Goal: Navigation & Orientation: Find specific page/section

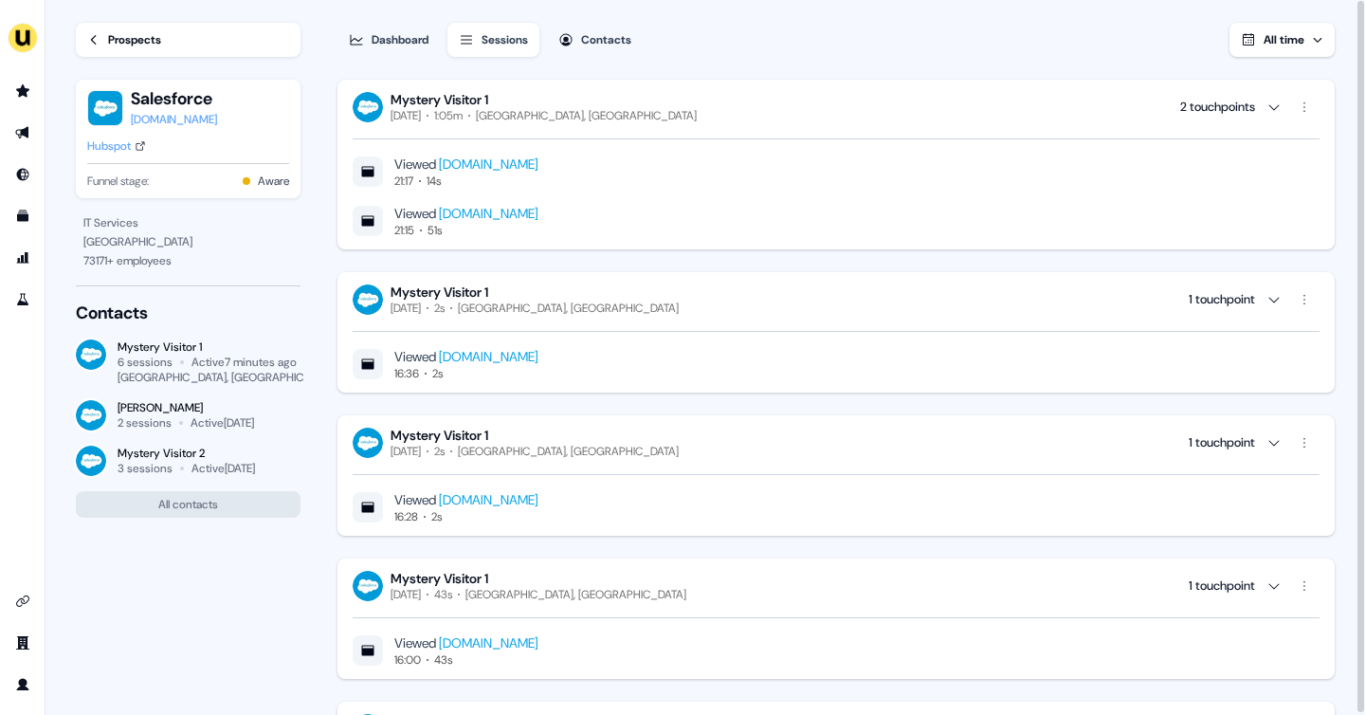
click at [113, 43] on div "Prospects" at bounding box center [134, 39] width 53 height 19
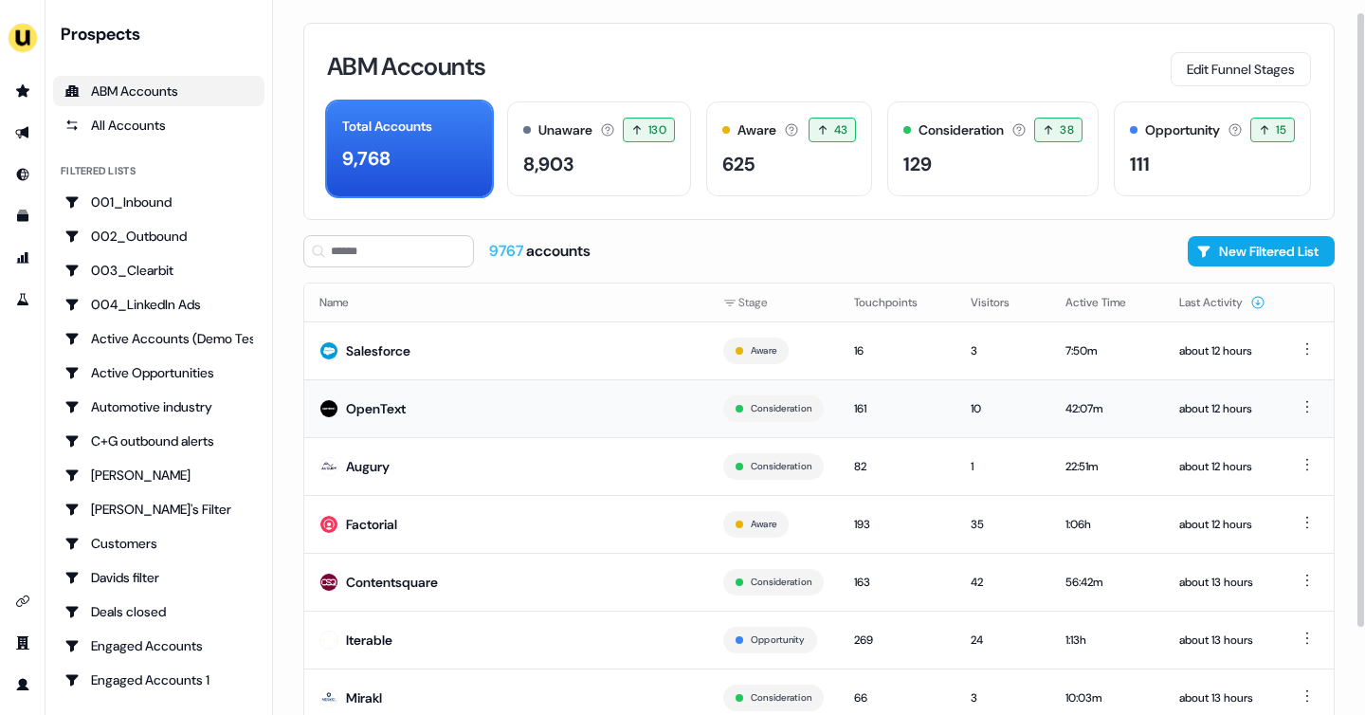
scroll to position [19, 0]
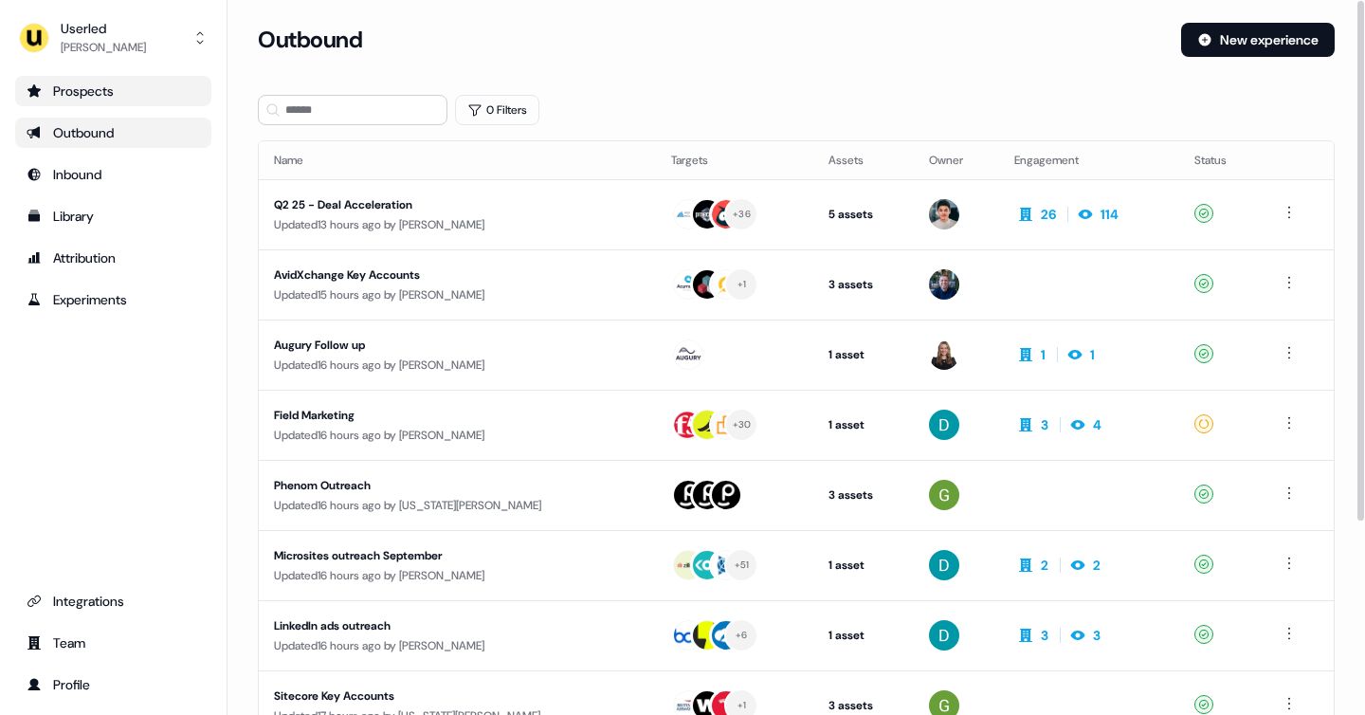
click at [98, 97] on div "Prospects" at bounding box center [113, 91] width 173 height 19
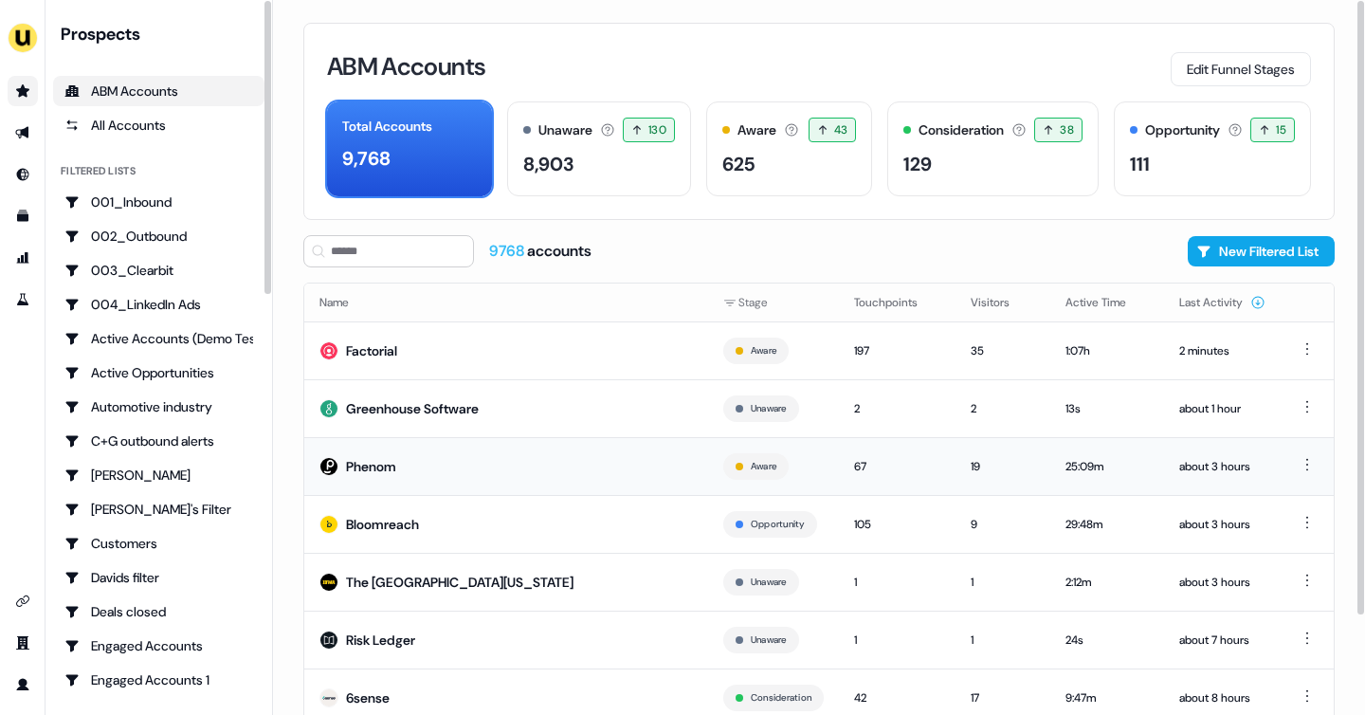
scroll to position [115, 0]
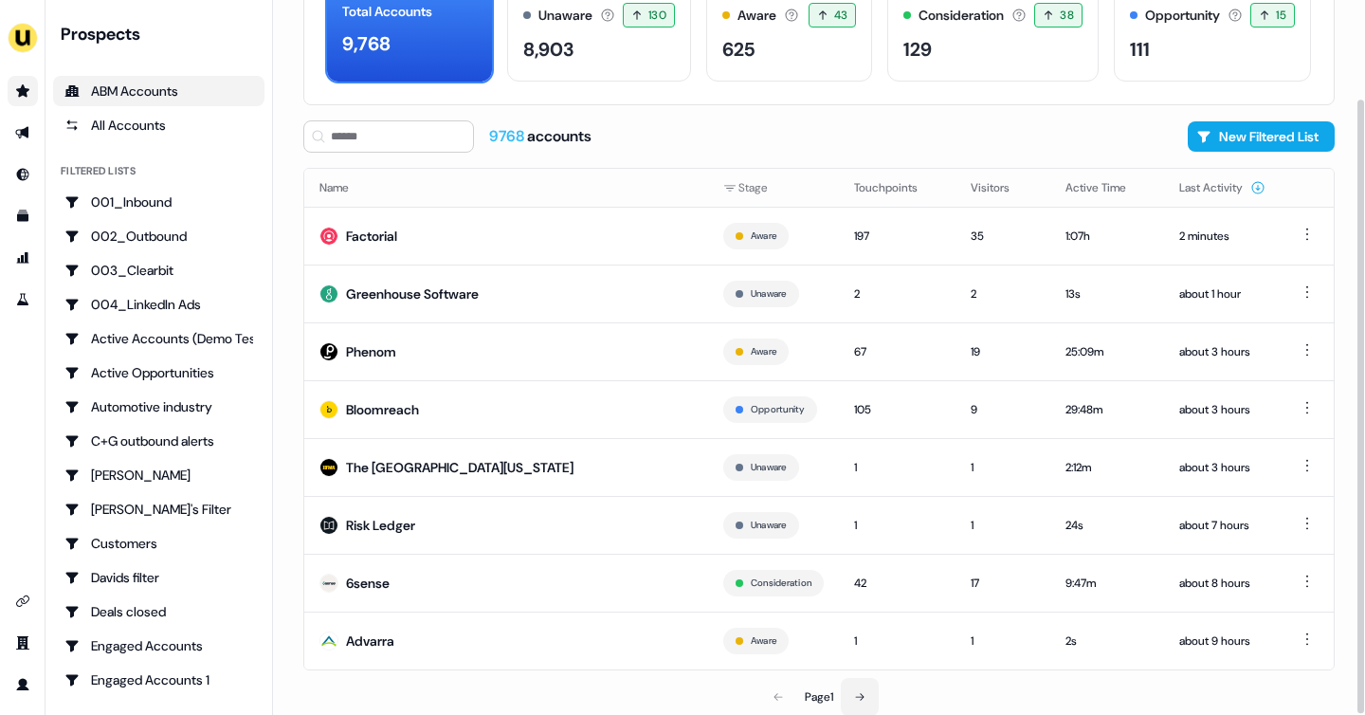
click at [873, 698] on button at bounding box center [860, 697] width 38 height 38
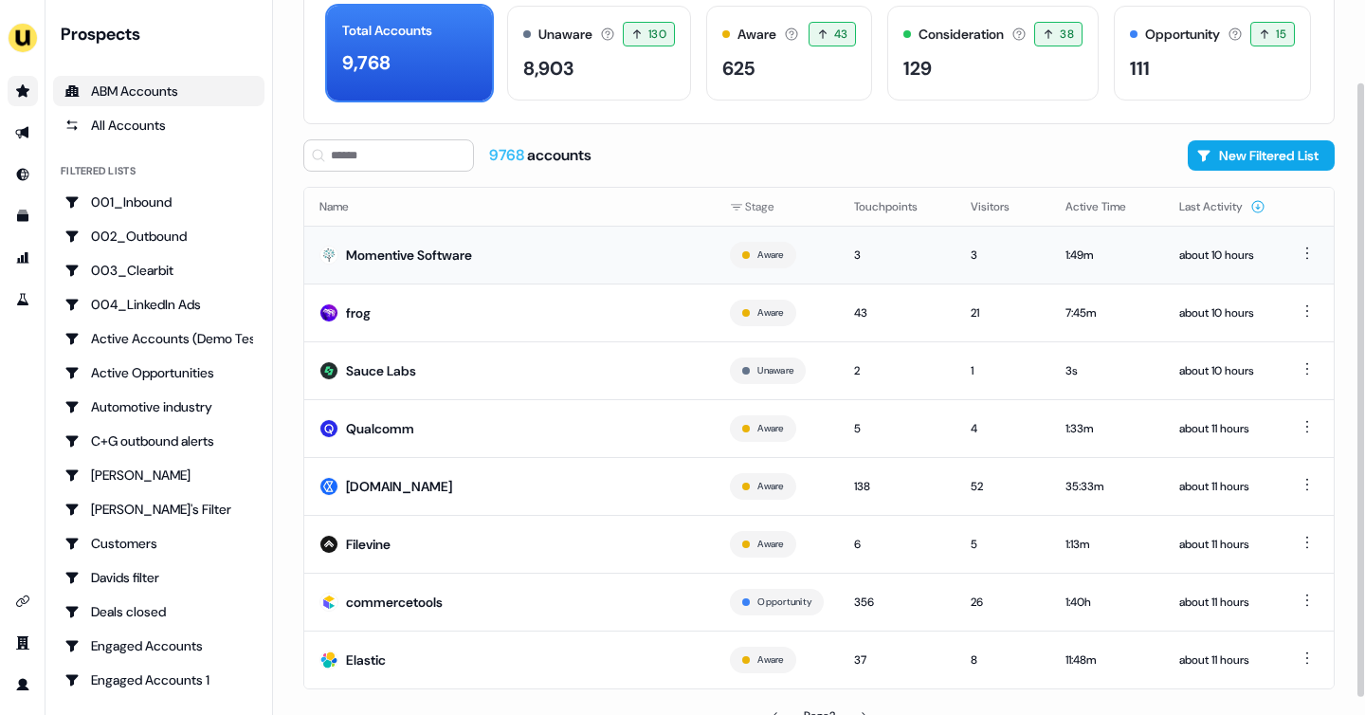
scroll to position [115, 0]
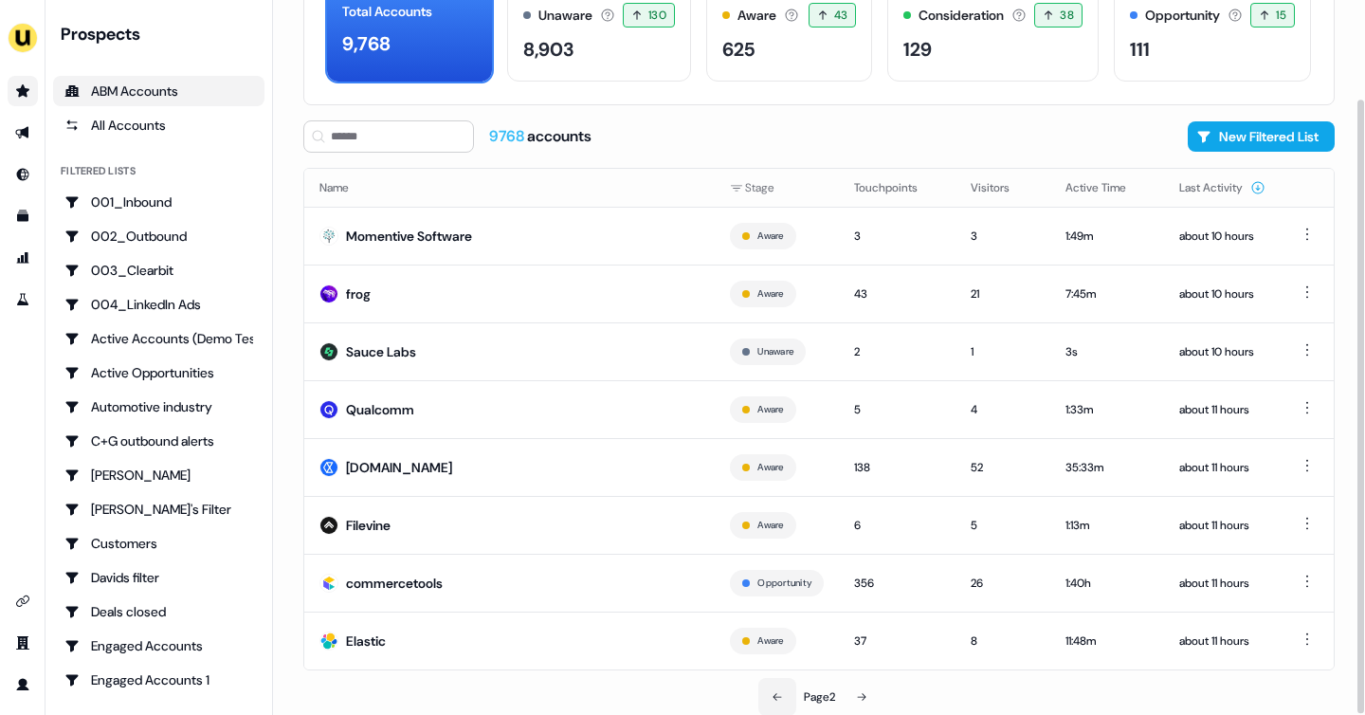
click at [763, 701] on button at bounding box center [777, 697] width 38 height 38
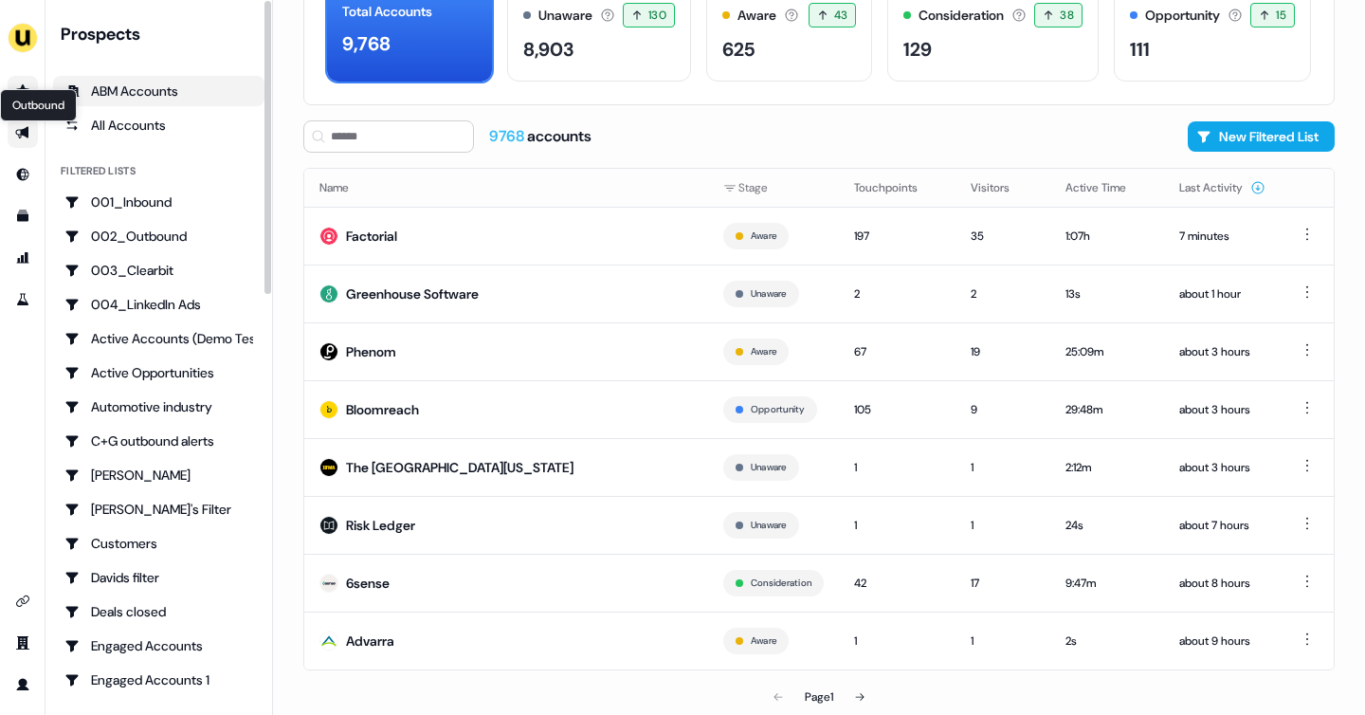
click at [25, 132] on icon "Go to outbound experience" at bounding box center [21, 133] width 13 height 12
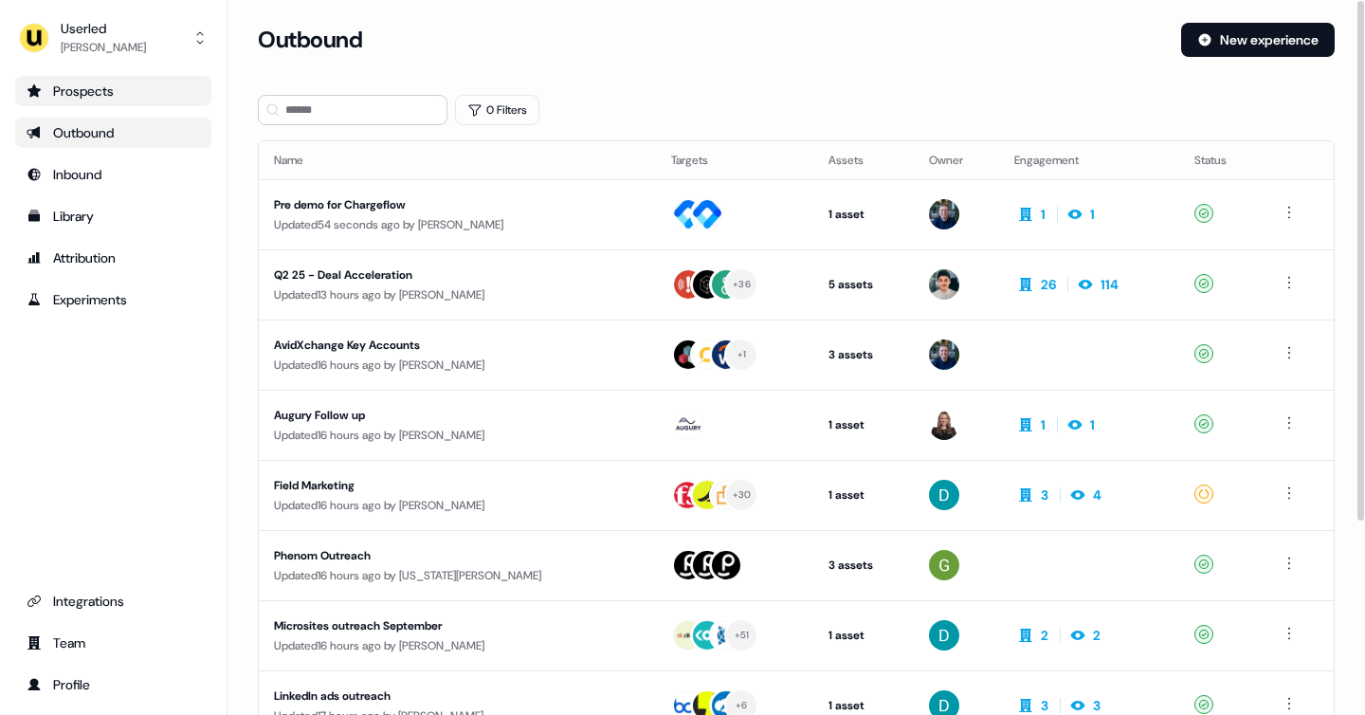
click at [120, 91] on div "Prospects" at bounding box center [113, 91] width 173 height 19
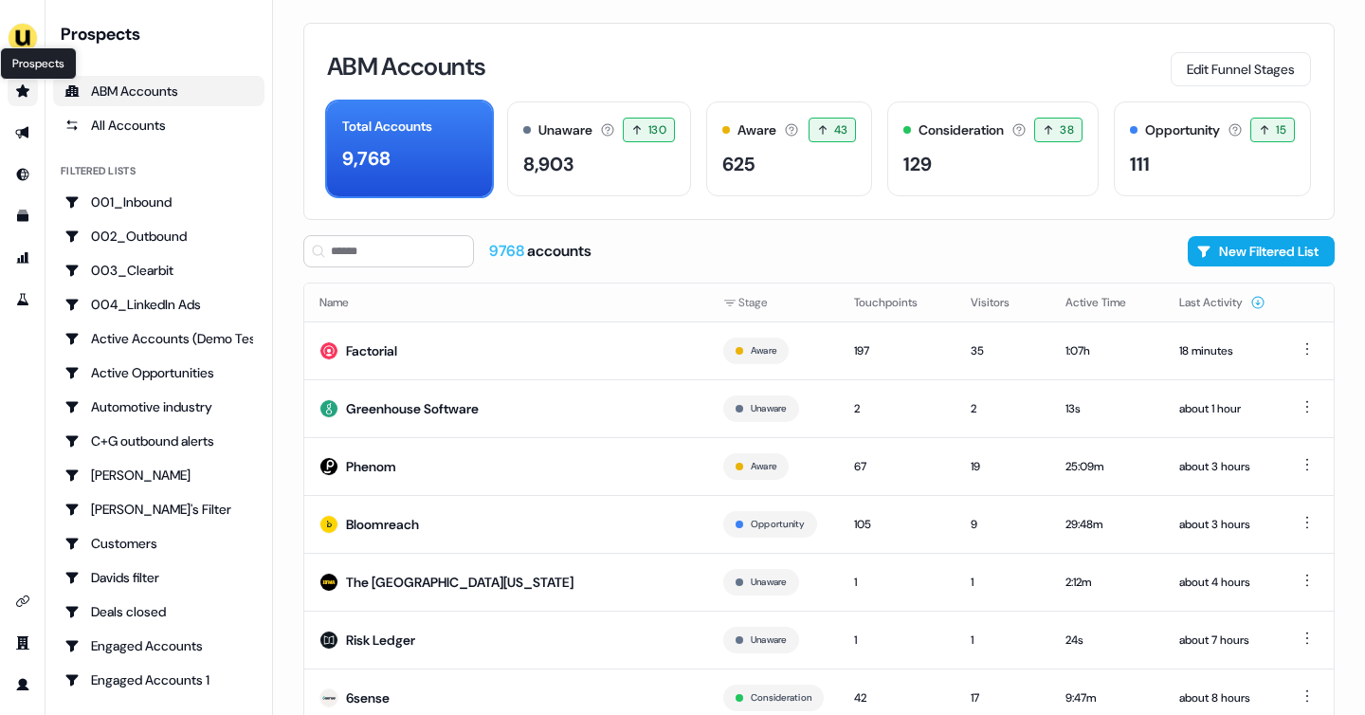
click at [26, 93] on icon "Go to prospects" at bounding box center [22, 90] width 13 height 12
click at [532, 339] on td "Factorial" at bounding box center [506, 350] width 404 height 58
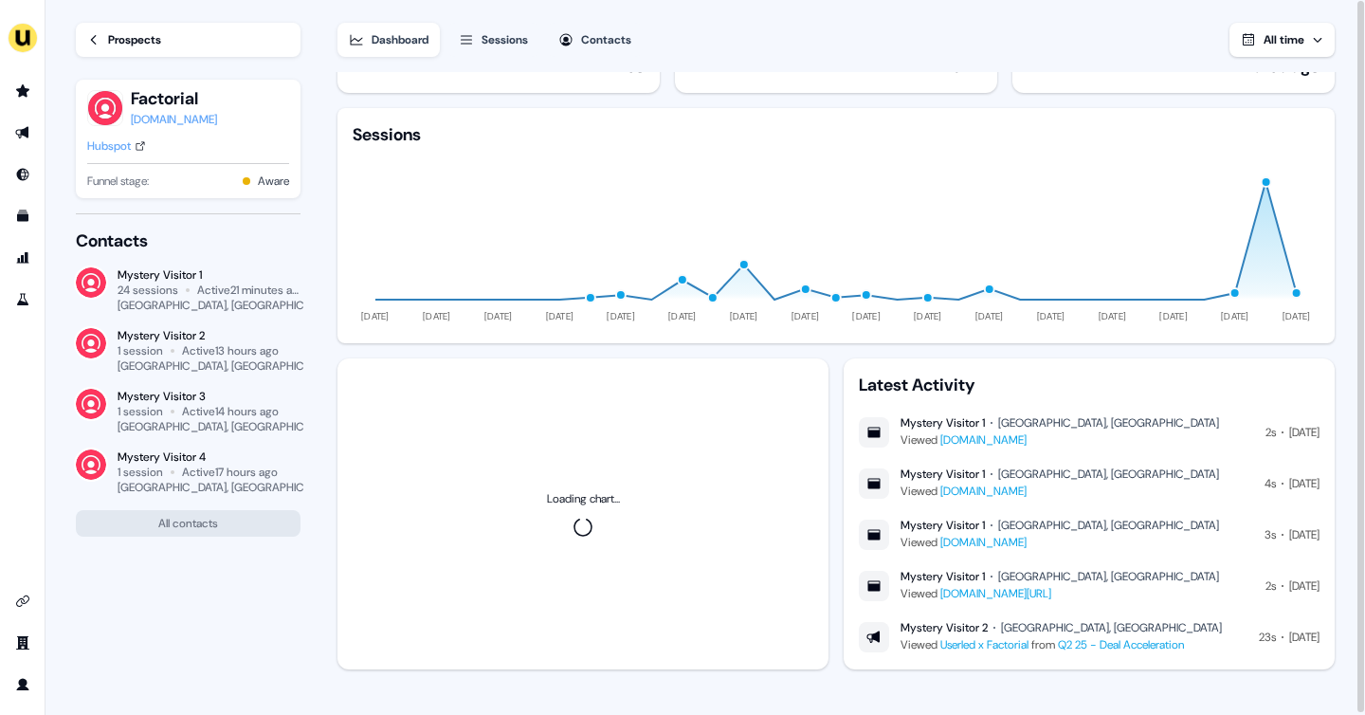
scroll to position [64, 0]
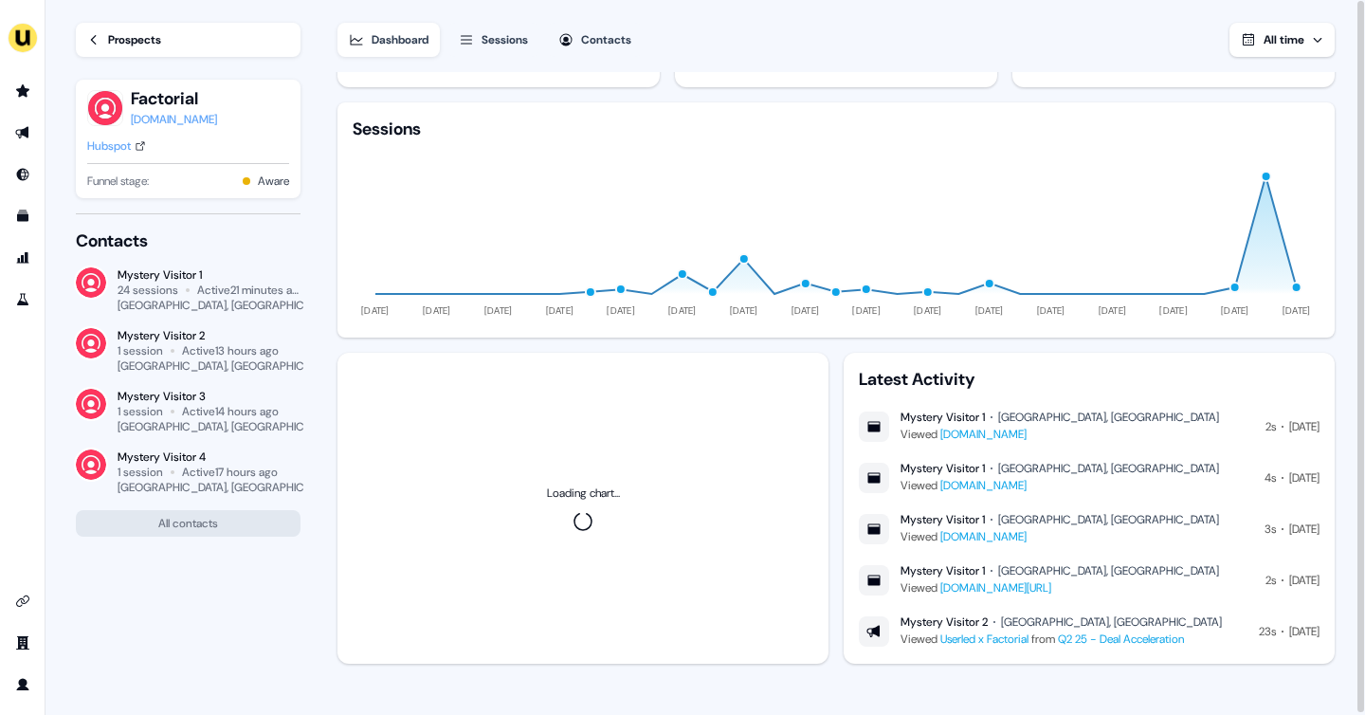
click at [1006, 585] on link "userled.eu/index.htm" at bounding box center [995, 587] width 111 height 15
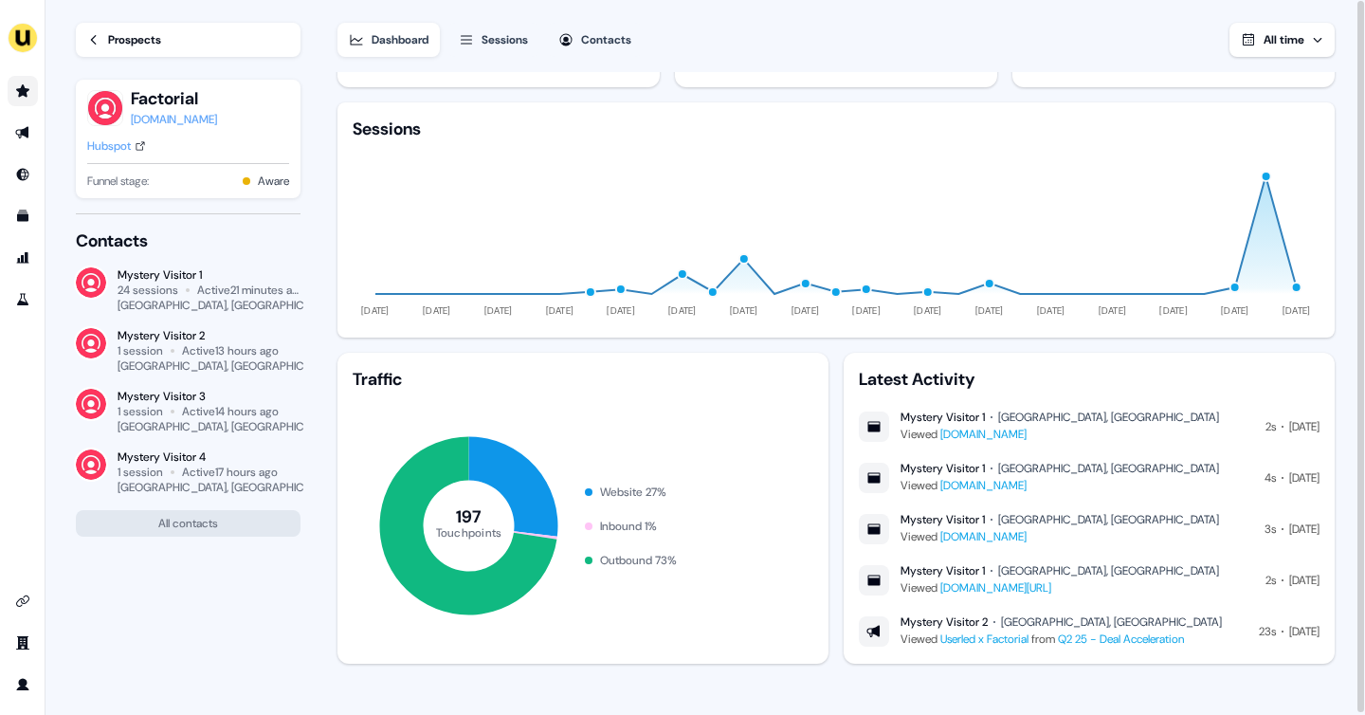
click at [34, 93] on link "Go to prospects" at bounding box center [23, 91] width 30 height 30
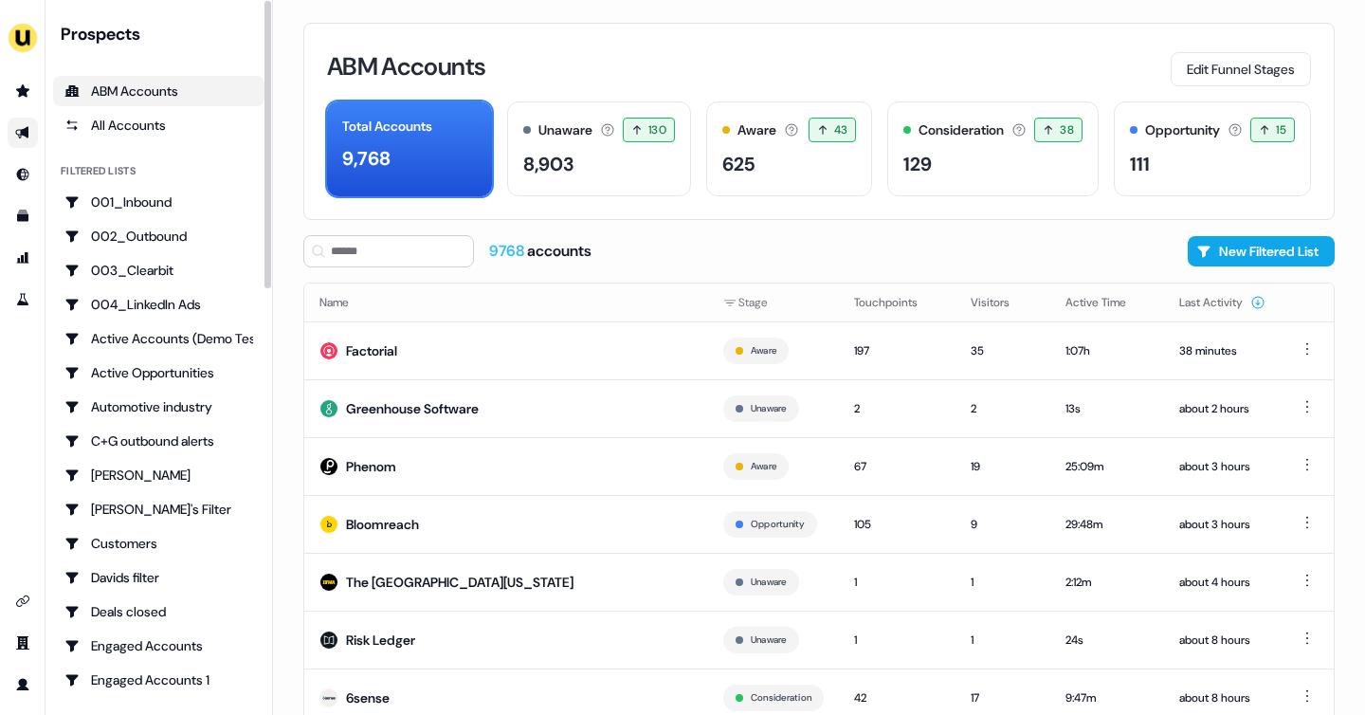
click at [30, 131] on link "Go to outbound experience" at bounding box center [23, 133] width 30 height 30
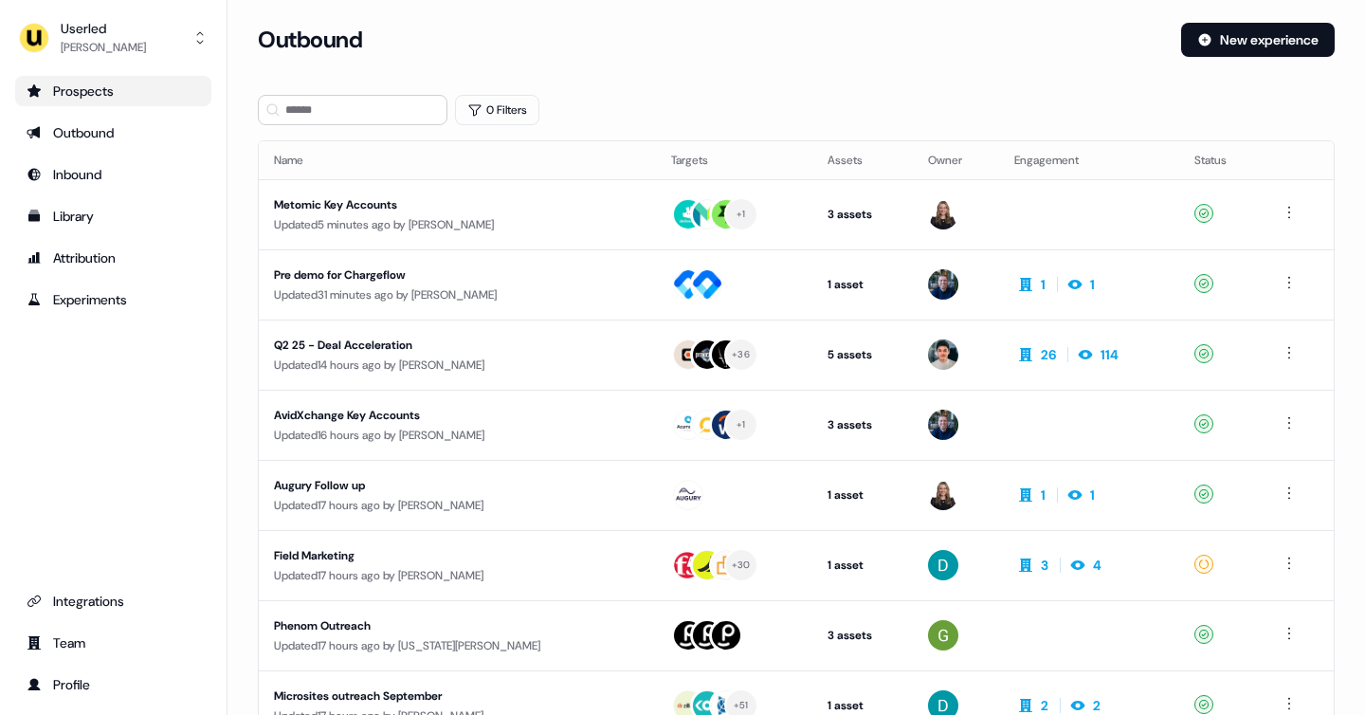
click at [124, 76] on link "Prospects" at bounding box center [113, 91] width 196 height 30
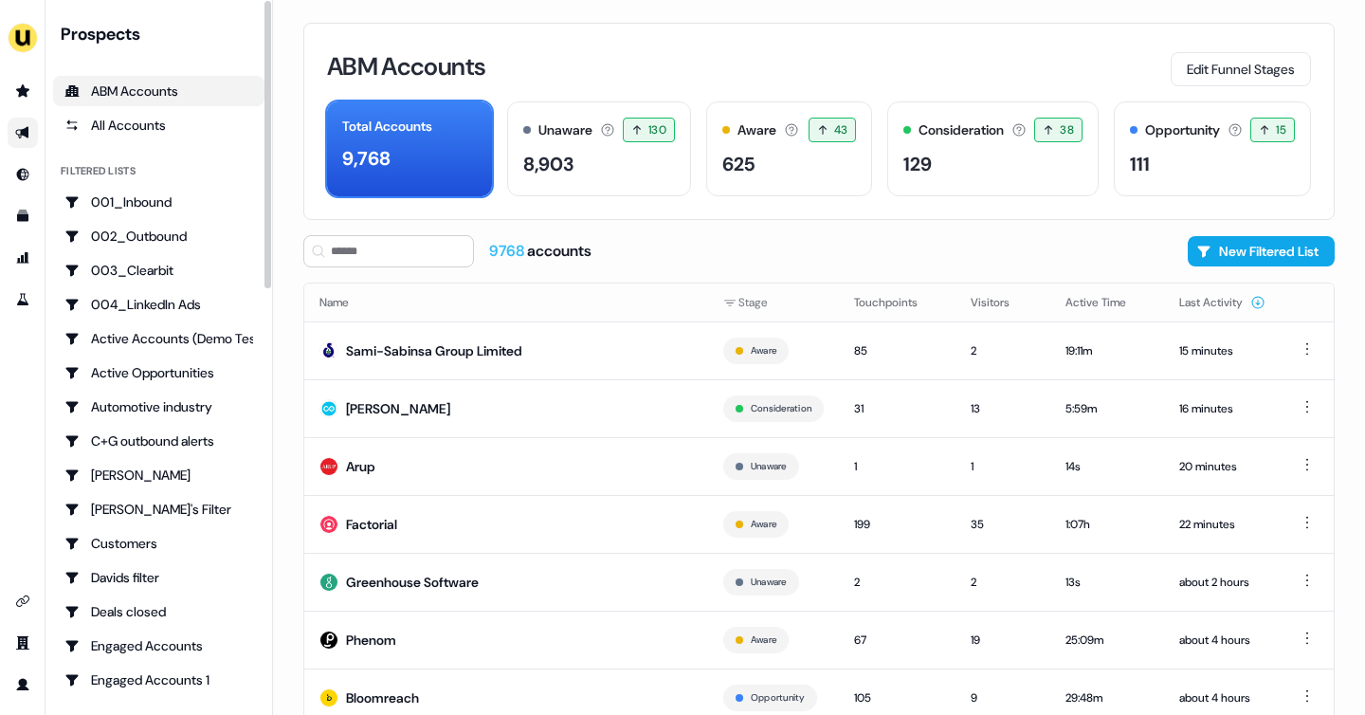
click at [19, 137] on icon "Go to outbound experience" at bounding box center [21, 133] width 13 height 12
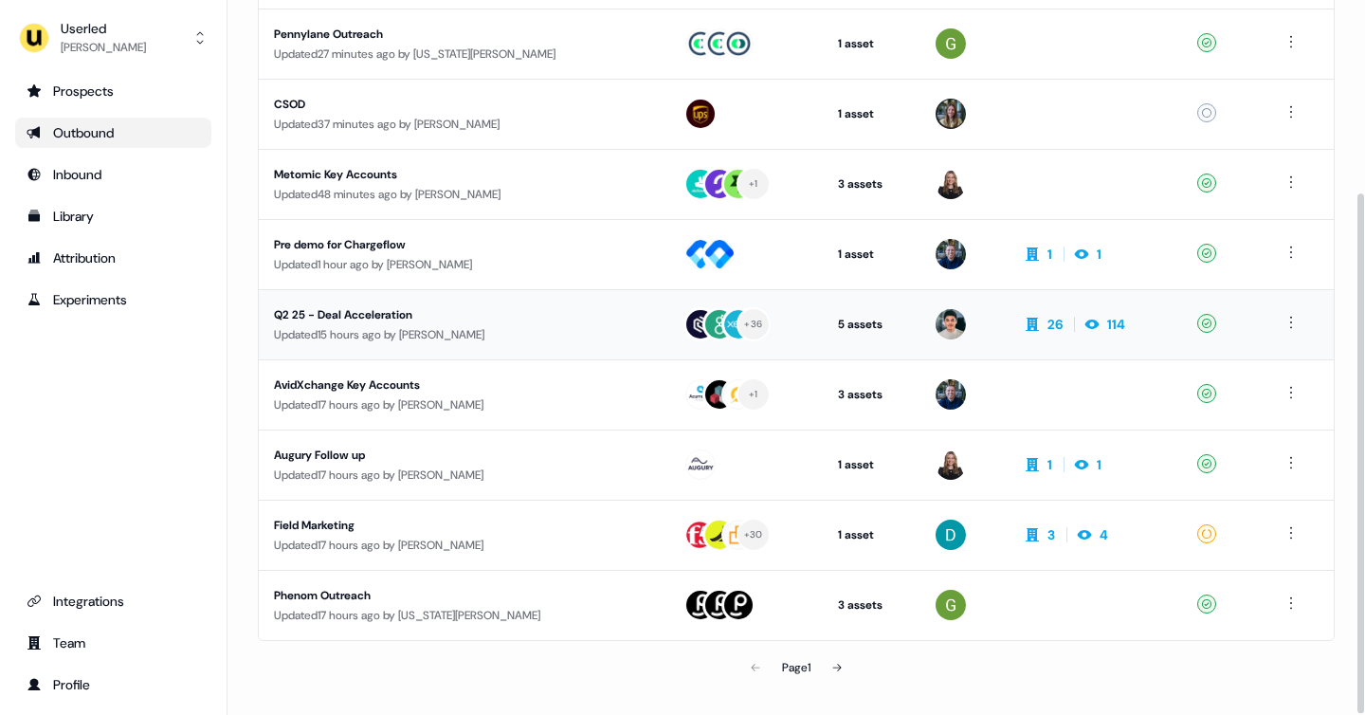
scroll to position [264, 0]
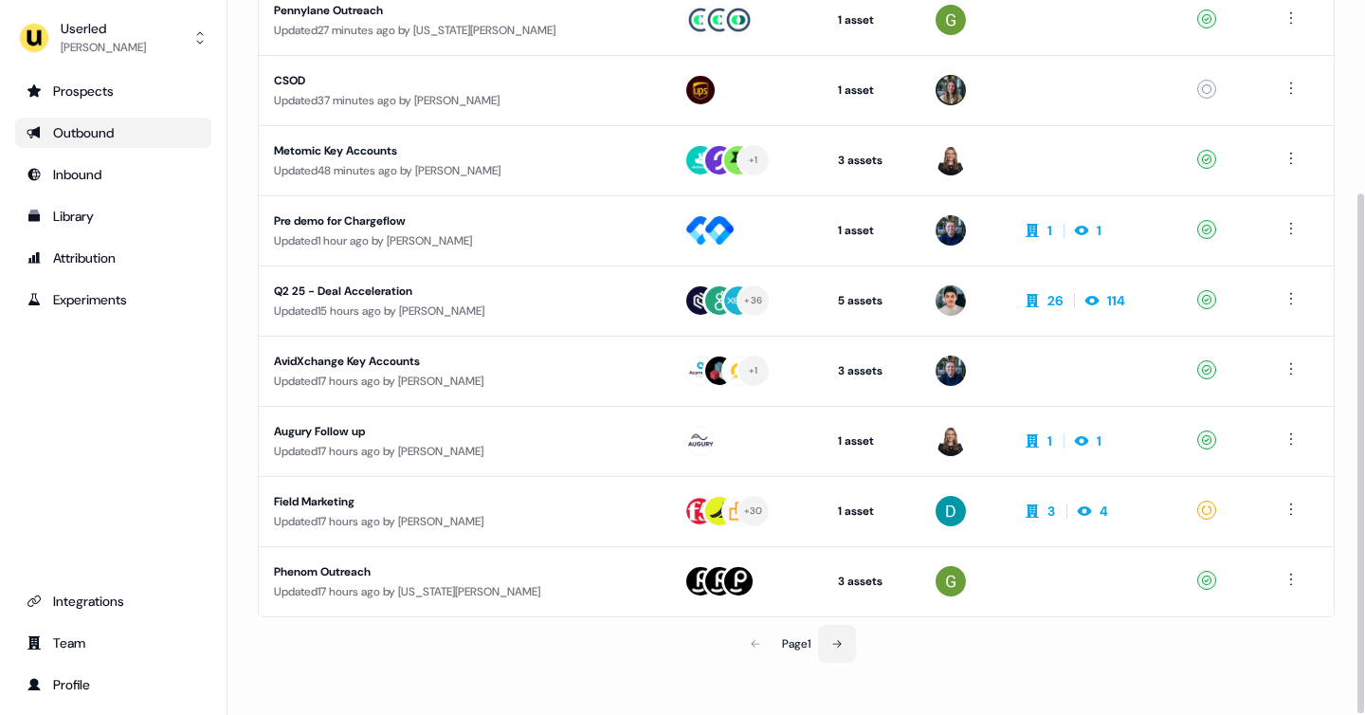
click at [837, 651] on button at bounding box center [837, 644] width 38 height 38
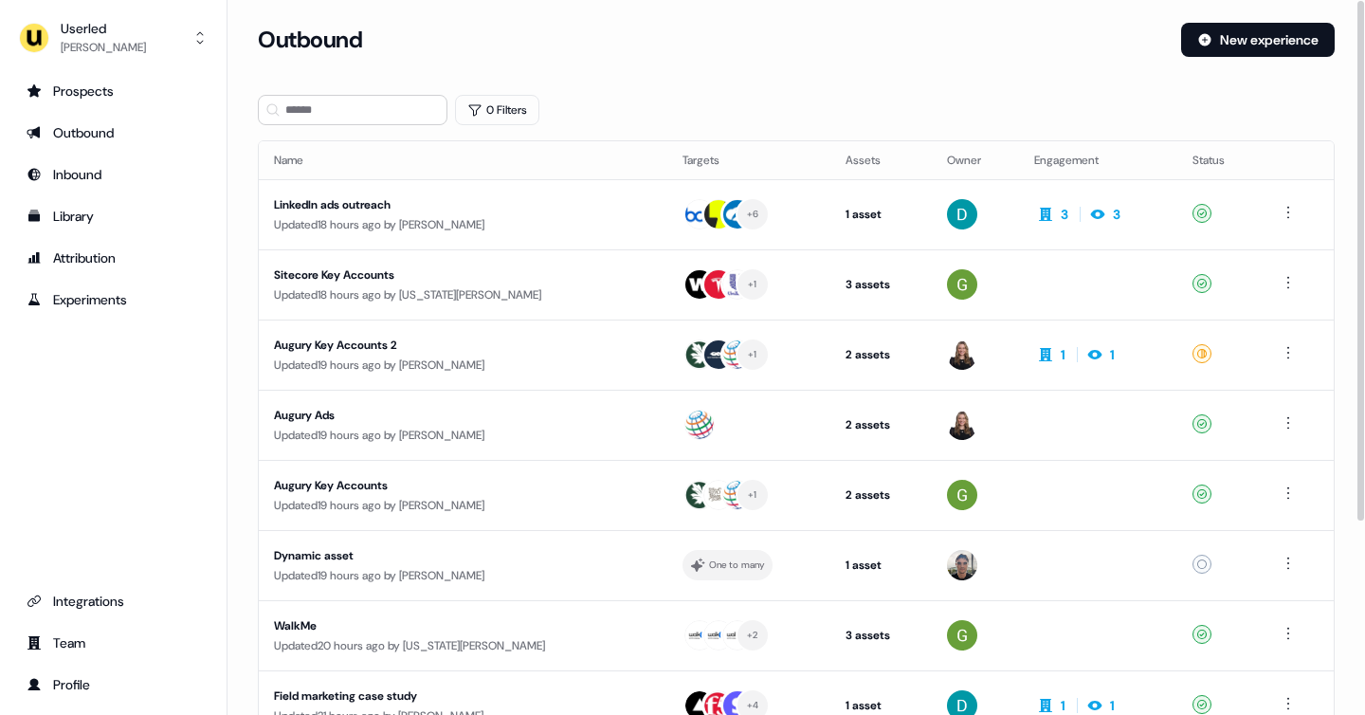
click at [137, 107] on ul "Prospects Outbound Inbound Library Attribution Experiments" at bounding box center [113, 195] width 196 height 239
click at [102, 99] on div "Prospects" at bounding box center [113, 91] width 173 height 19
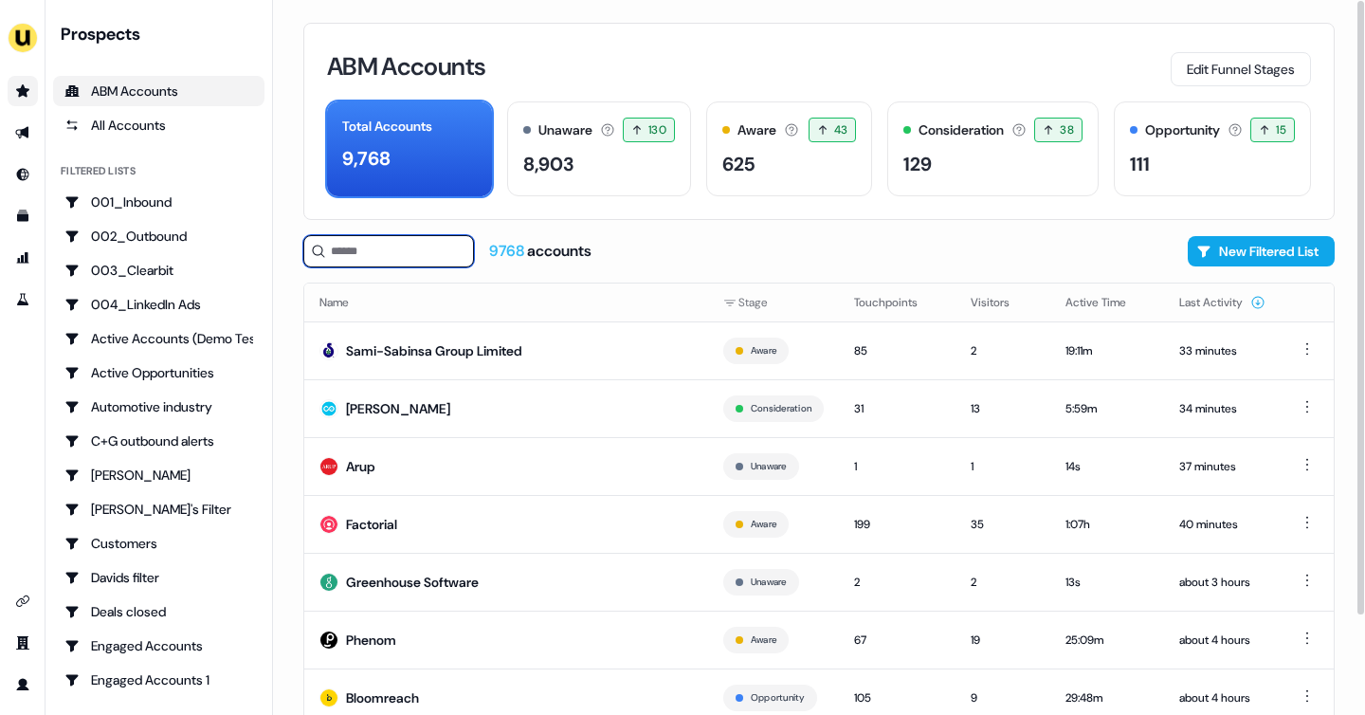
click at [353, 250] on input at bounding box center [388, 251] width 171 height 32
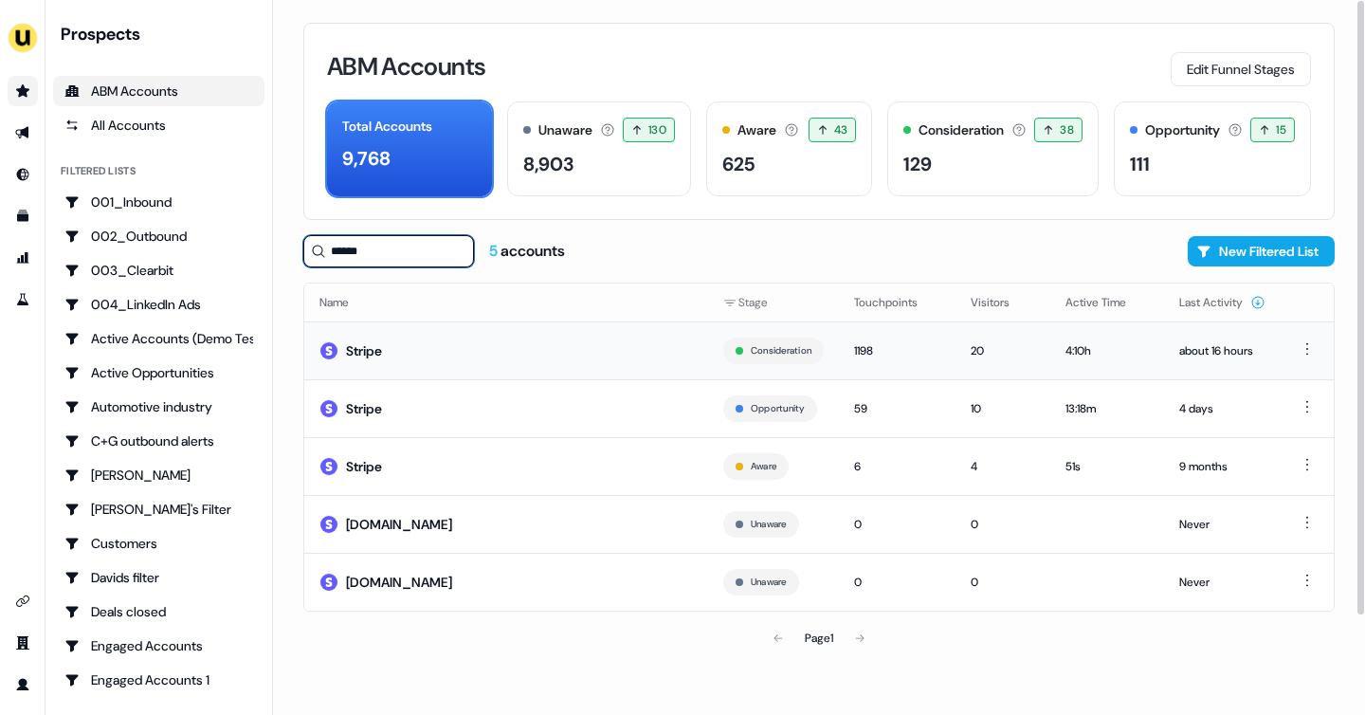
type input "******"
click at [408, 332] on td "Stripe" at bounding box center [506, 350] width 404 height 58
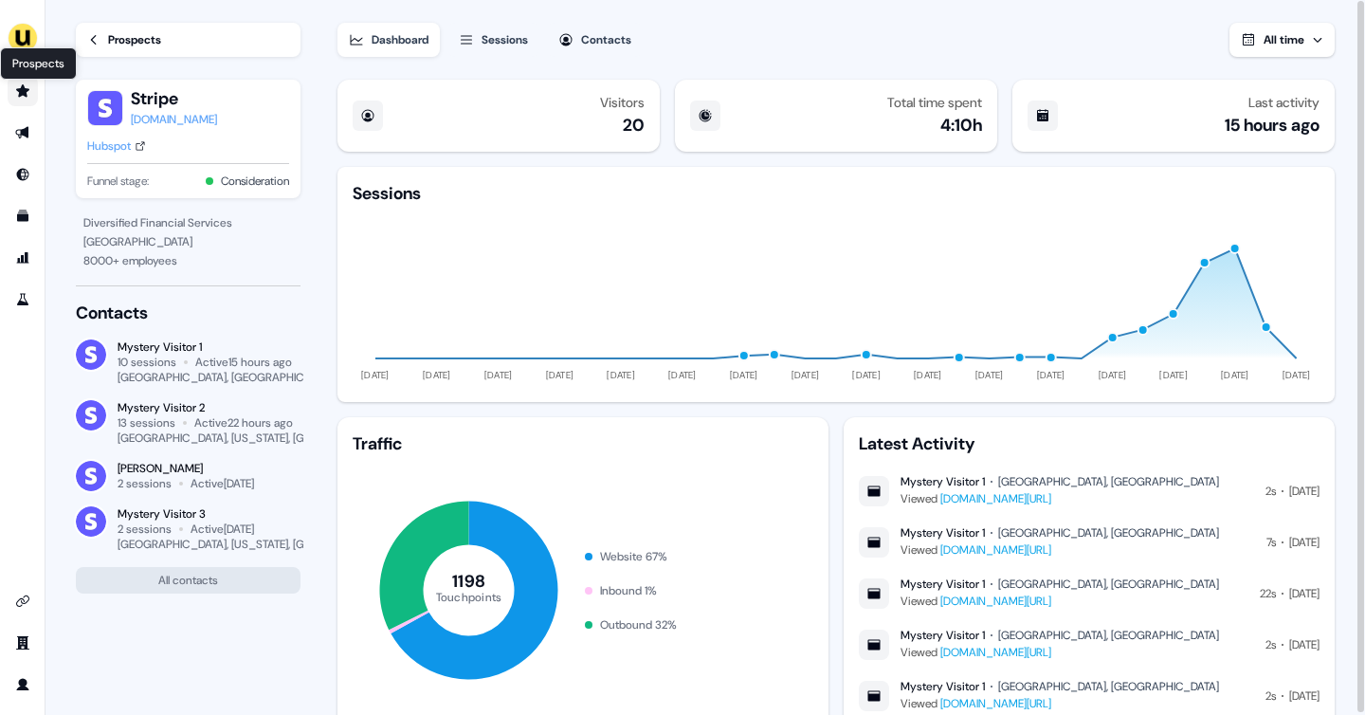
click at [20, 97] on icon "Go to prospects" at bounding box center [22, 90] width 15 height 15
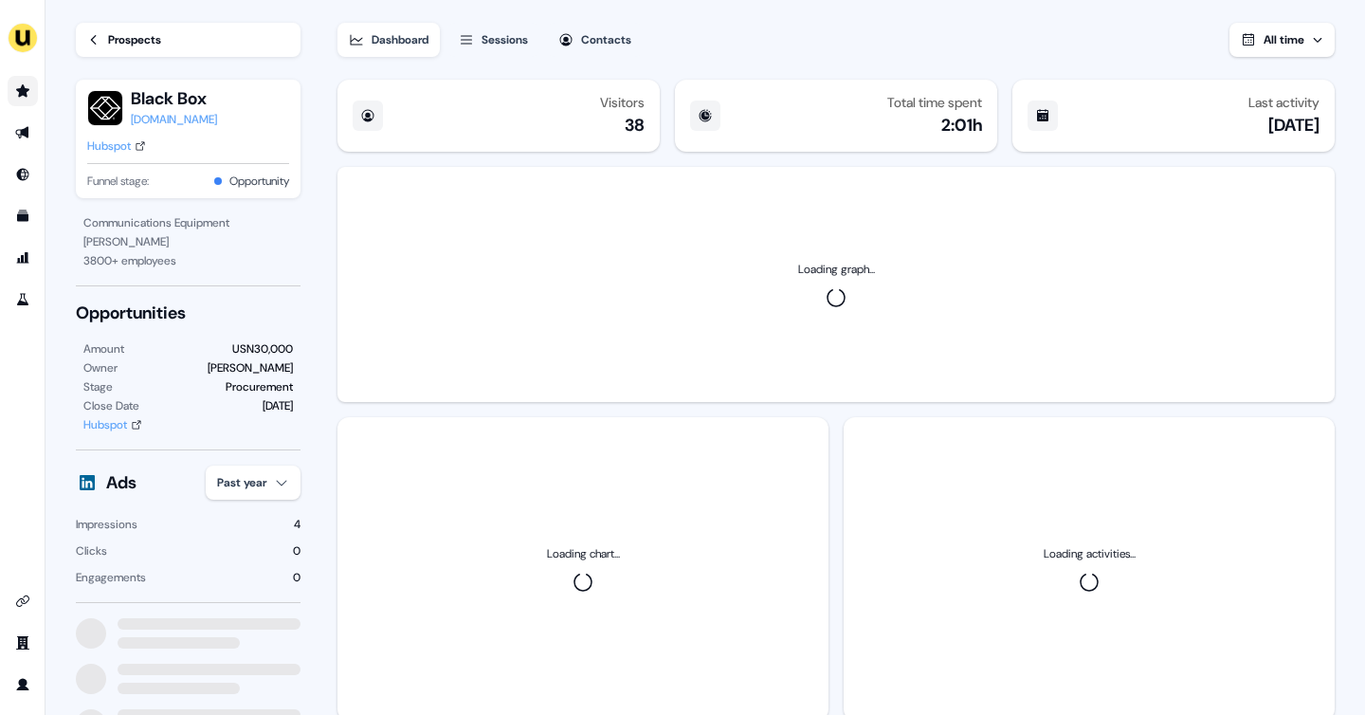
click at [15, 82] on link "Go to prospects" at bounding box center [23, 91] width 30 height 30
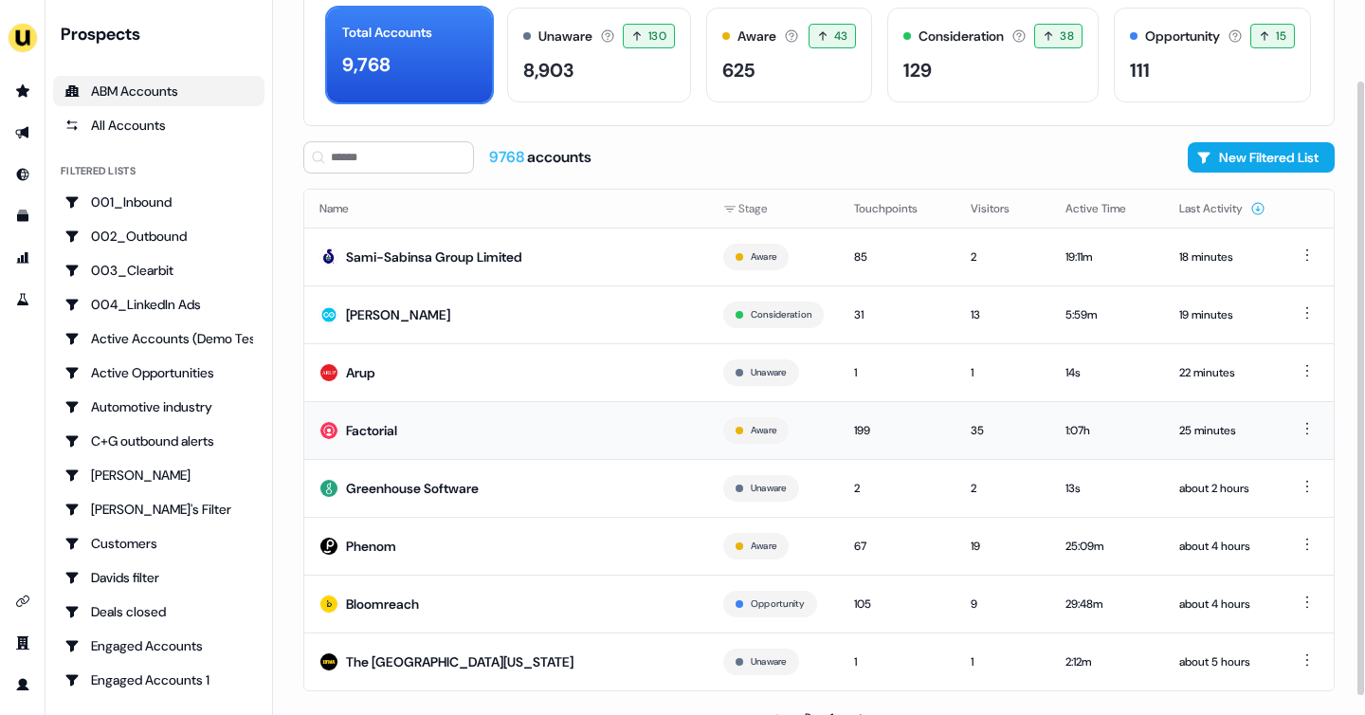
scroll to position [115, 0]
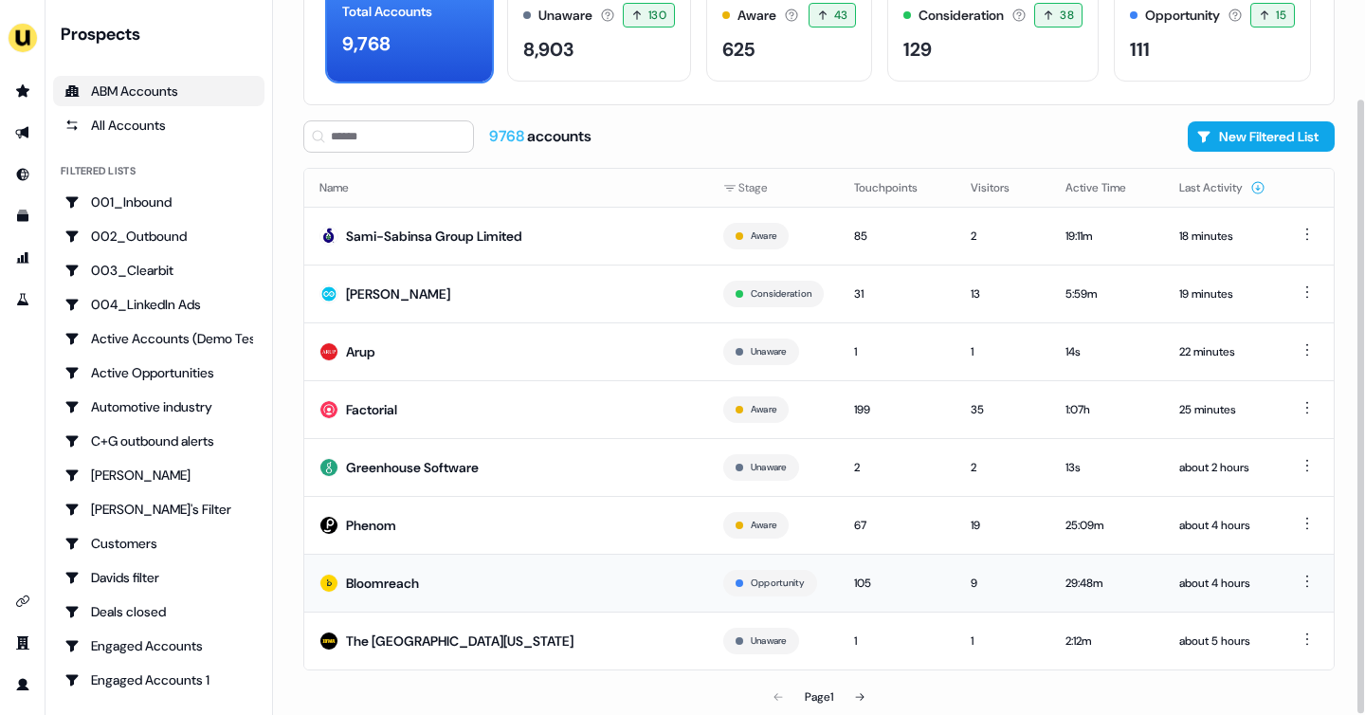
click at [405, 573] on div "Bloomreach" at bounding box center [382, 582] width 73 height 19
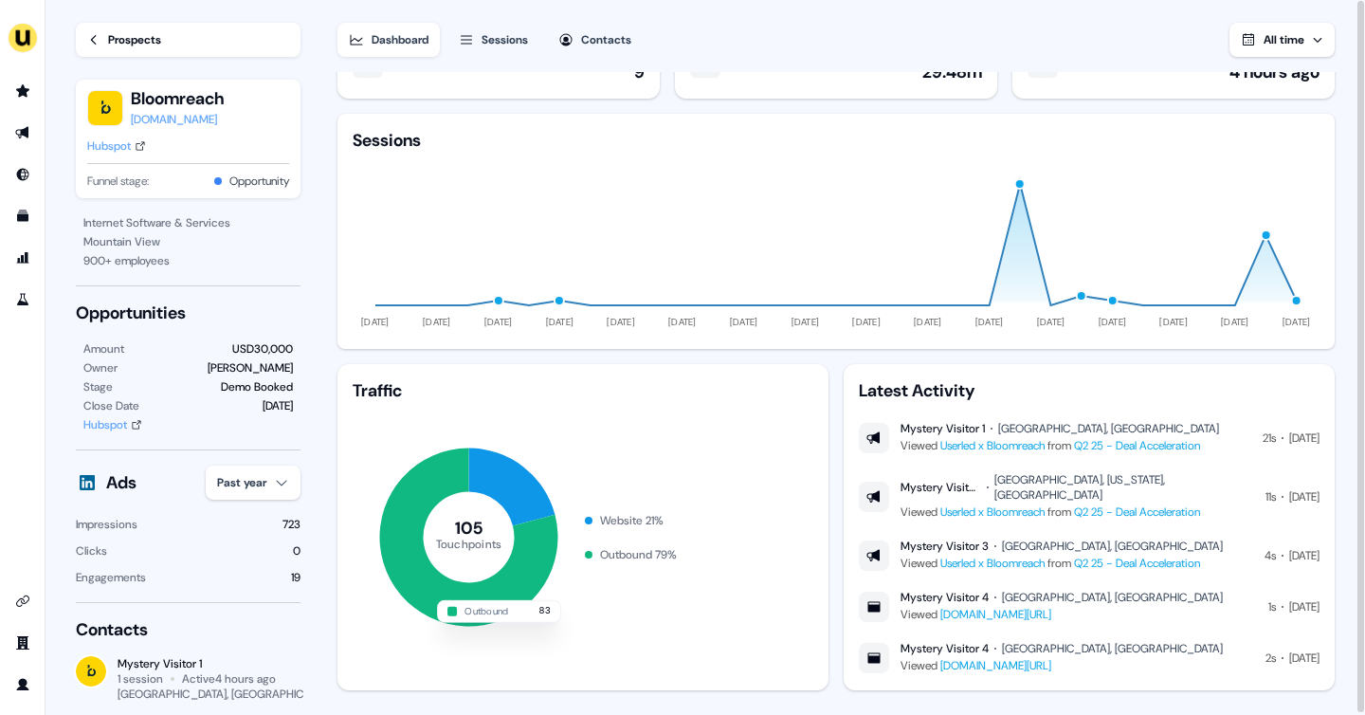
scroll to position [64, 0]
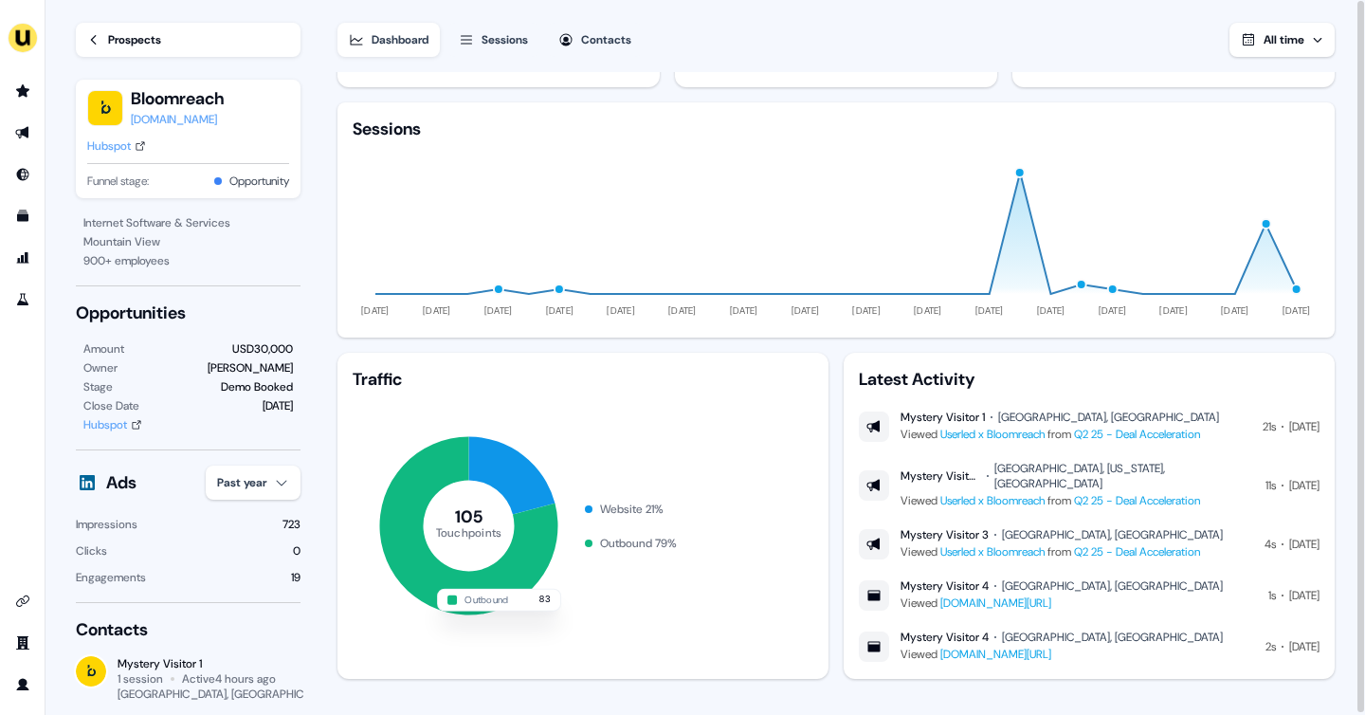
click at [494, 40] on div "Sessions" at bounding box center [504, 39] width 46 height 19
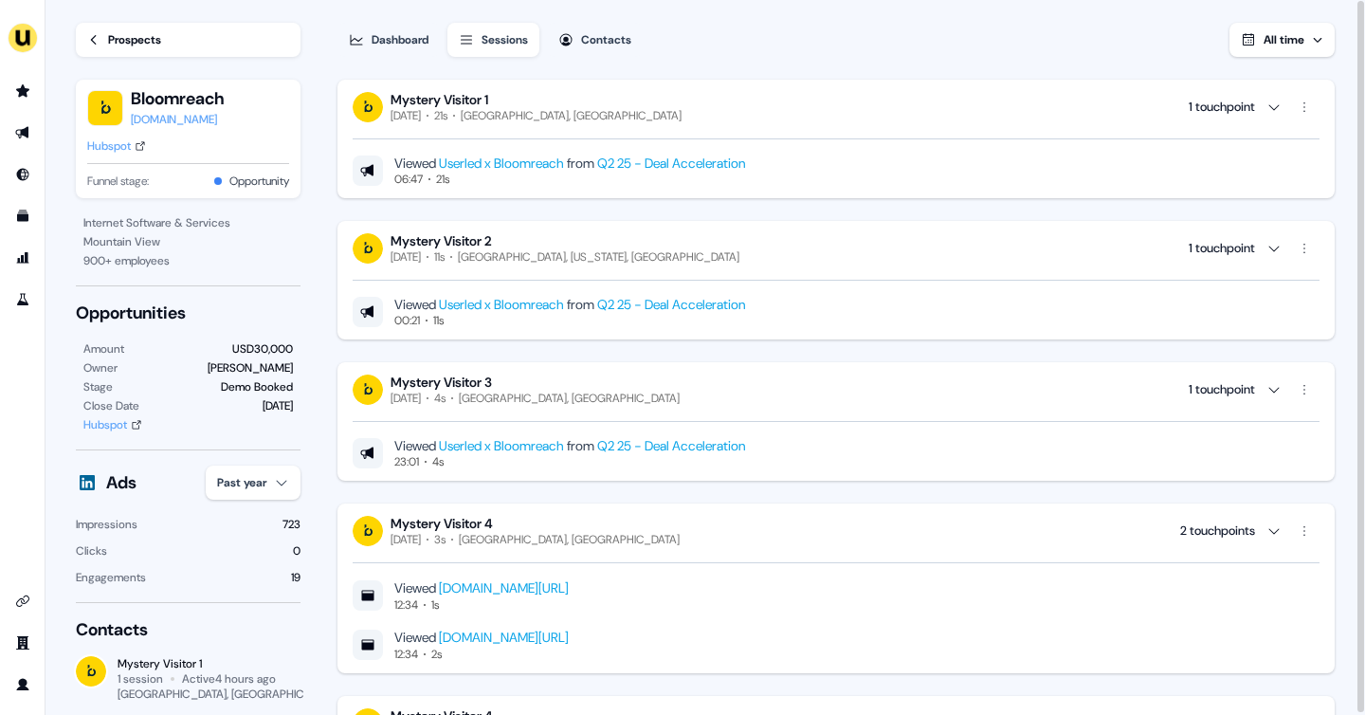
click at [126, 43] on div "Prospects" at bounding box center [134, 39] width 53 height 19
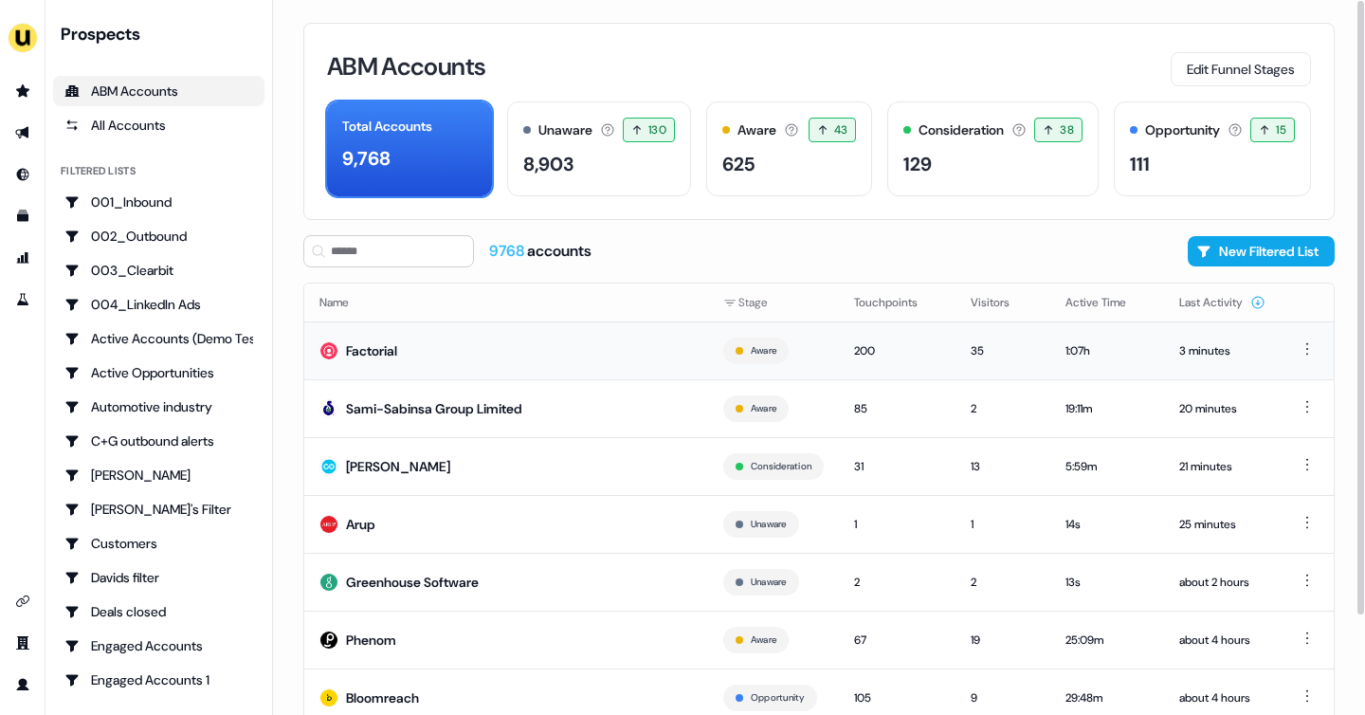
click at [528, 348] on td "Factorial" at bounding box center [506, 350] width 404 height 58
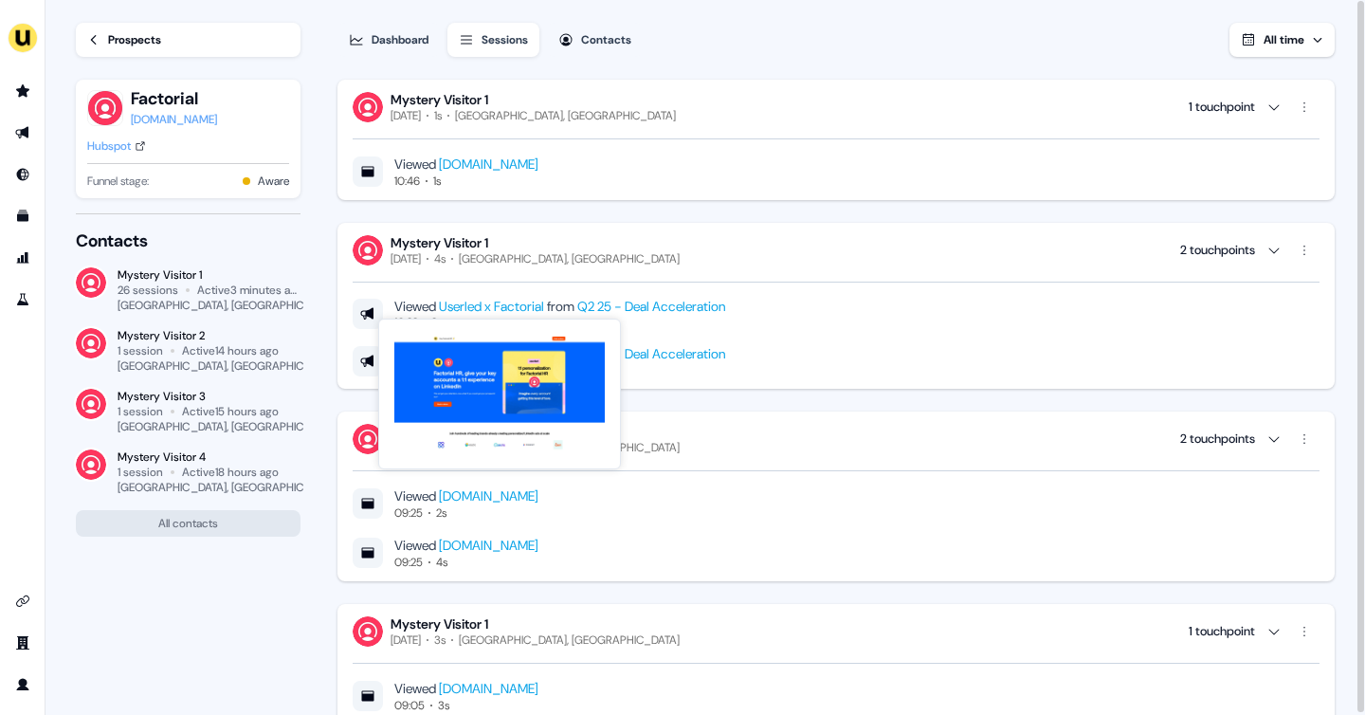
click at [518, 302] on link "Userled x Factorial" at bounding box center [491, 306] width 105 height 17
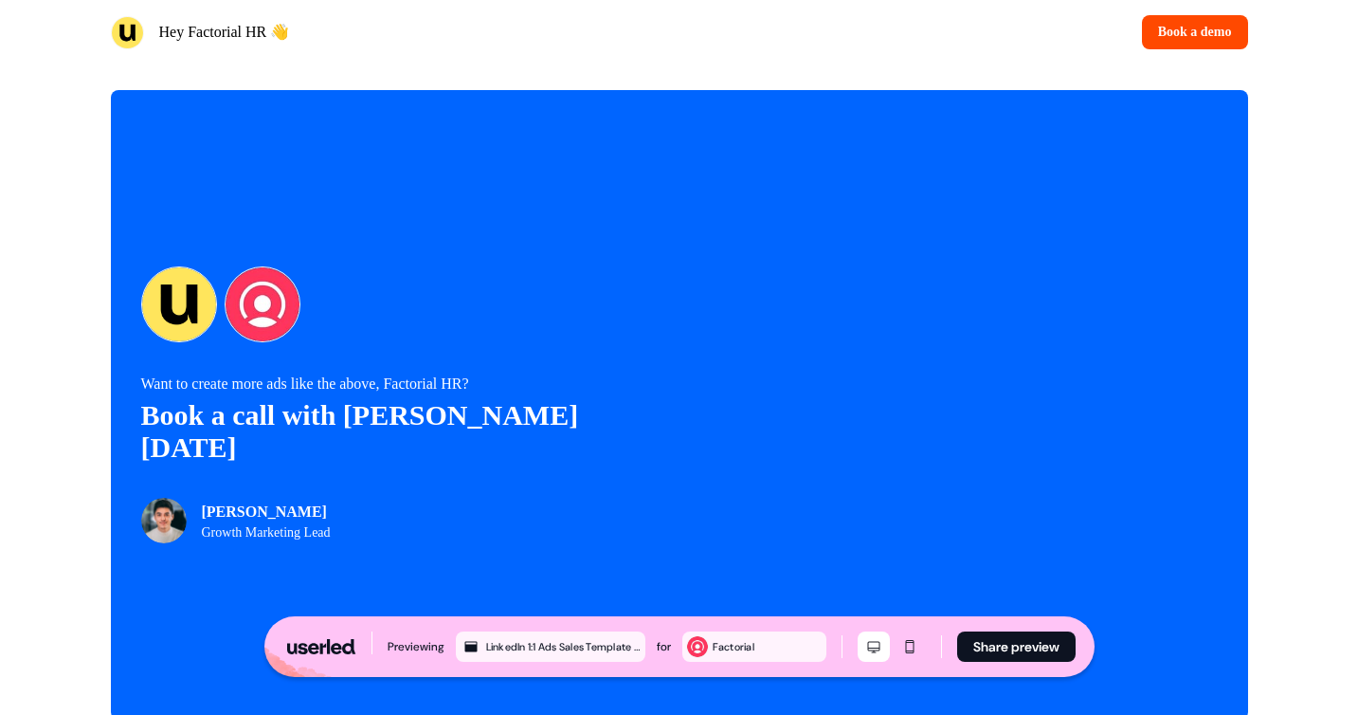
scroll to position [4219, 0]
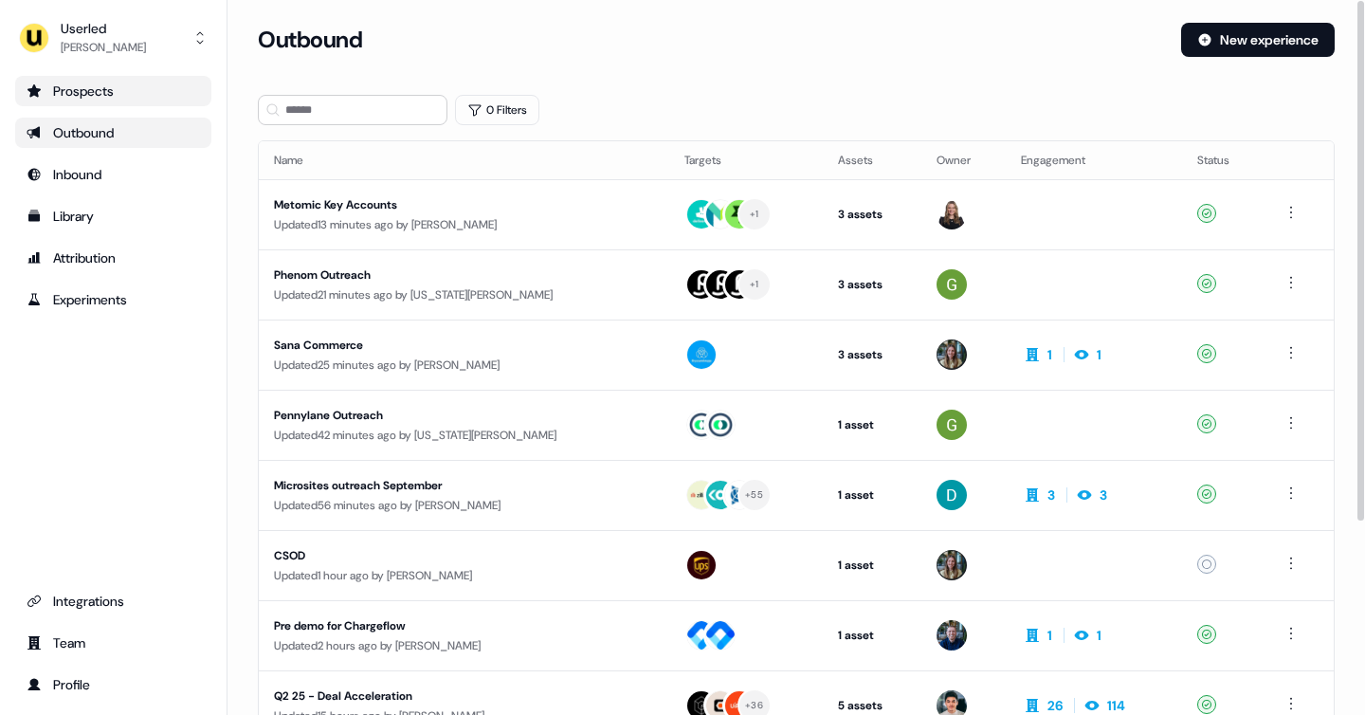
click at [97, 101] on link "Prospects" at bounding box center [113, 91] width 196 height 30
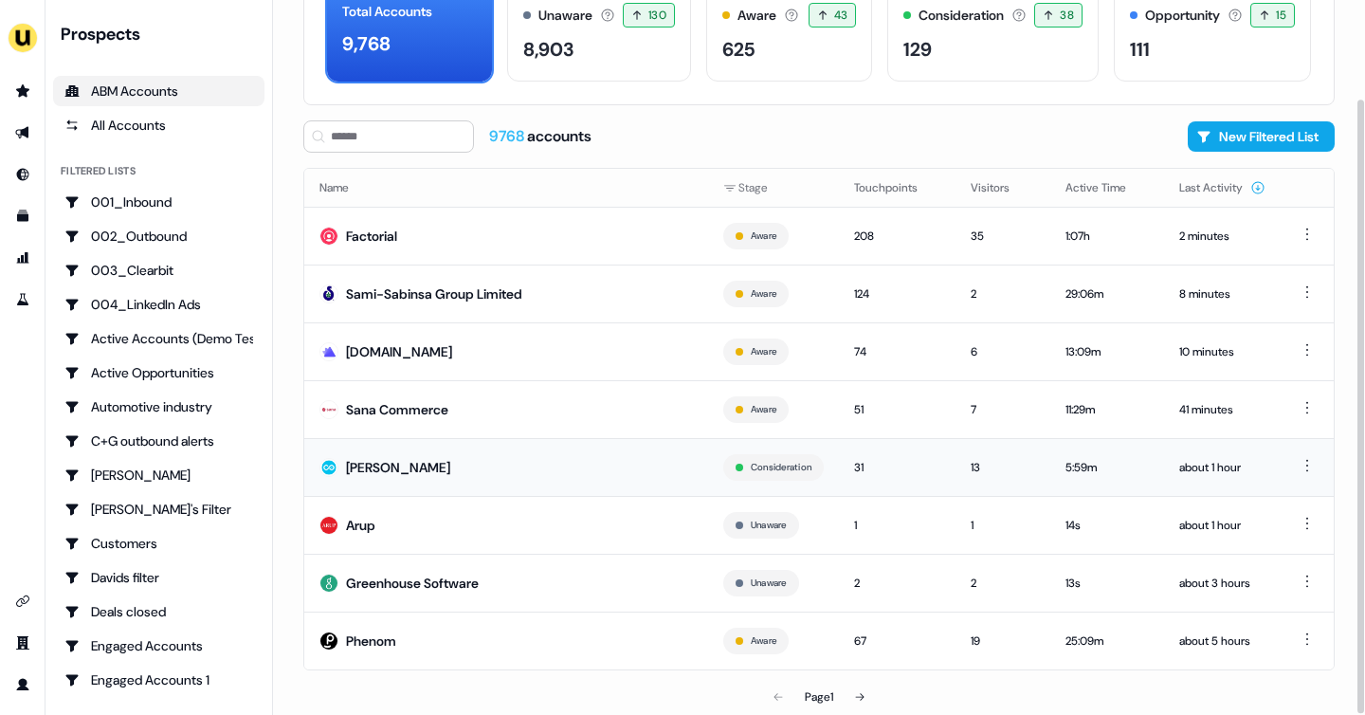
scroll to position [112, 0]
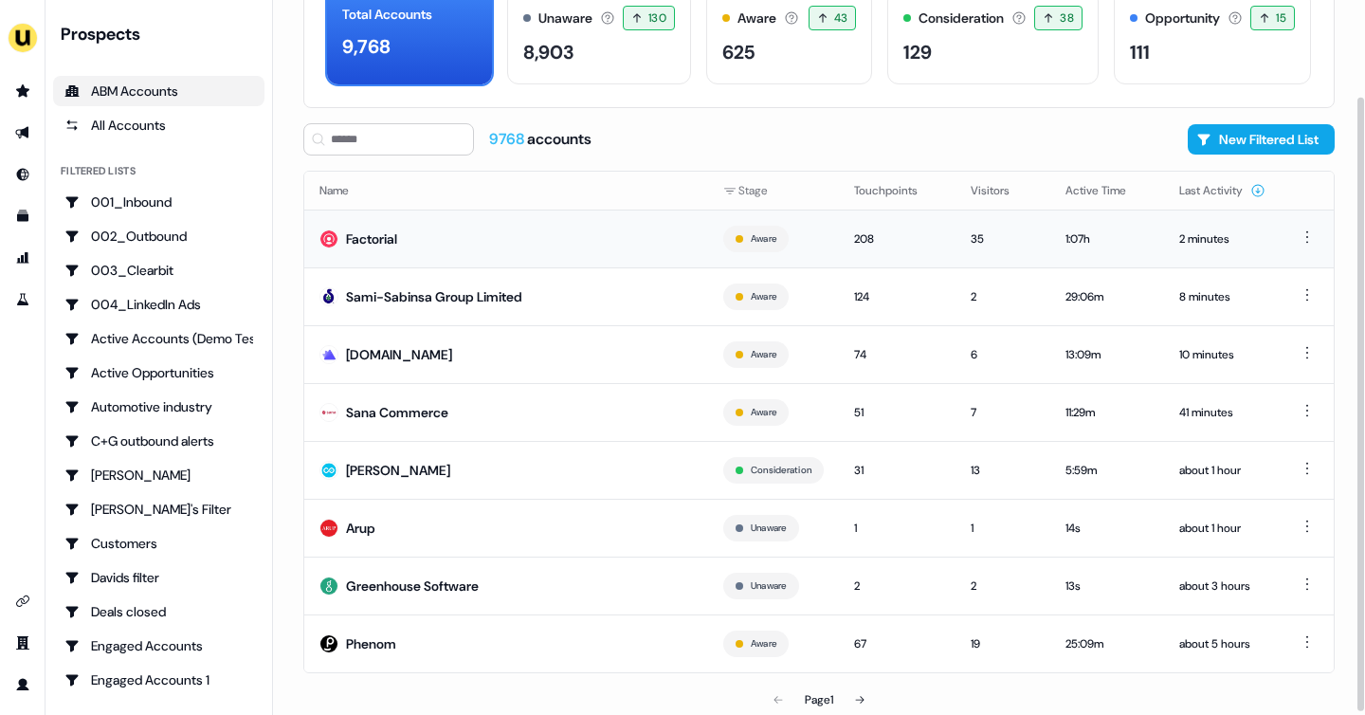
click at [366, 219] on td "Factorial" at bounding box center [506, 238] width 404 height 58
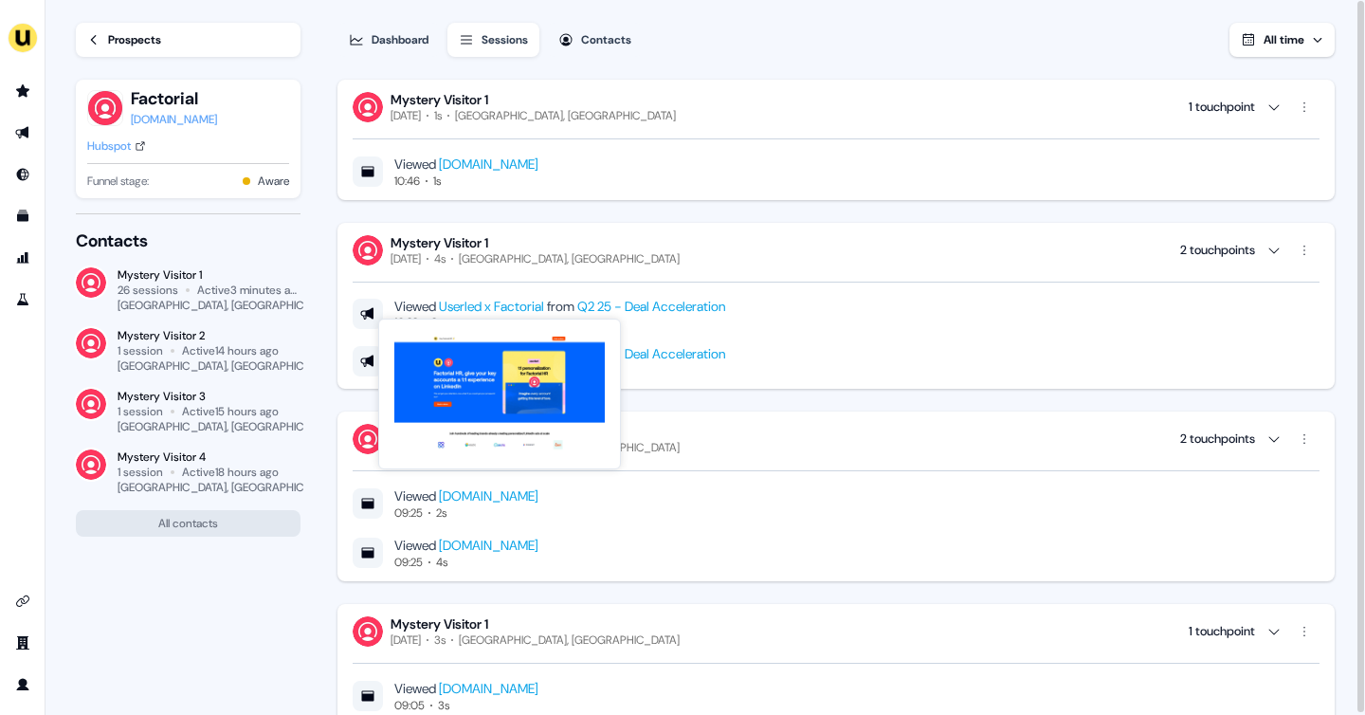
click at [129, 28] on link "Prospects" at bounding box center [188, 40] width 225 height 34
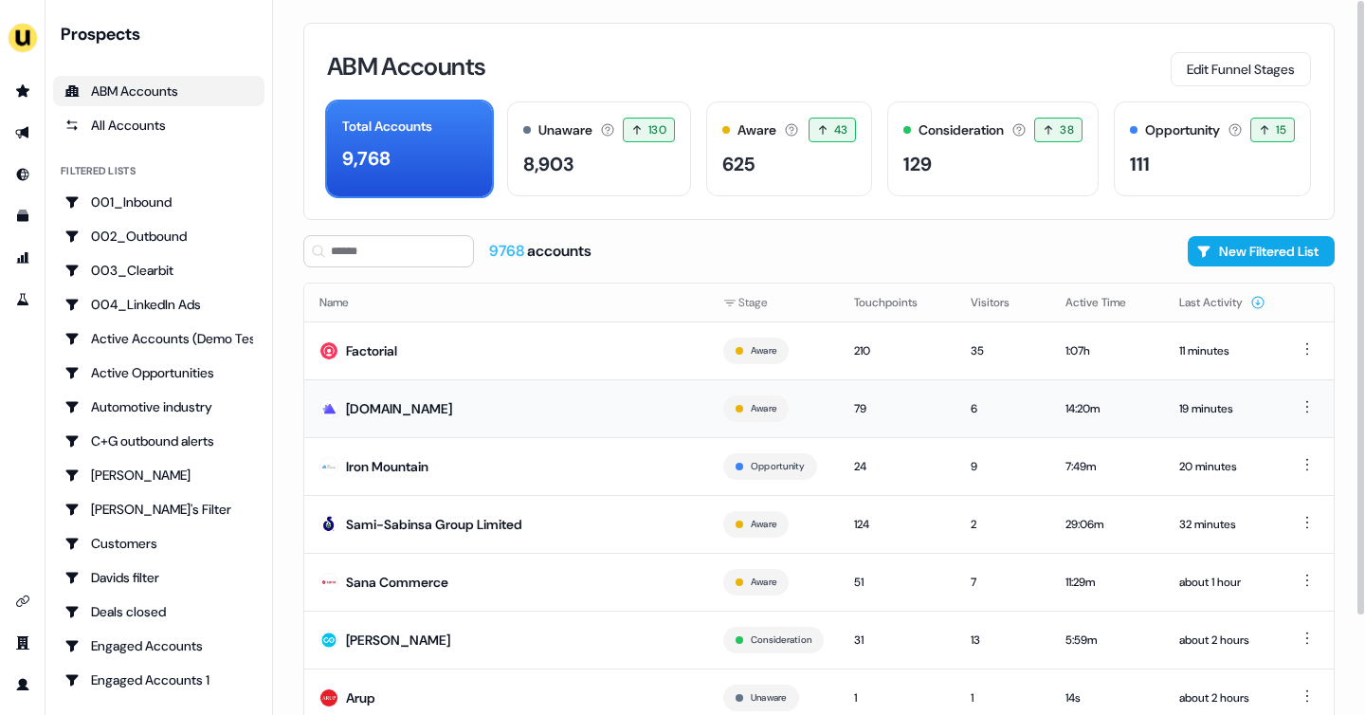
click at [492, 399] on td "paradime.io" at bounding box center [506, 408] width 404 height 58
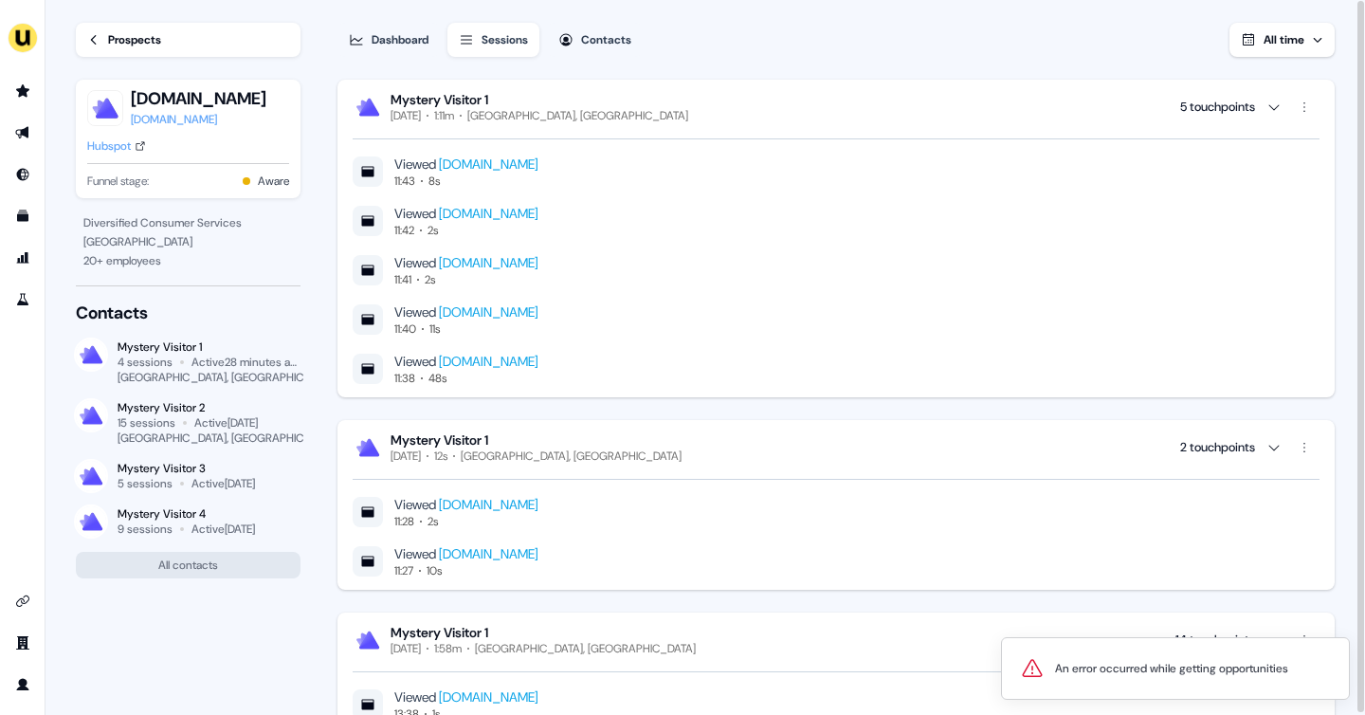
click at [5, 89] on li "side nav menu" at bounding box center [22, 91] width 45 height 30
click at [34, 92] on link "Go to prospects" at bounding box center [23, 91] width 30 height 30
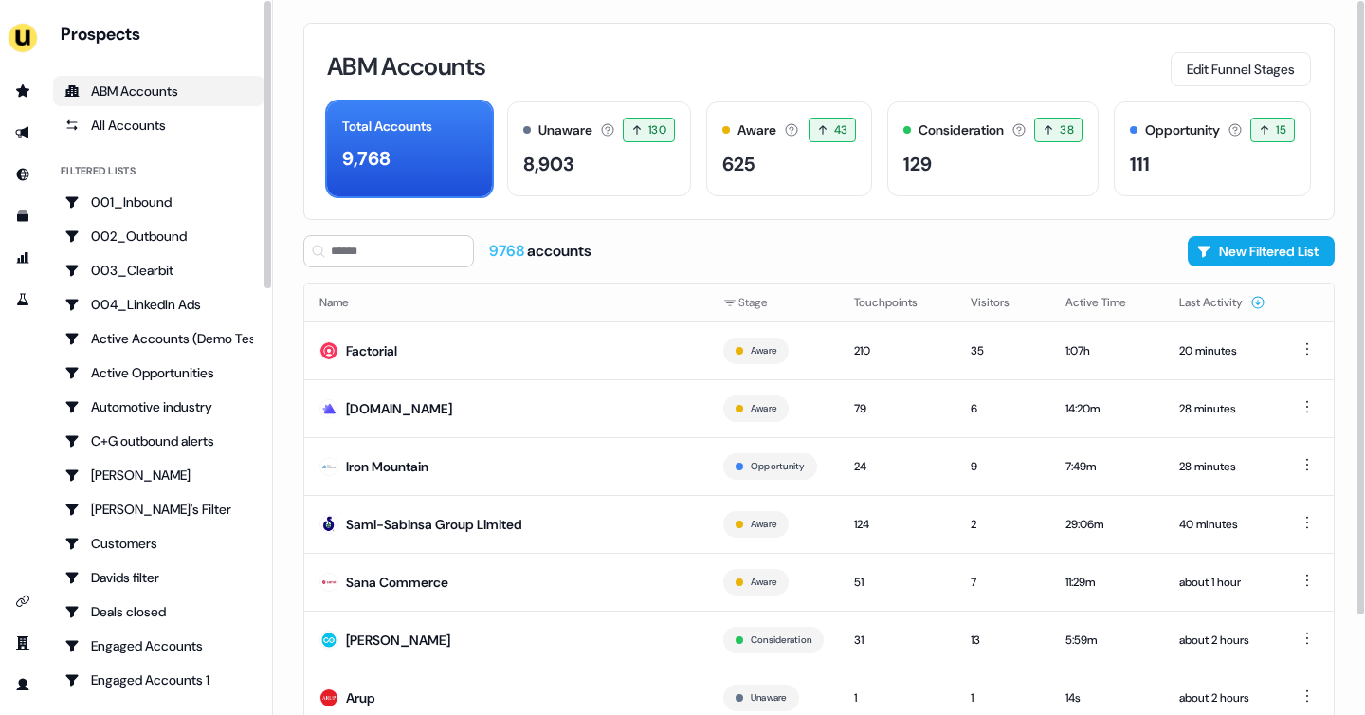
click at [173, 87] on div "ABM Accounts" at bounding box center [158, 91] width 189 height 19
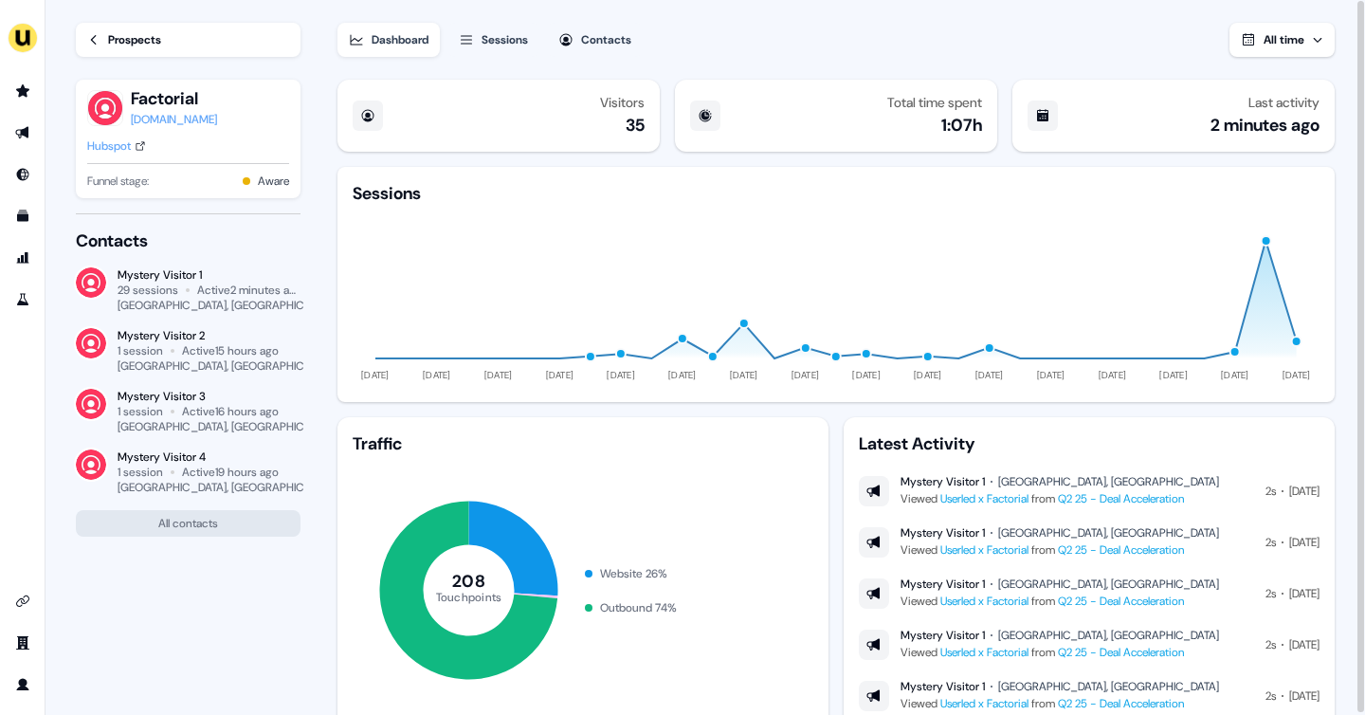
click at [133, 37] on div "Prospects" at bounding box center [134, 39] width 53 height 19
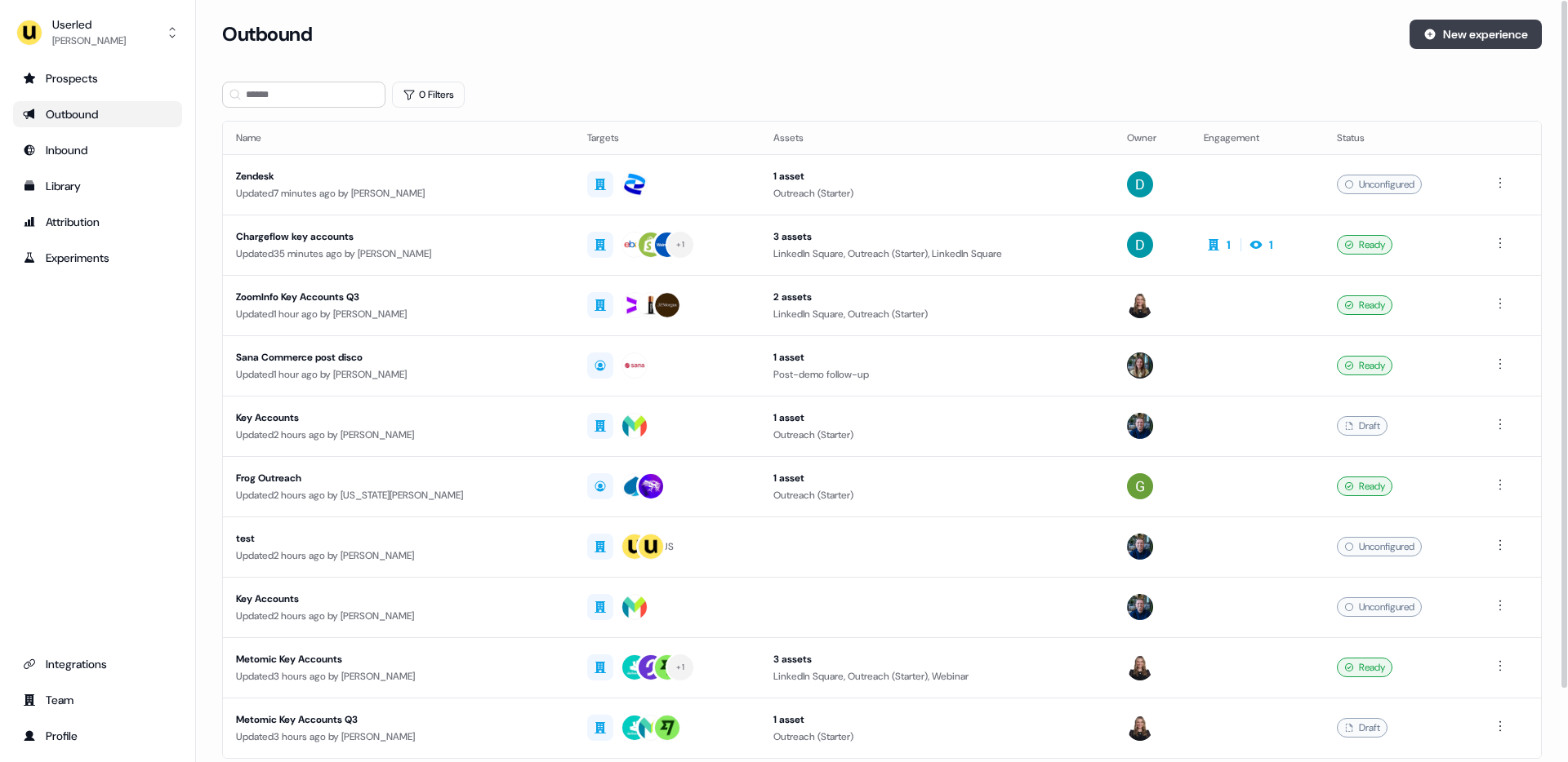
click at [1457, 39] on button "New experience" at bounding box center [1476, 34] width 133 height 29
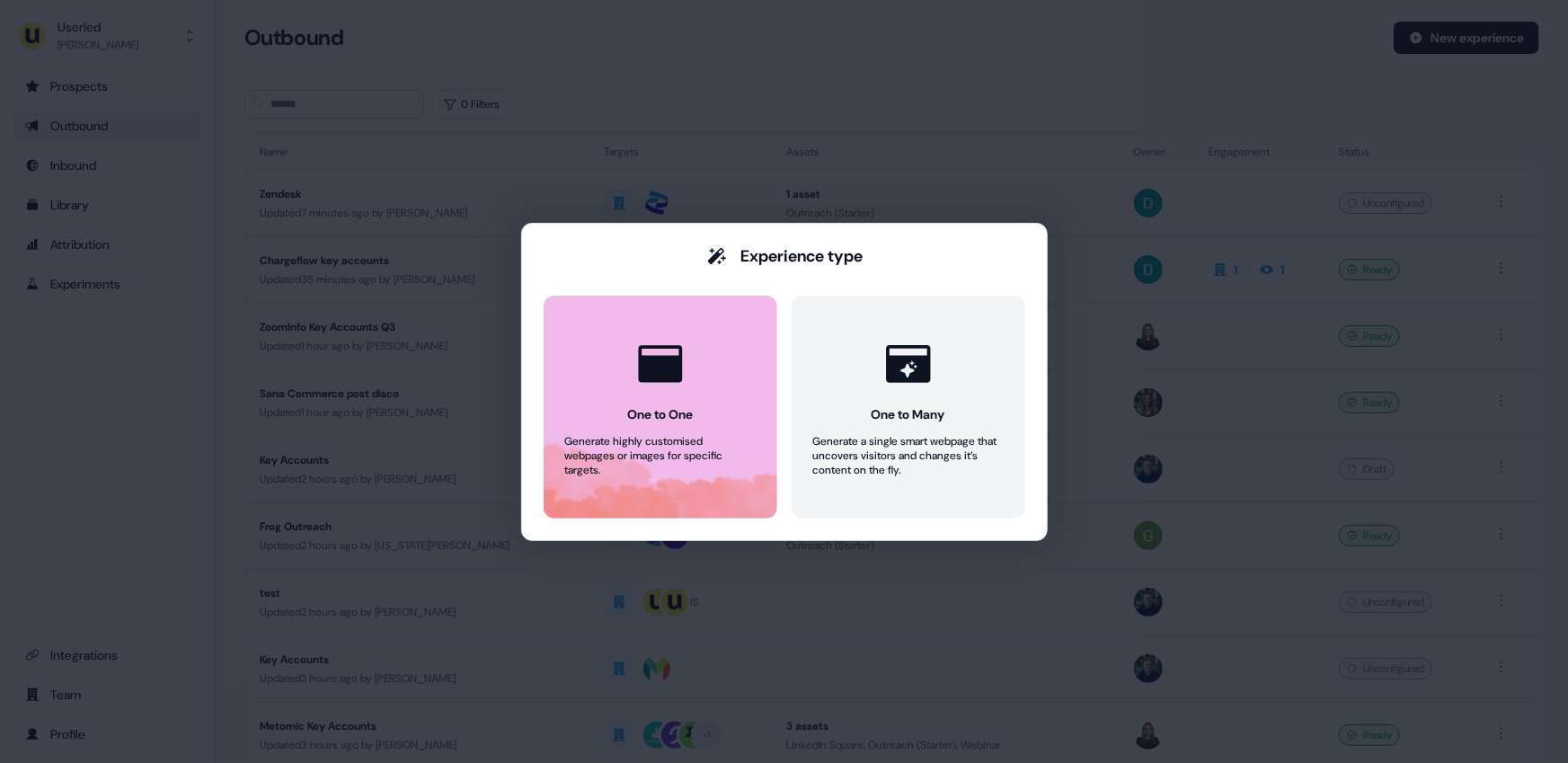
click at [738, 402] on button "One to One Generate highly customised webpages or images for specific targets." at bounding box center [660, 407] width 233 height 223
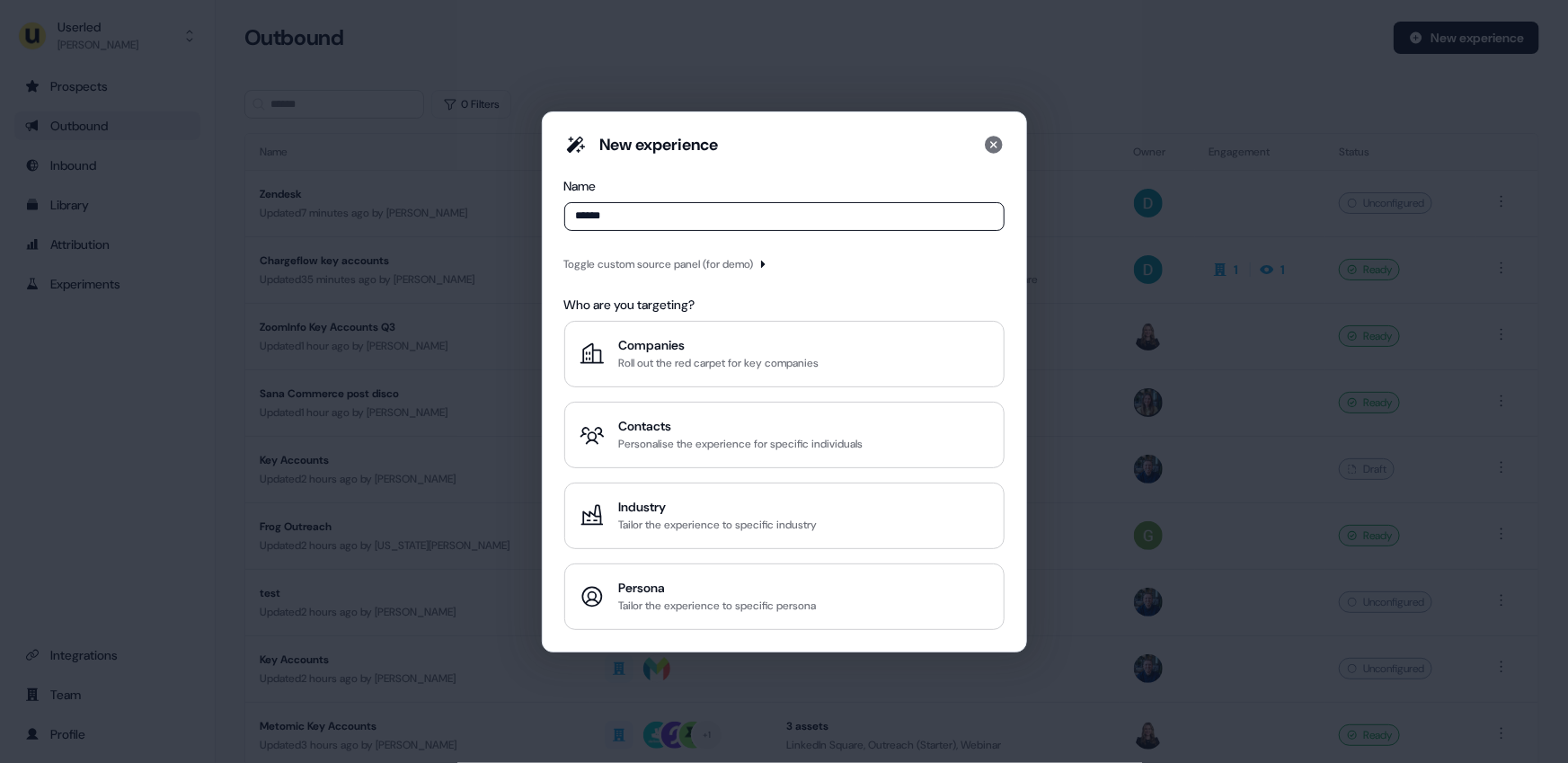
type input "******"
click at [684, 267] on div "Toggle custom source panel (for demo)" at bounding box center [659, 263] width 190 height 18
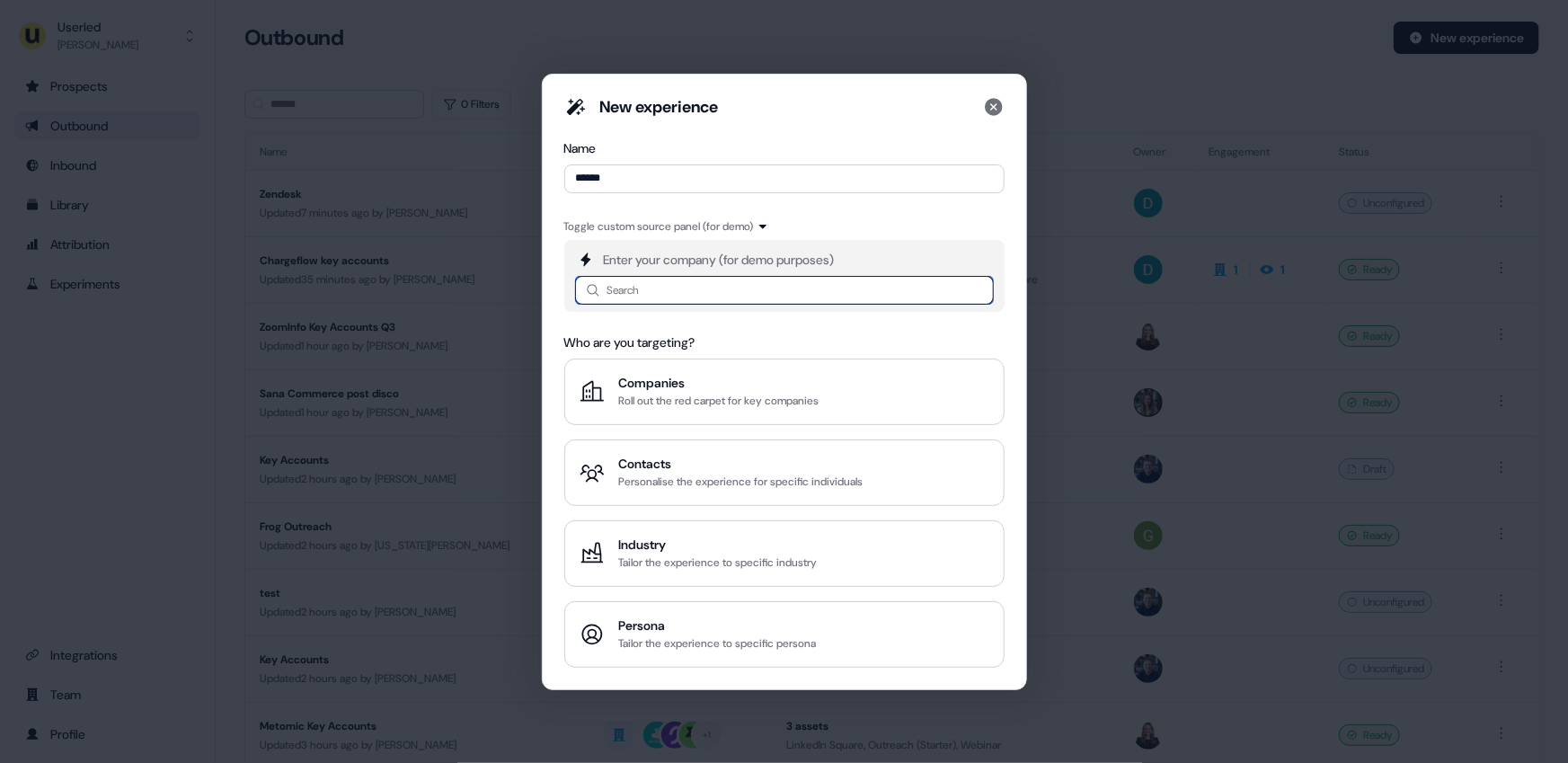
click at [652, 286] on input at bounding box center [785, 290] width 419 height 28
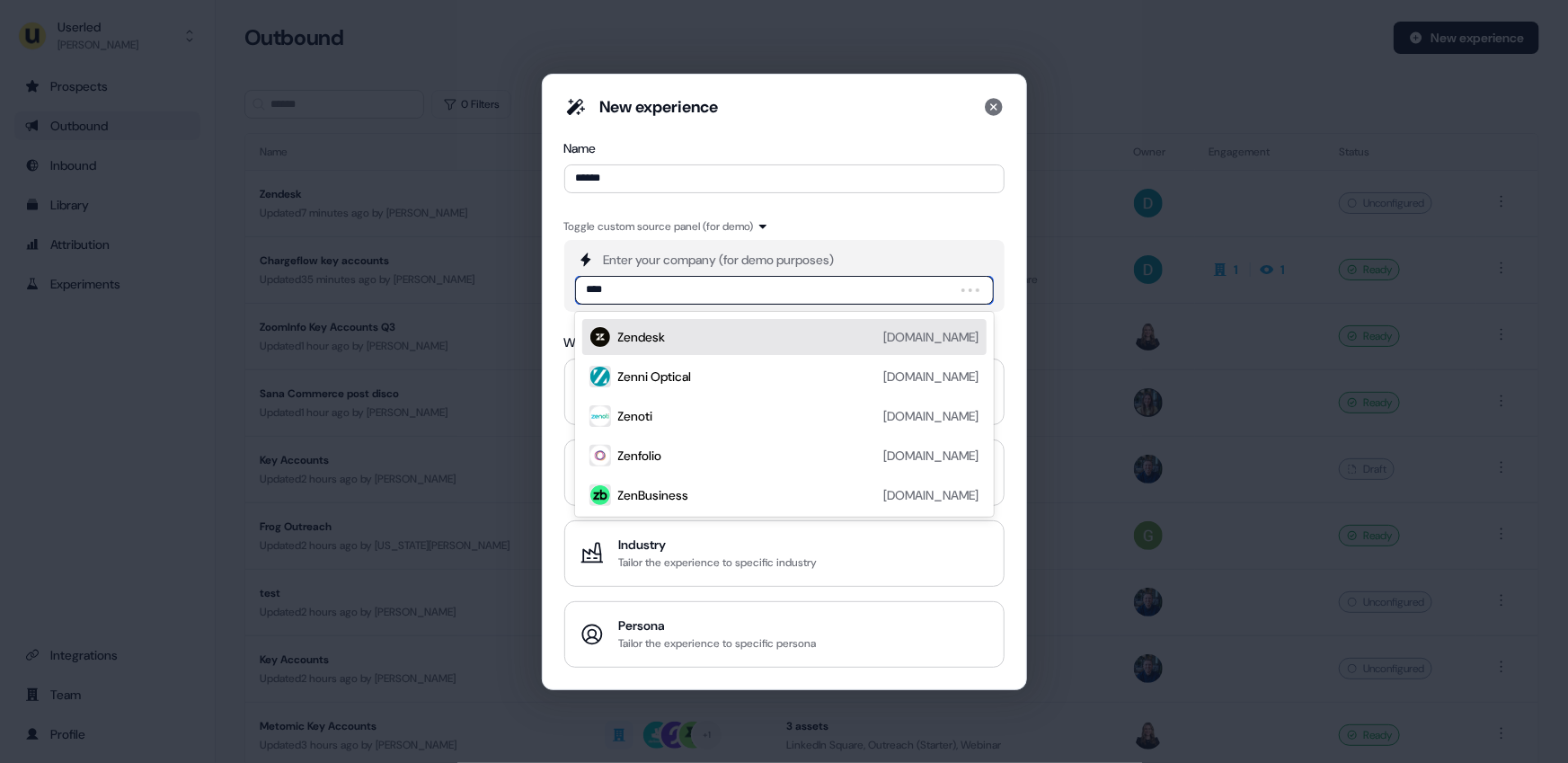
type input "*****"
click at [663, 332] on div "Zendesk" at bounding box center [642, 336] width 47 height 18
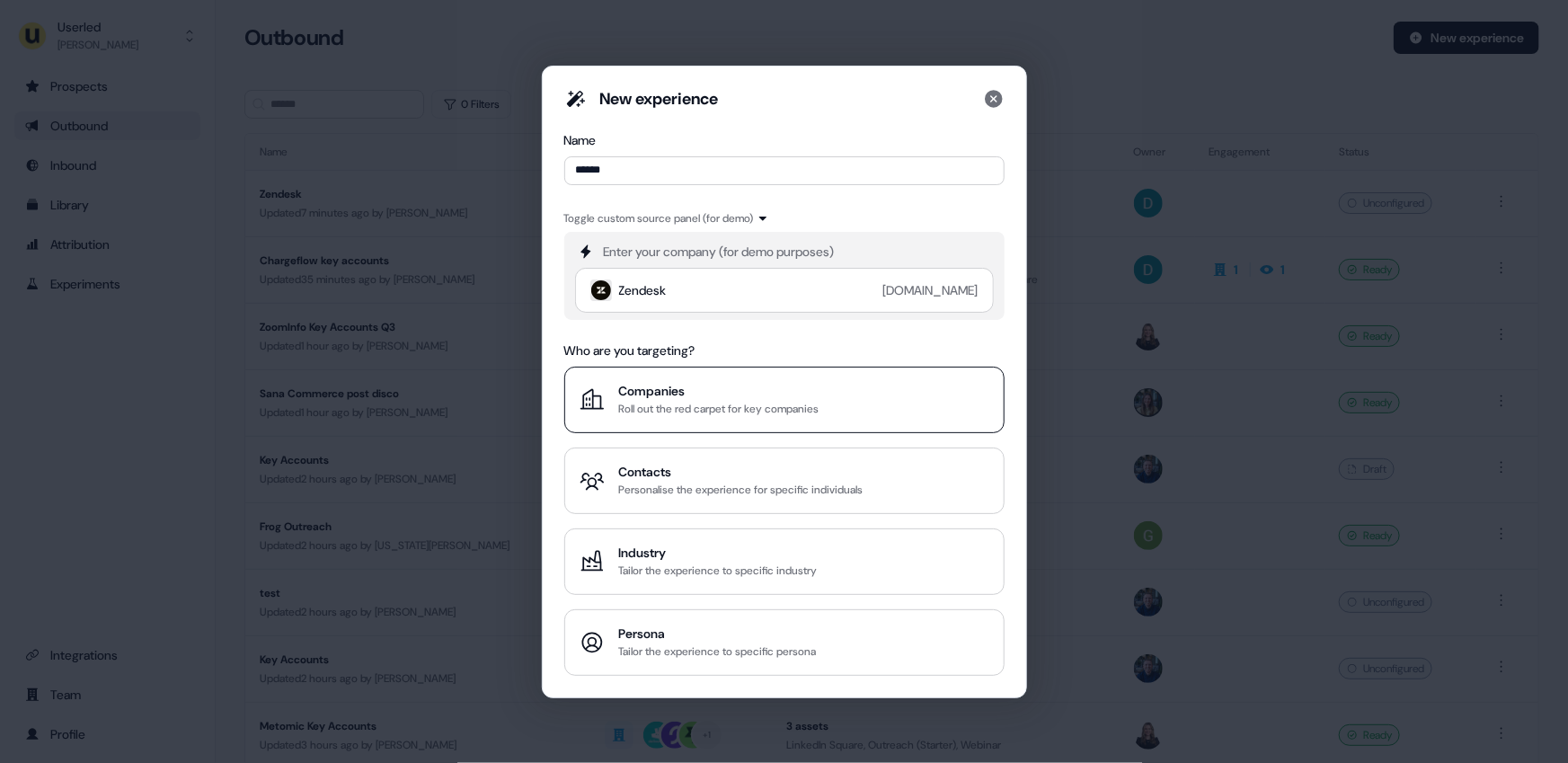
click at [654, 409] on div "Roll out the red carpet for key companies" at bounding box center [719, 409] width 200 height 18
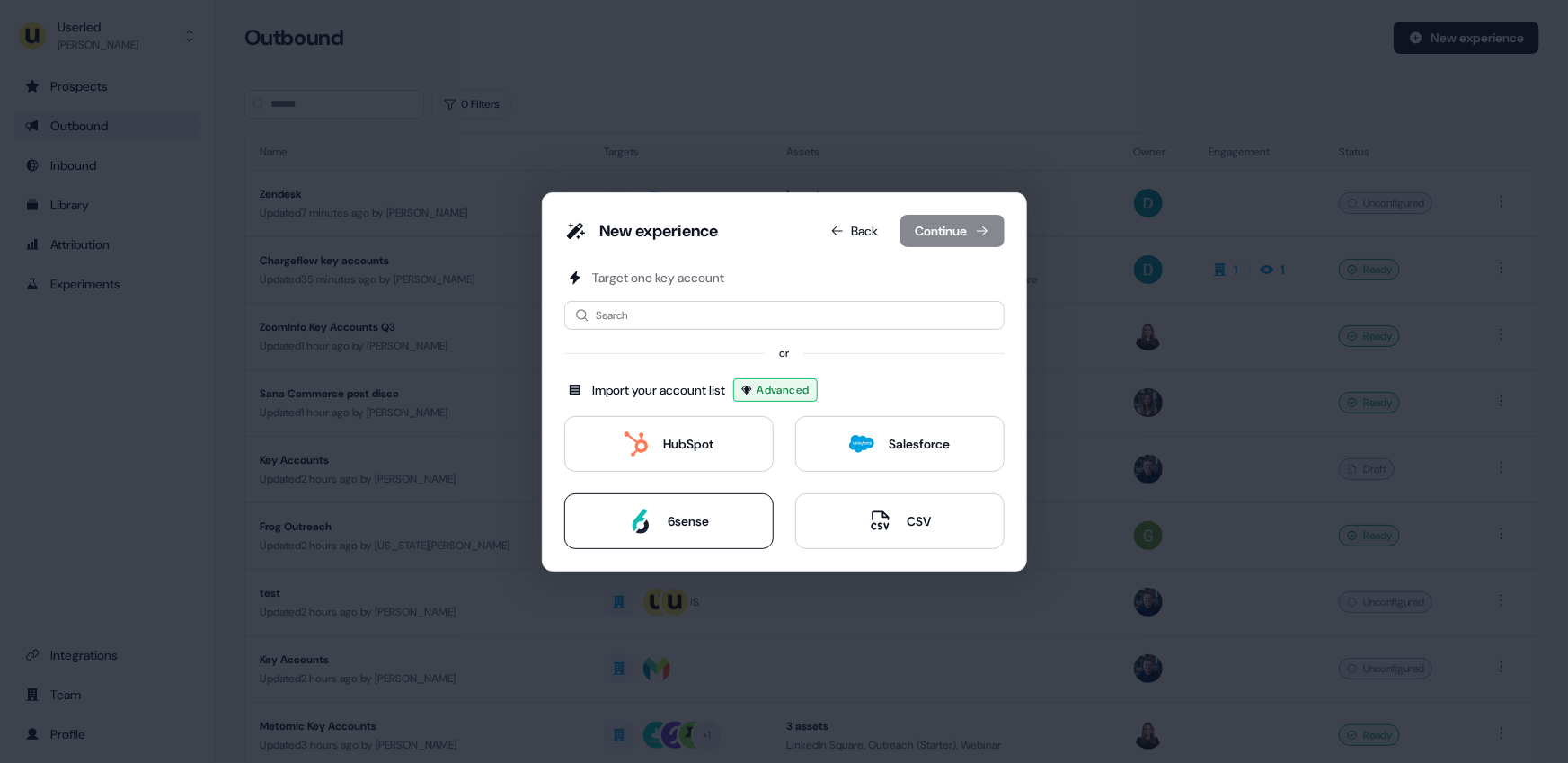
click at [733, 497] on button "6sense" at bounding box center [668, 520] width 210 height 56
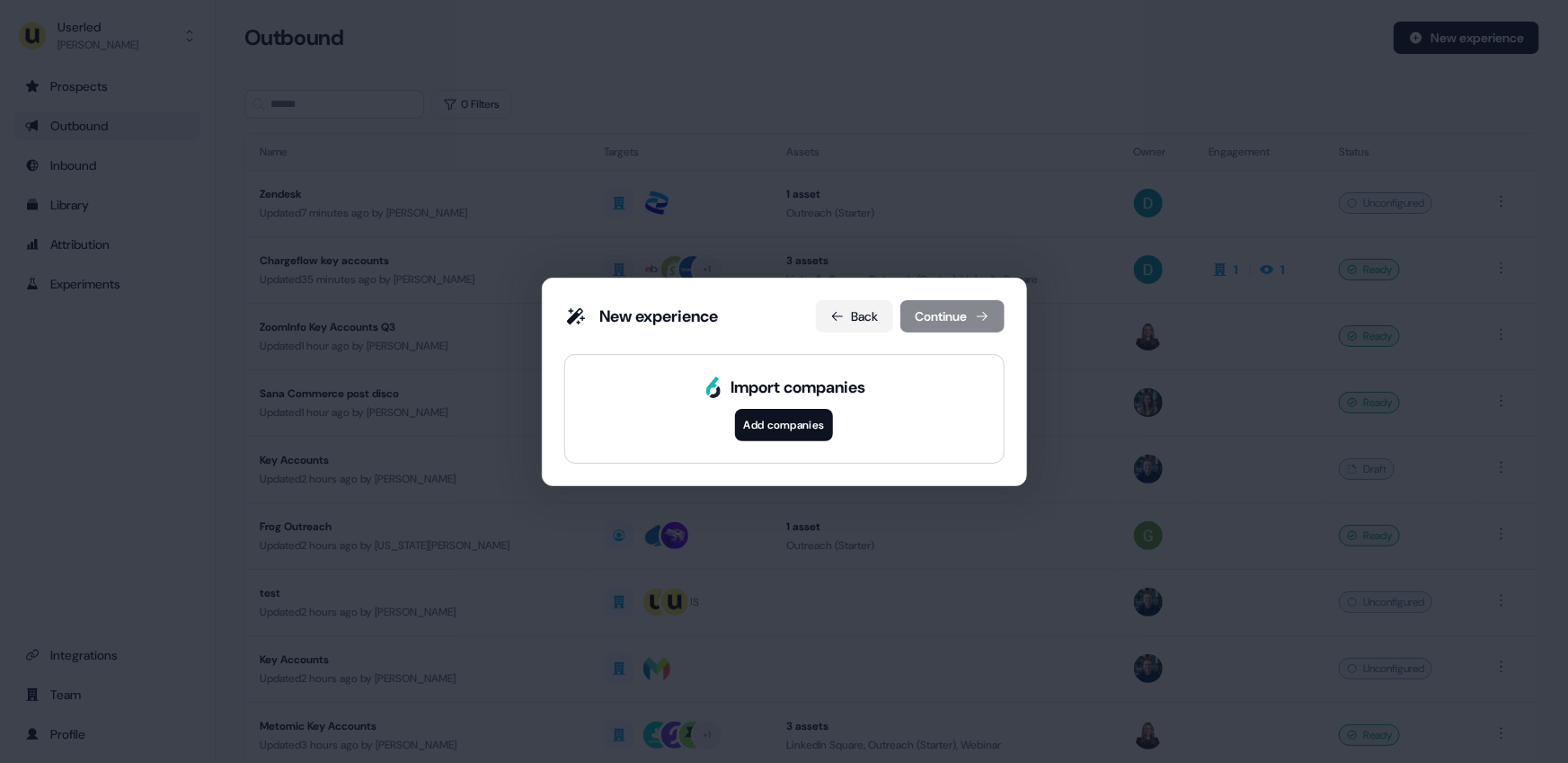
click at [830, 320] on icon at bounding box center [837, 316] width 14 height 14
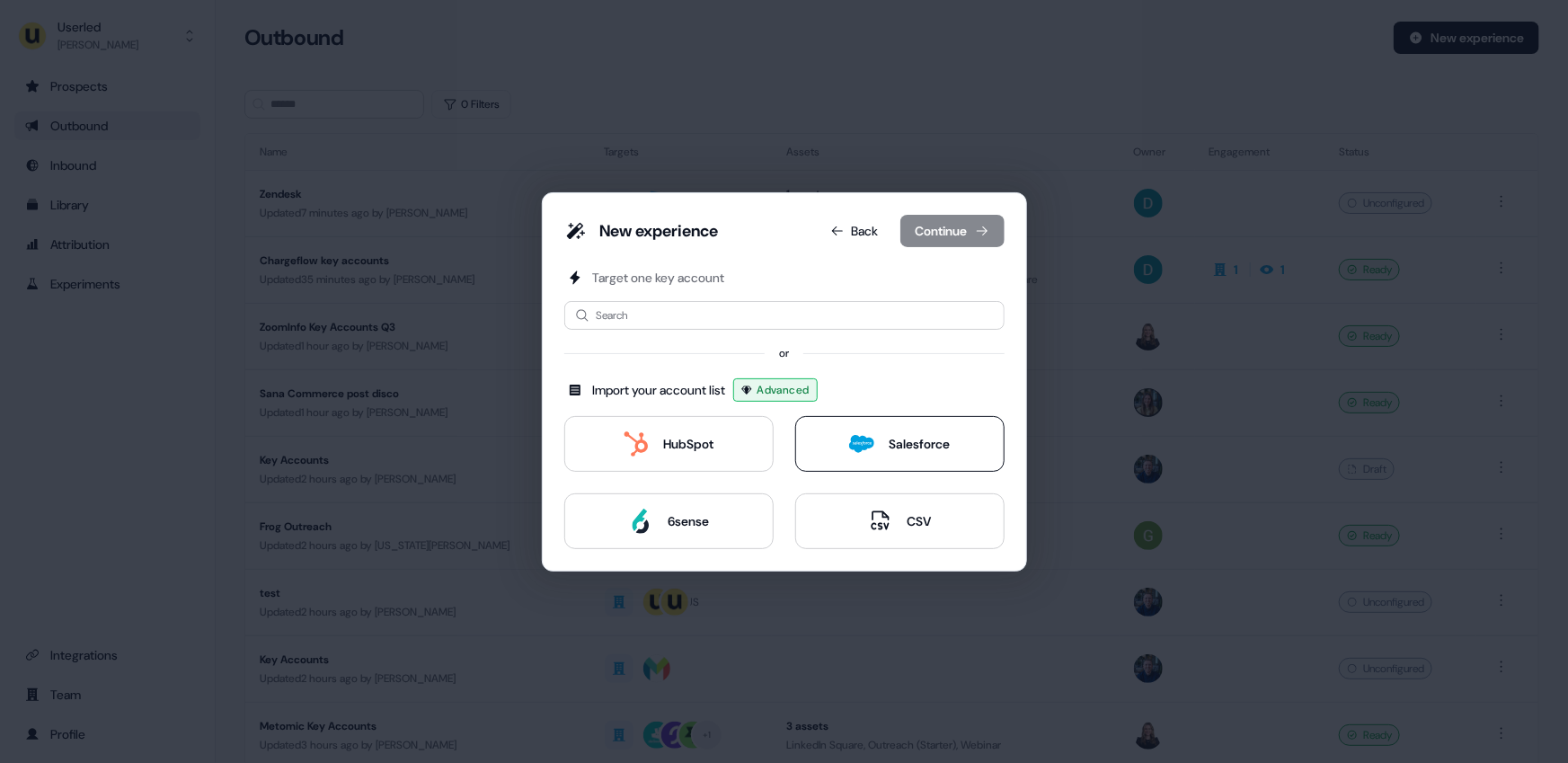
click at [874, 437] on div "Salesforce" at bounding box center [900, 444] width 100 height 26
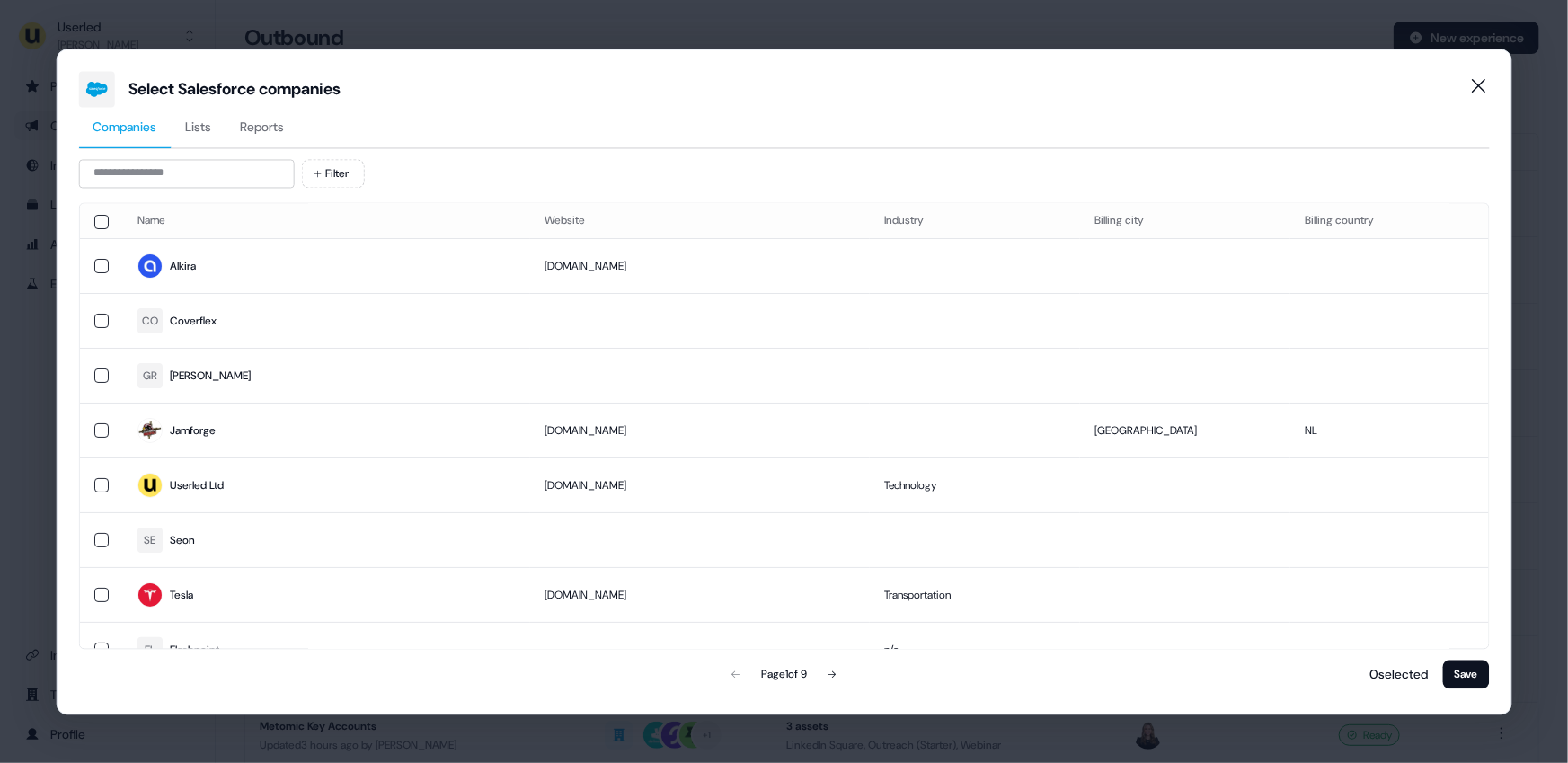
click at [210, 126] on span "Lists" at bounding box center [197, 126] width 26 height 18
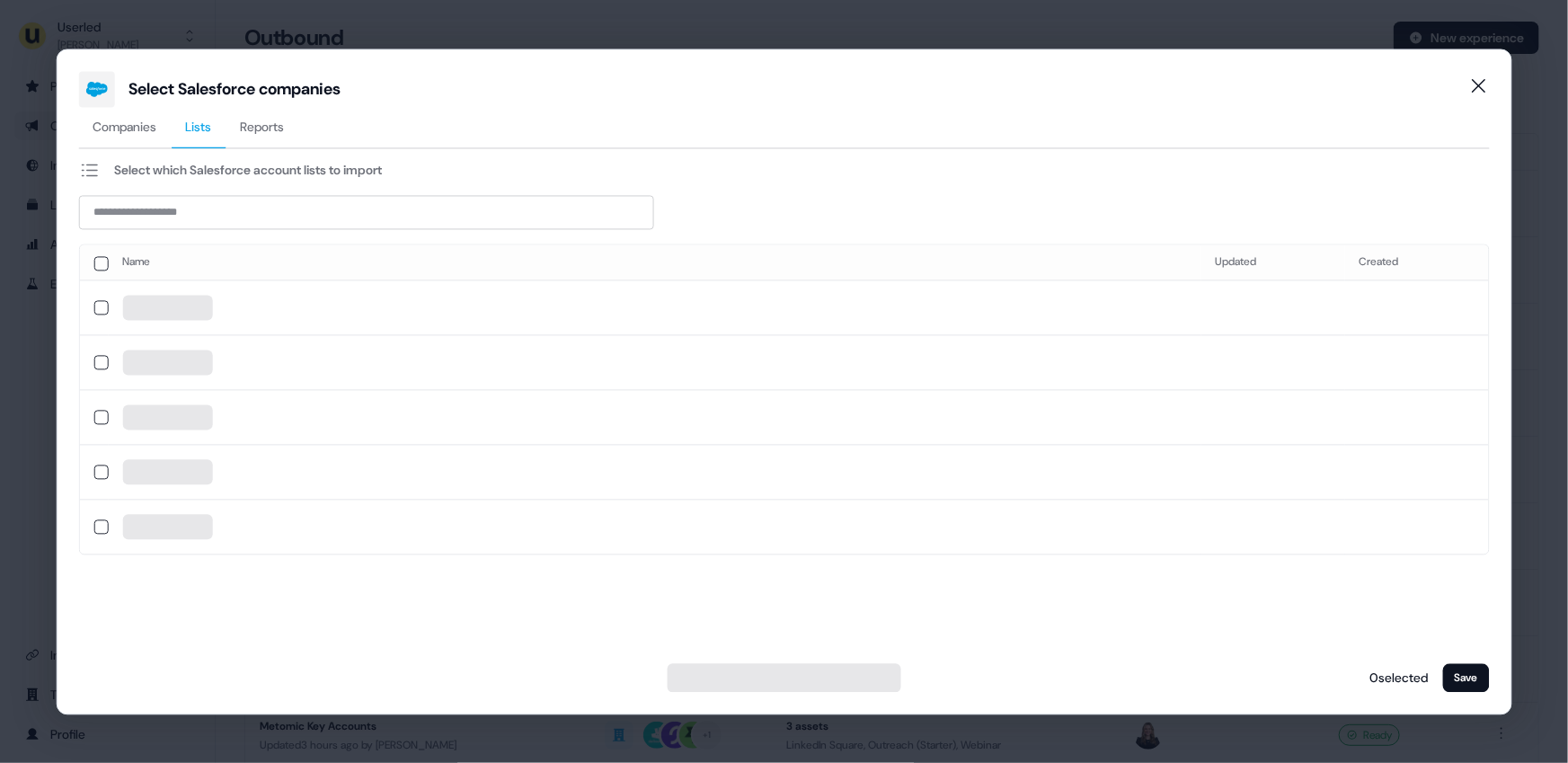
click at [263, 125] on span "Reports" at bounding box center [262, 126] width 44 height 18
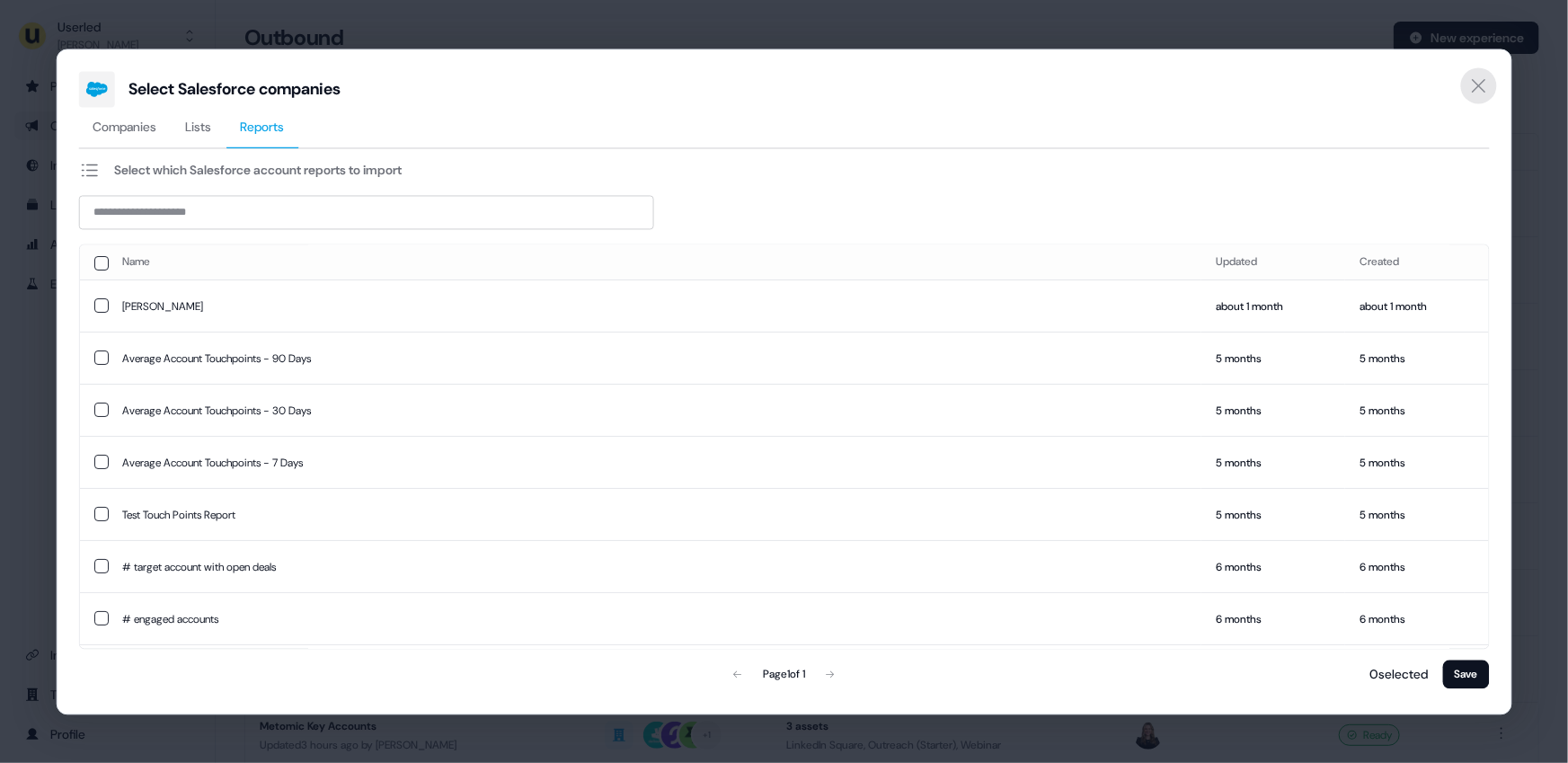
click at [1483, 80] on icon "Close" at bounding box center [1479, 85] width 22 height 22
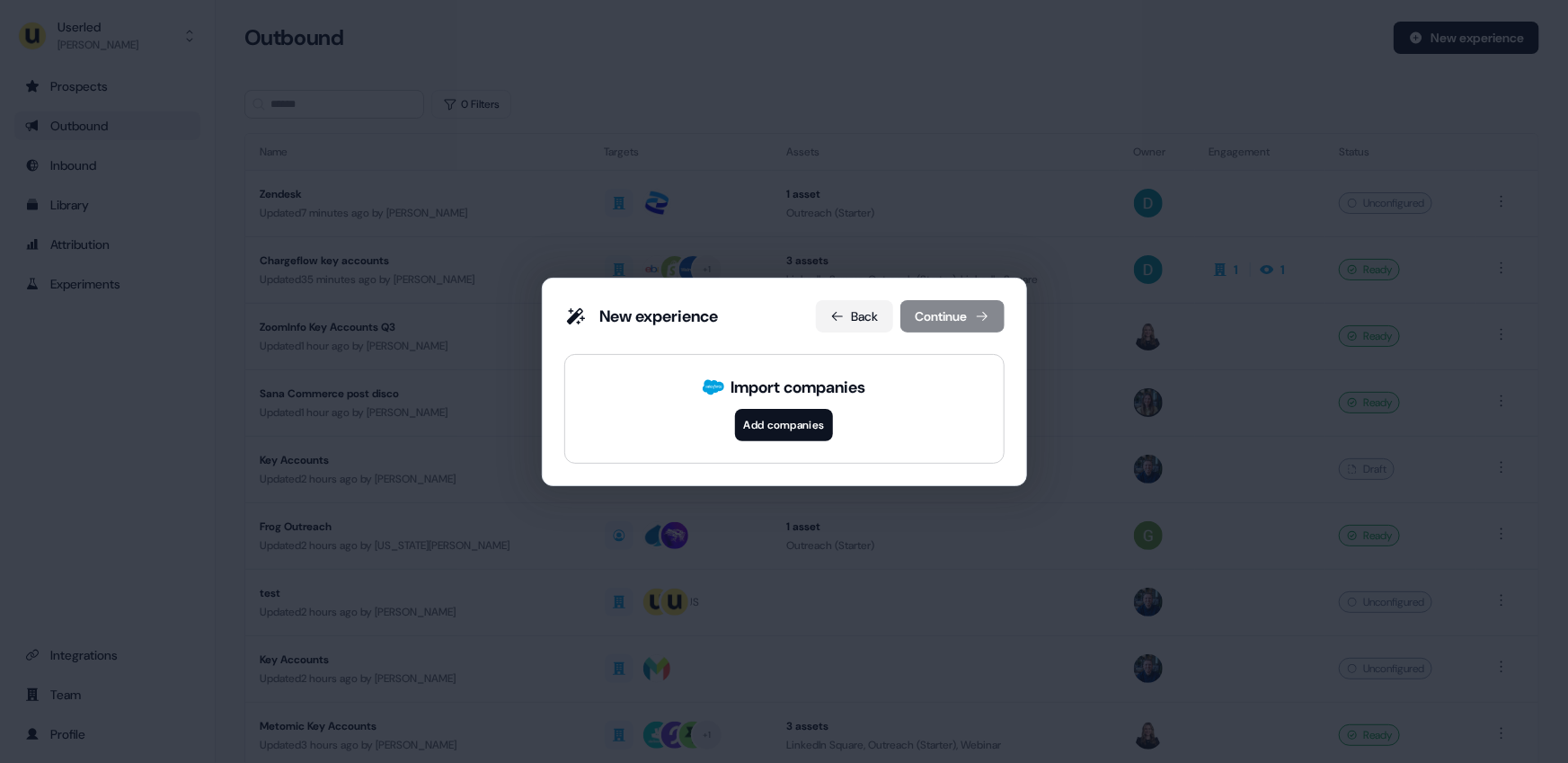
click at [848, 325] on button "Back" at bounding box center [855, 317] width 78 height 32
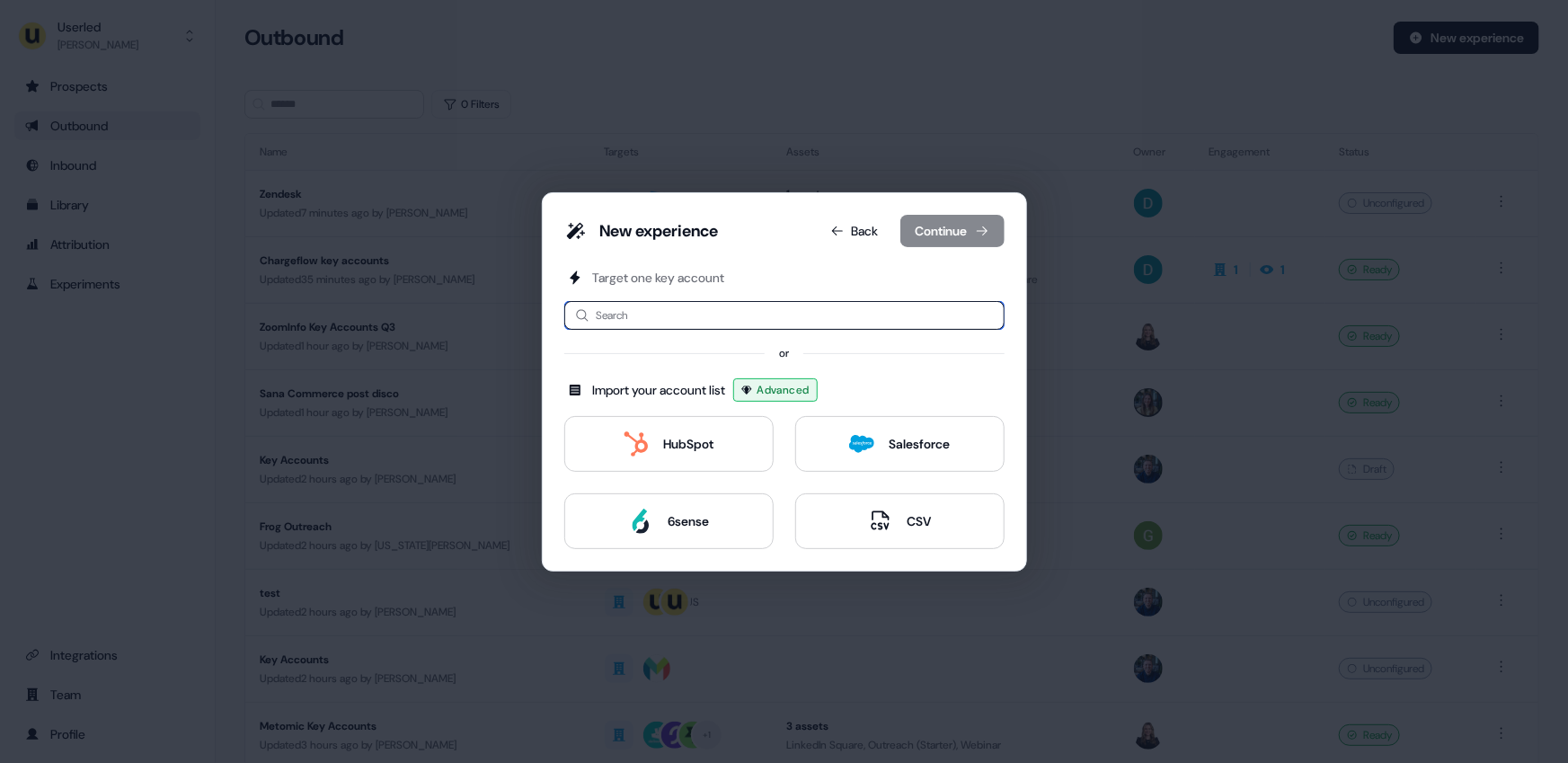
click at [702, 318] on input at bounding box center [784, 315] width 440 height 28
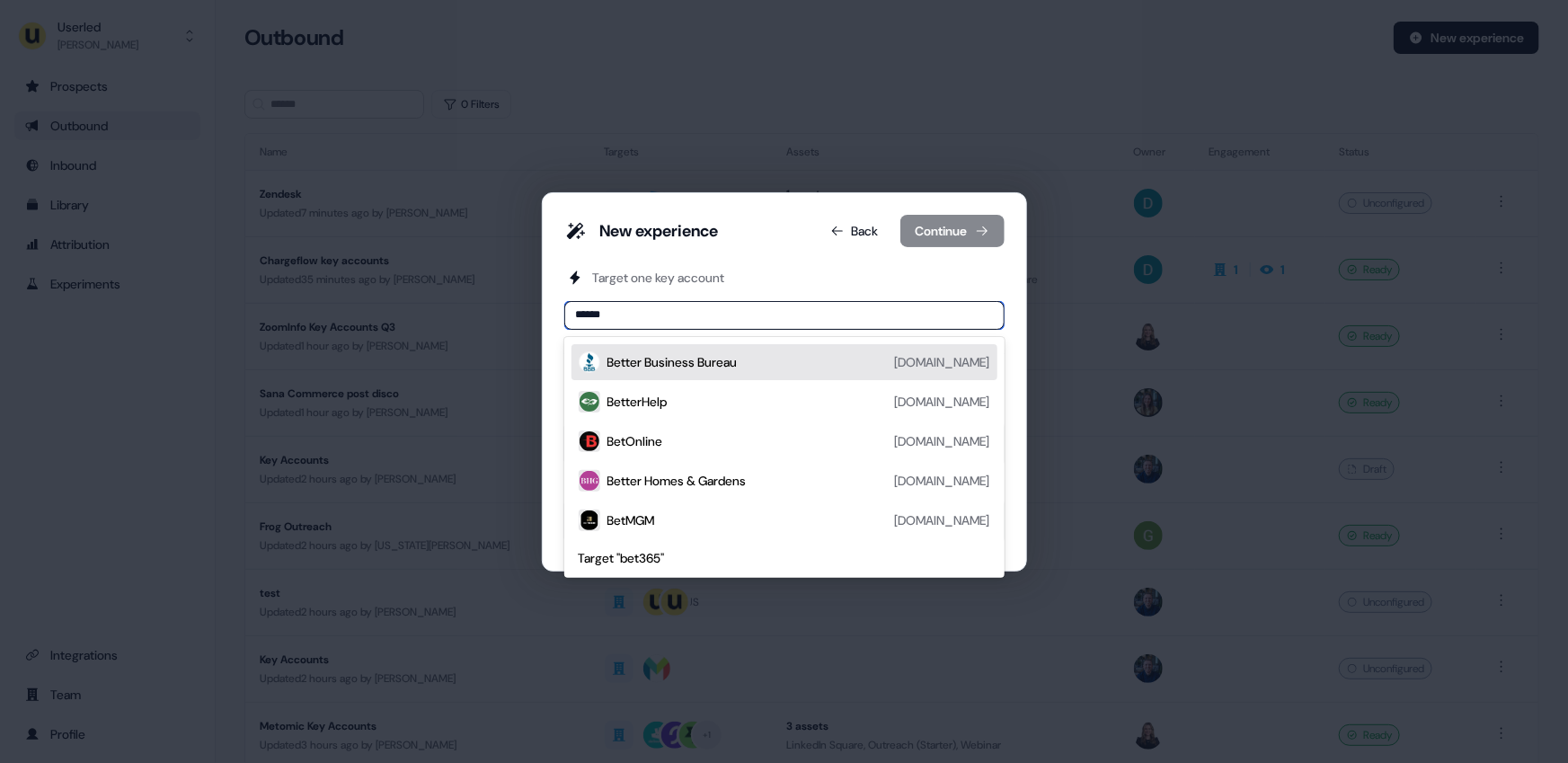
click at [609, 318] on input "******" at bounding box center [784, 315] width 440 height 28
click at [597, 315] on input "******" at bounding box center [784, 315] width 440 height 28
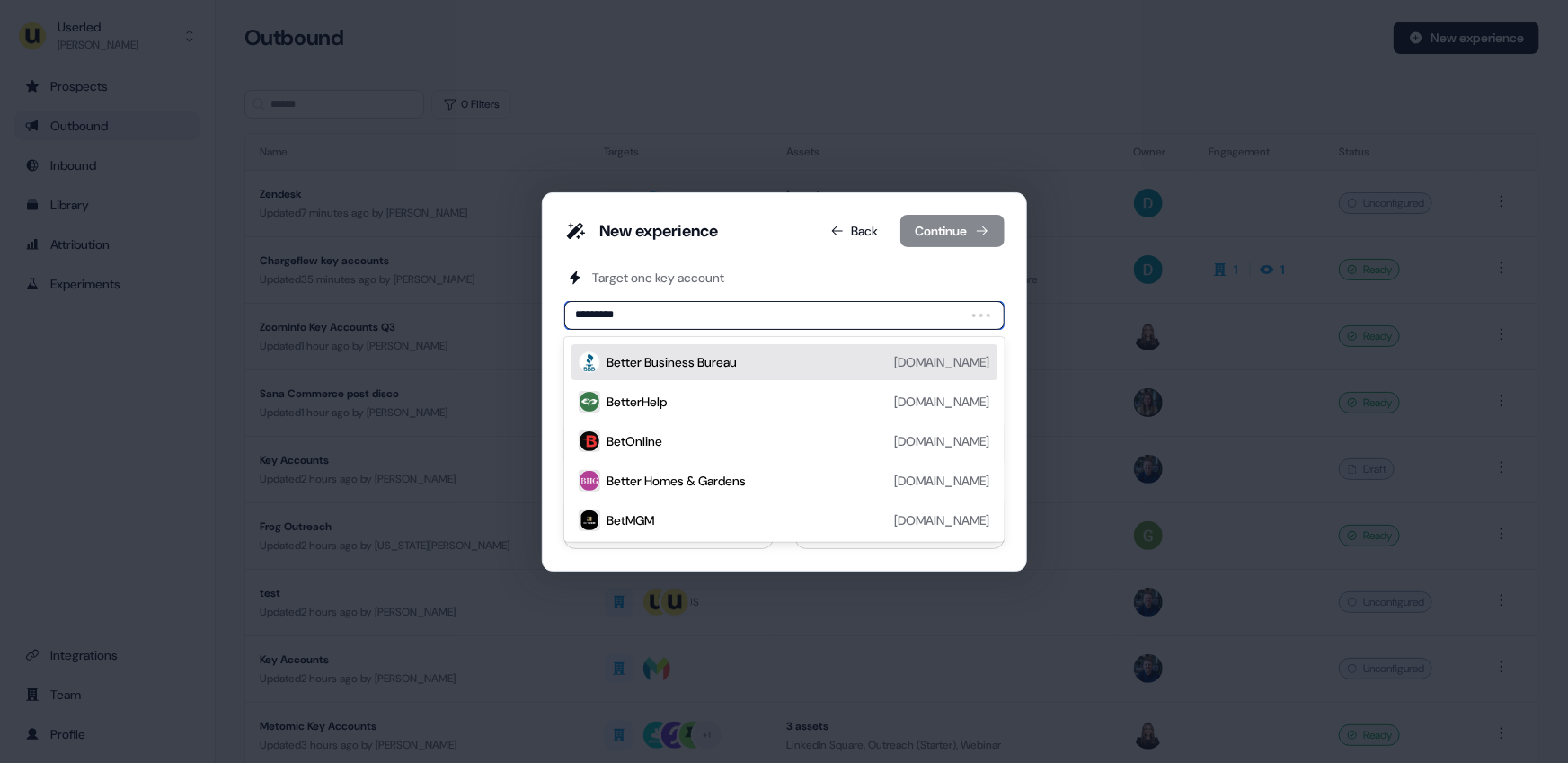
type input "**********"
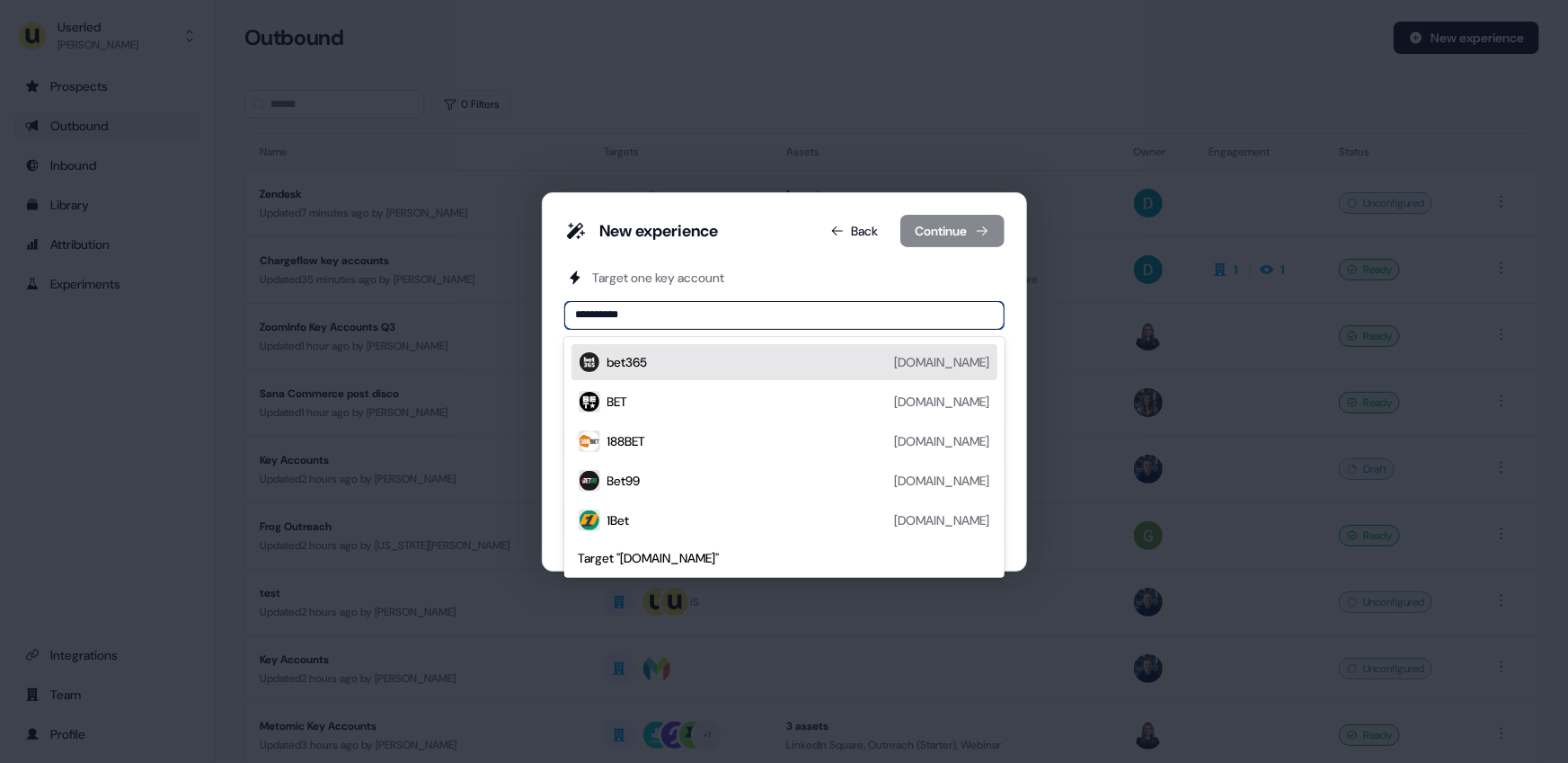
click at [873, 357] on div "bet365 bet365.com" at bounding box center [799, 362] width 383 height 22
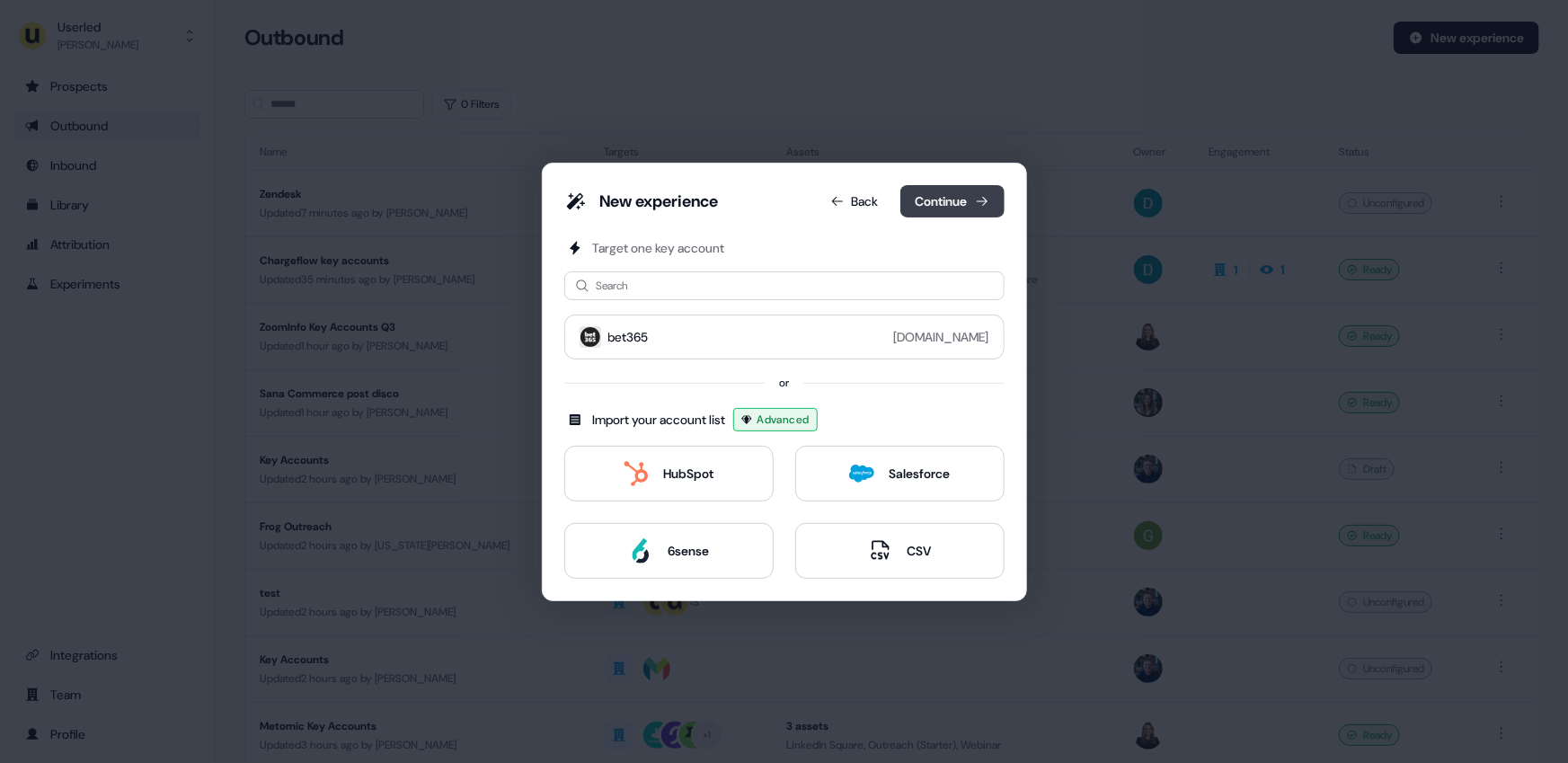
click at [935, 206] on button "Continue" at bounding box center [953, 201] width 104 height 32
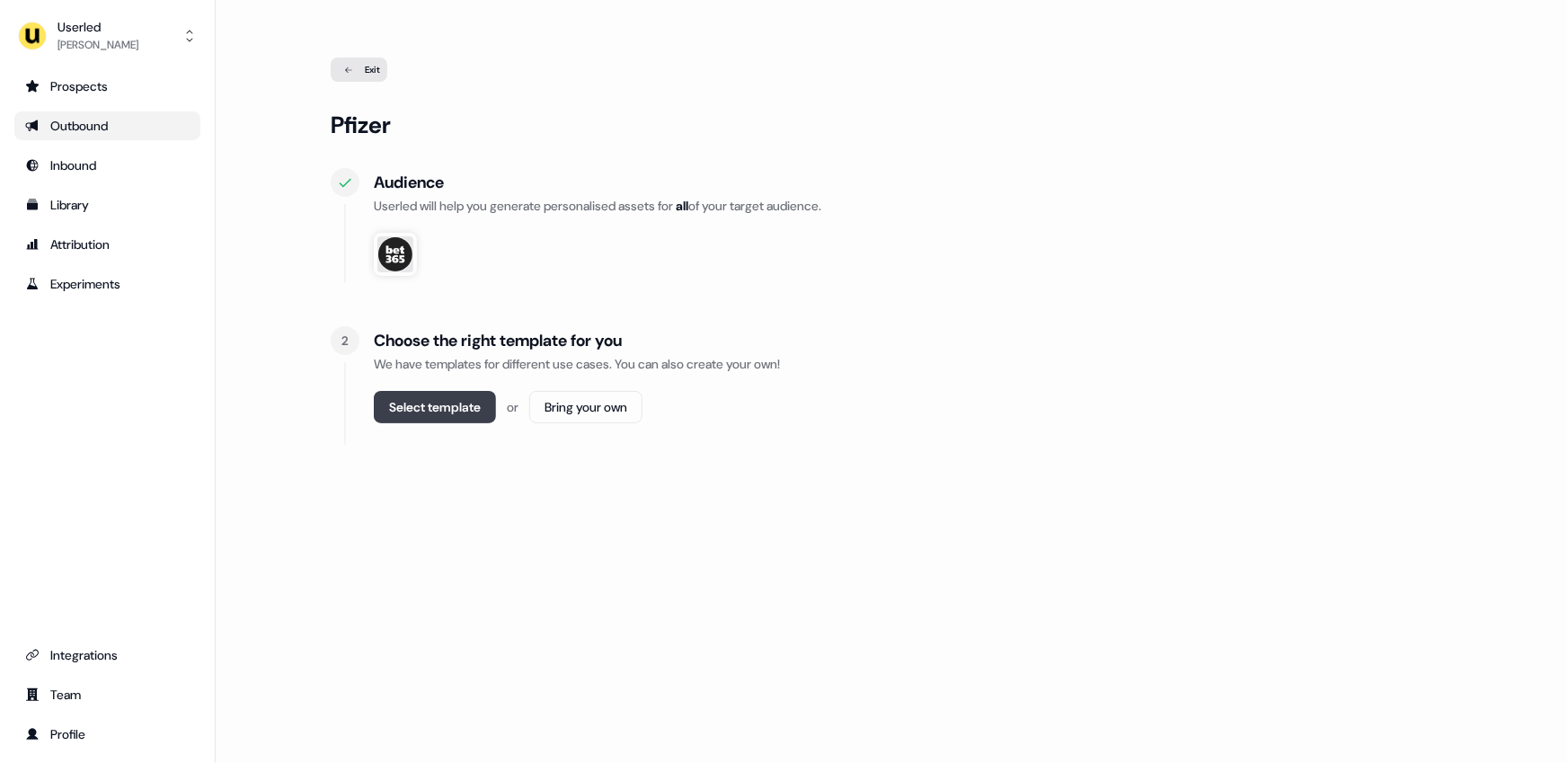
click at [441, 409] on button "Select template" at bounding box center [434, 407] width 122 height 32
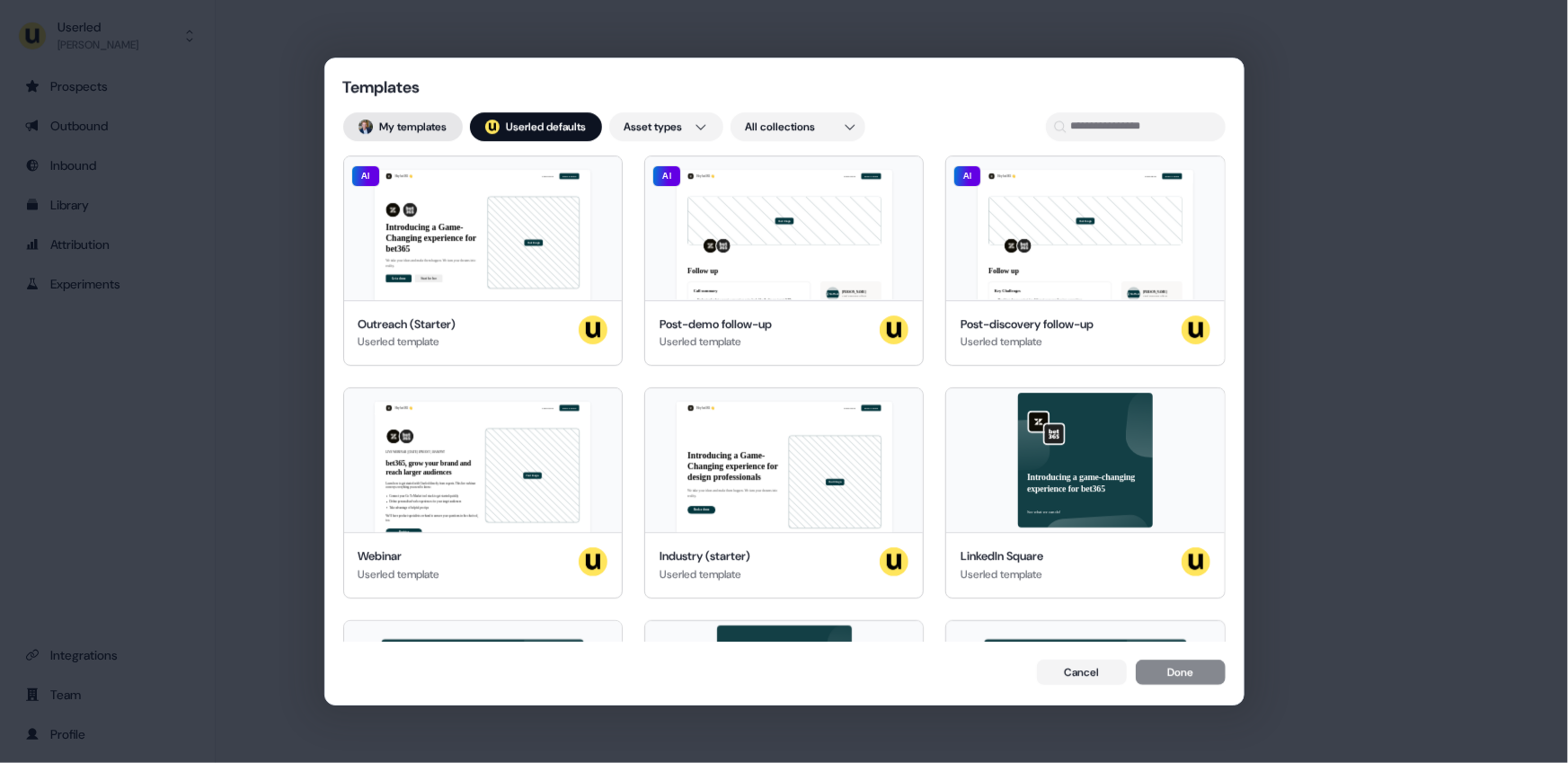
click at [419, 126] on button "My templates" at bounding box center [403, 126] width 119 height 28
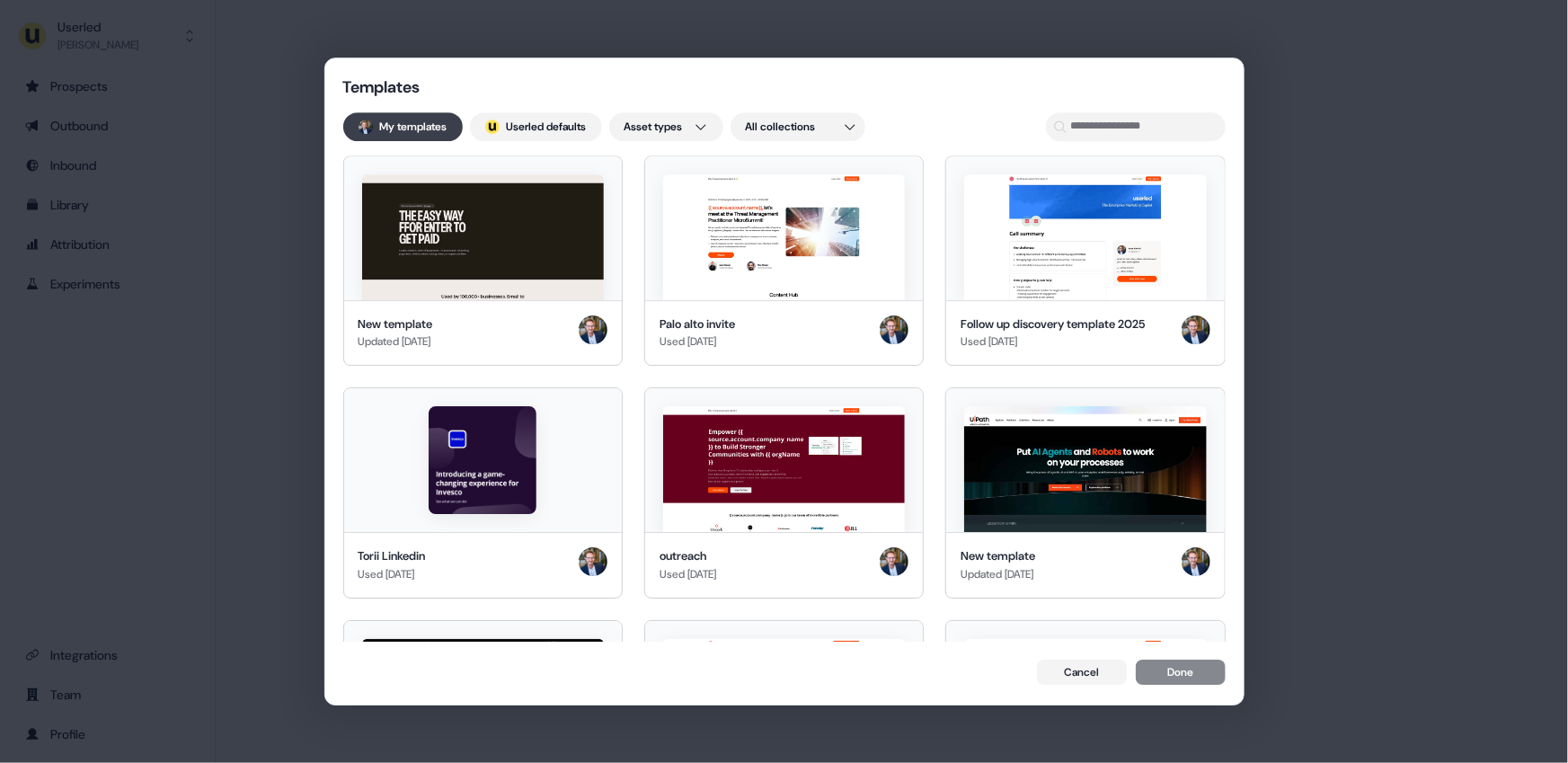
click at [425, 134] on button "My templates" at bounding box center [403, 126] width 119 height 28
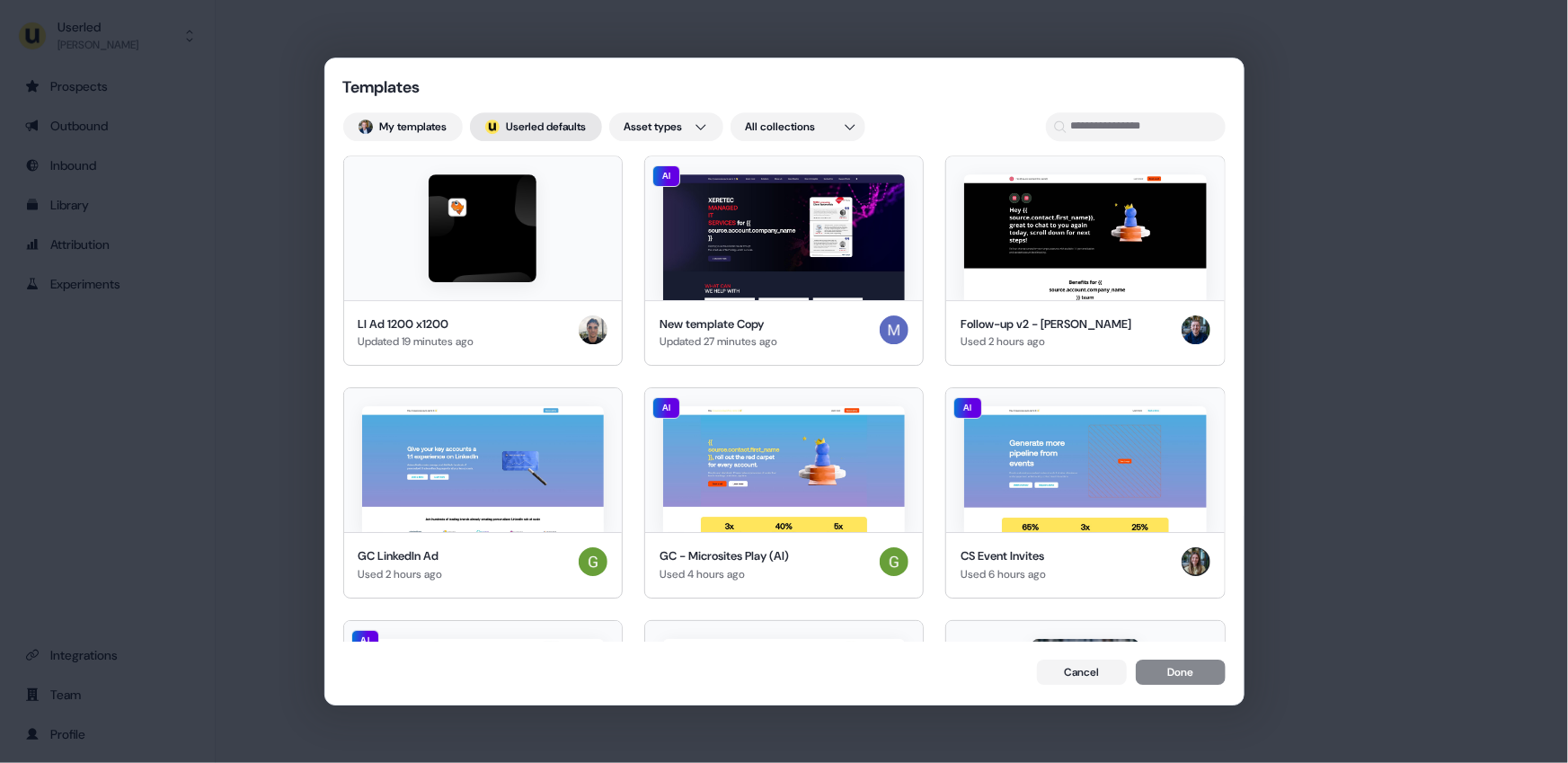
click at [558, 126] on button "; Userled defaults" at bounding box center [536, 126] width 132 height 28
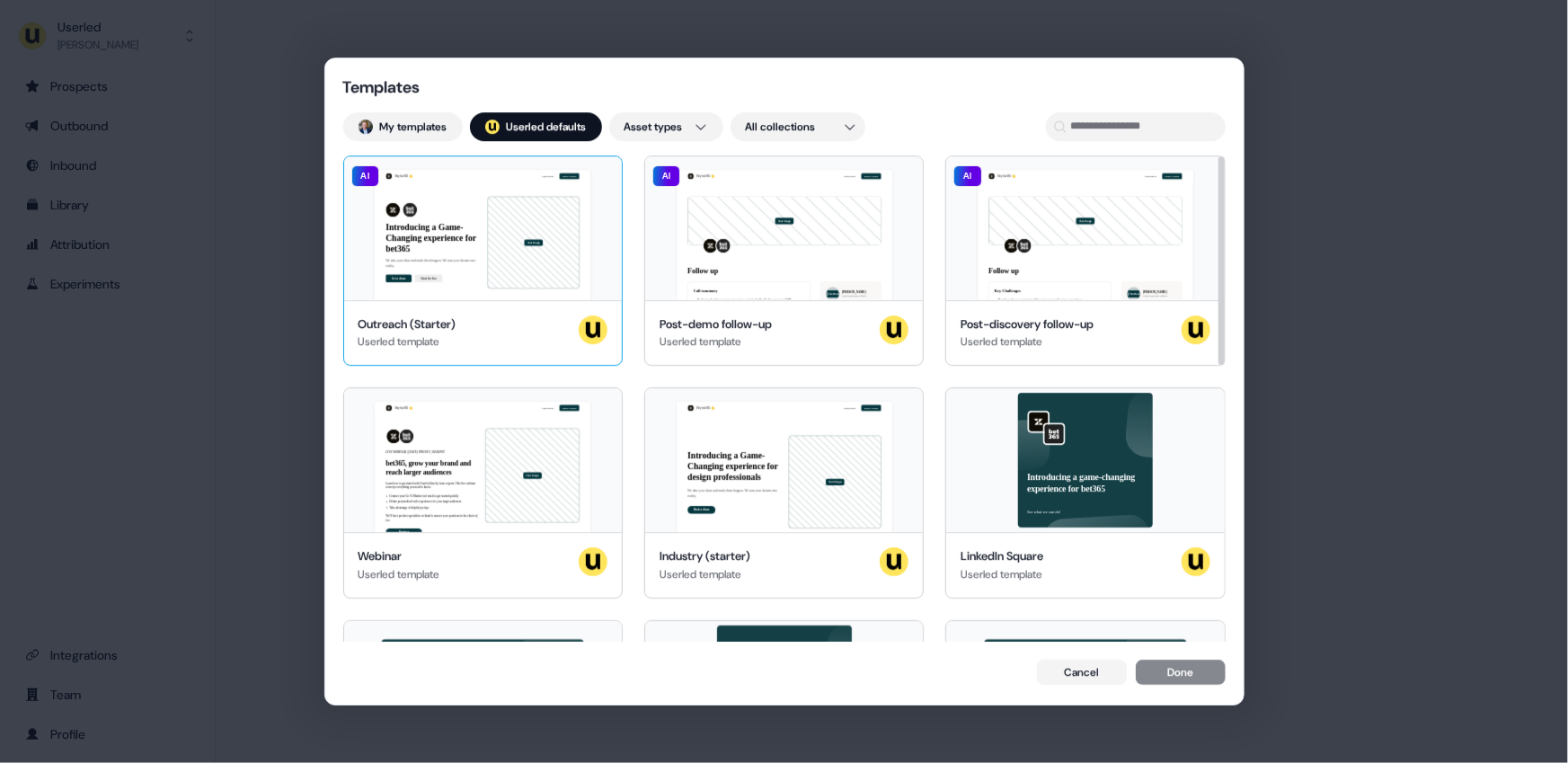
click at [476, 251] on div "Hey bet365 👋 Learn more Book a demo Introducing a Game-Changing experience for …" at bounding box center [483, 228] width 278 height 144
click at [1161, 679] on button "Done" at bounding box center [1180, 674] width 90 height 26
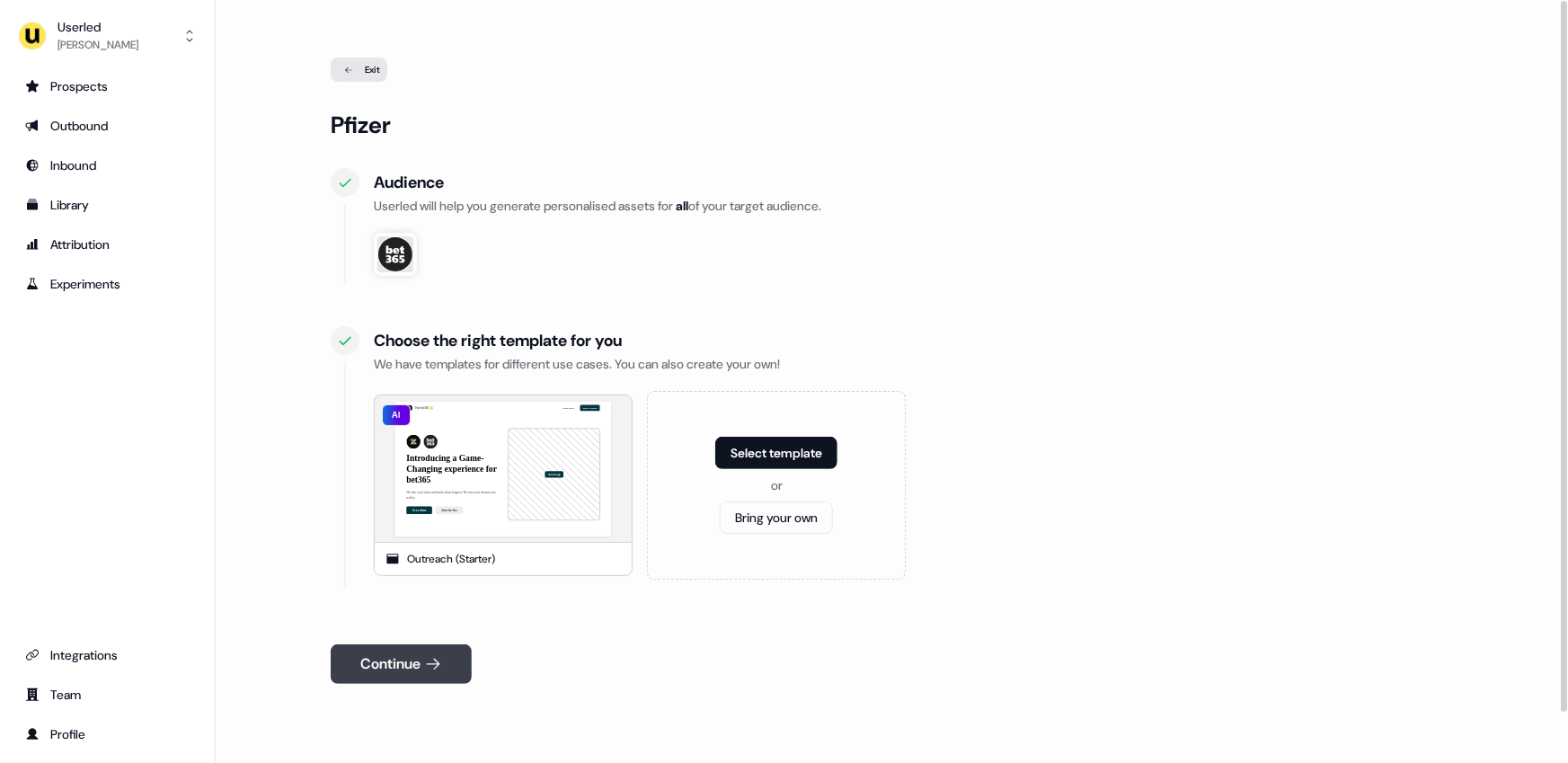
click at [404, 658] on button "Continue" at bounding box center [401, 664] width 141 height 40
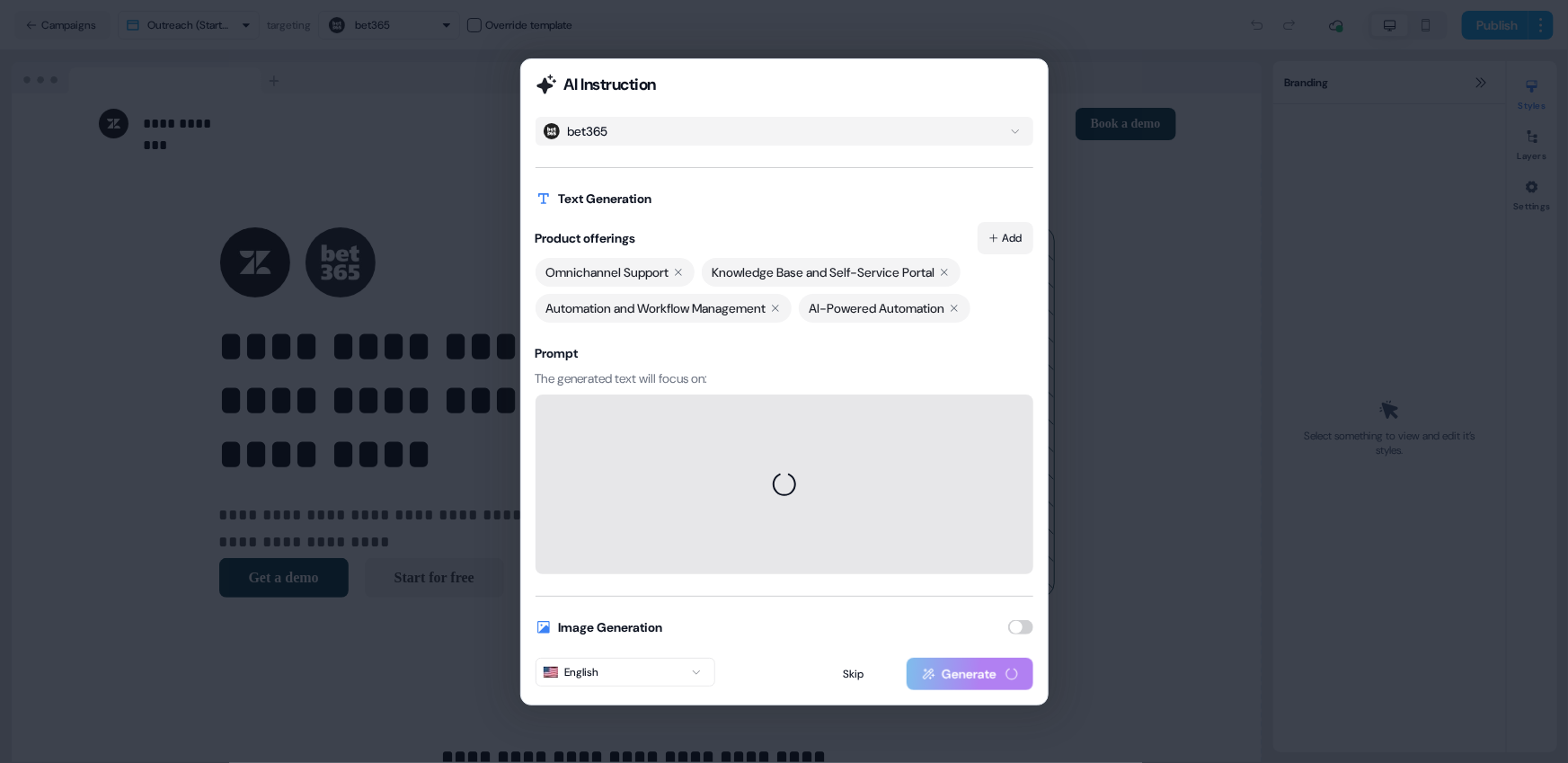
click at [985, 246] on button "Add" at bounding box center [1005, 238] width 56 height 32
click at [795, 209] on div "bet365 Text Generation Product offerings Add Omnichannel Support Knowledge Base…" at bounding box center [784, 345] width 498 height 457
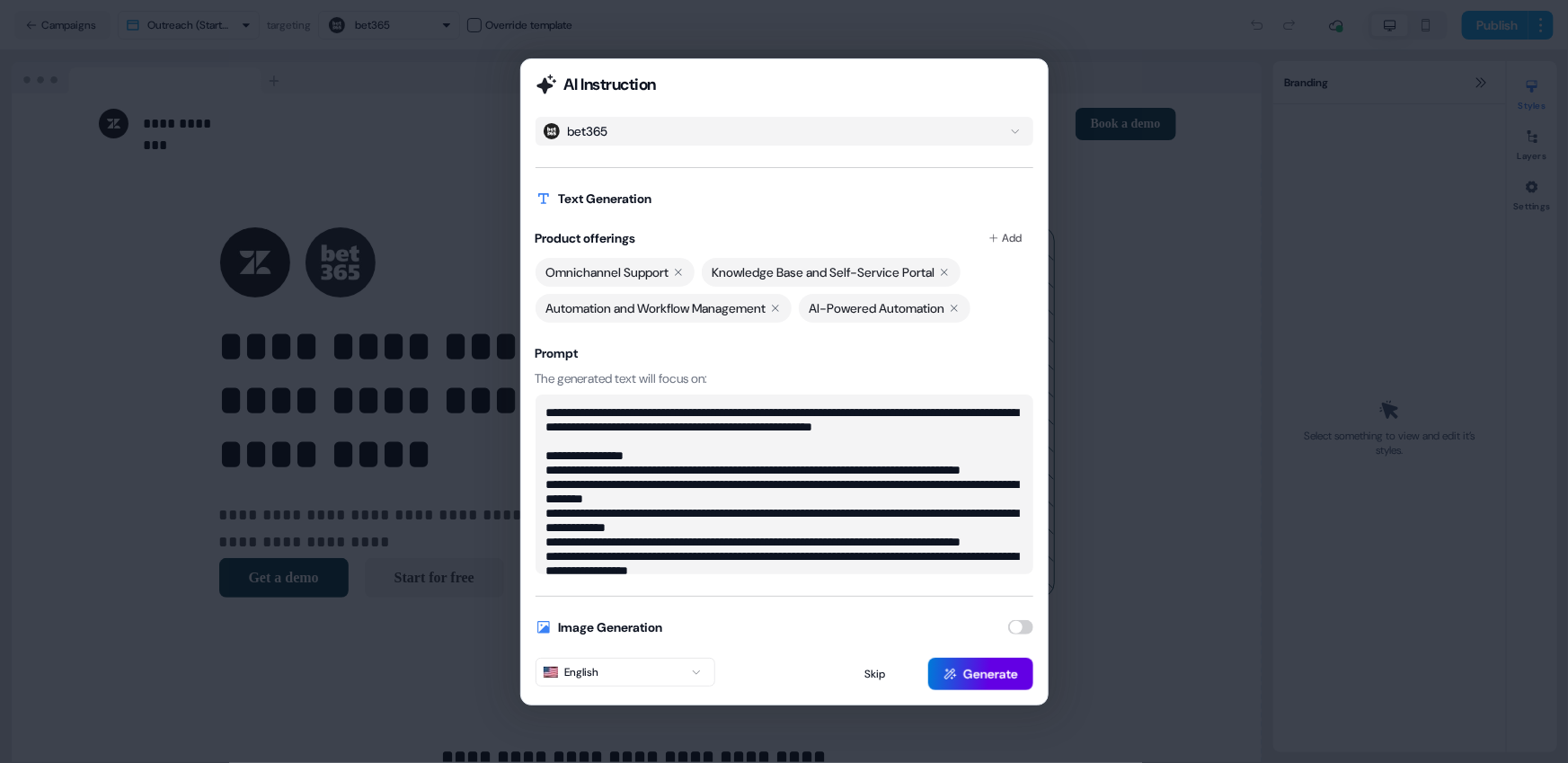
click at [1023, 629] on button "button" at bounding box center [1020, 627] width 26 height 14
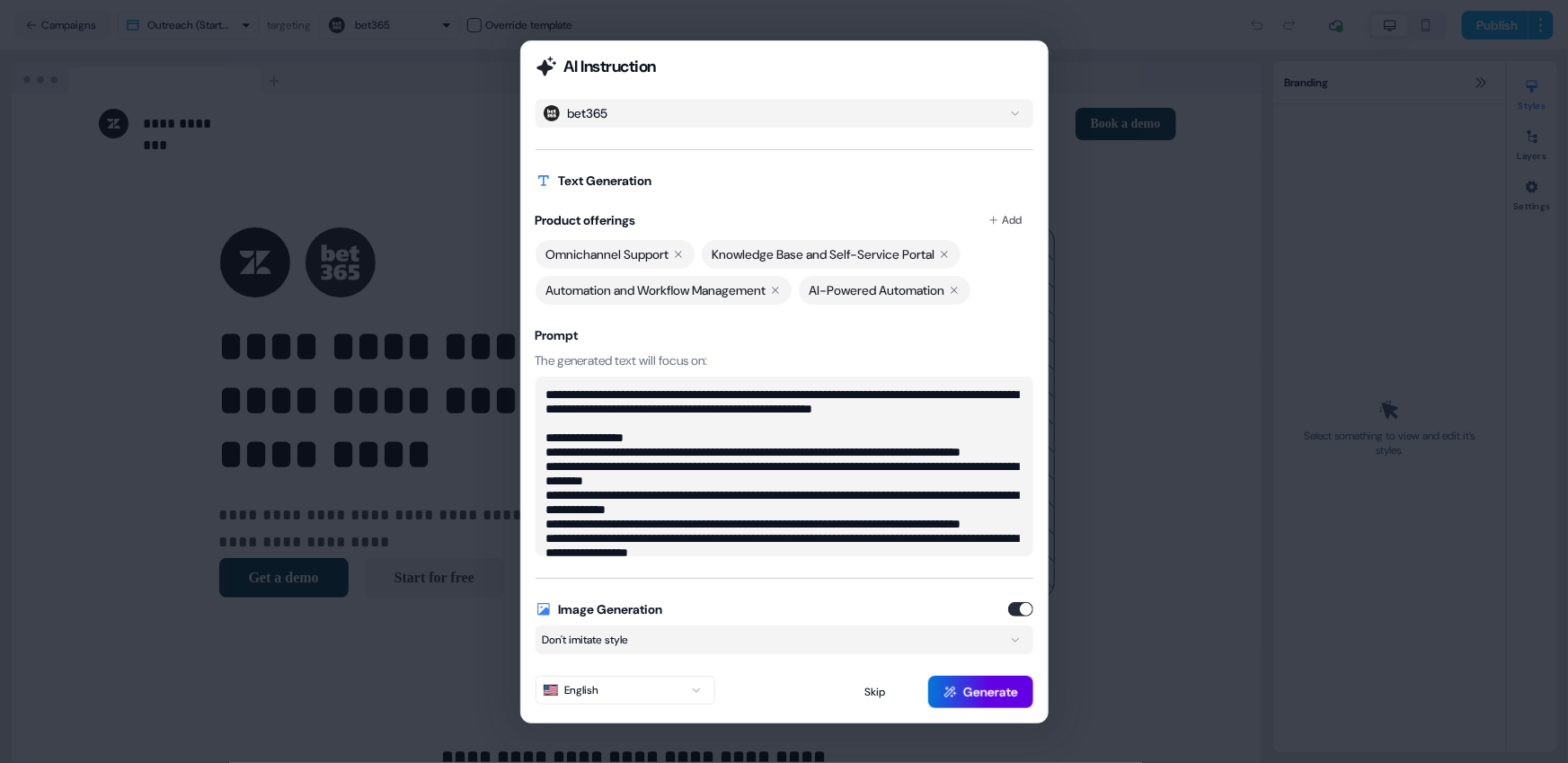
click at [988, 637] on button "Don't imitate style" at bounding box center [784, 640] width 498 height 28
click at [763, 80] on div "**********" at bounding box center [784, 382] width 528 height 682
click at [687, 696] on button "English" at bounding box center [626, 690] width 180 height 28
click at [964, 690] on button "Generate" at bounding box center [980, 692] width 105 height 32
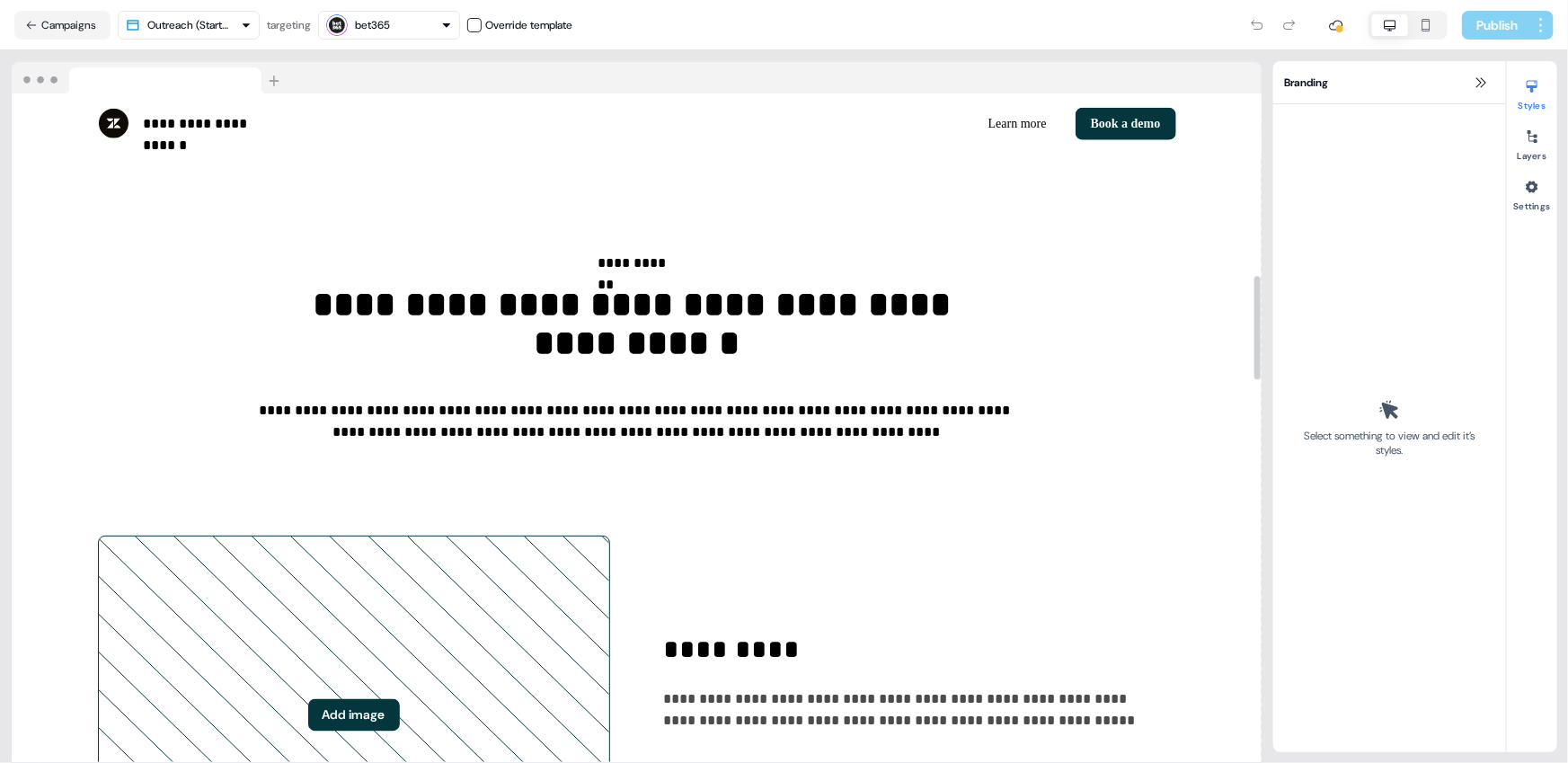
scroll to position [1251, 0]
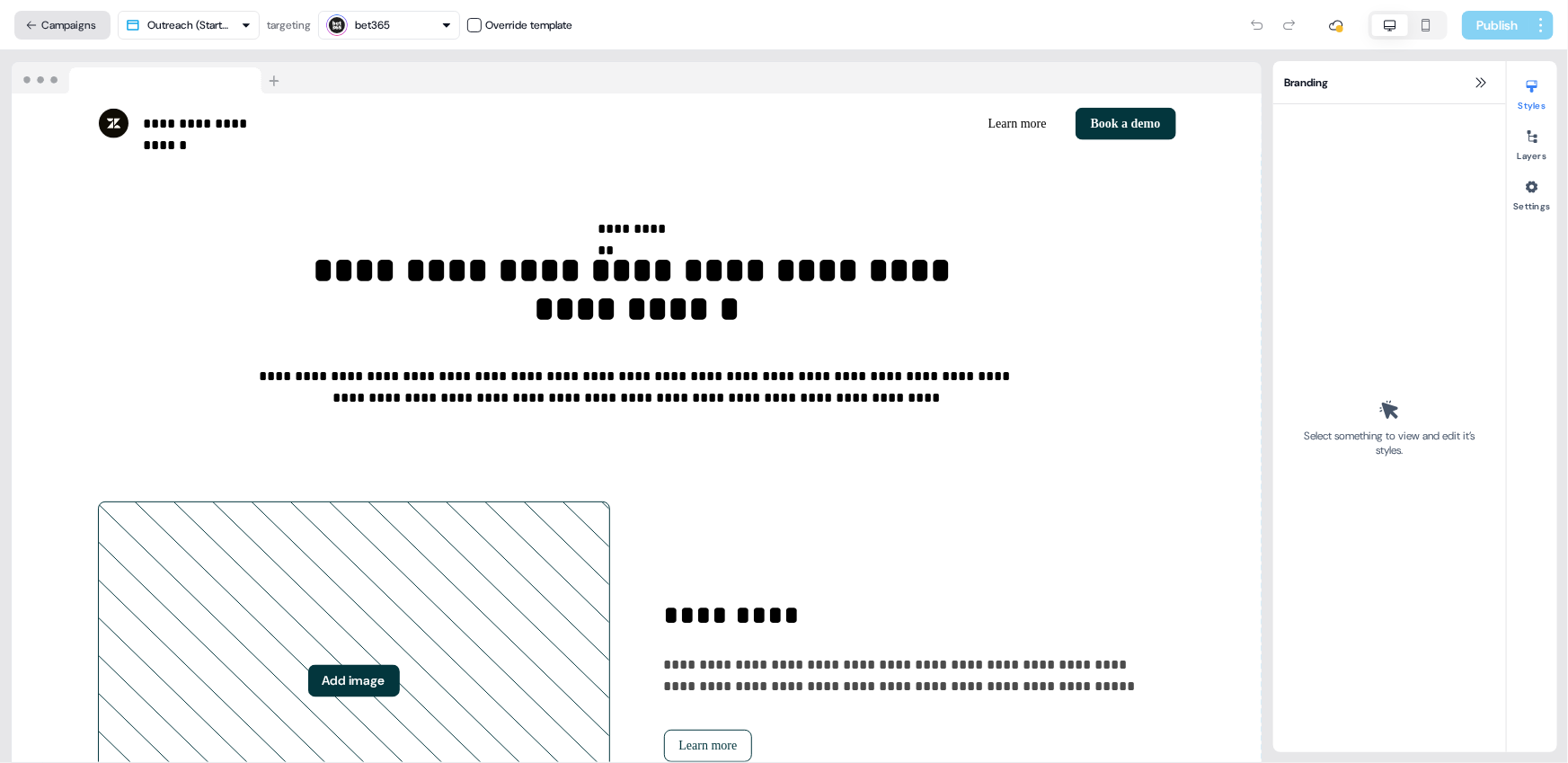
click at [88, 29] on button "Campaigns" at bounding box center [62, 25] width 96 height 28
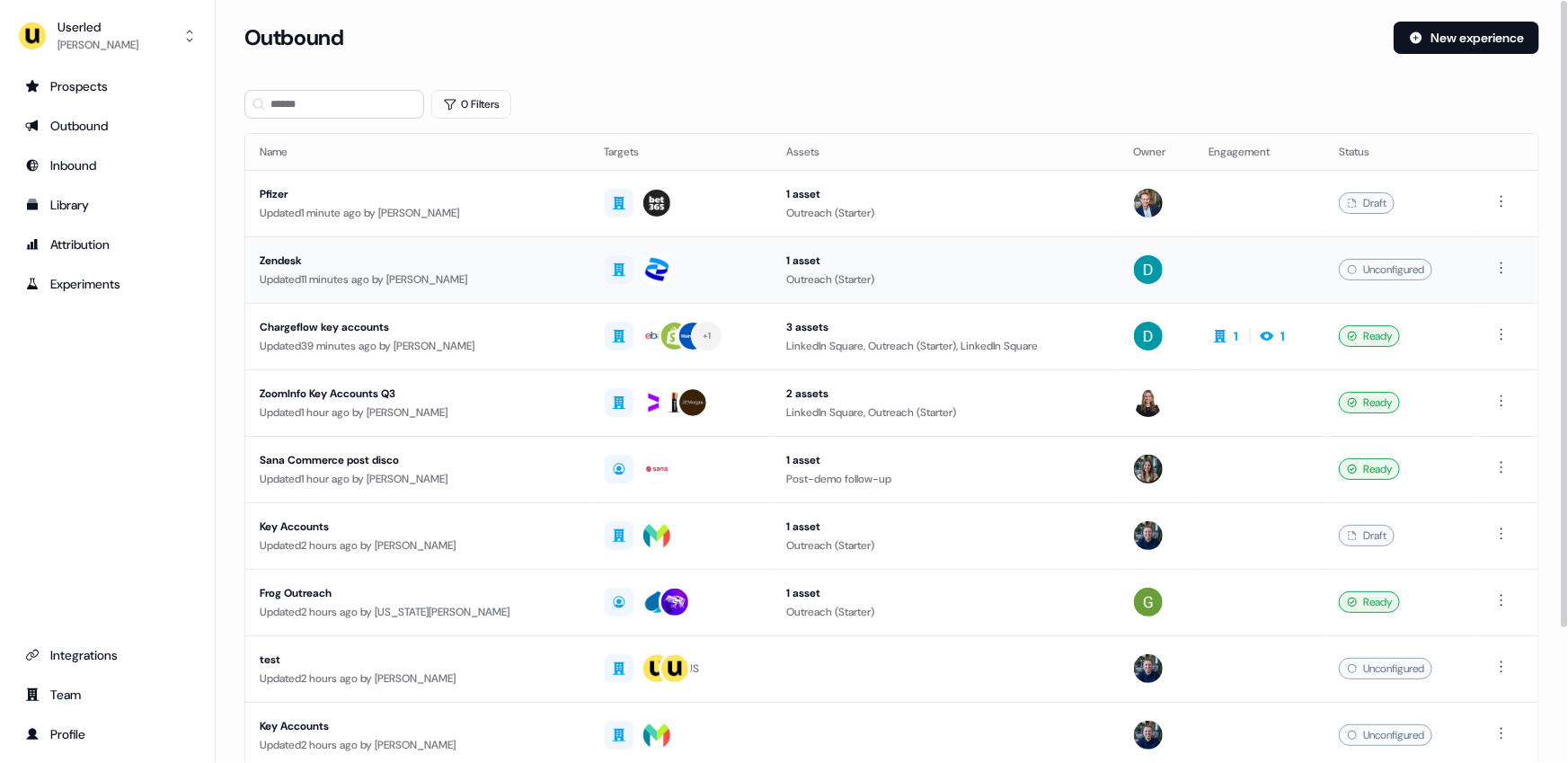
click at [407, 267] on div "Zendesk" at bounding box center [418, 260] width 317 height 18
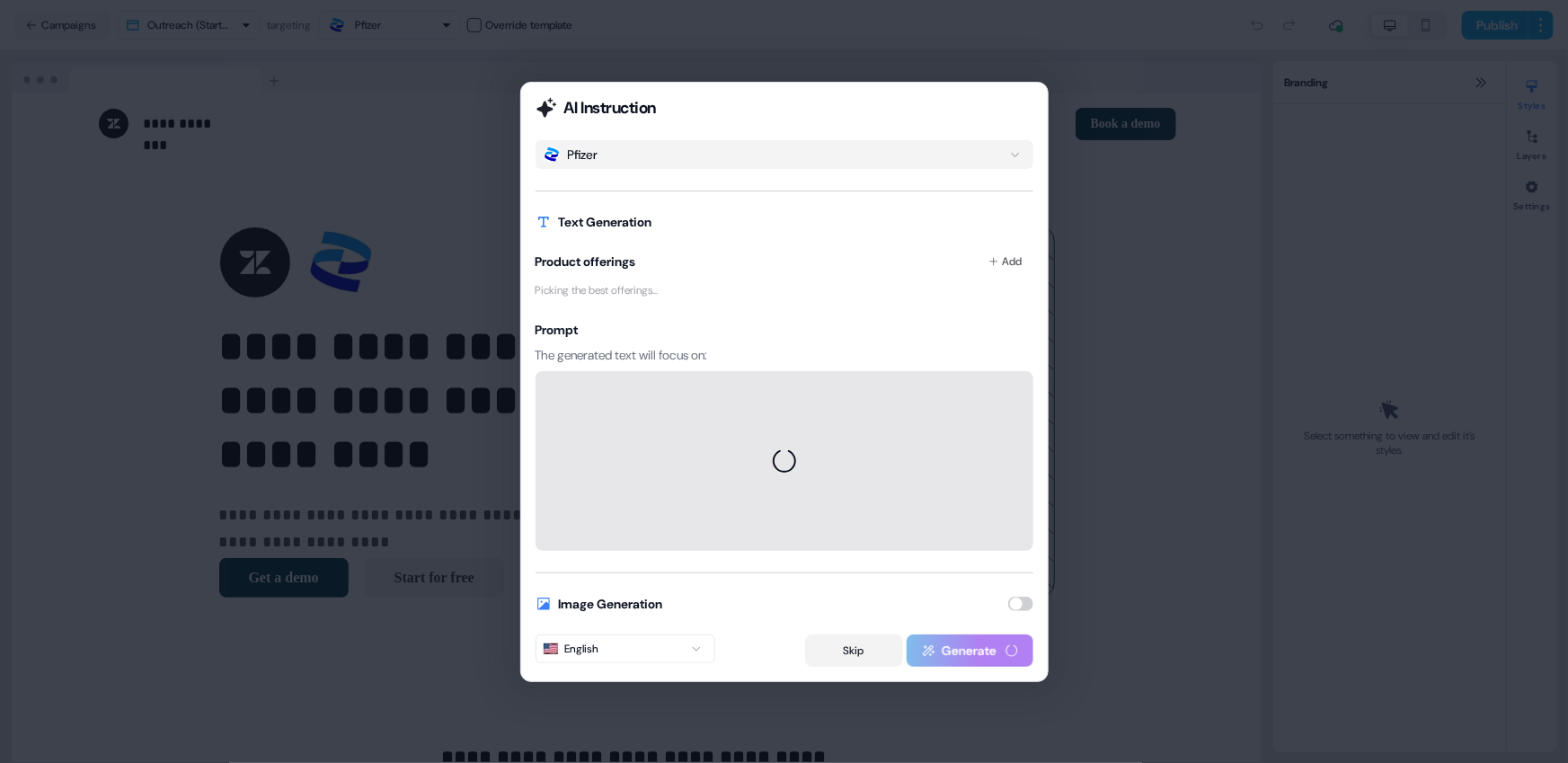
click at [832, 653] on button "Skip" at bounding box center [853, 650] width 98 height 32
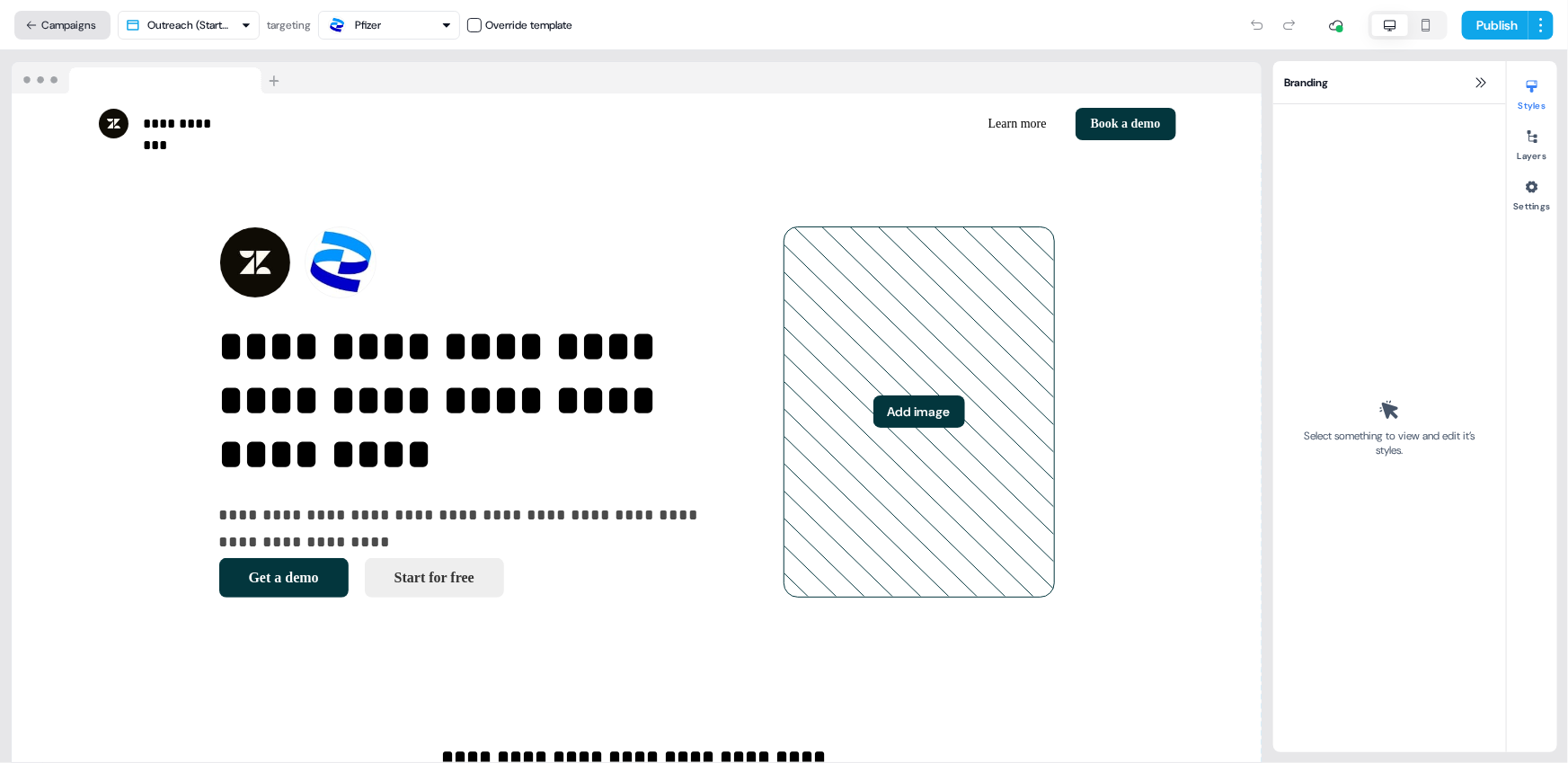
click at [40, 17] on button "Campaigns" at bounding box center [62, 25] width 96 height 28
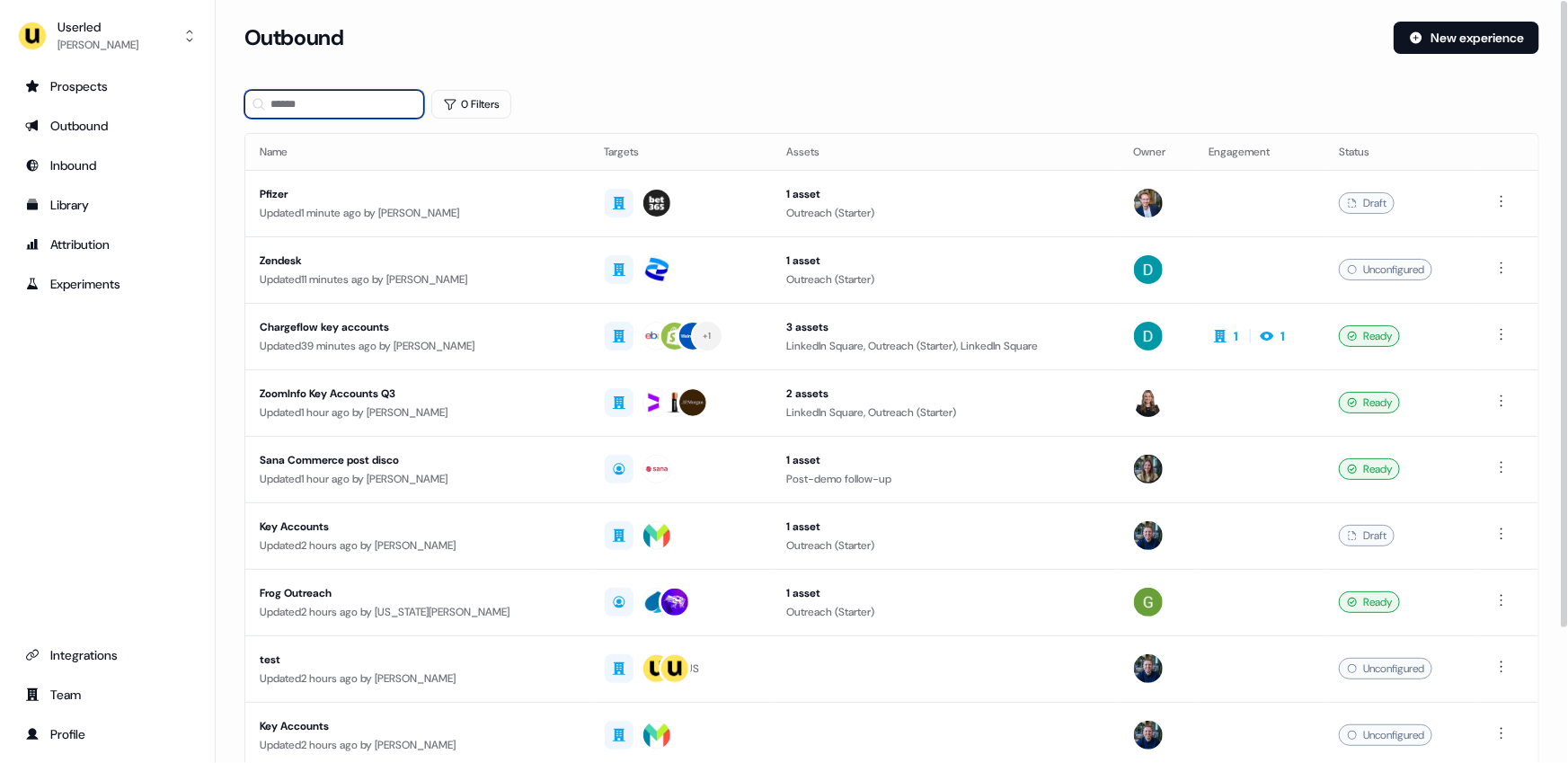
click at [322, 96] on input at bounding box center [335, 104] width 180 height 28
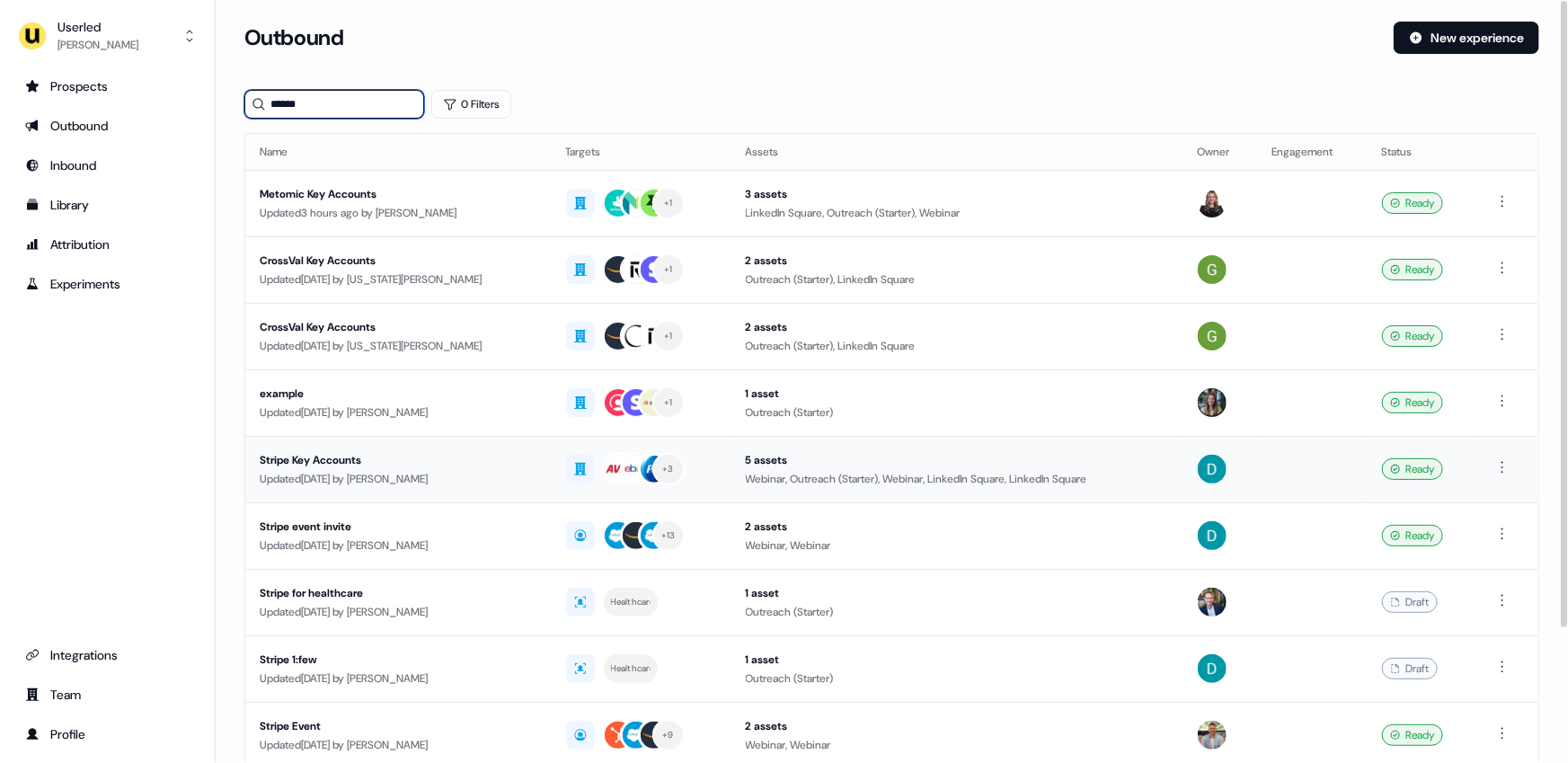
type input "******"
click at [404, 478] on div "Updated 9 days ago by Yann Sarfati" at bounding box center [398, 479] width 278 height 18
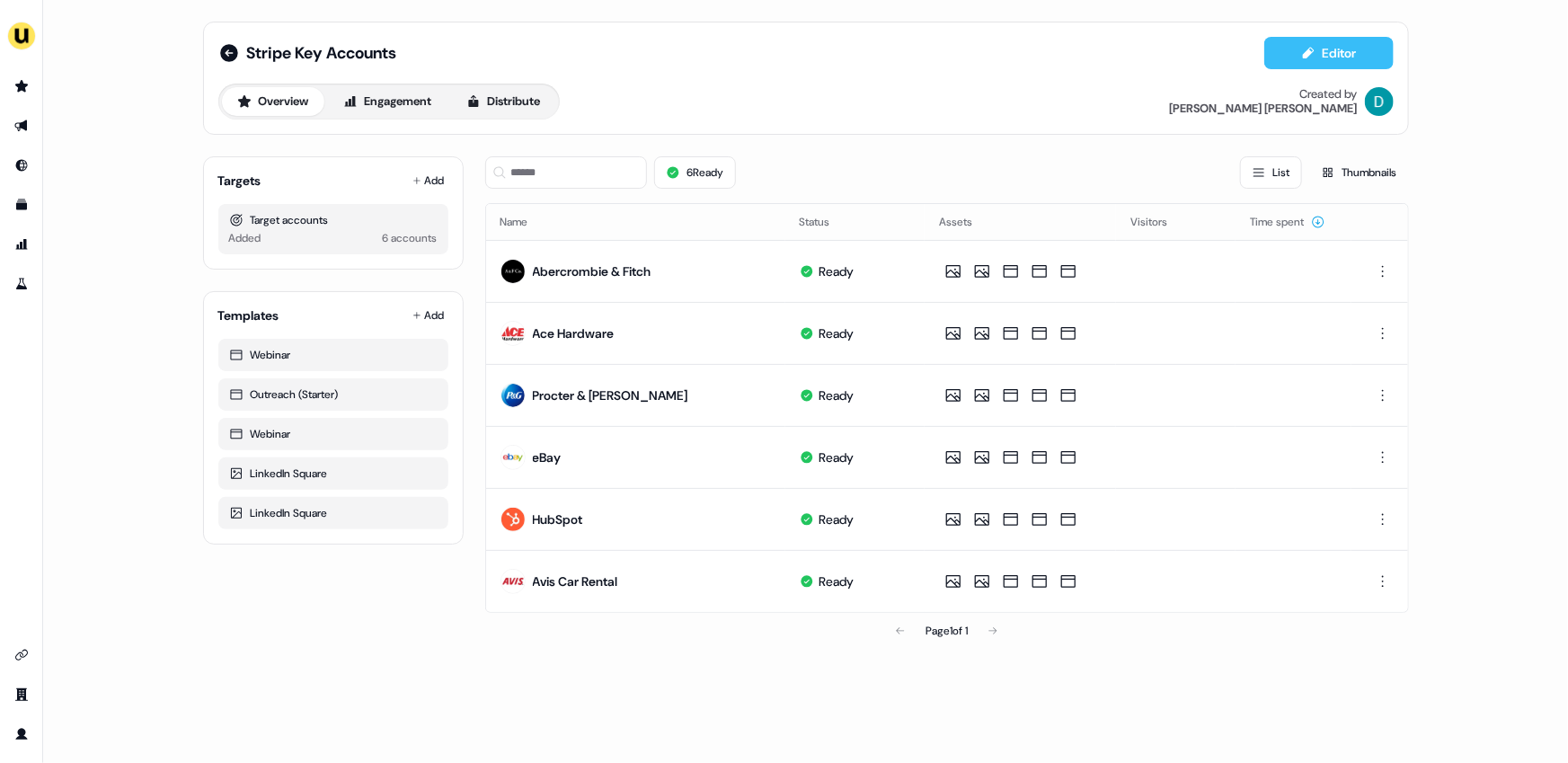
click at [1313, 56] on icon at bounding box center [1307, 52] width 14 height 14
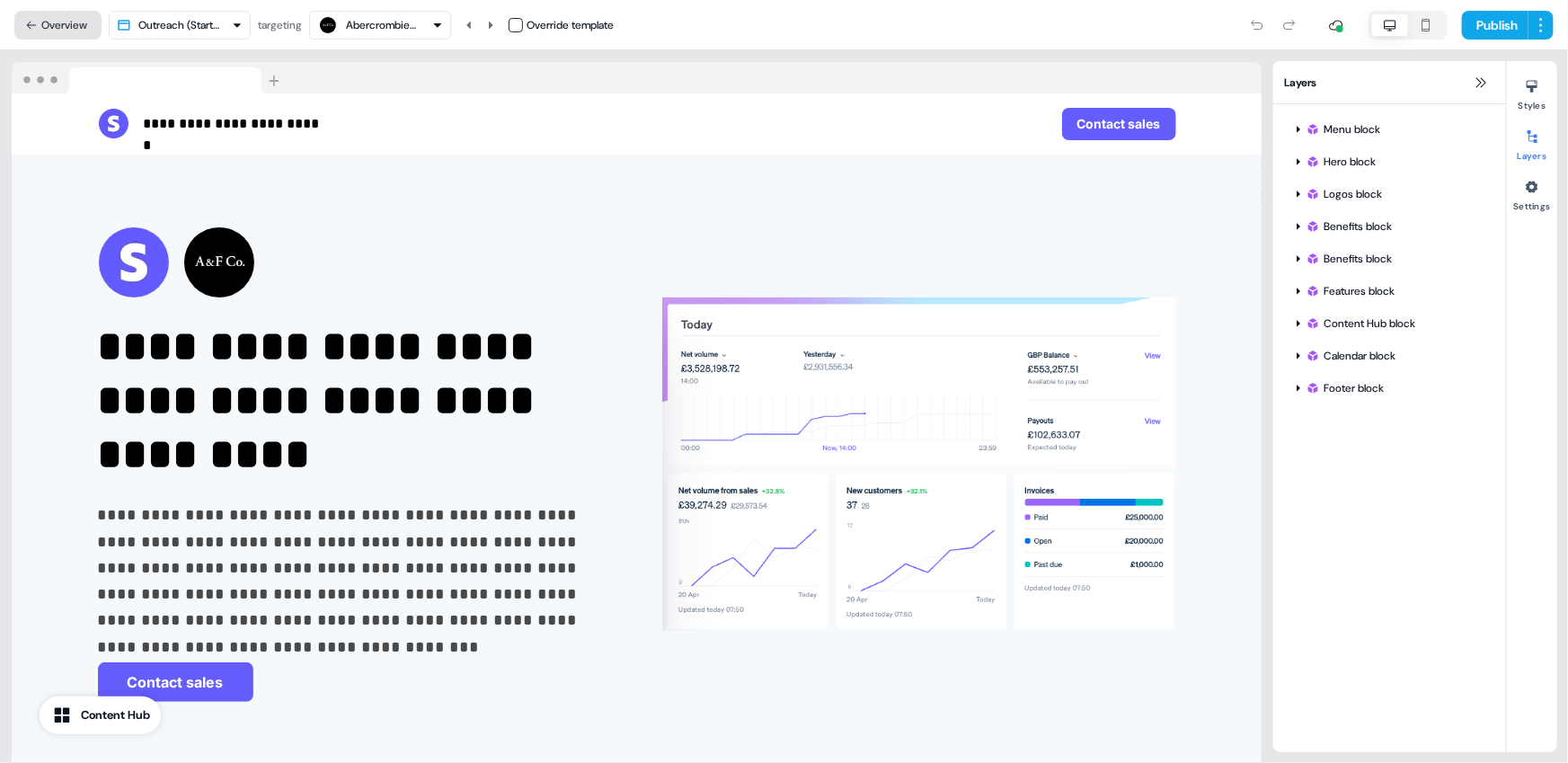
click at [47, 30] on button "Overview" at bounding box center [58, 25] width 87 height 28
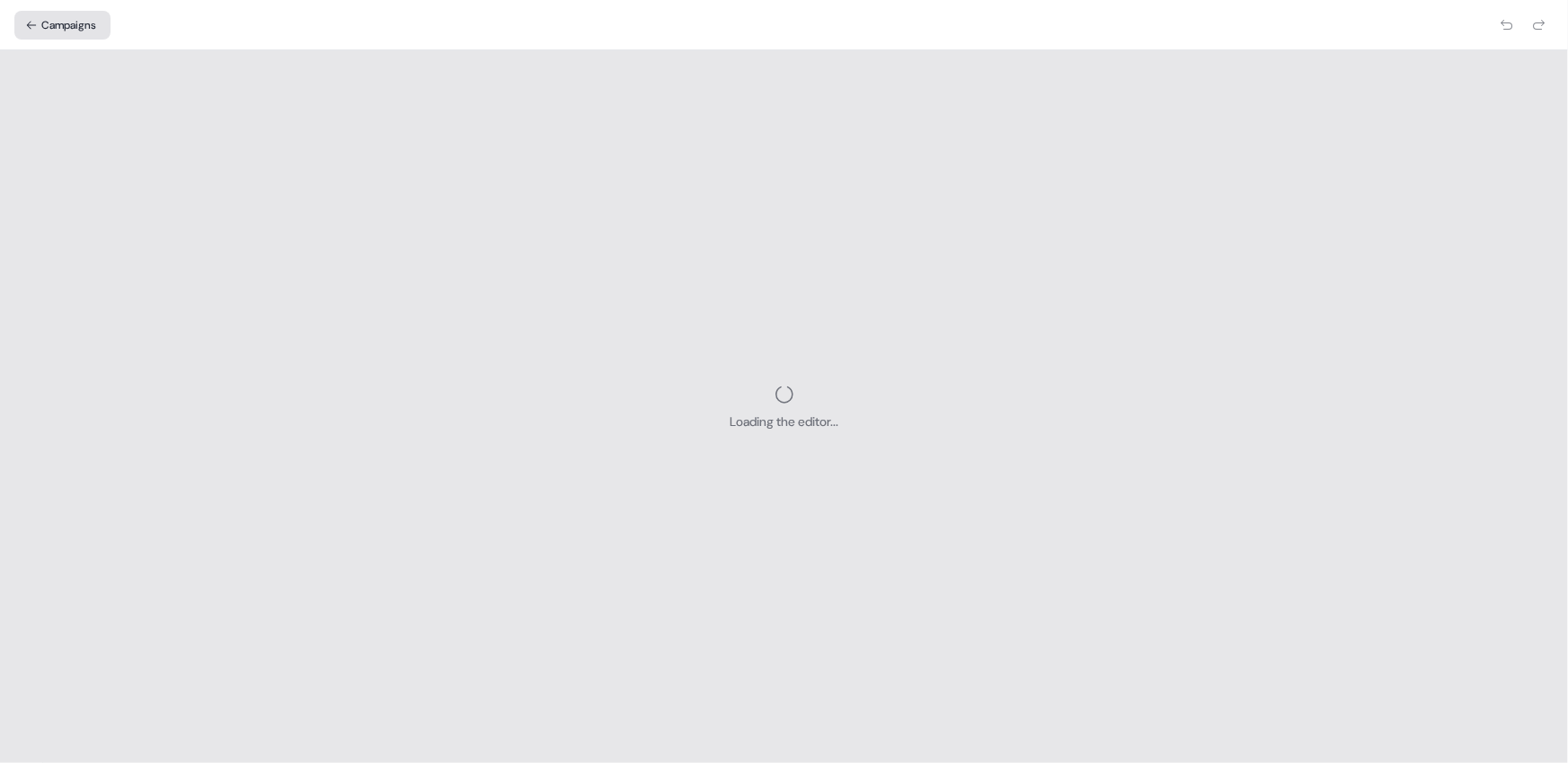
click at [81, 23] on button "Campaigns" at bounding box center [62, 25] width 96 height 28
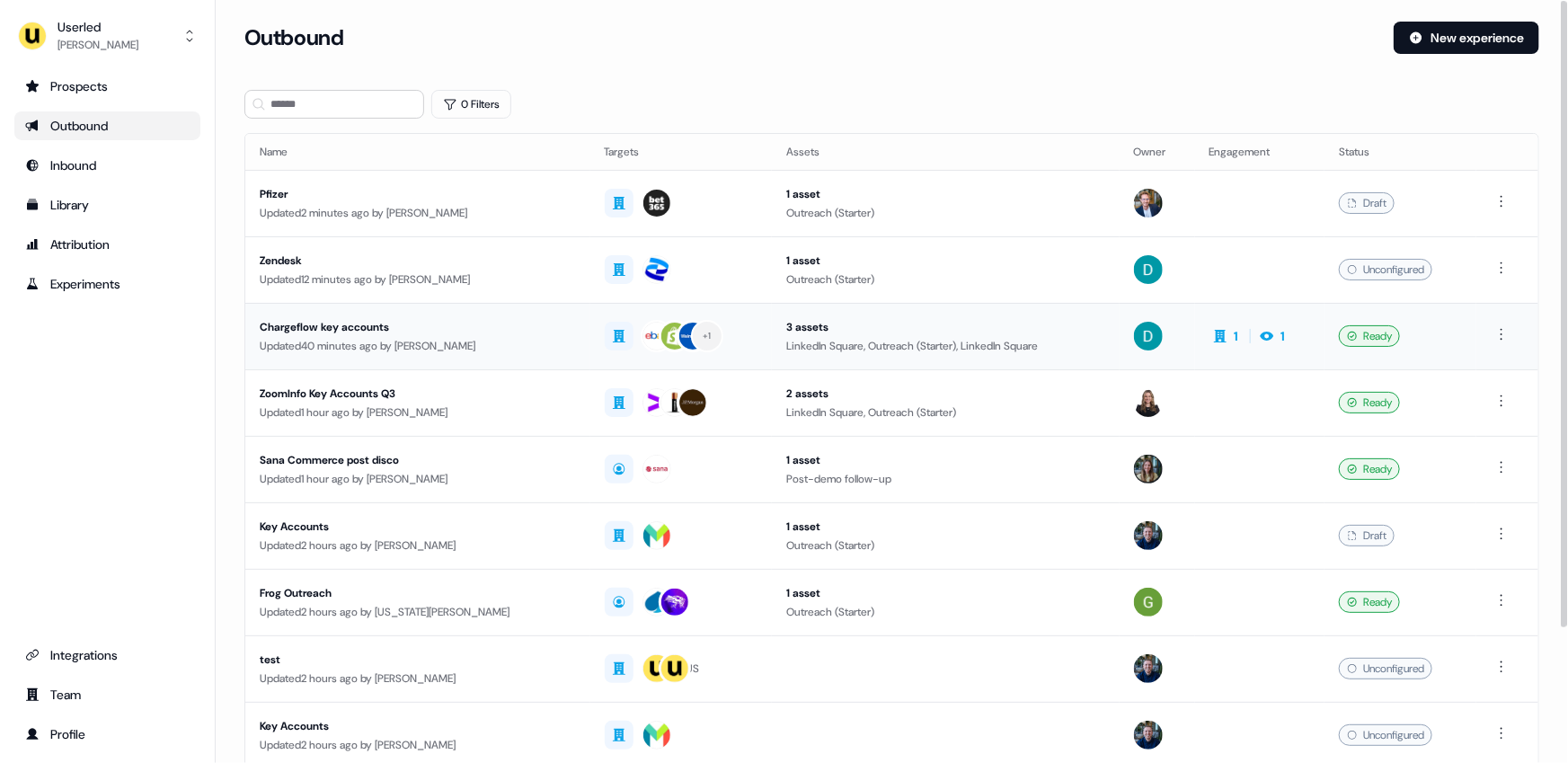
click at [435, 349] on div "Updated 40 minutes ago by James Johnson" at bounding box center [418, 345] width 317 height 18
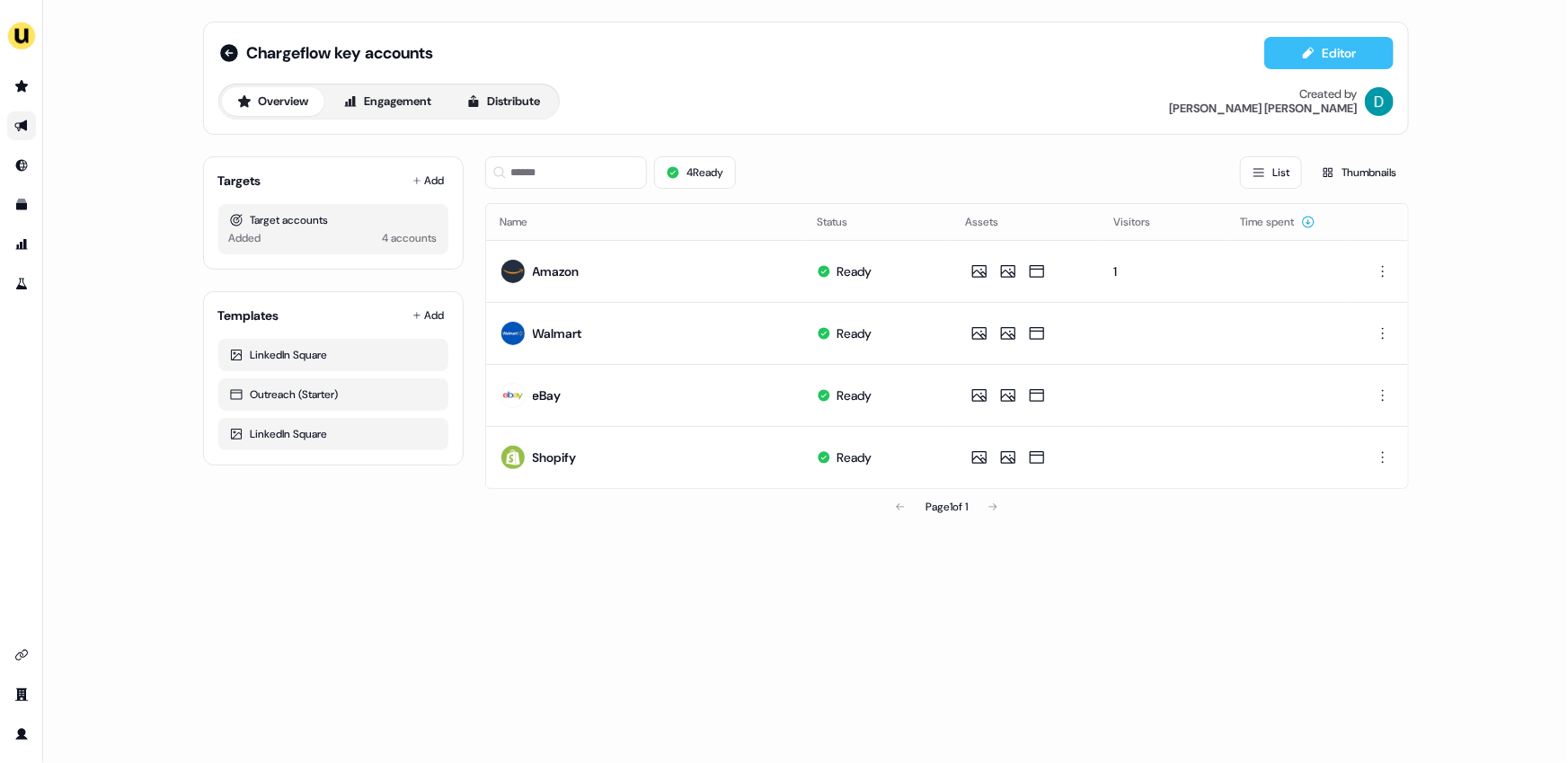
click at [1296, 53] on button "Editor" at bounding box center [1328, 53] width 129 height 32
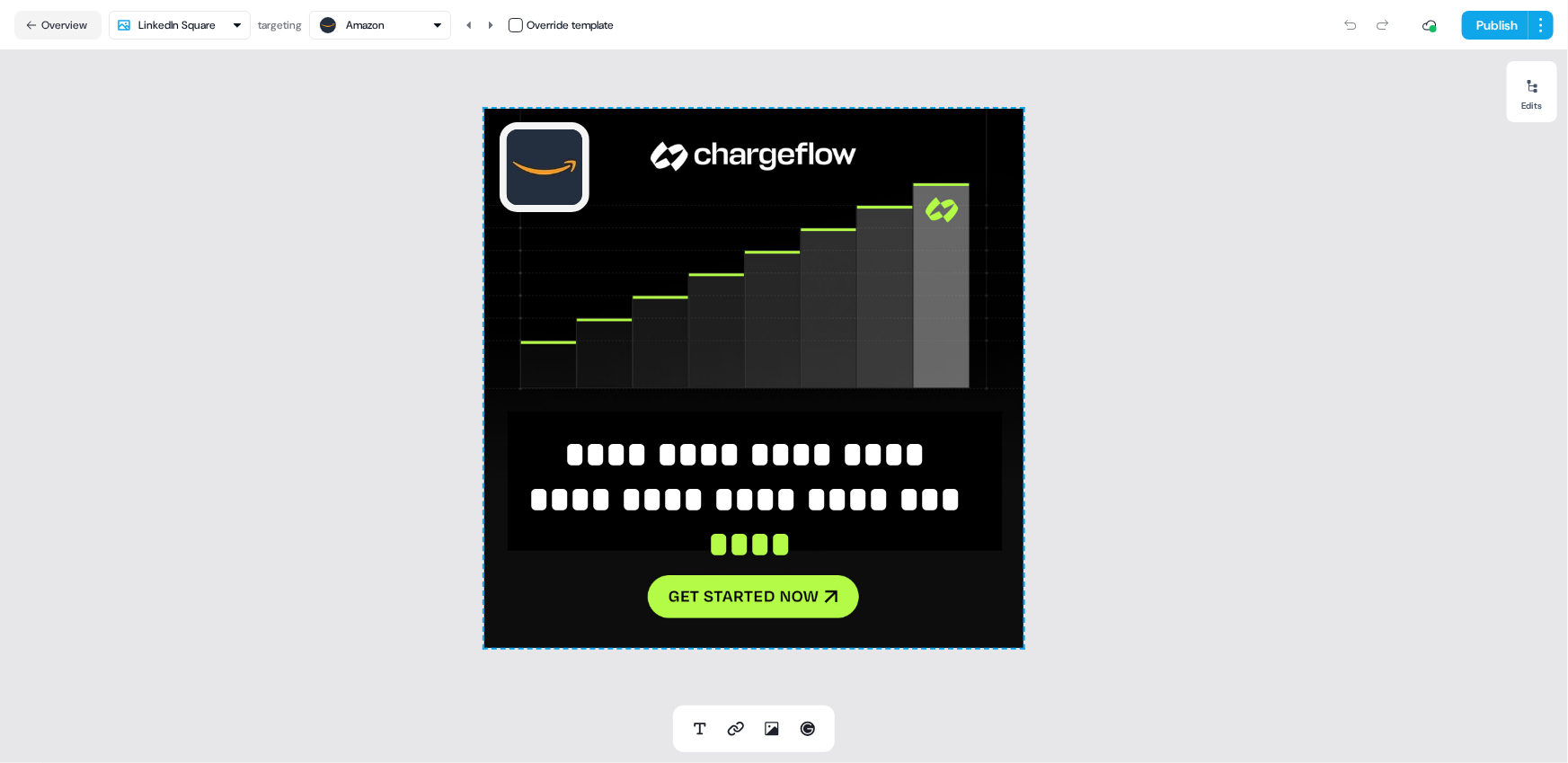
click at [396, 29] on div "Amazon" at bounding box center [380, 25] width 126 height 22
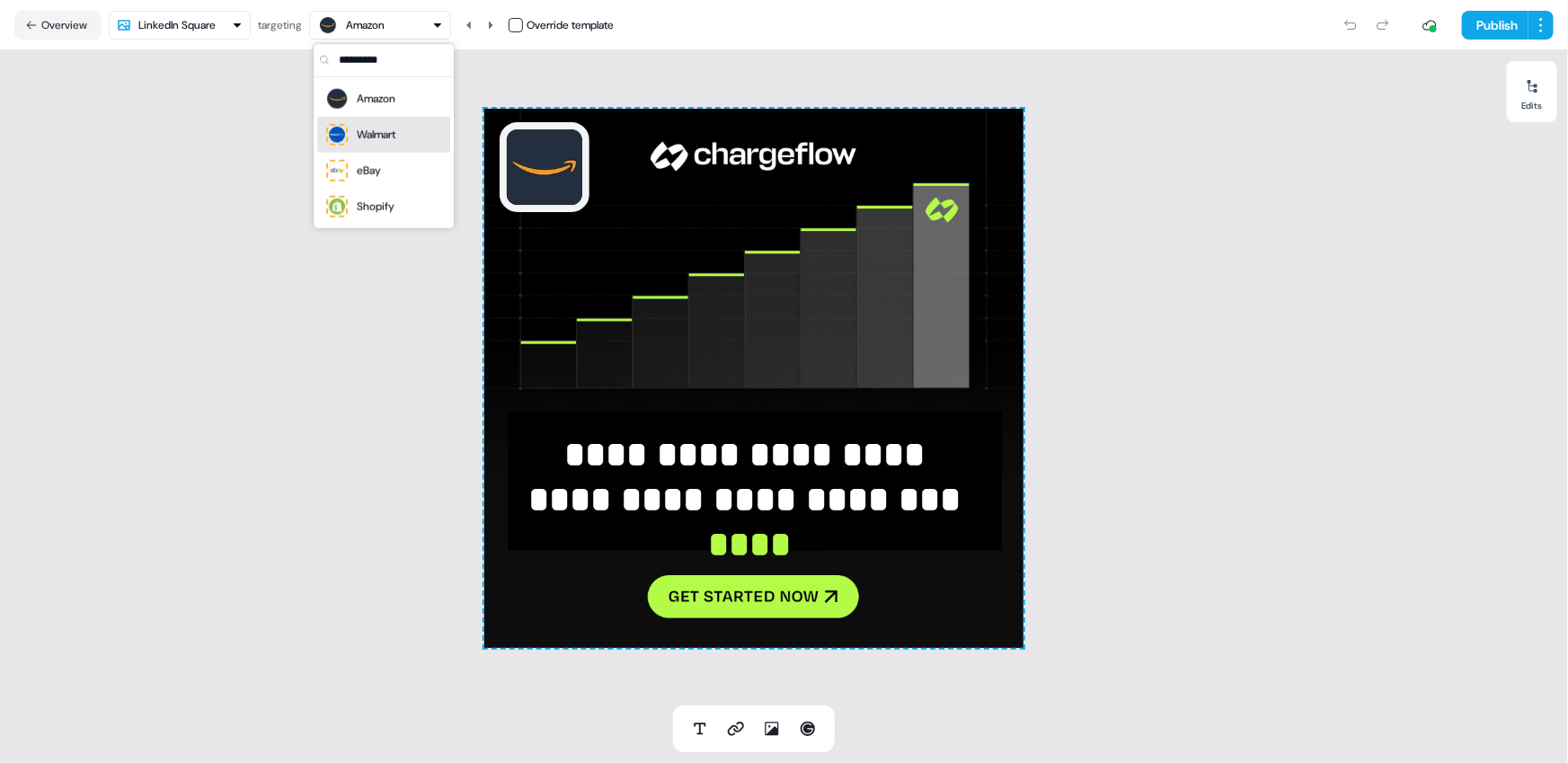
click at [395, 129] on div "Walmart" at bounding box center [375, 135] width 39 height 18
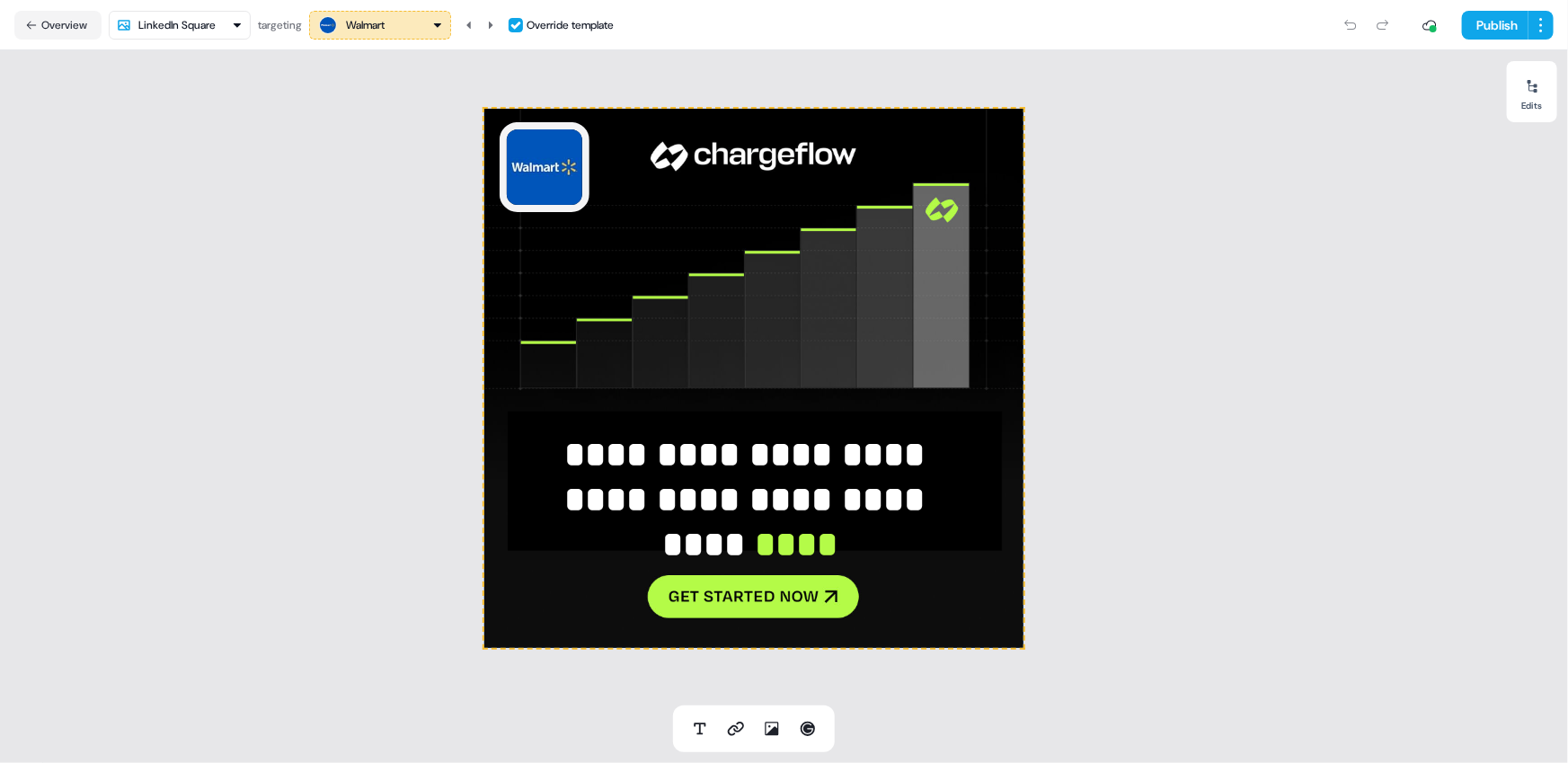
click at [362, 22] on div "Walmart" at bounding box center [365, 25] width 39 height 18
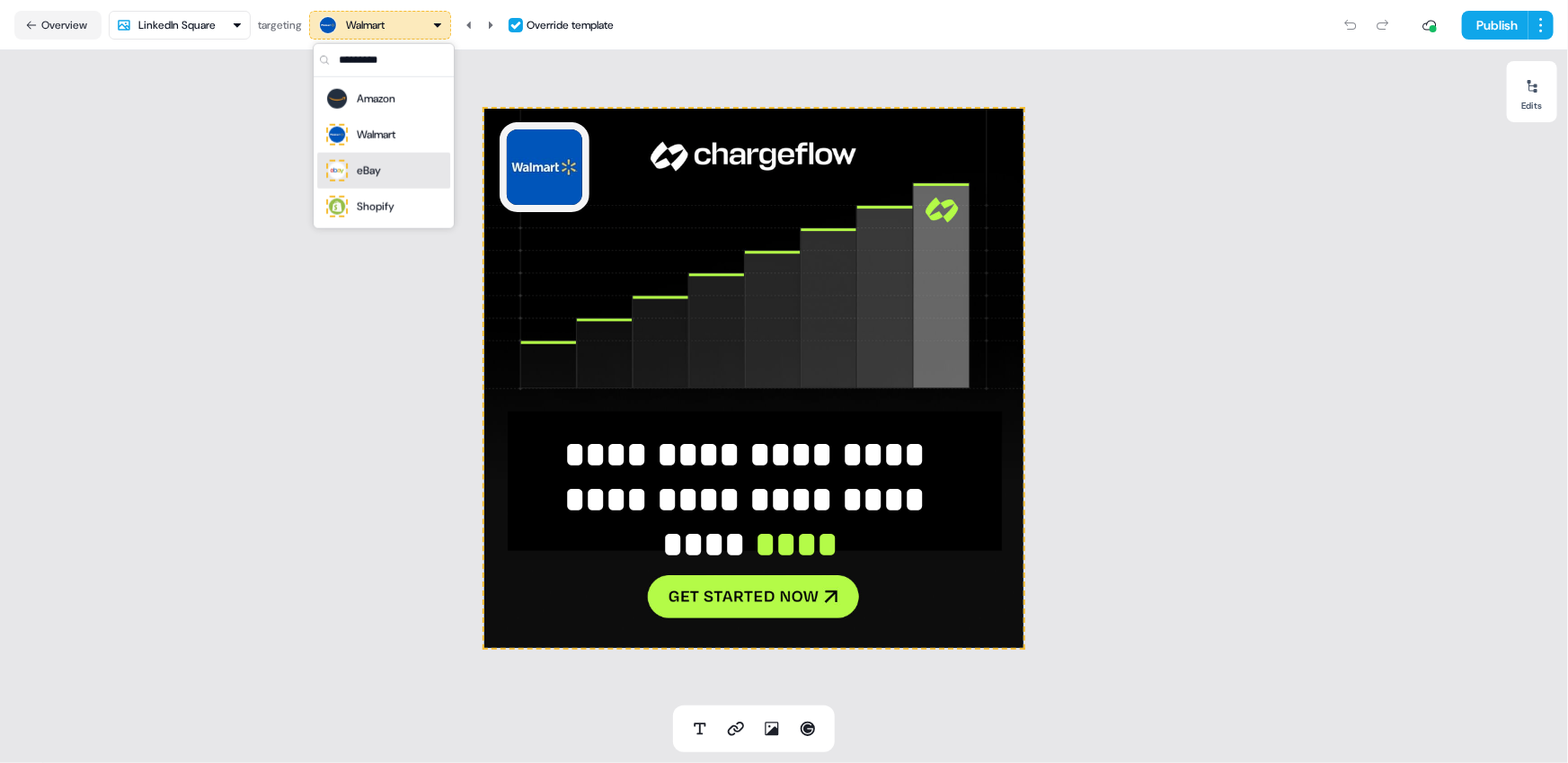
click at [378, 169] on div "eBay" at bounding box center [369, 171] width 25 height 18
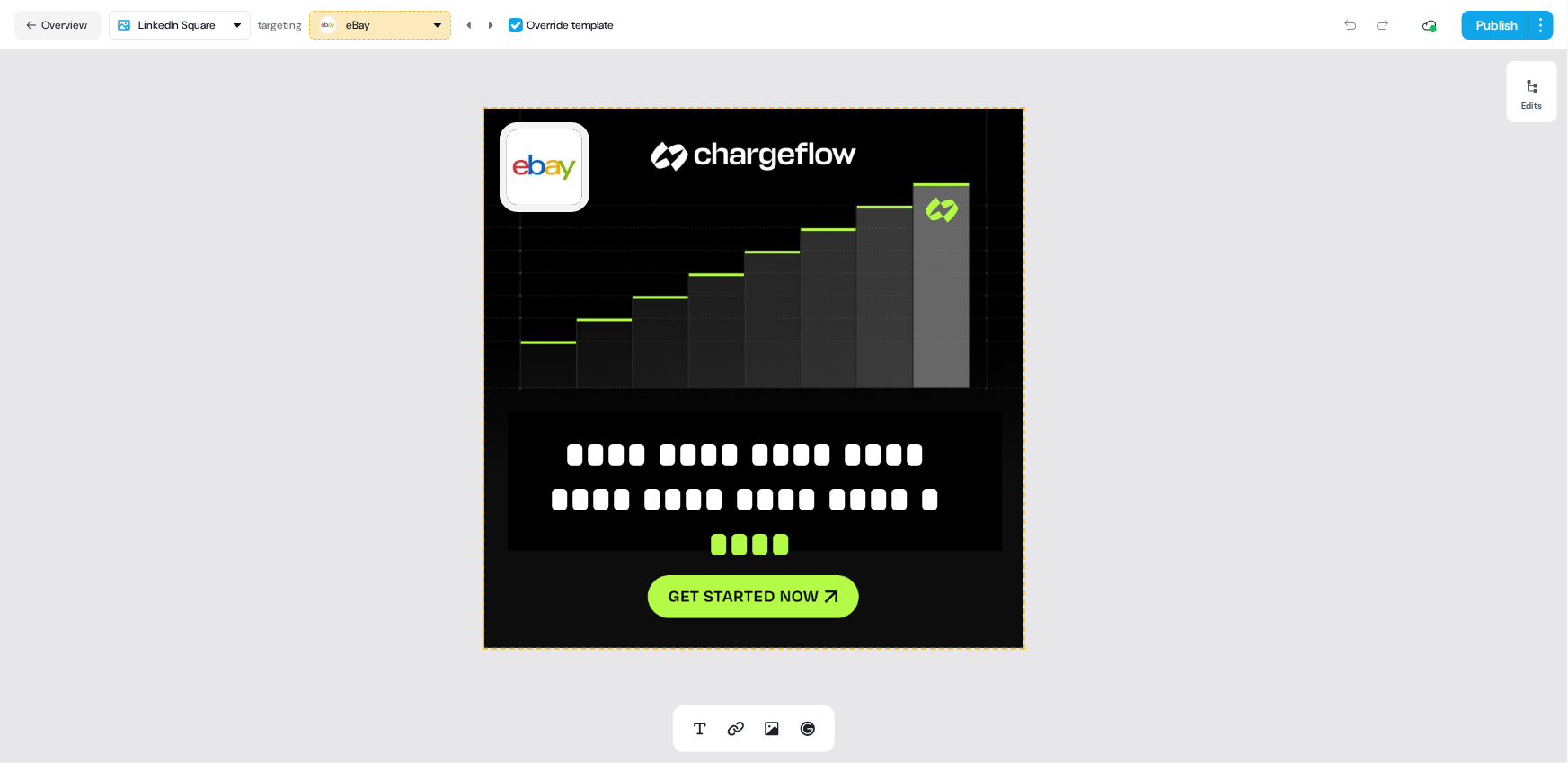
click at [378, 27] on div "eBay" at bounding box center [380, 25] width 126 height 22
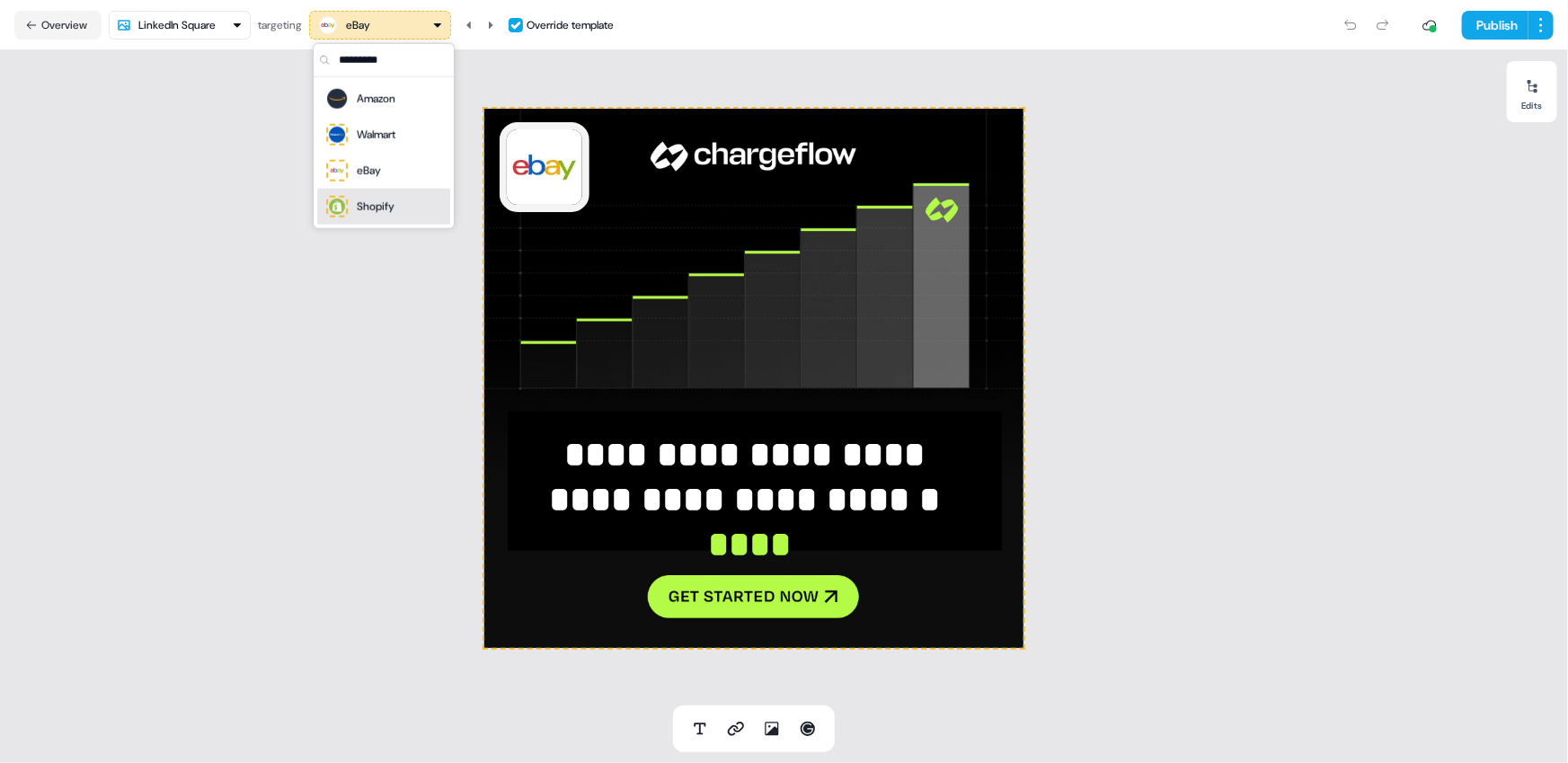
click at [400, 207] on div "Shopify" at bounding box center [383, 207] width 119 height 26
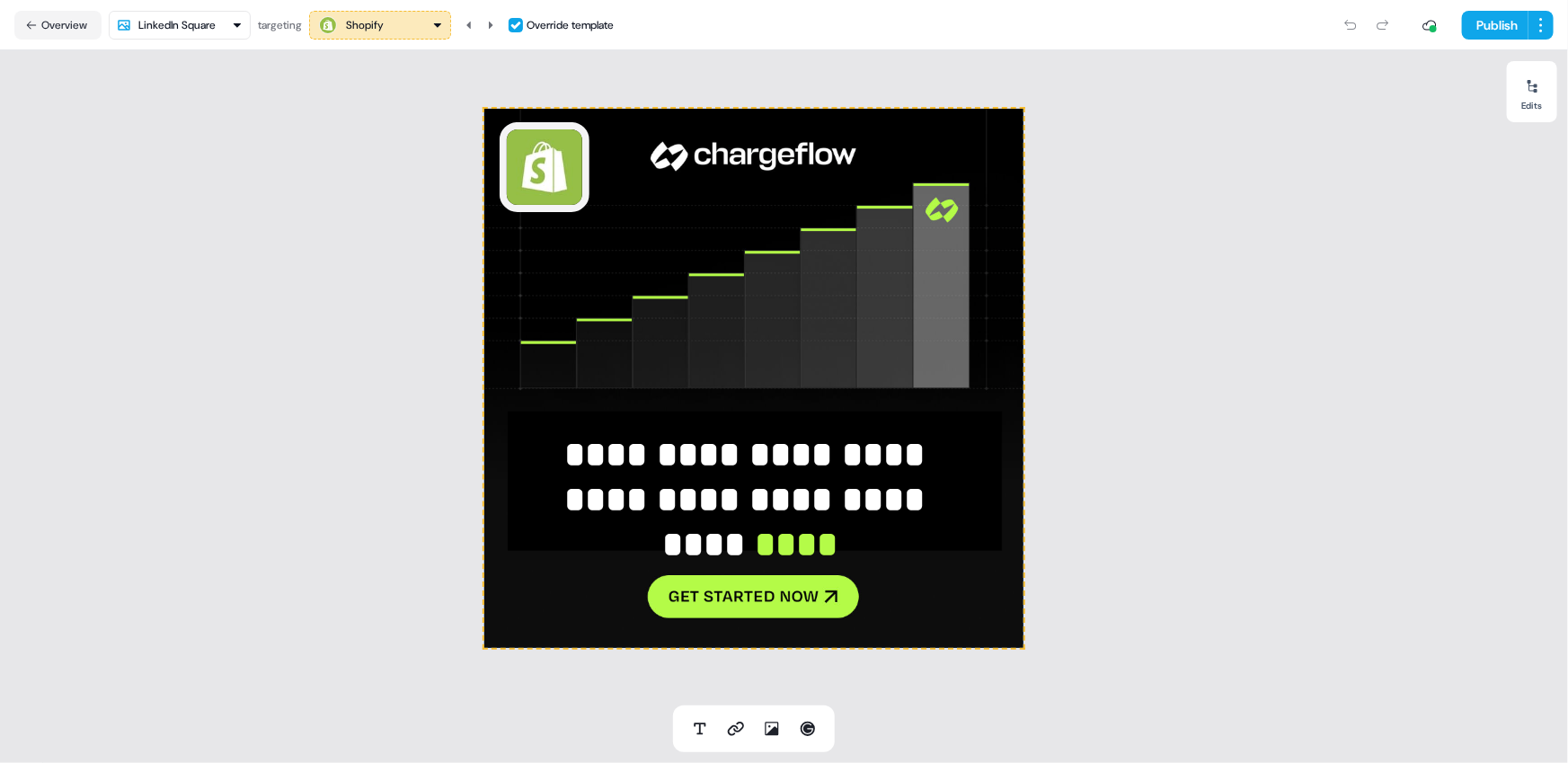
click at [383, 33] on div "Shopify" at bounding box center [351, 25] width 66 height 22
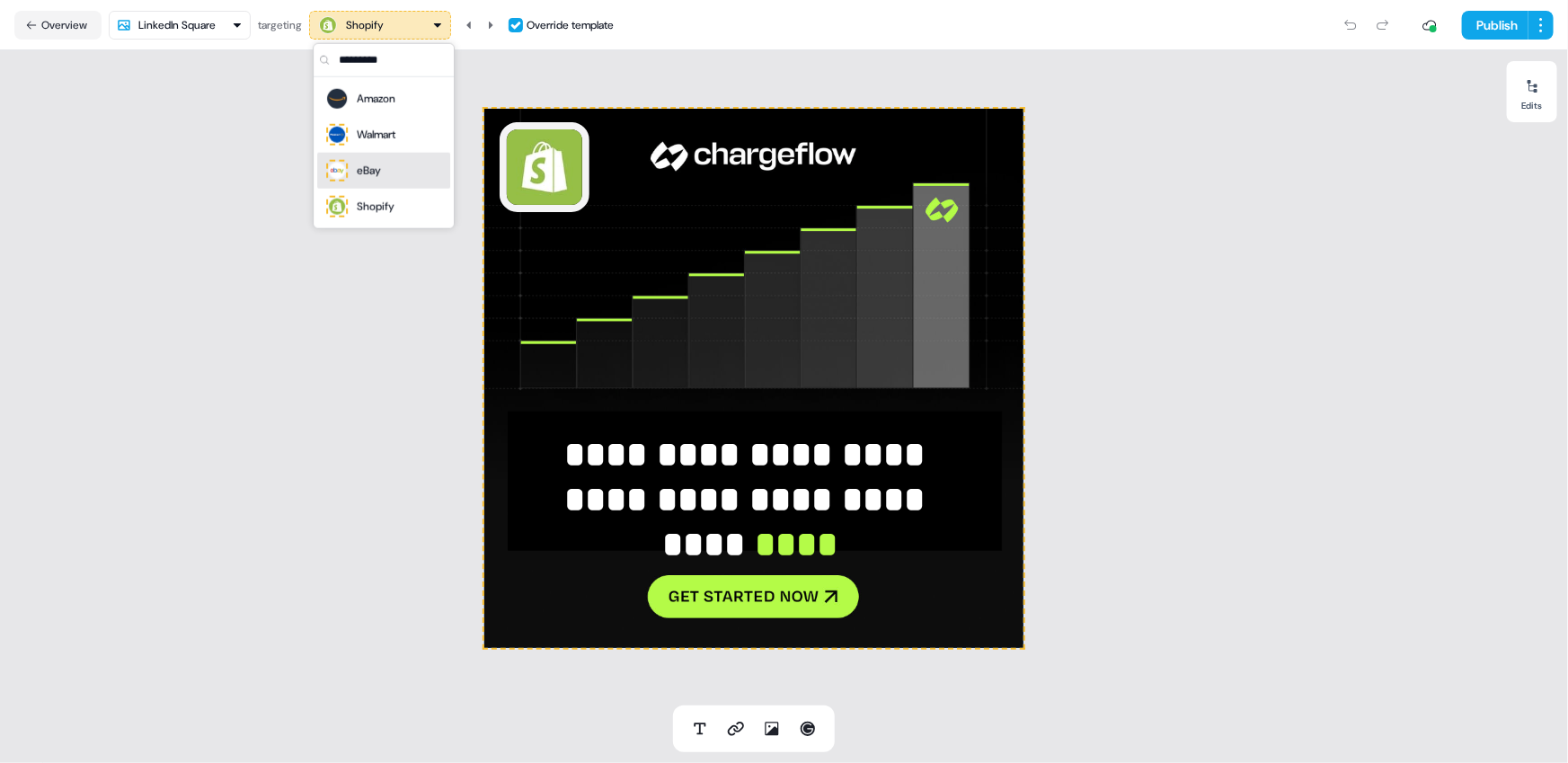
click at [405, 158] on div "eBay" at bounding box center [383, 171] width 119 height 26
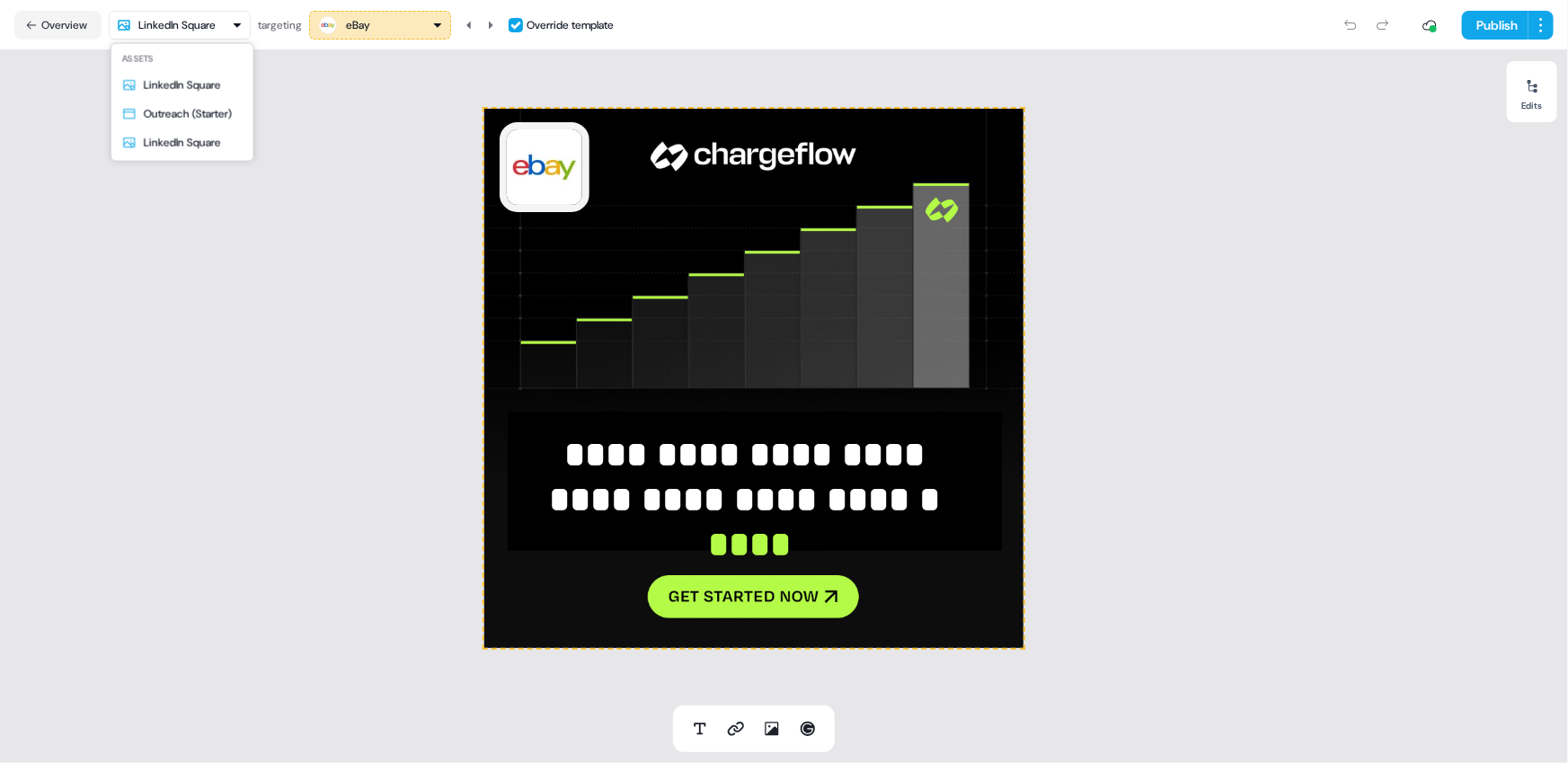
click at [212, 26] on html "**********" at bounding box center [784, 381] width 1568 height 763
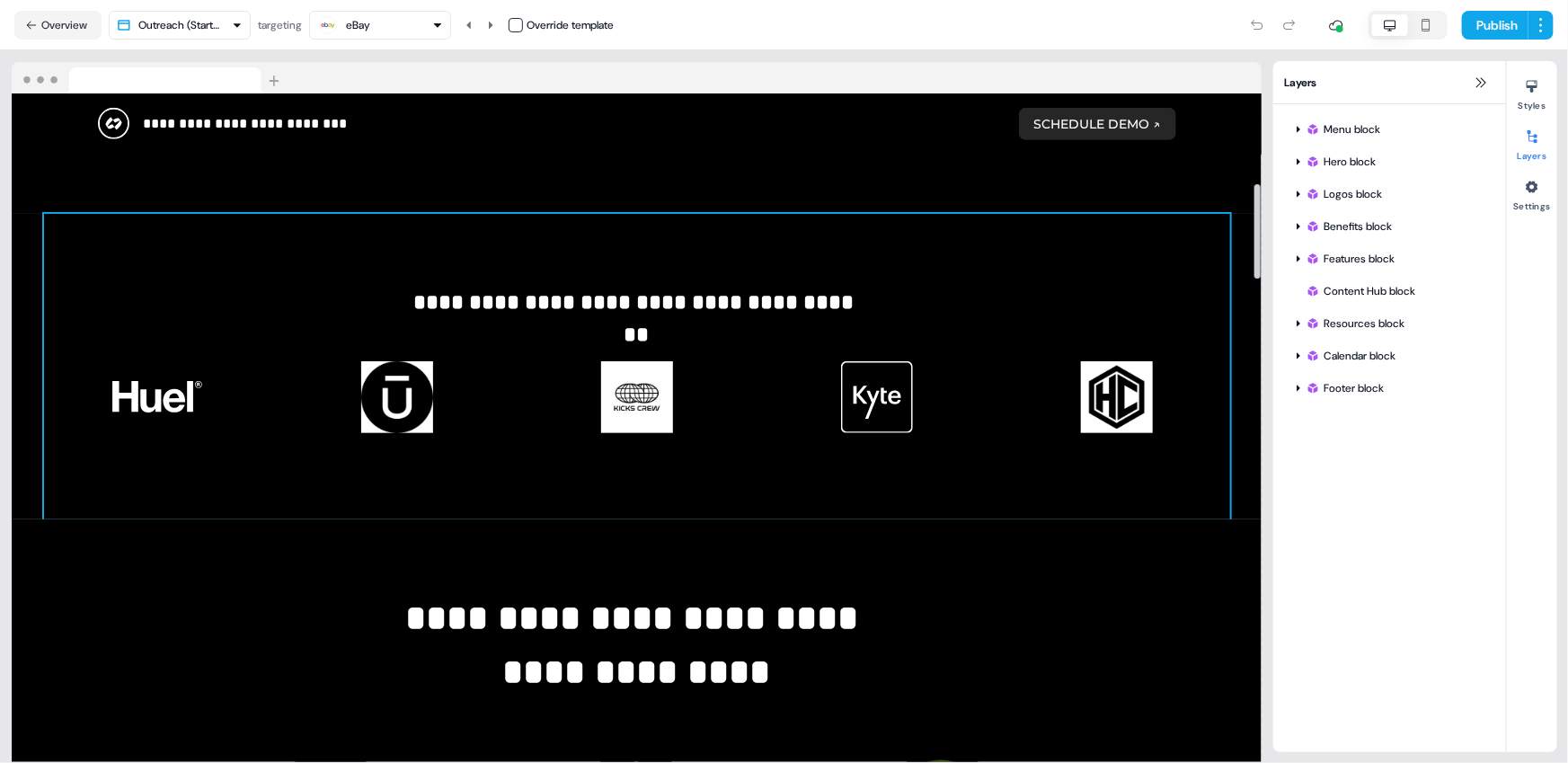
scroll to position [626, 0]
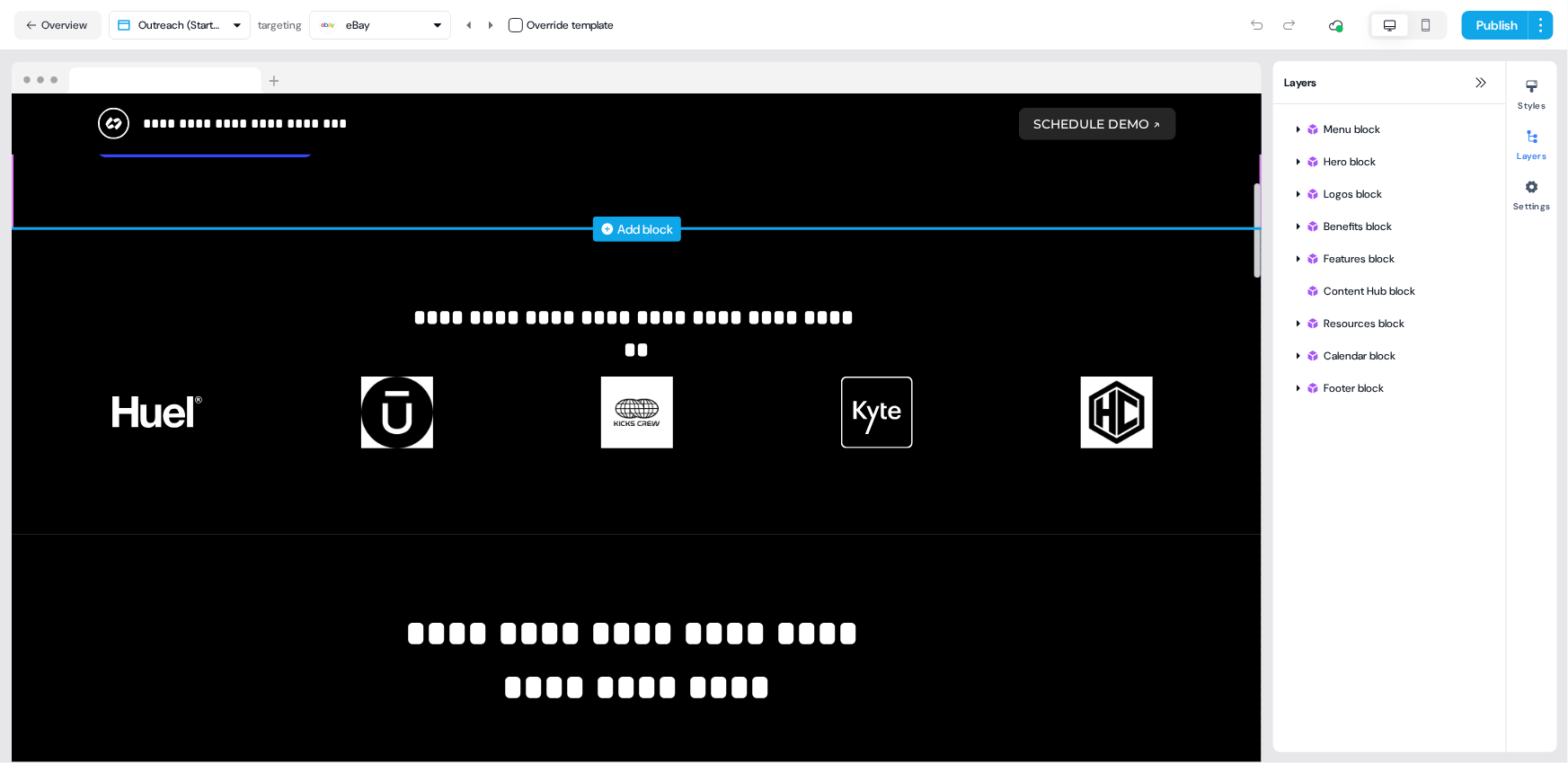
click at [634, 227] on div "Add block" at bounding box center [646, 228] width 56 height 18
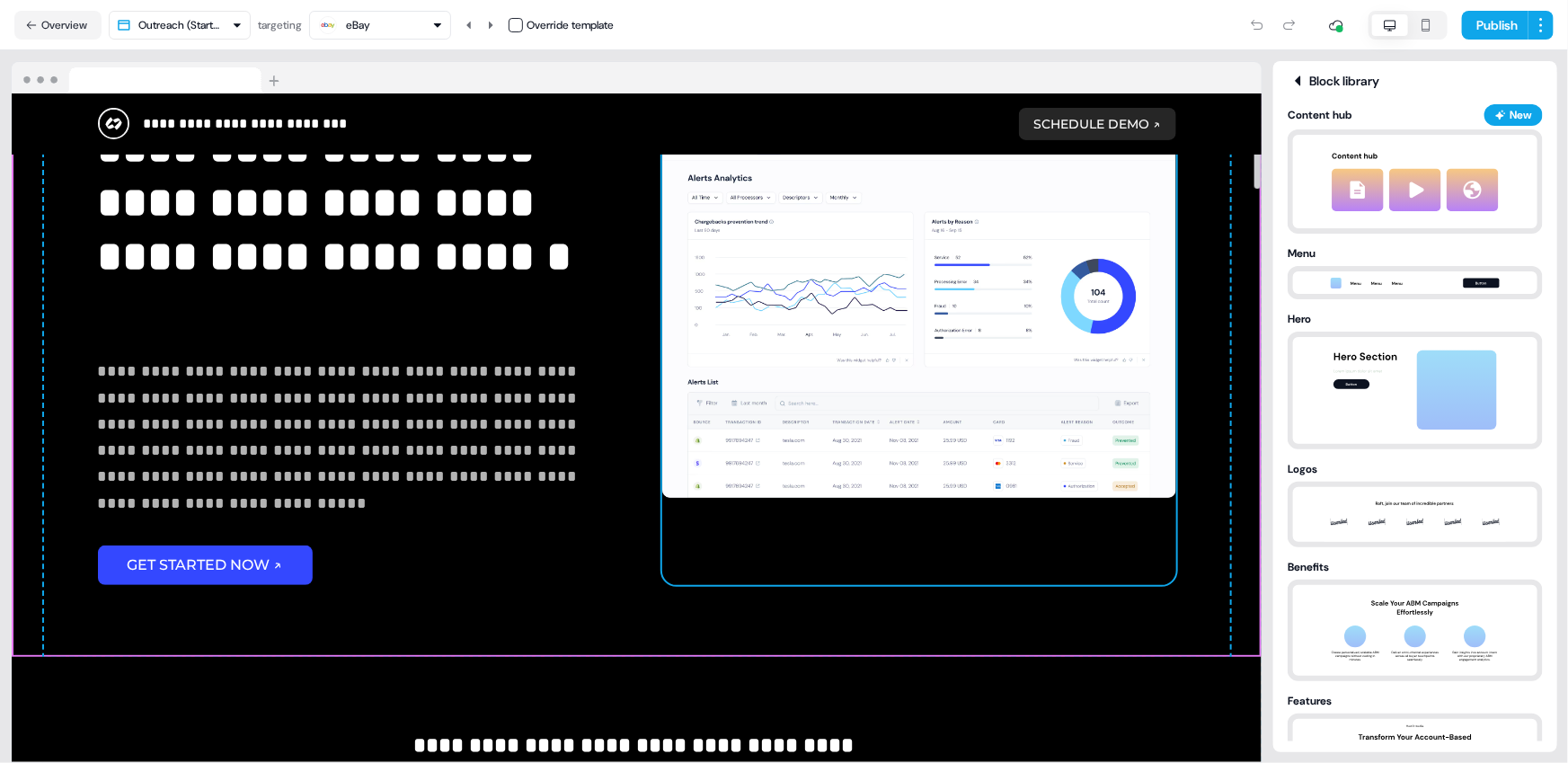
scroll to position [0, 0]
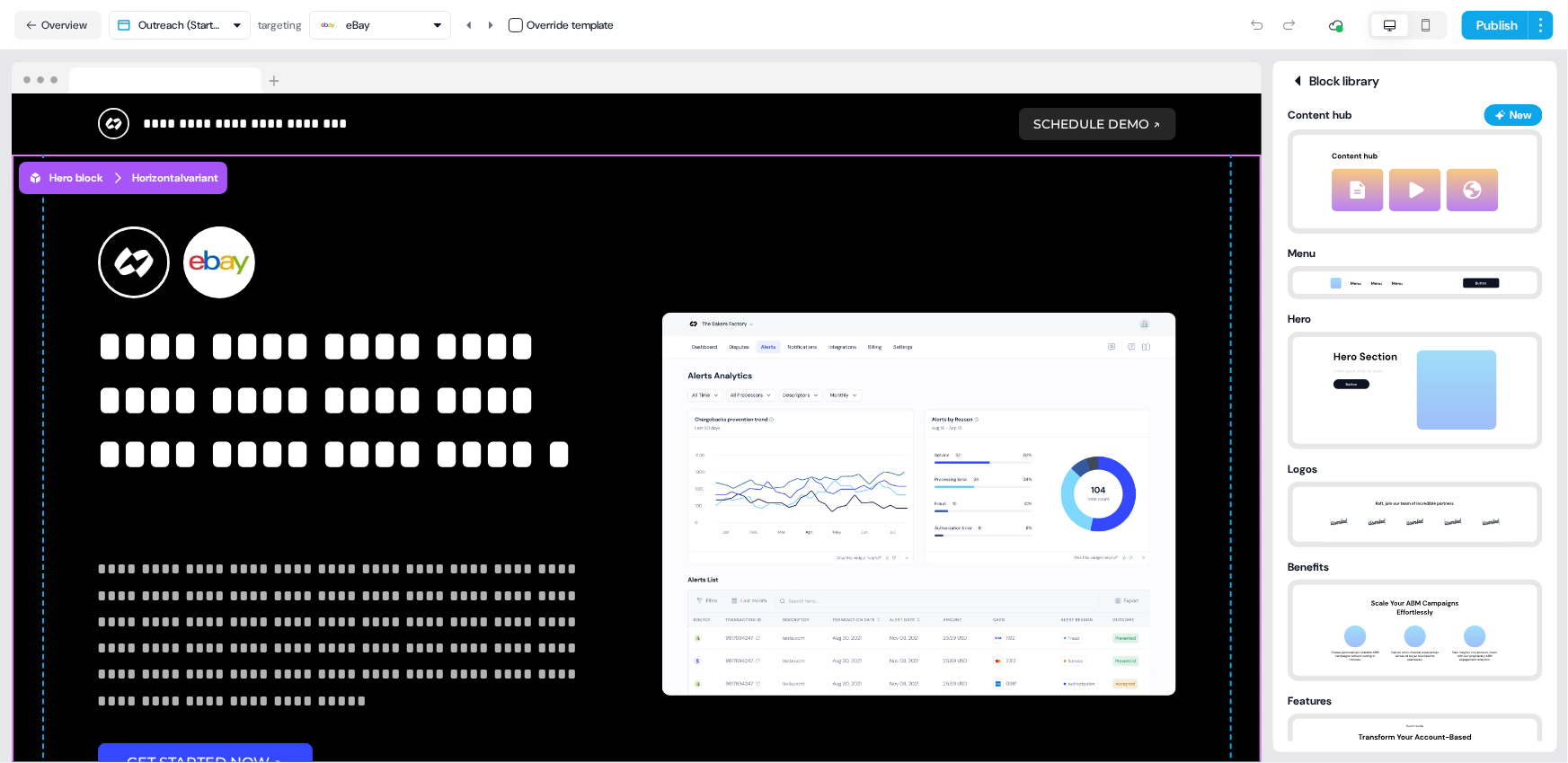
click at [228, 26] on html "**********" at bounding box center [784, 381] width 1568 height 763
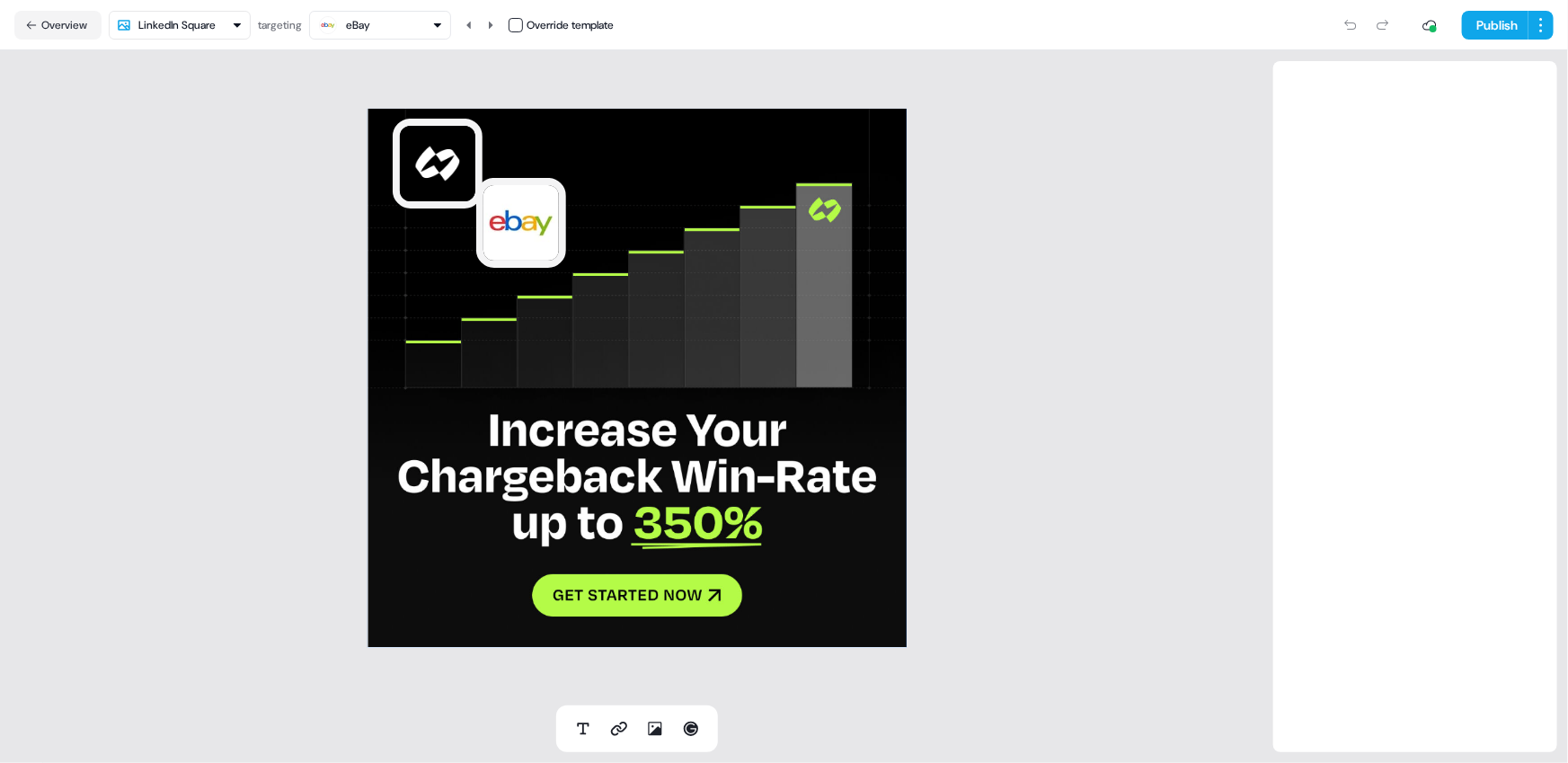
click at [199, 29] on html "For the best experience switch devices to a bigger screen. Go to Userled.io Cha…" at bounding box center [784, 381] width 1568 height 763
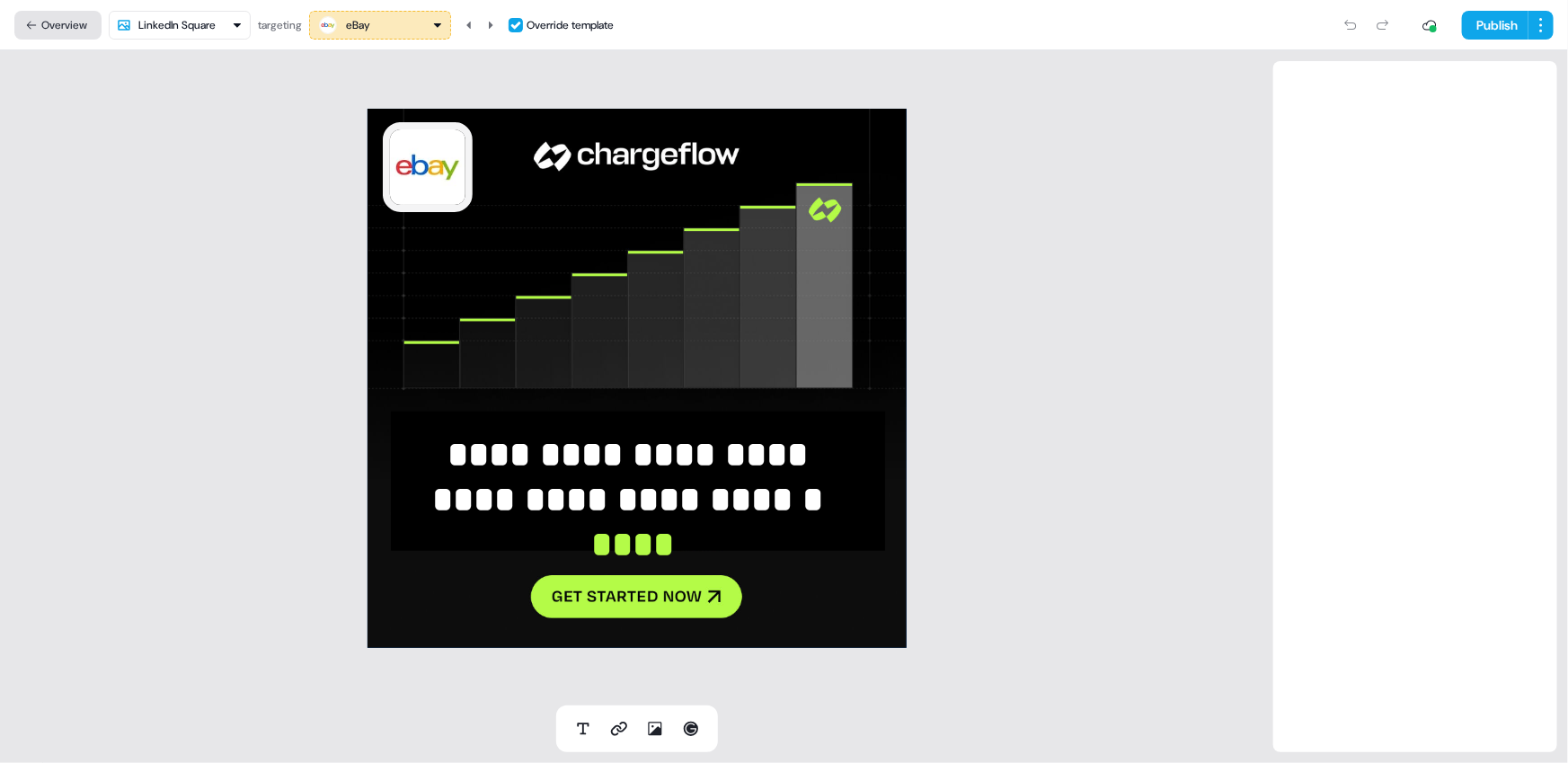
click at [63, 20] on button "Overview" at bounding box center [58, 25] width 87 height 28
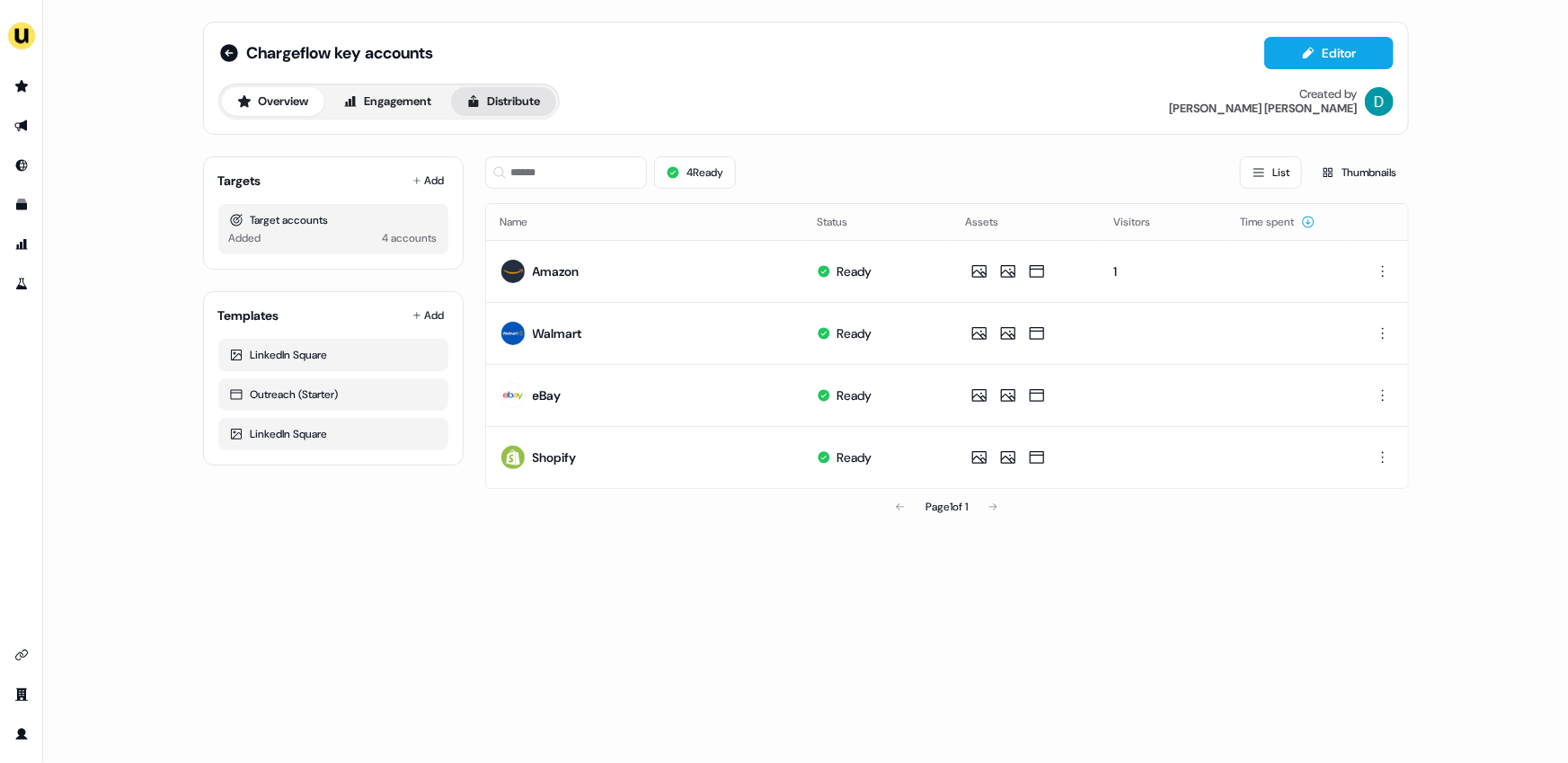
click at [521, 105] on button "Distribute" at bounding box center [503, 101] width 105 height 28
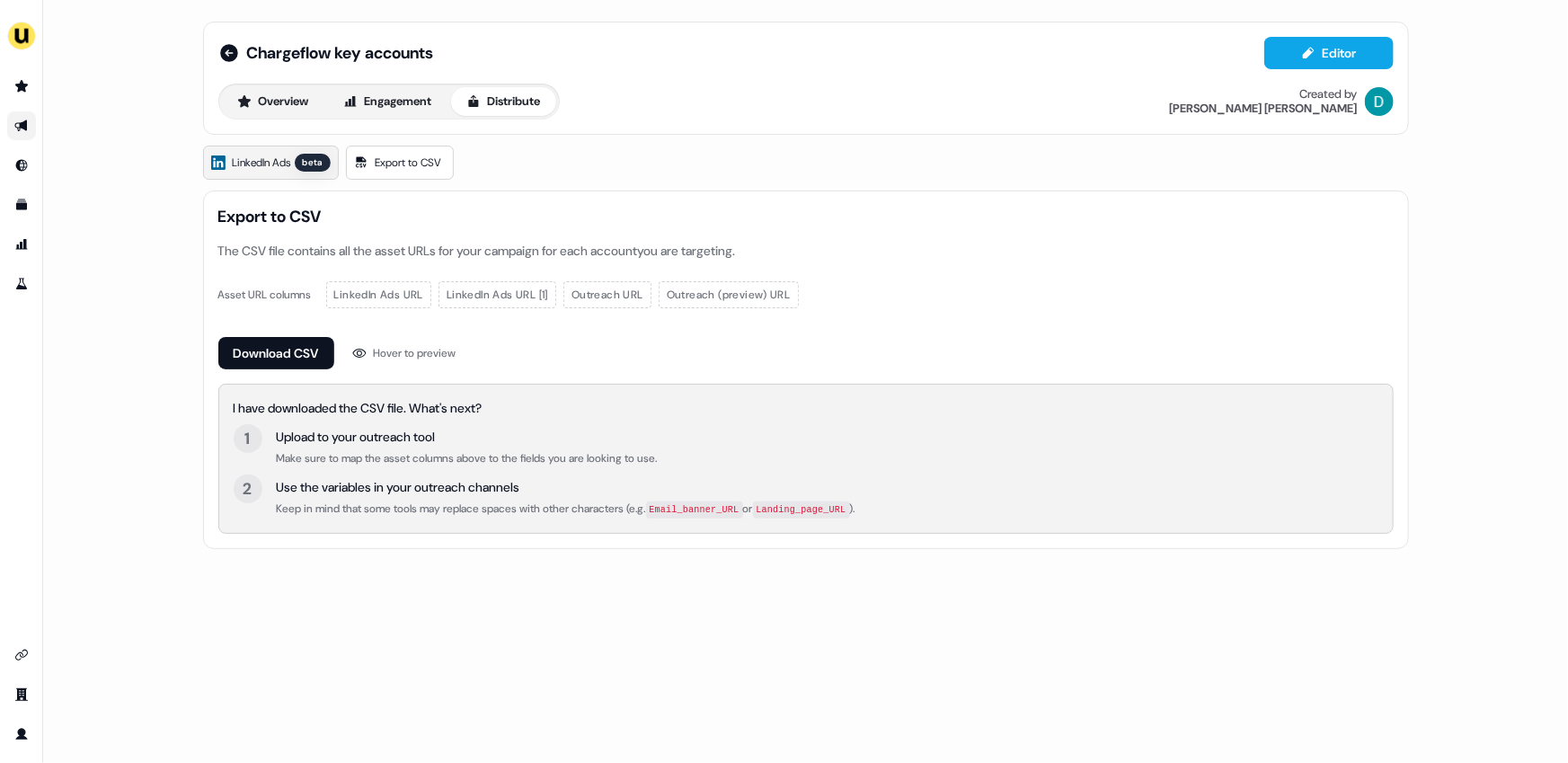
click at [269, 165] on span "LinkedIn Ads" at bounding box center [262, 162] width 59 height 18
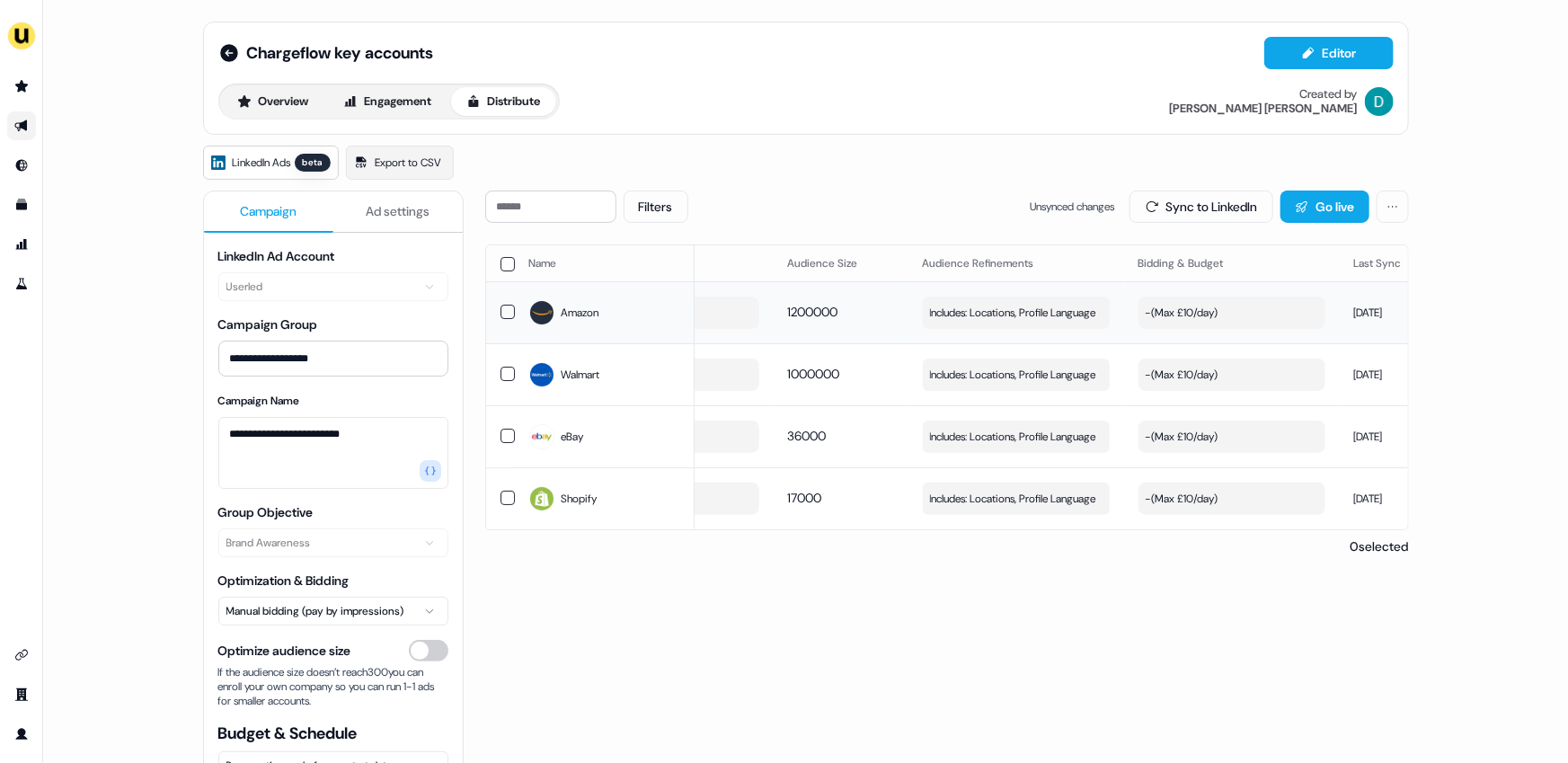
scroll to position [0, 146]
click at [1177, 314] on div "- ( Max £10/day )" at bounding box center [1172, 312] width 73 height 18
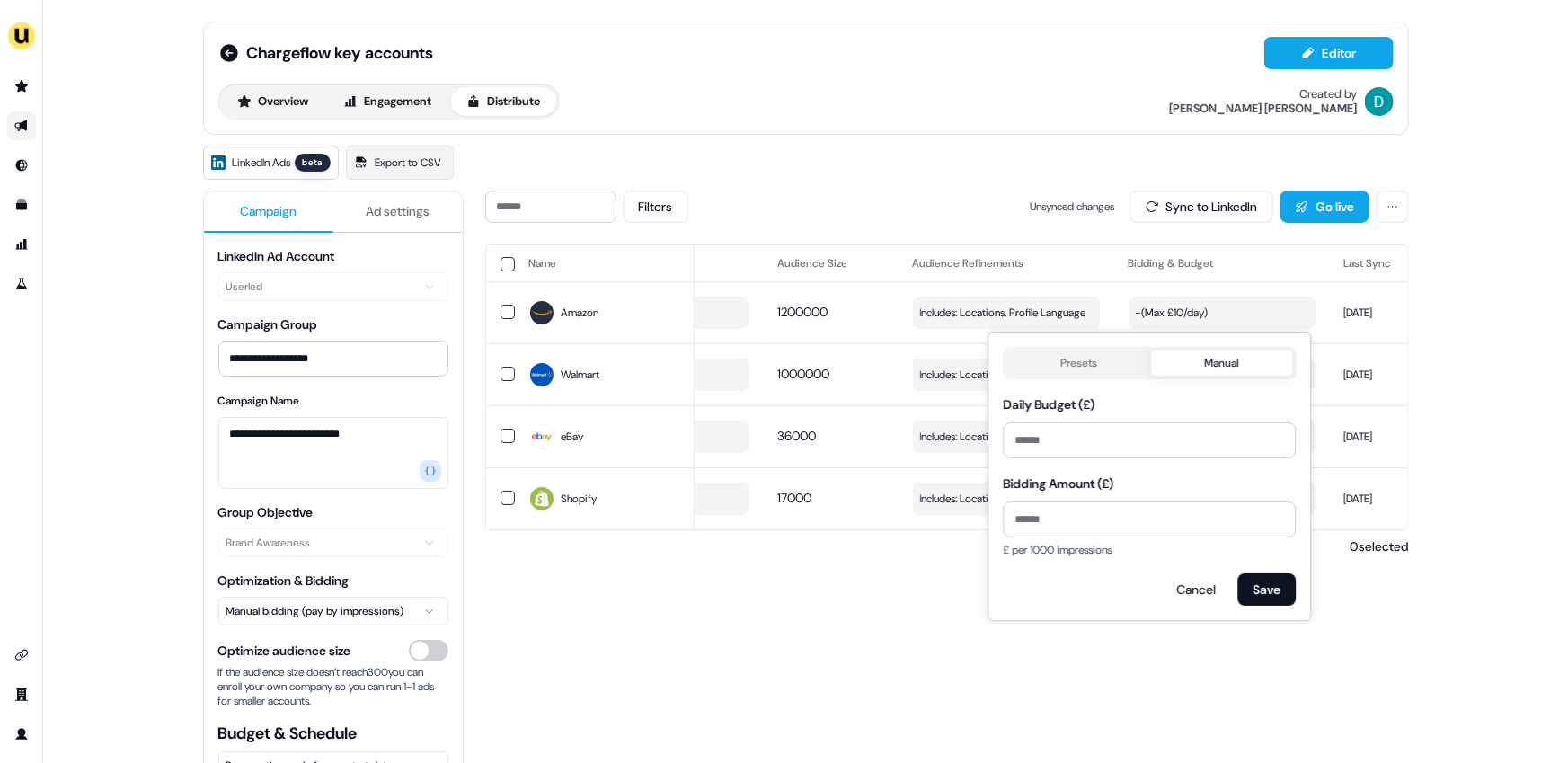
click at [909, 187] on div "**********" at bounding box center [806, 534] width 1206 height 775
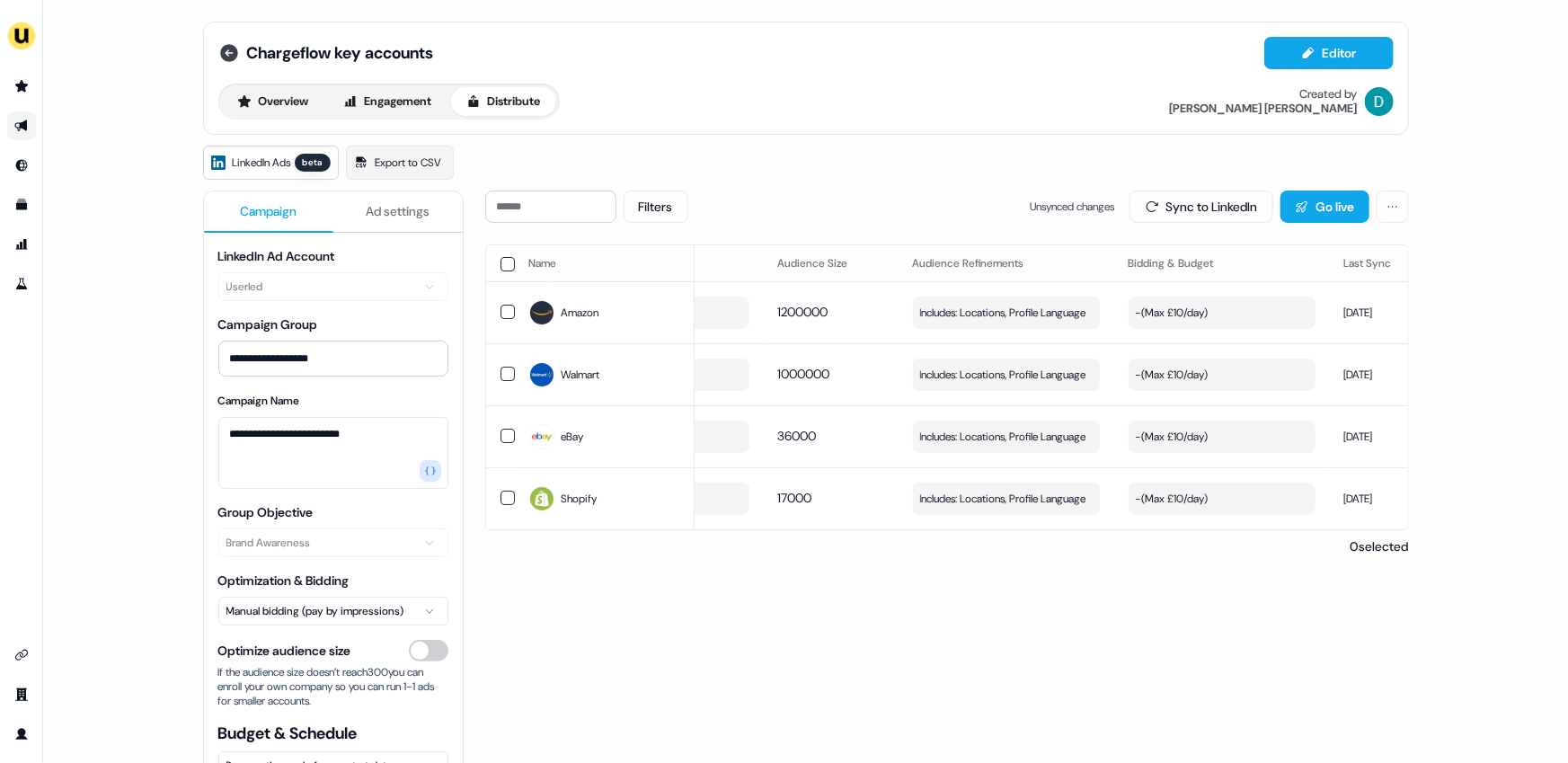
click at [230, 53] on icon at bounding box center [228, 52] width 18 height 18
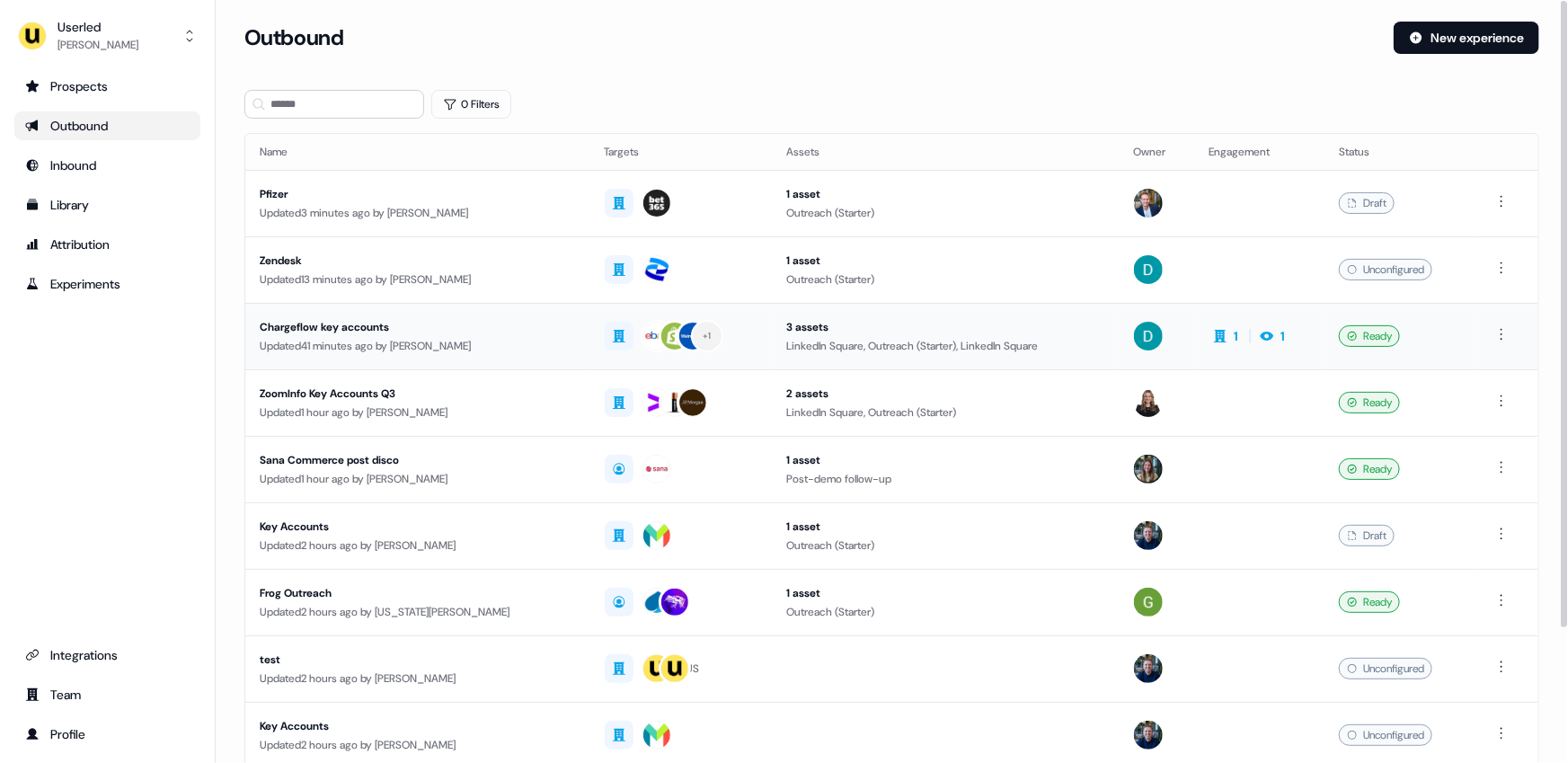
click at [507, 318] on div "Chargeflow key accounts" at bounding box center [418, 326] width 317 height 18
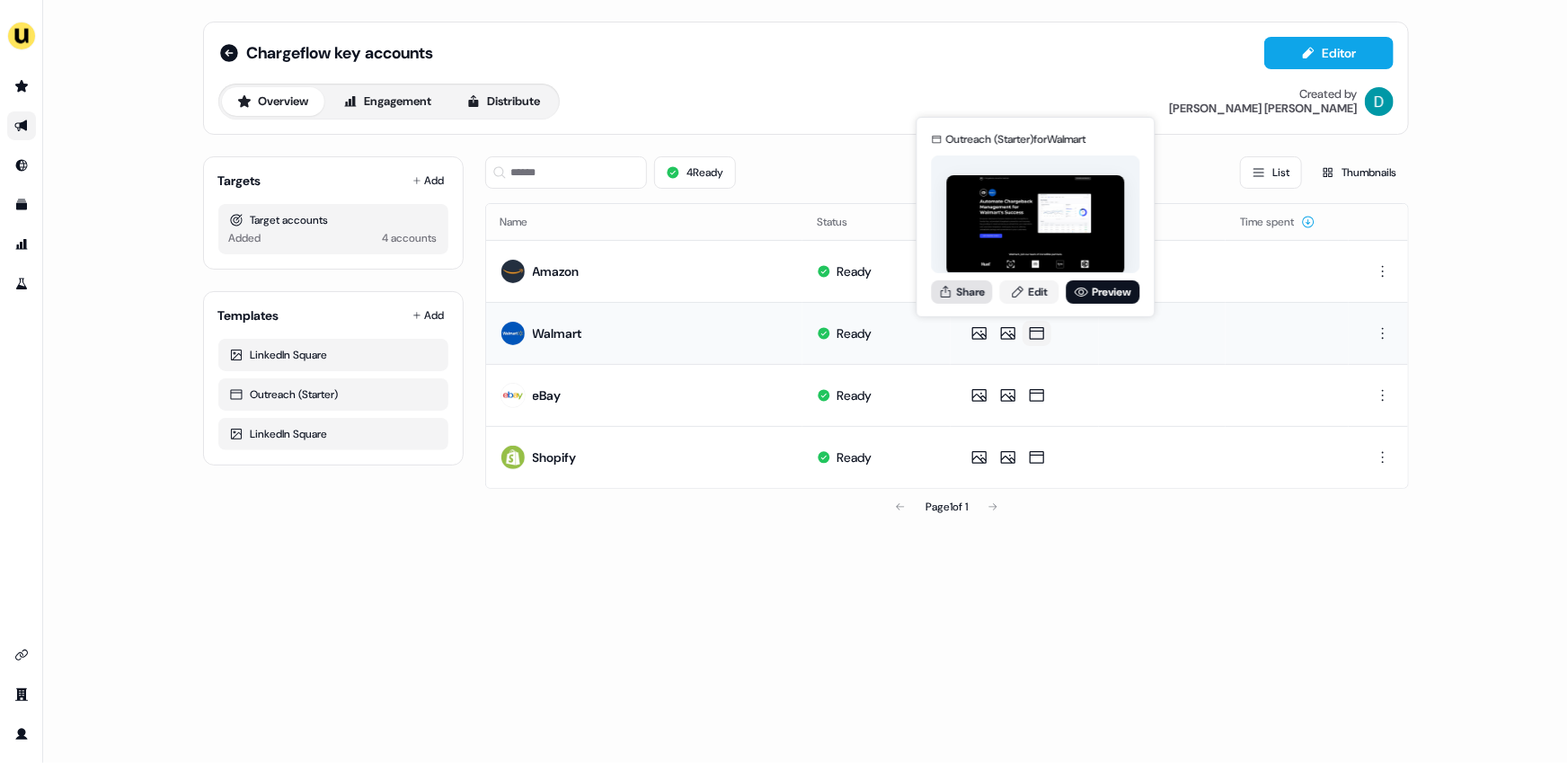
click at [976, 287] on button "Share" at bounding box center [962, 292] width 61 height 24
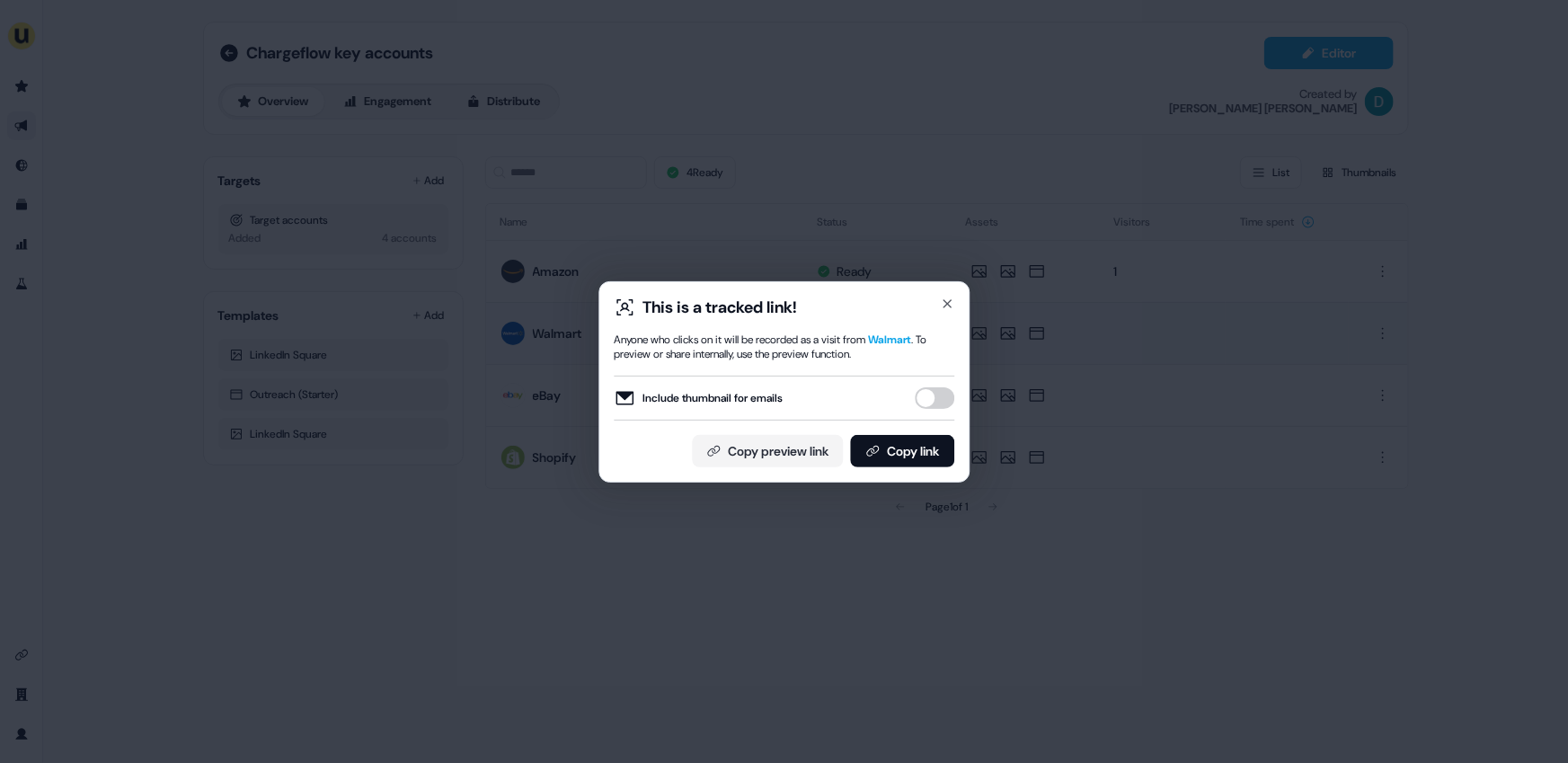
click at [950, 396] on button "Include thumbnail for emails" at bounding box center [935, 397] width 40 height 22
click at [909, 462] on button "Copy link" at bounding box center [903, 451] width 104 height 32
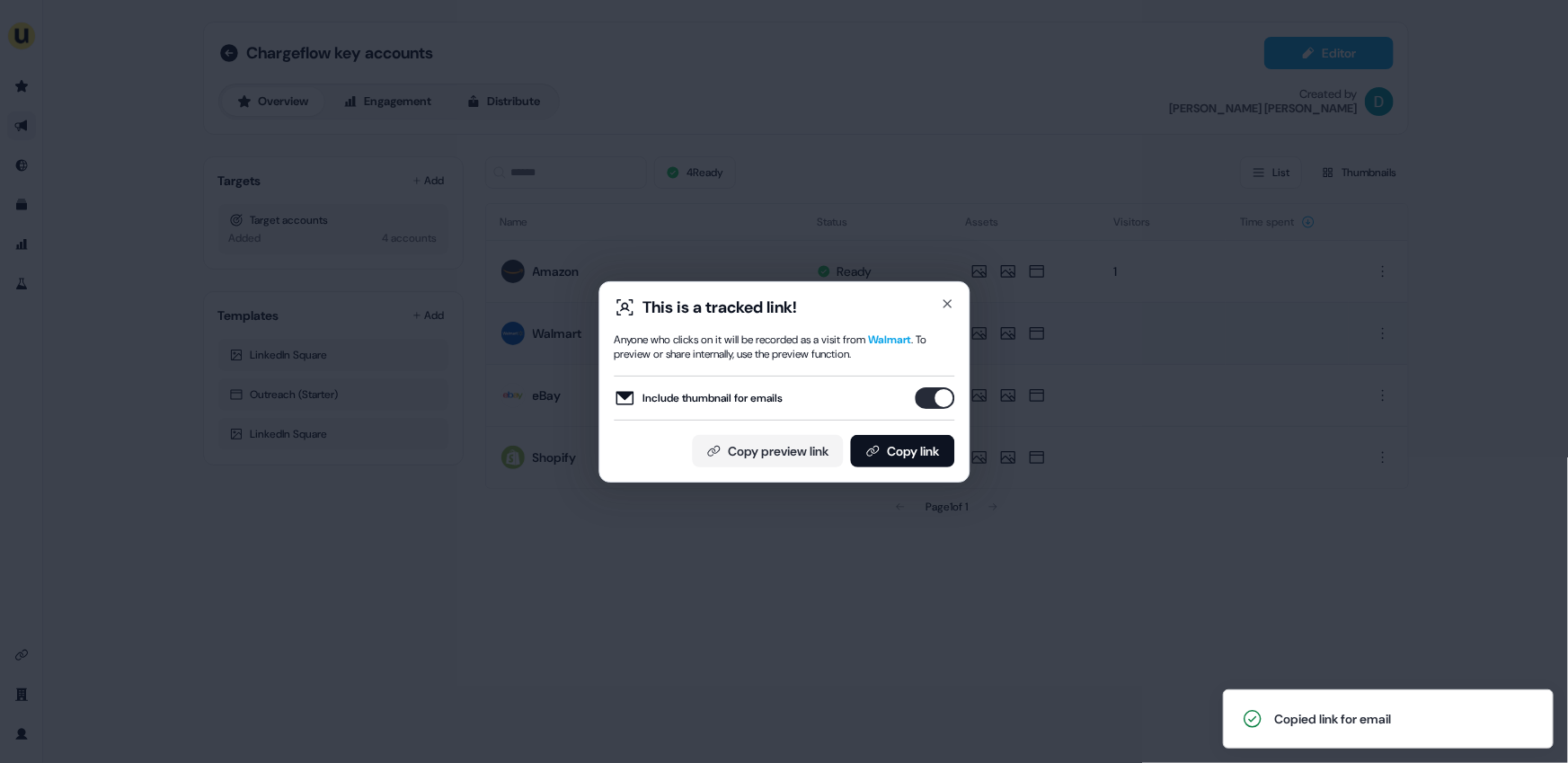
click at [561, 120] on div "This is a tracked link! Anyone who clicks on it will be recorded as a visit fro…" at bounding box center [784, 381] width 1568 height 763
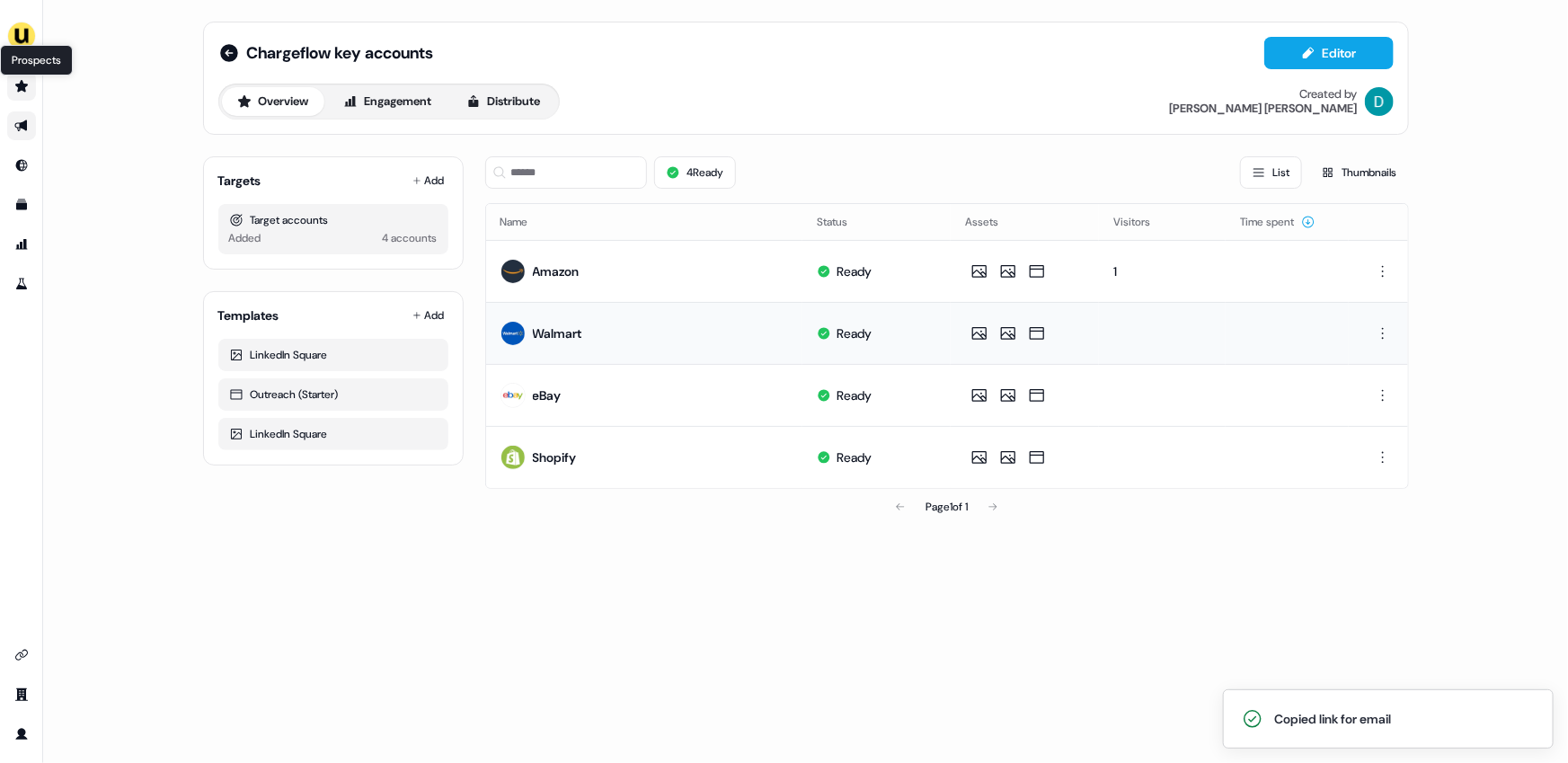
click at [21, 92] on icon "Go to prospects" at bounding box center [21, 85] width 14 height 14
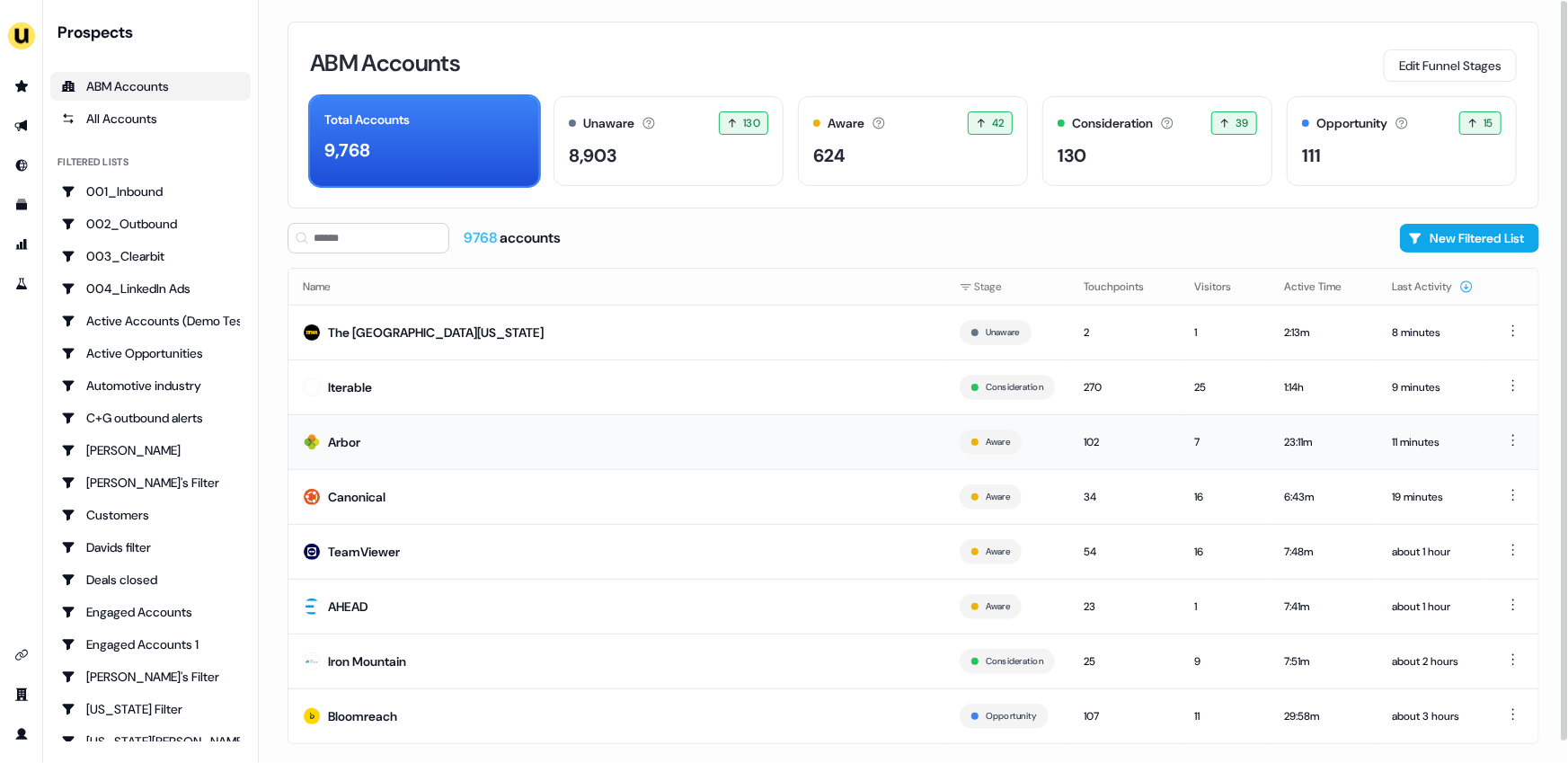
click at [360, 427] on td "Arbor" at bounding box center [616, 442] width 657 height 55
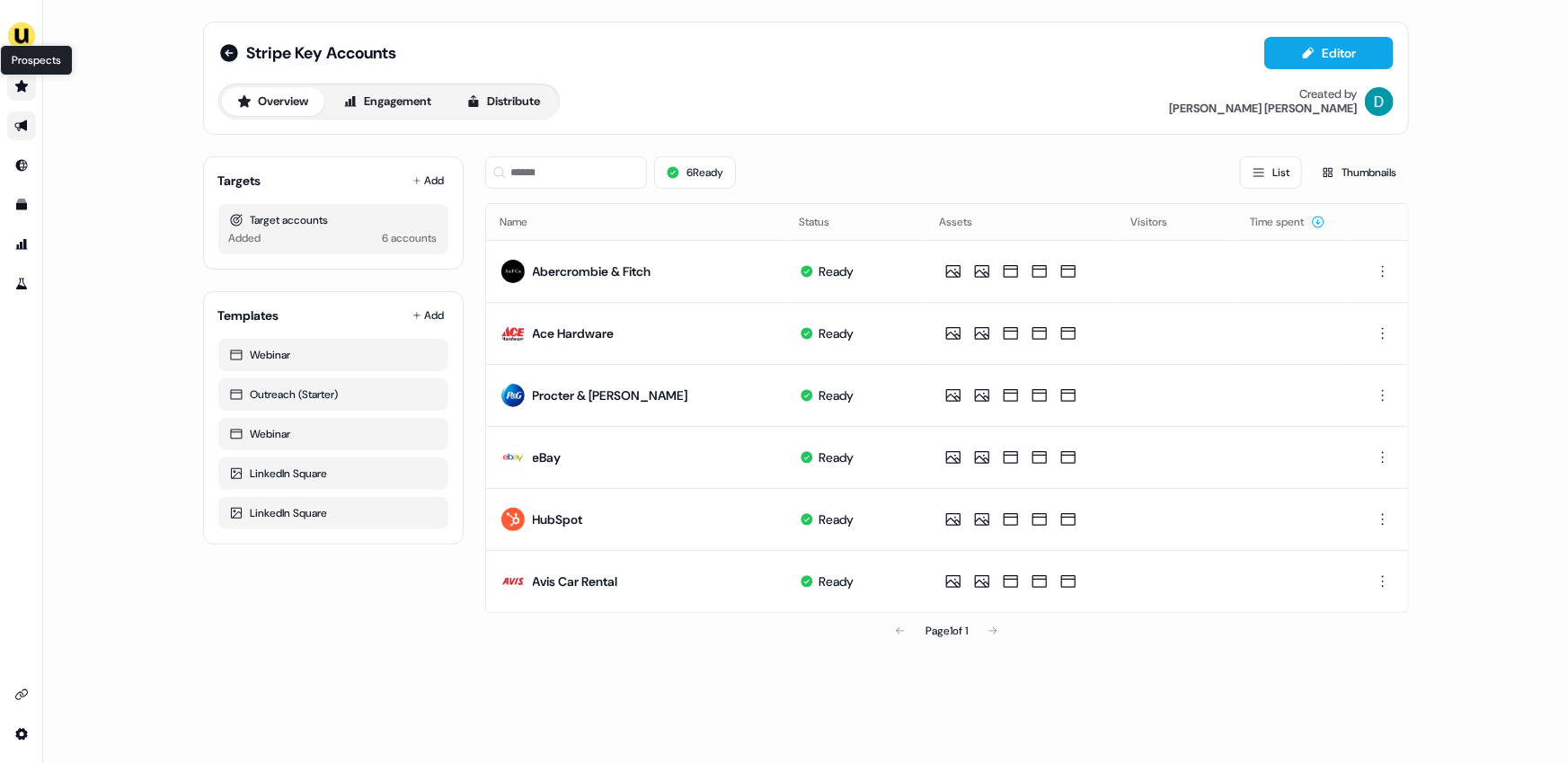
click at [25, 82] on icon "Go to prospects" at bounding box center [21, 85] width 14 height 14
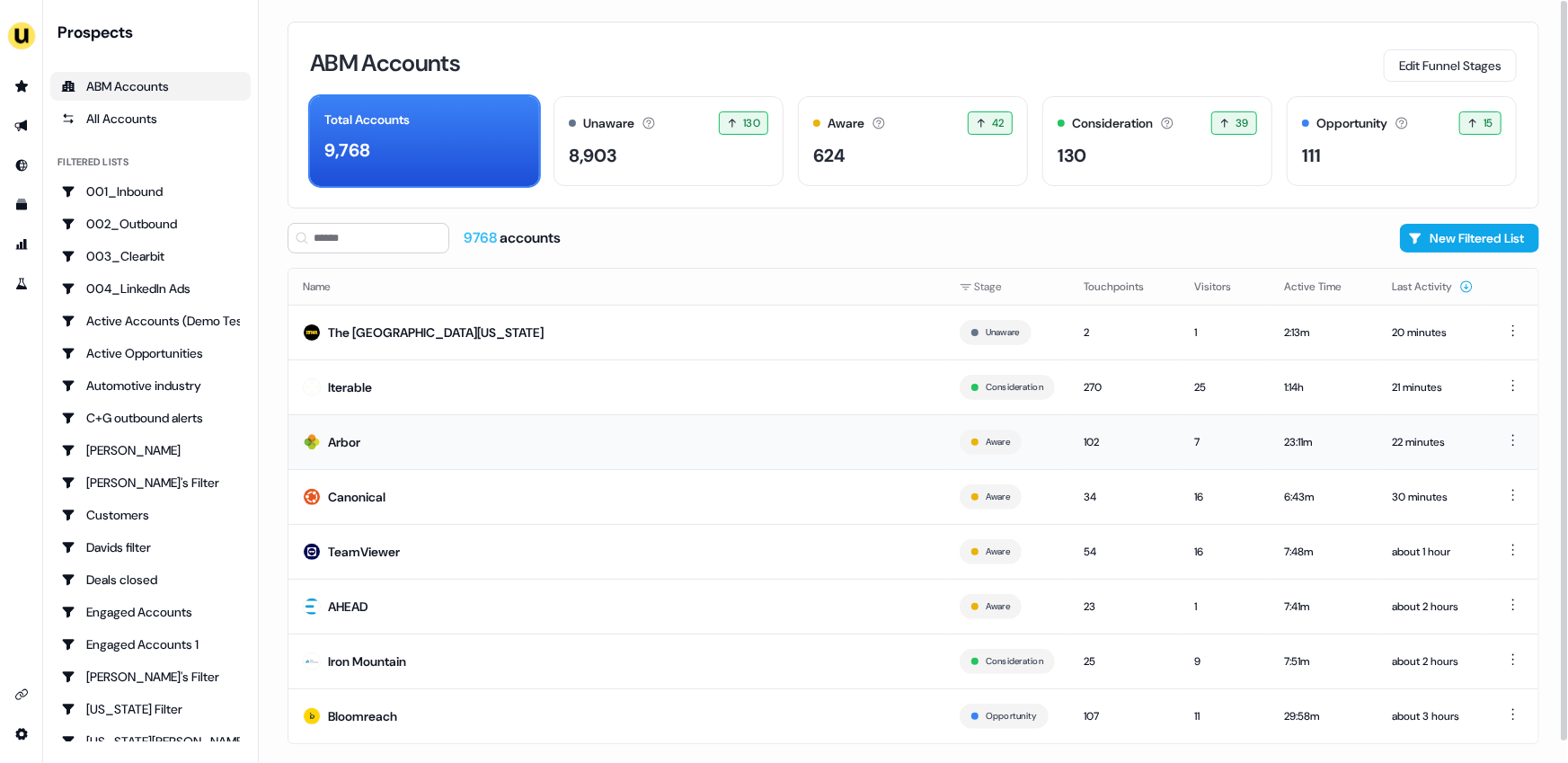
click at [390, 441] on td "Arbor" at bounding box center [616, 442] width 657 height 55
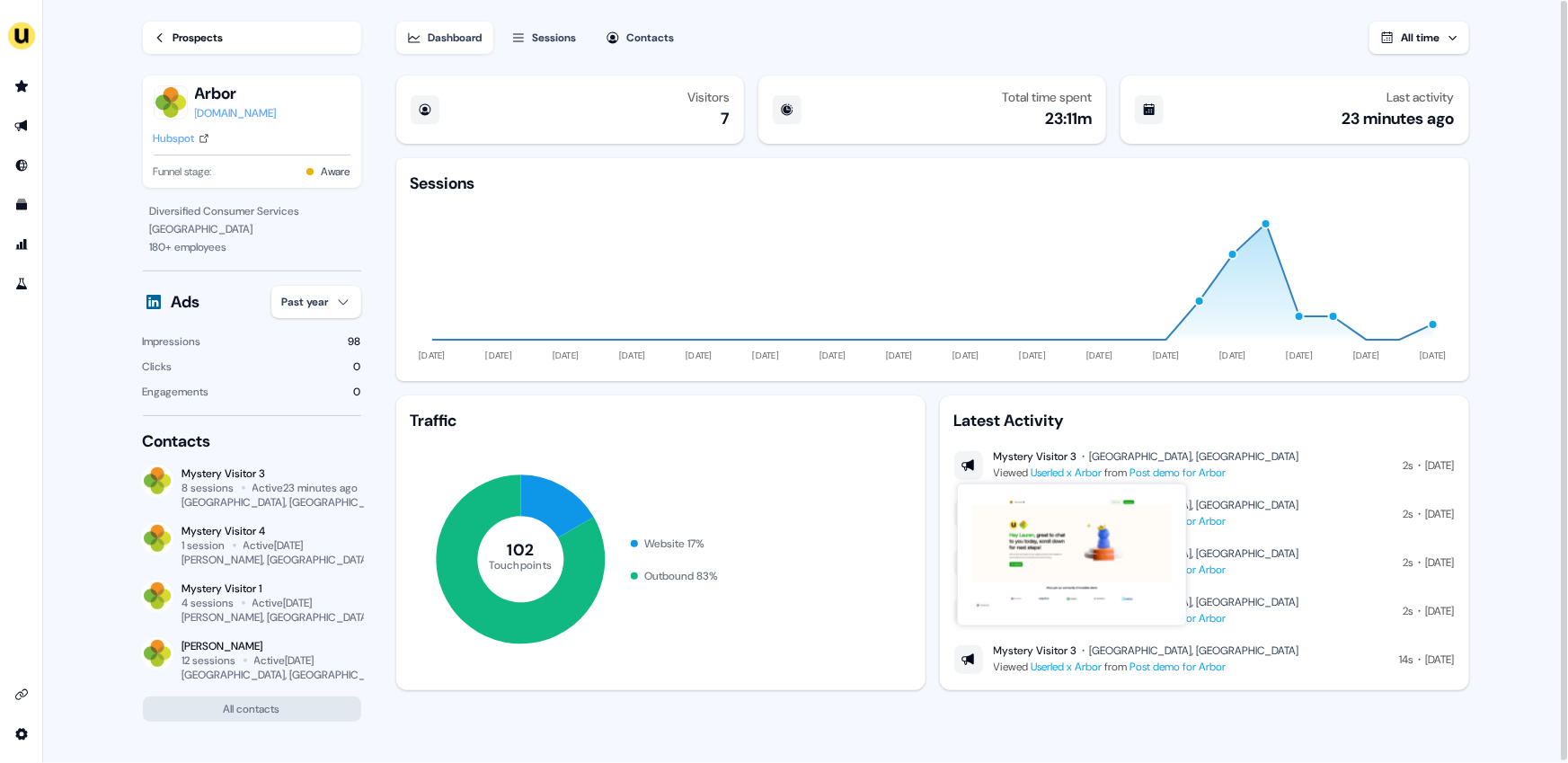
click at [1077, 472] on link "Userled x Arbor" at bounding box center [1067, 472] width 71 height 14
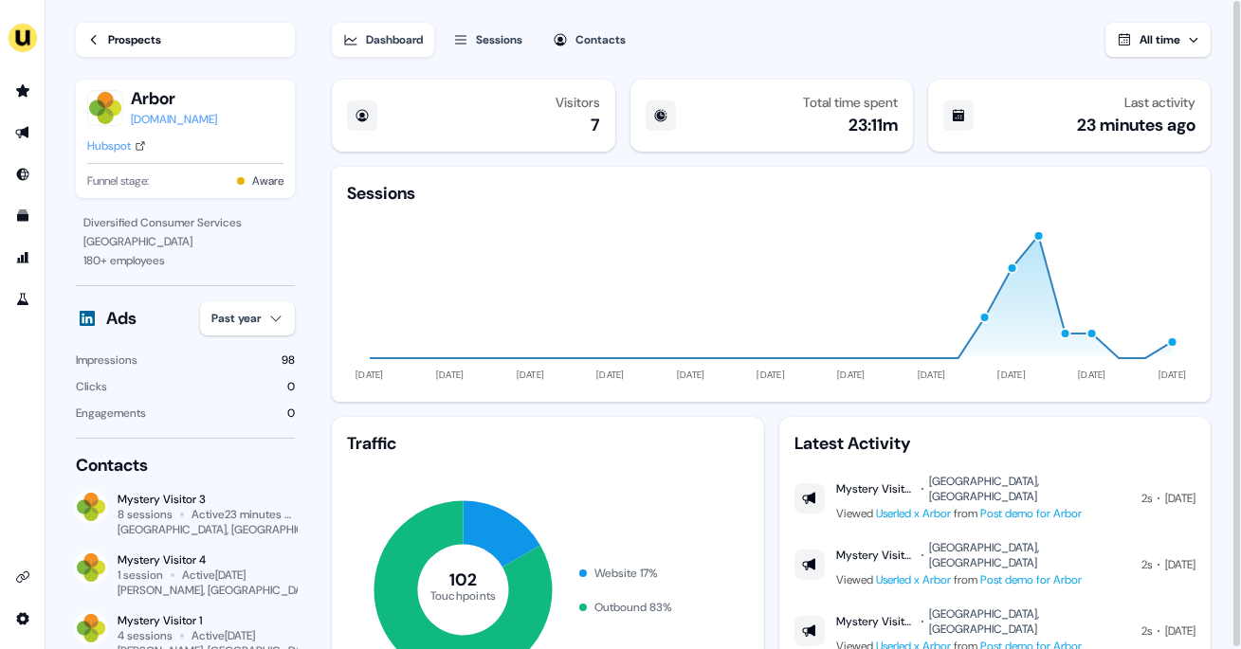
click at [714, 50] on div "Dashboard Sessions Contacts All time" at bounding box center [771, 28] width 879 height 57
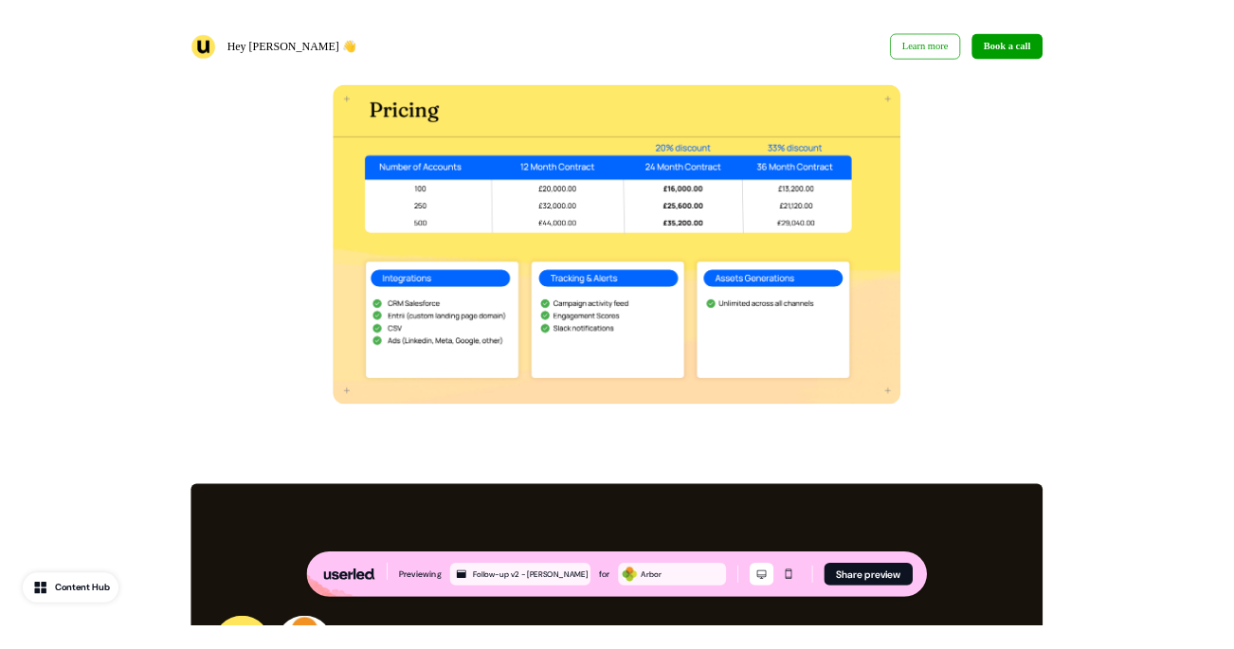
scroll to position [2384, 0]
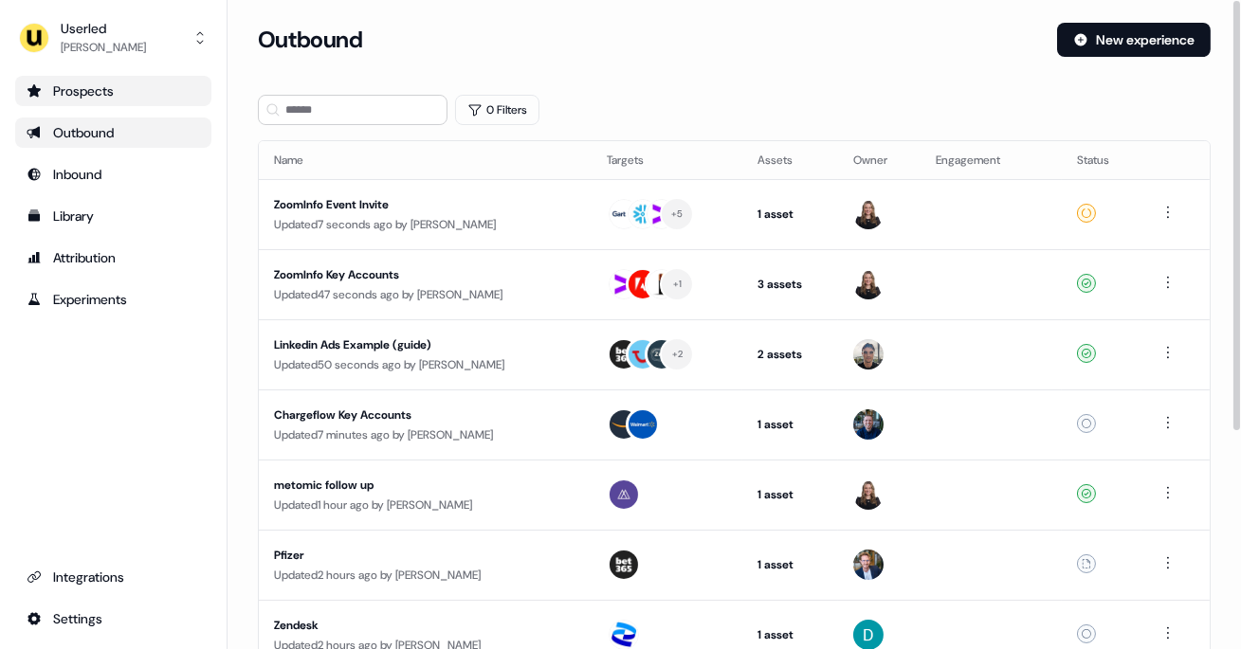
click at [82, 96] on div "Prospects" at bounding box center [113, 91] width 173 height 19
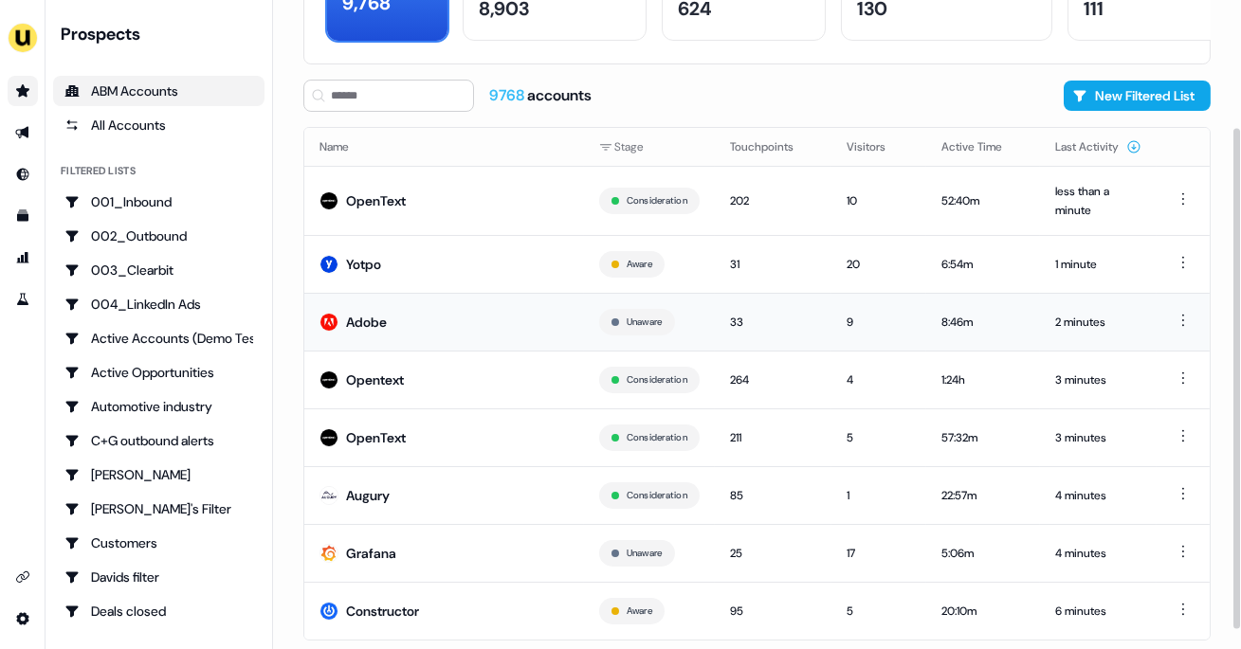
scroll to position [168, 0]
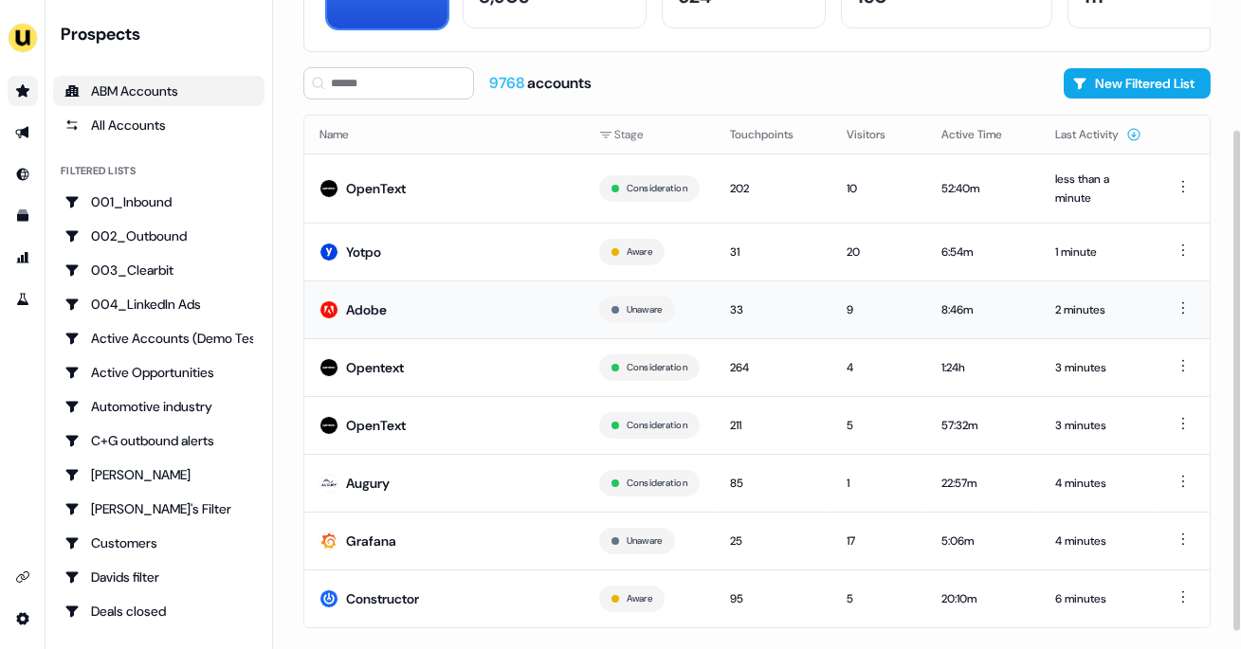
click at [359, 309] on div "Adobe" at bounding box center [366, 309] width 41 height 19
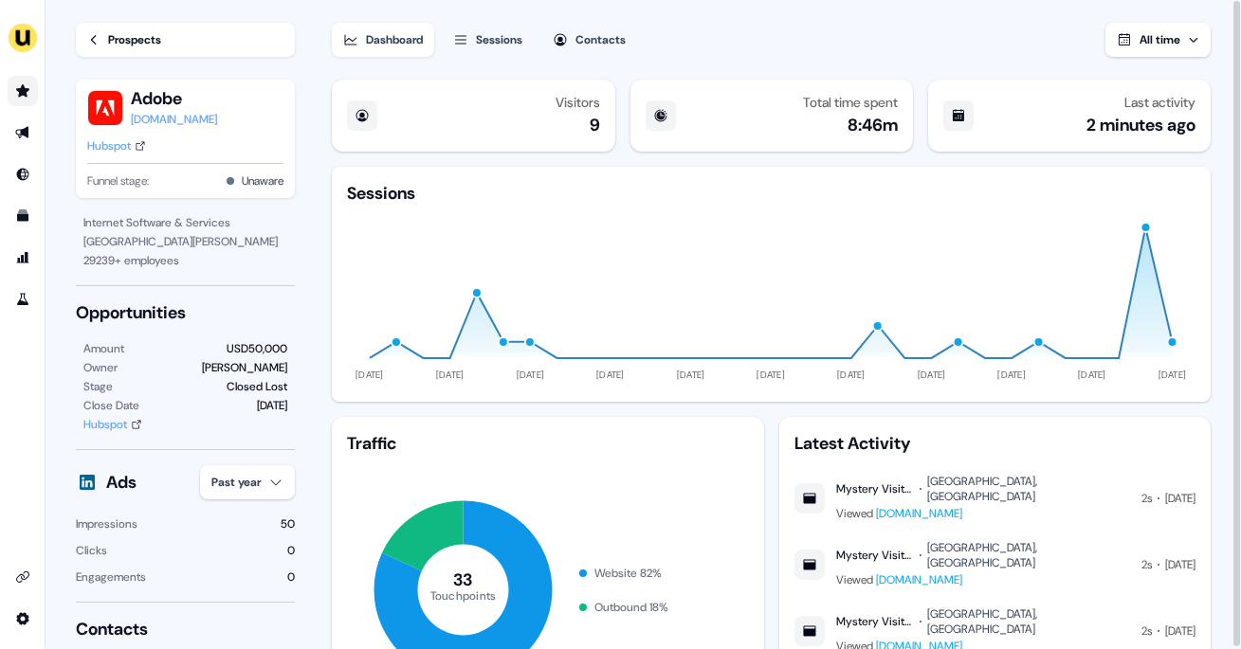
click at [510, 32] on div "Sessions" at bounding box center [499, 39] width 46 height 19
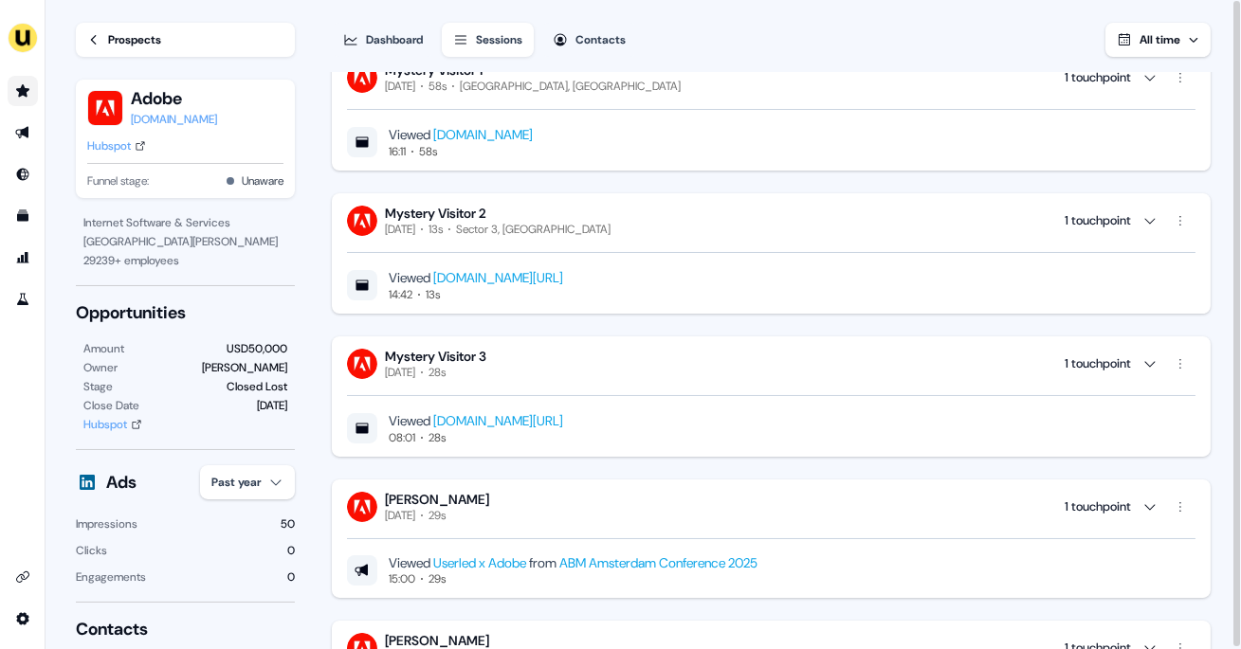
scroll to position [1596, 0]
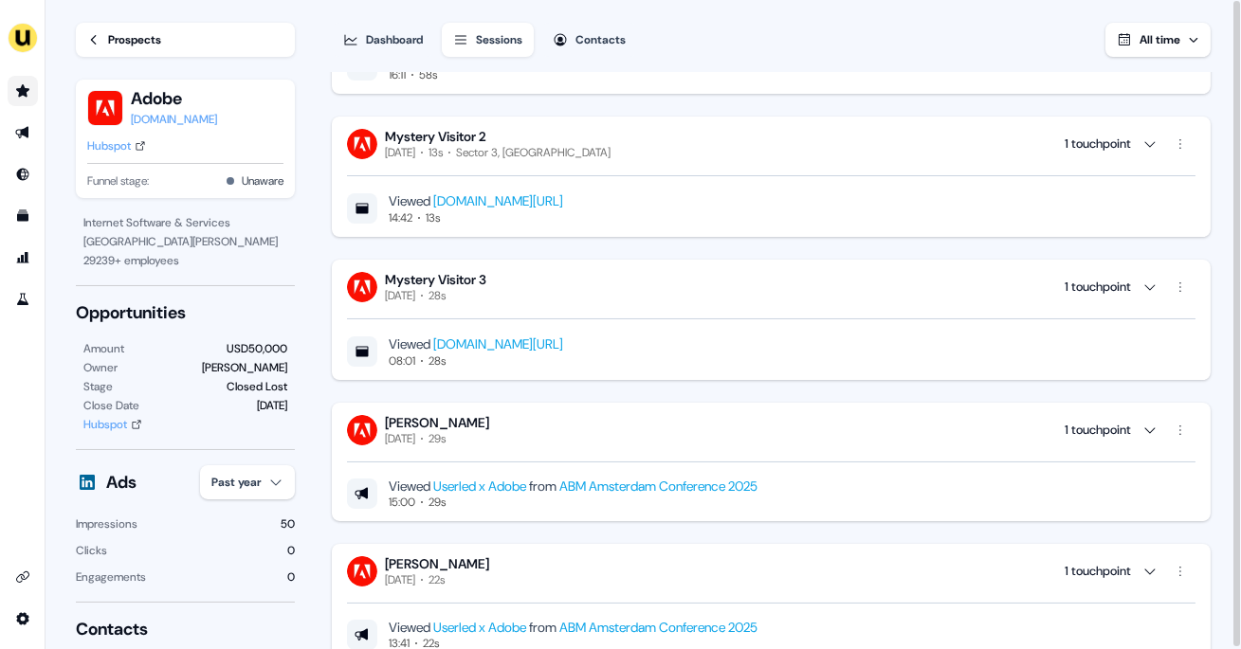
click at [96, 52] on link "Prospects" at bounding box center [185, 40] width 219 height 34
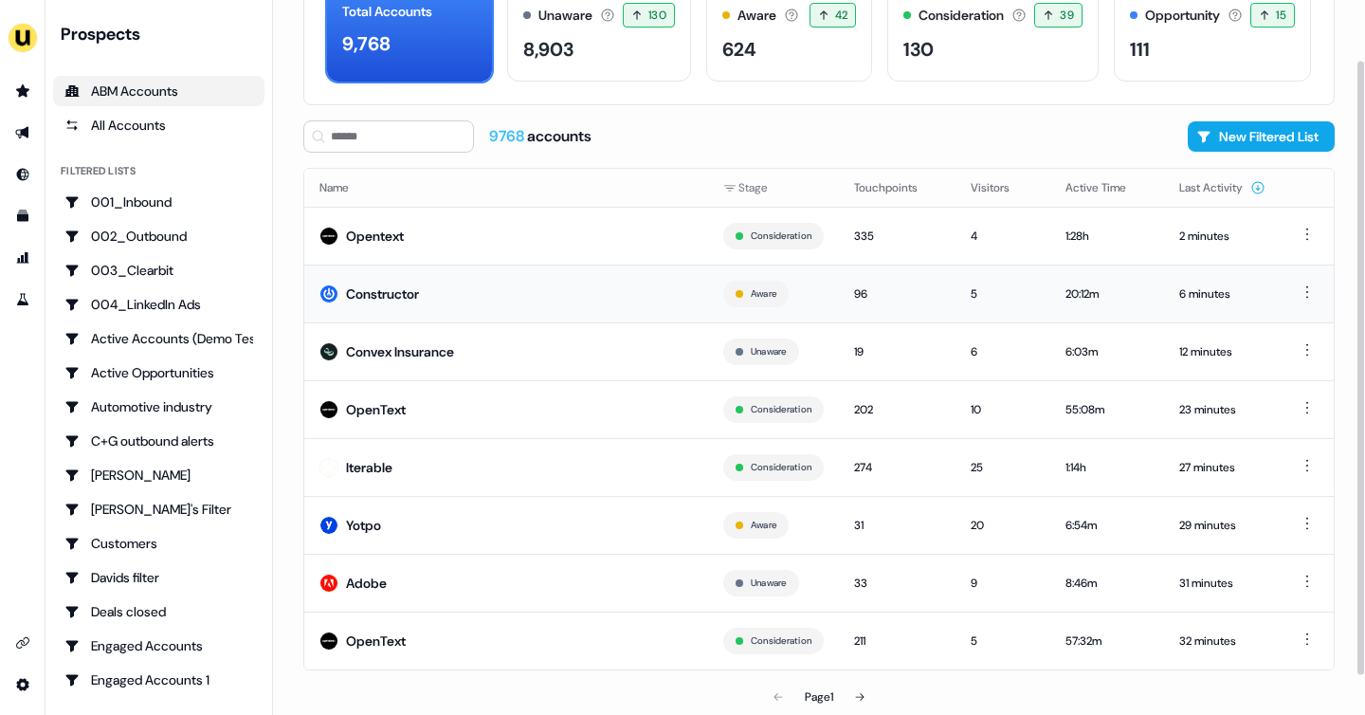
scroll to position [115, 0]
click at [860, 648] on icon at bounding box center [859, 696] width 11 height 11
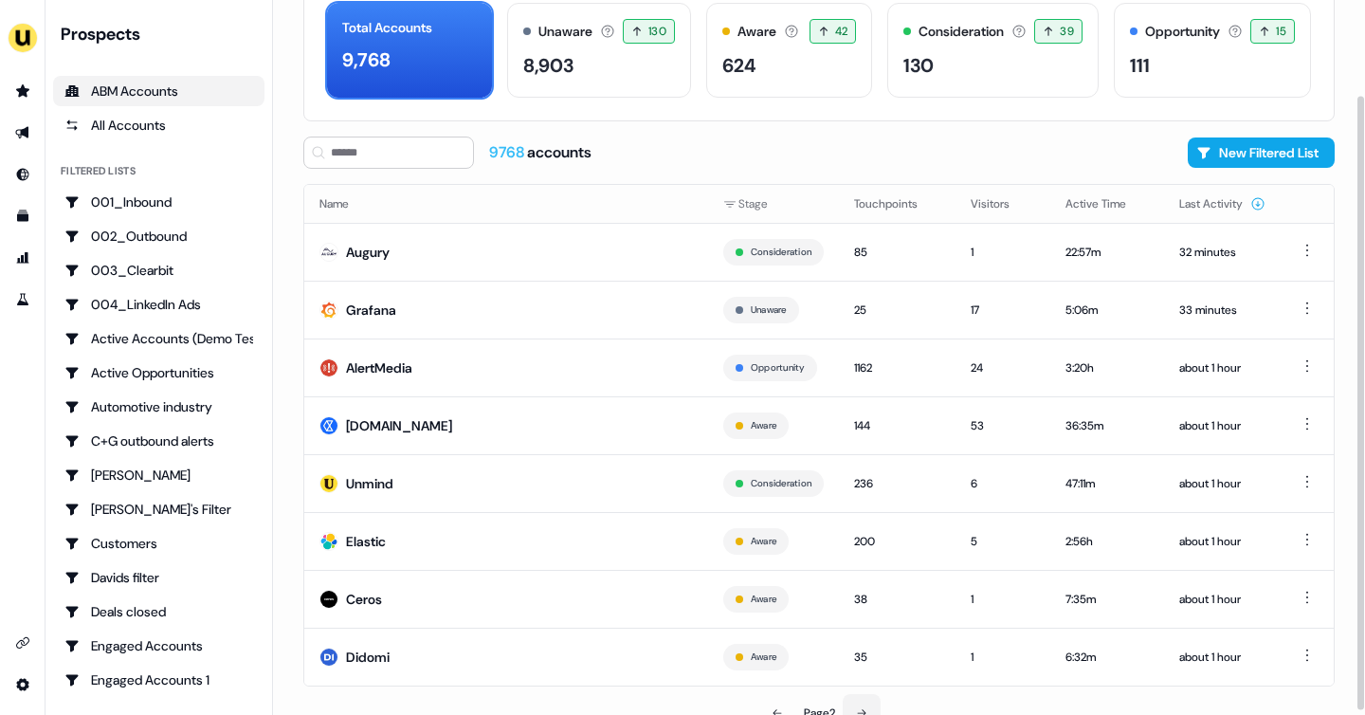
scroll to position [115, 0]
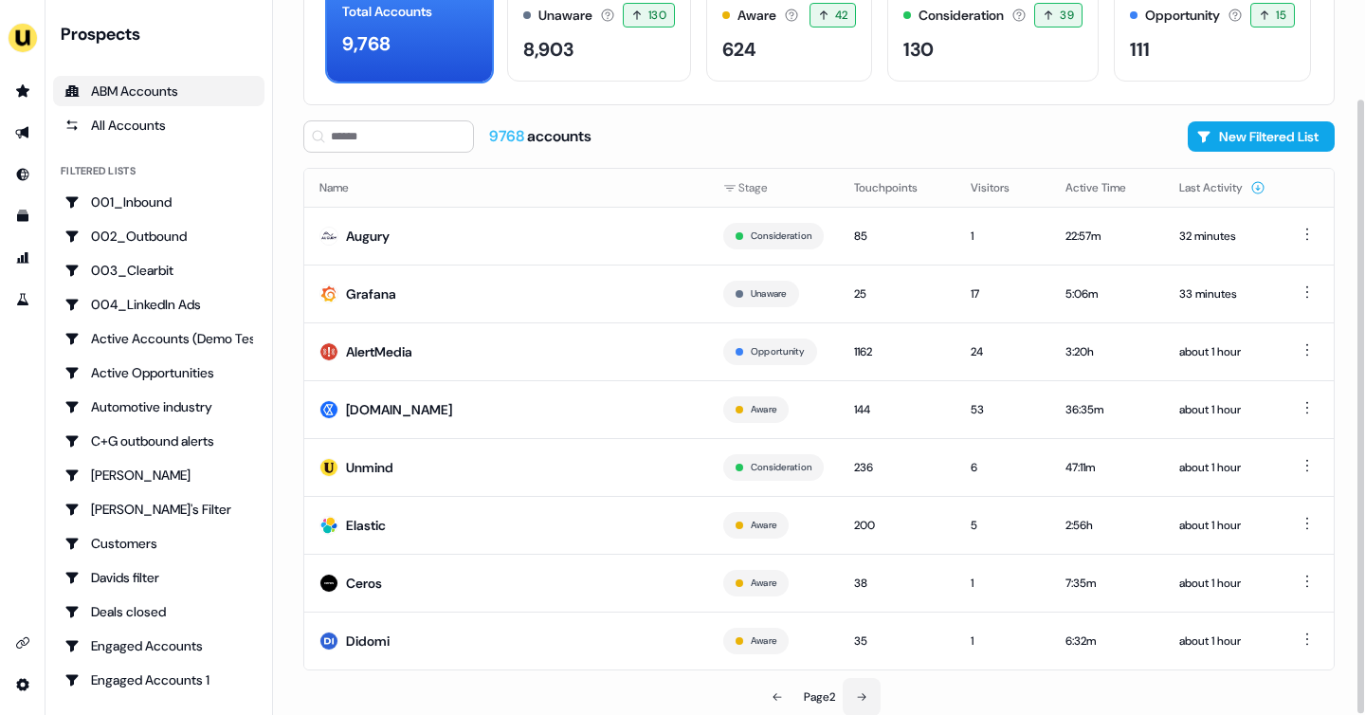
click at [860, 648] on icon at bounding box center [861, 696] width 11 height 11
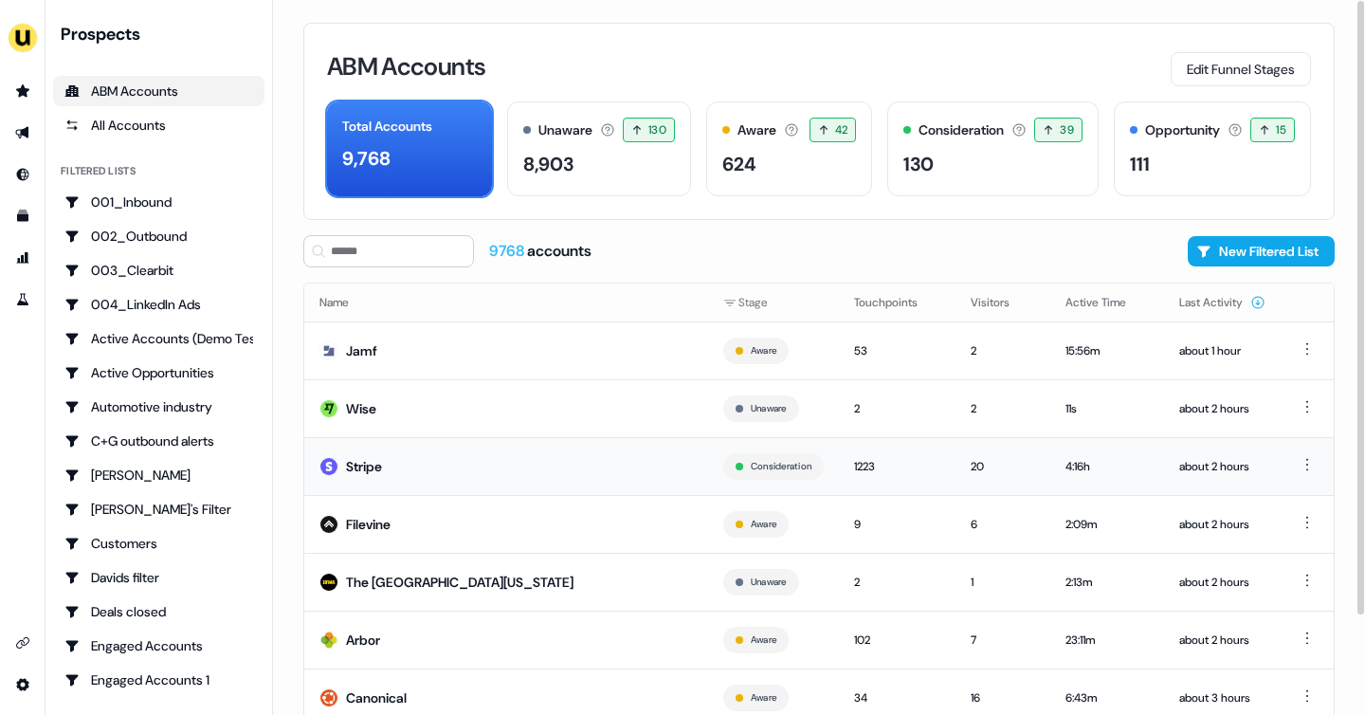
click at [598, 456] on td "Stripe" at bounding box center [506, 466] width 404 height 58
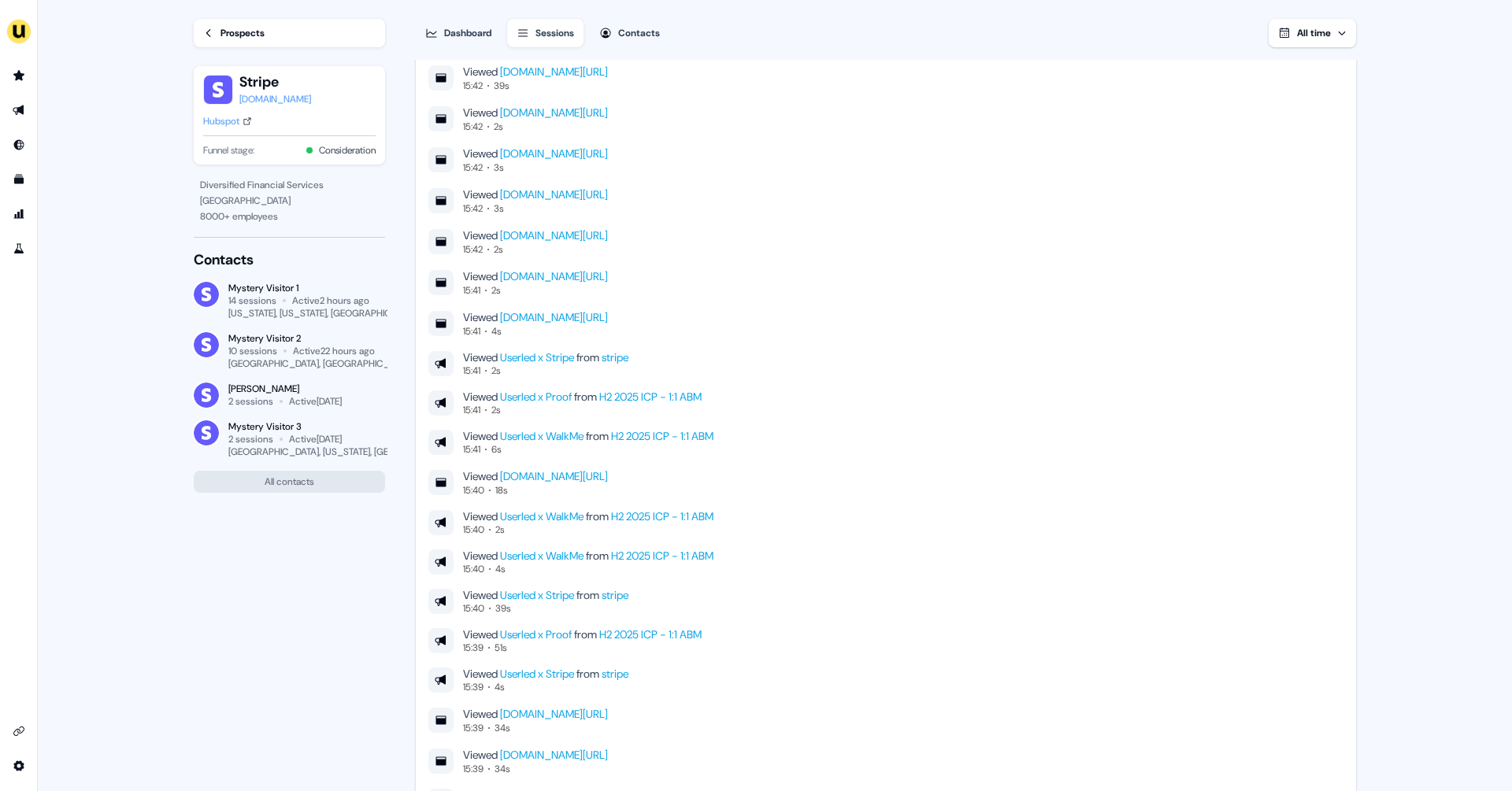
scroll to position [228, 0]
click at [219, 38] on link "Prospects" at bounding box center [289, 33] width 191 height 28
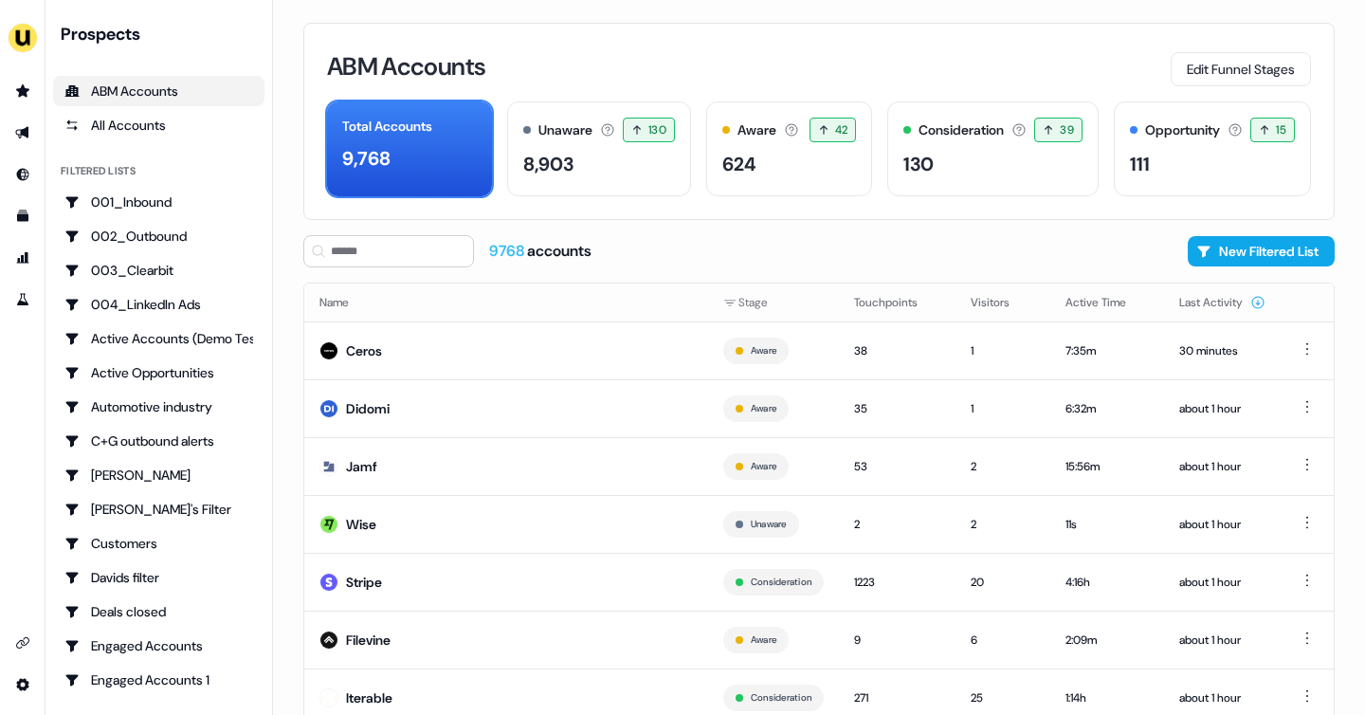
scroll to position [115, 0]
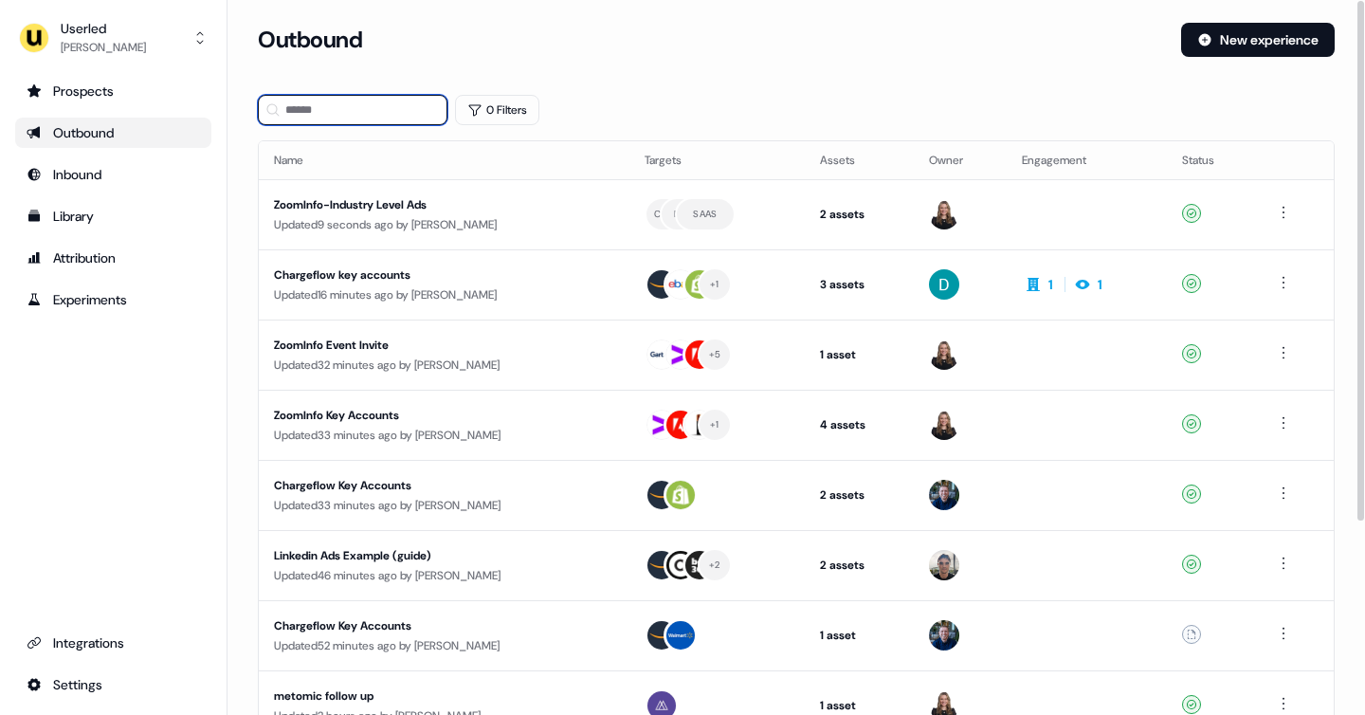
click at [357, 111] on input at bounding box center [353, 110] width 190 height 30
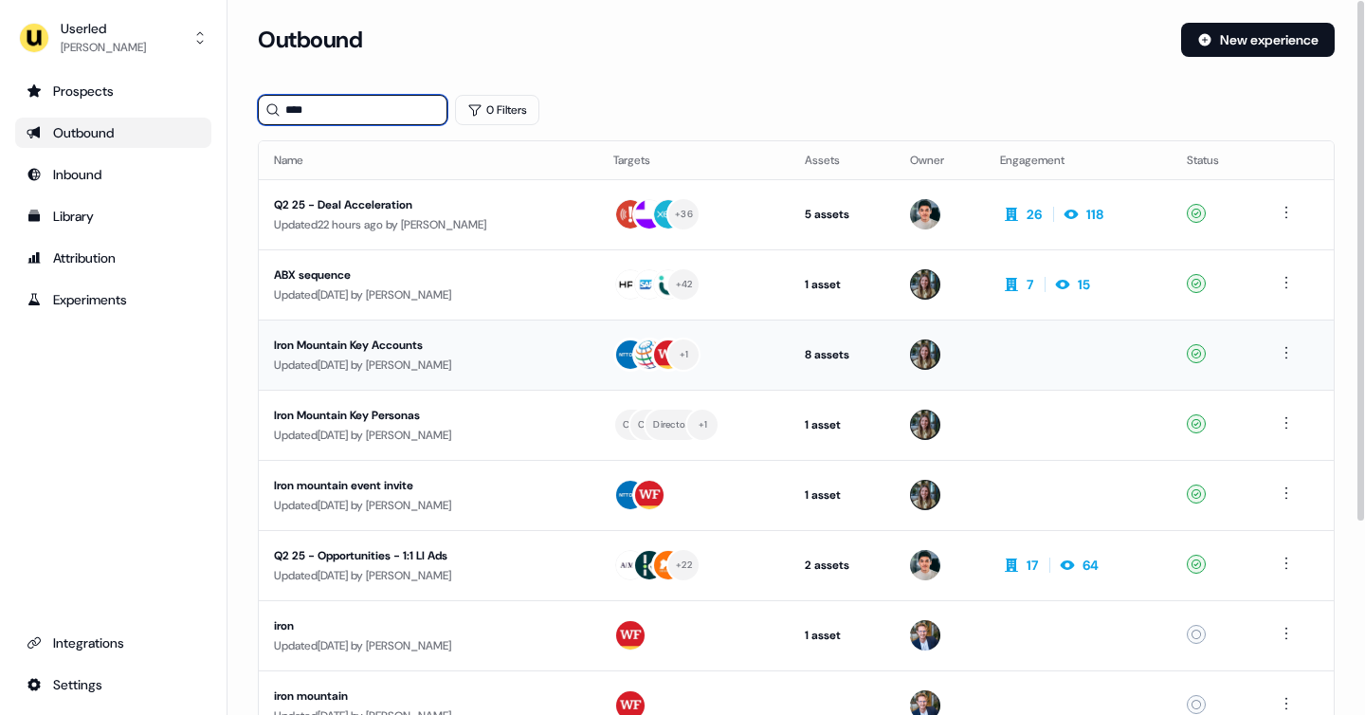
type input "****"
click at [483, 346] on div "Iron Mountain Key Accounts" at bounding box center [428, 344] width 309 height 19
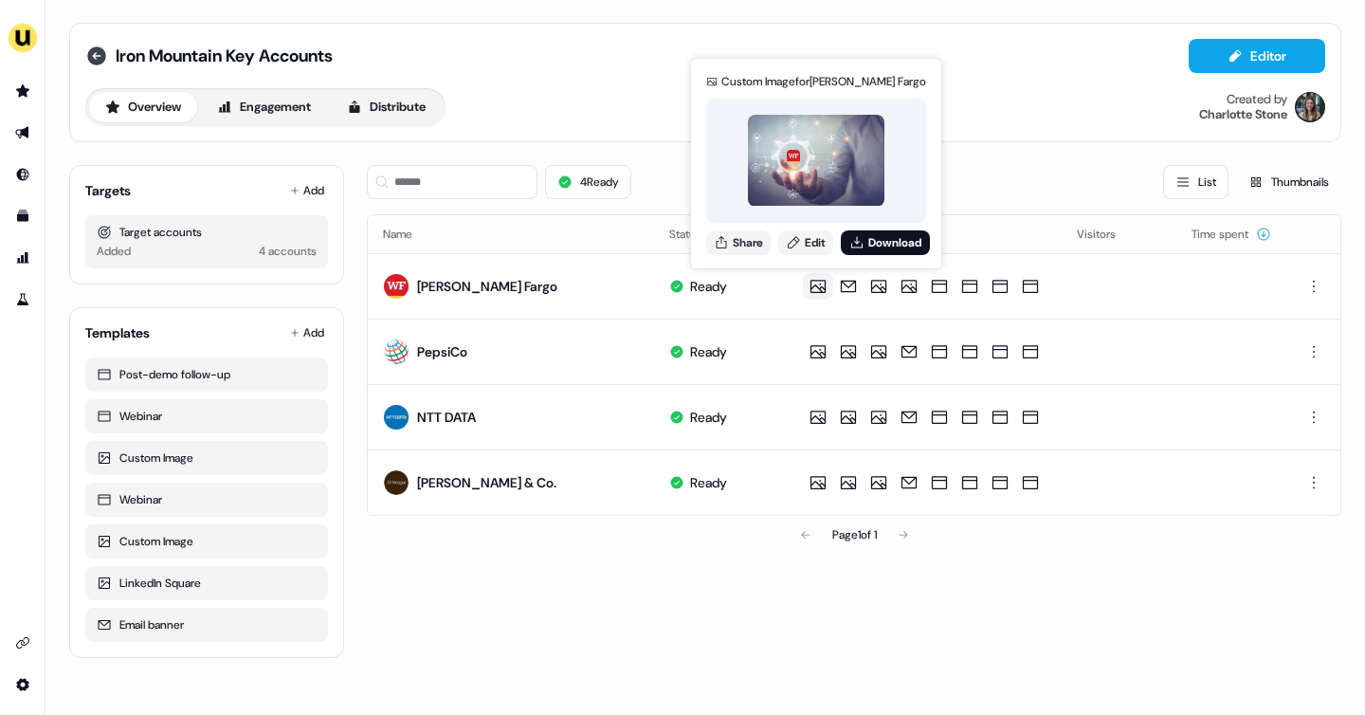
click at [95, 59] on icon at bounding box center [96, 56] width 23 height 23
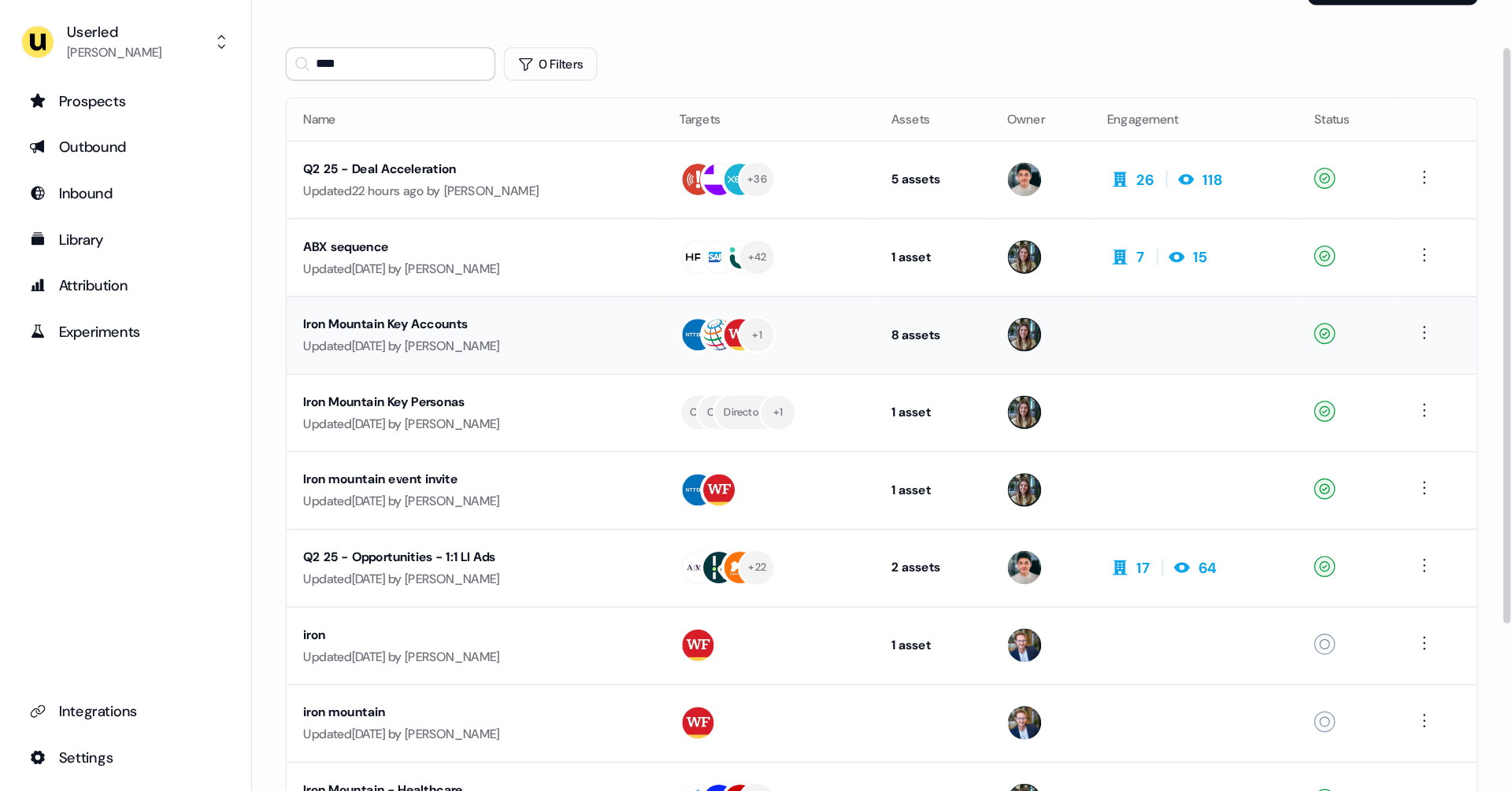
scroll to position [49, 0]
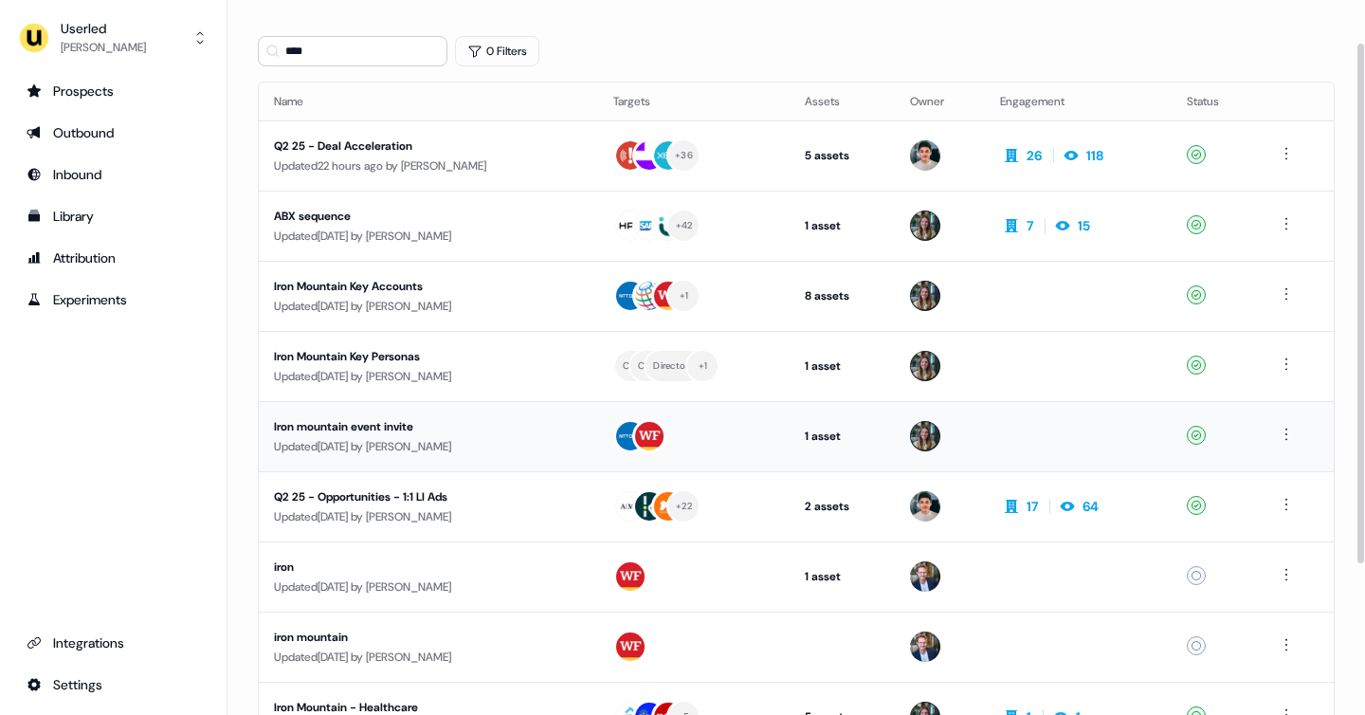
click at [412, 434] on div "Iron mountain event invite" at bounding box center [428, 426] width 309 height 19
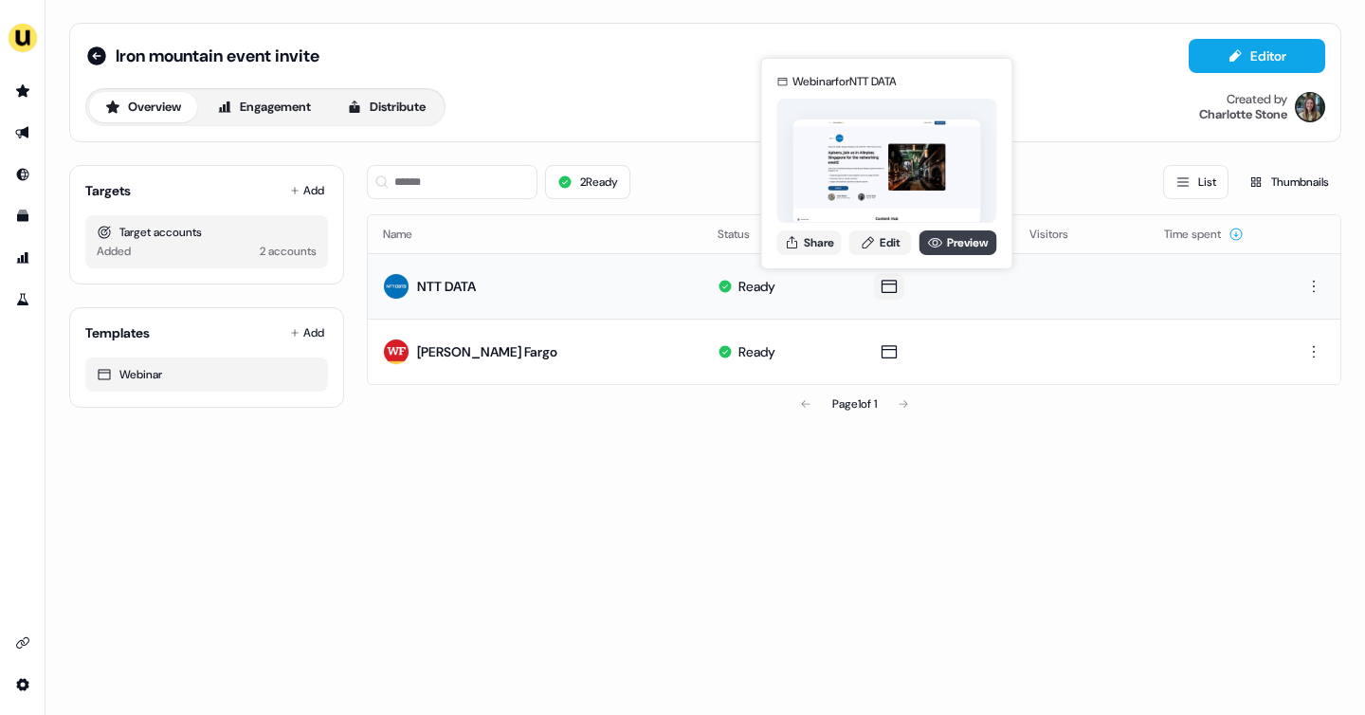
click at [953, 238] on link "Preview" at bounding box center [958, 242] width 78 height 25
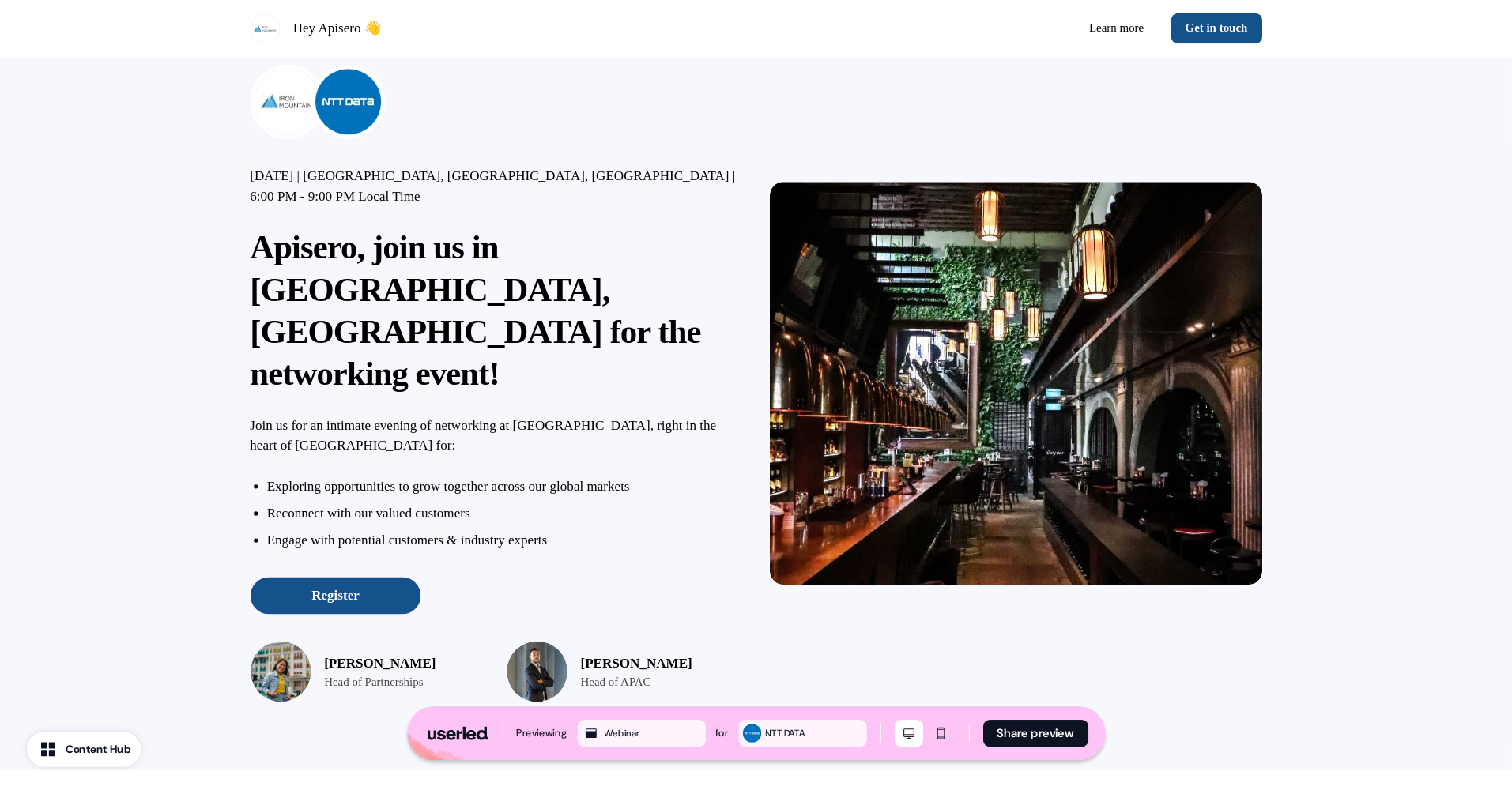
scroll to position [53, 0]
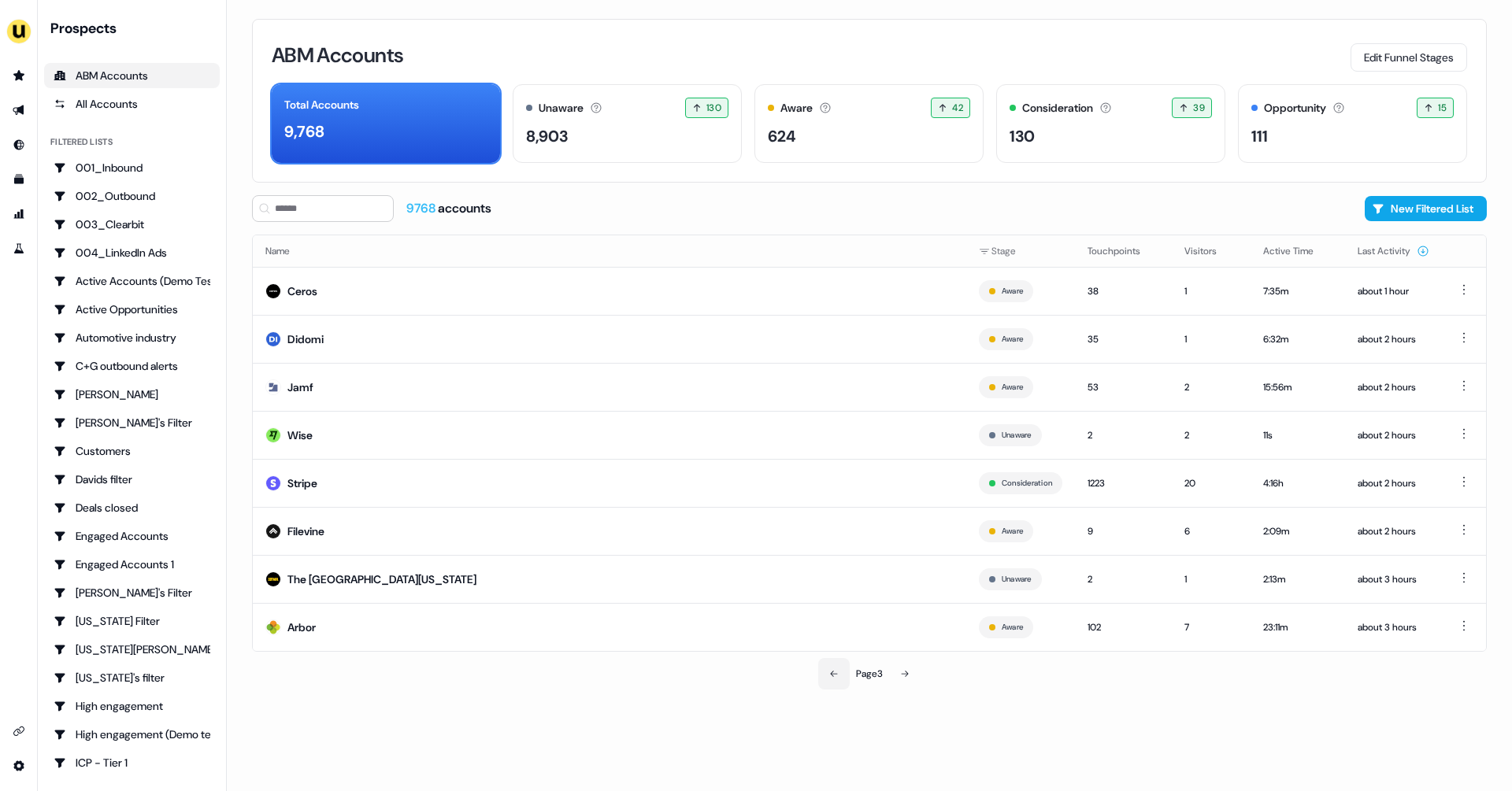
click at [825, 681] on button at bounding box center [834, 674] width 32 height 32
click at [832, 681] on button at bounding box center [835, 674] width 32 height 32
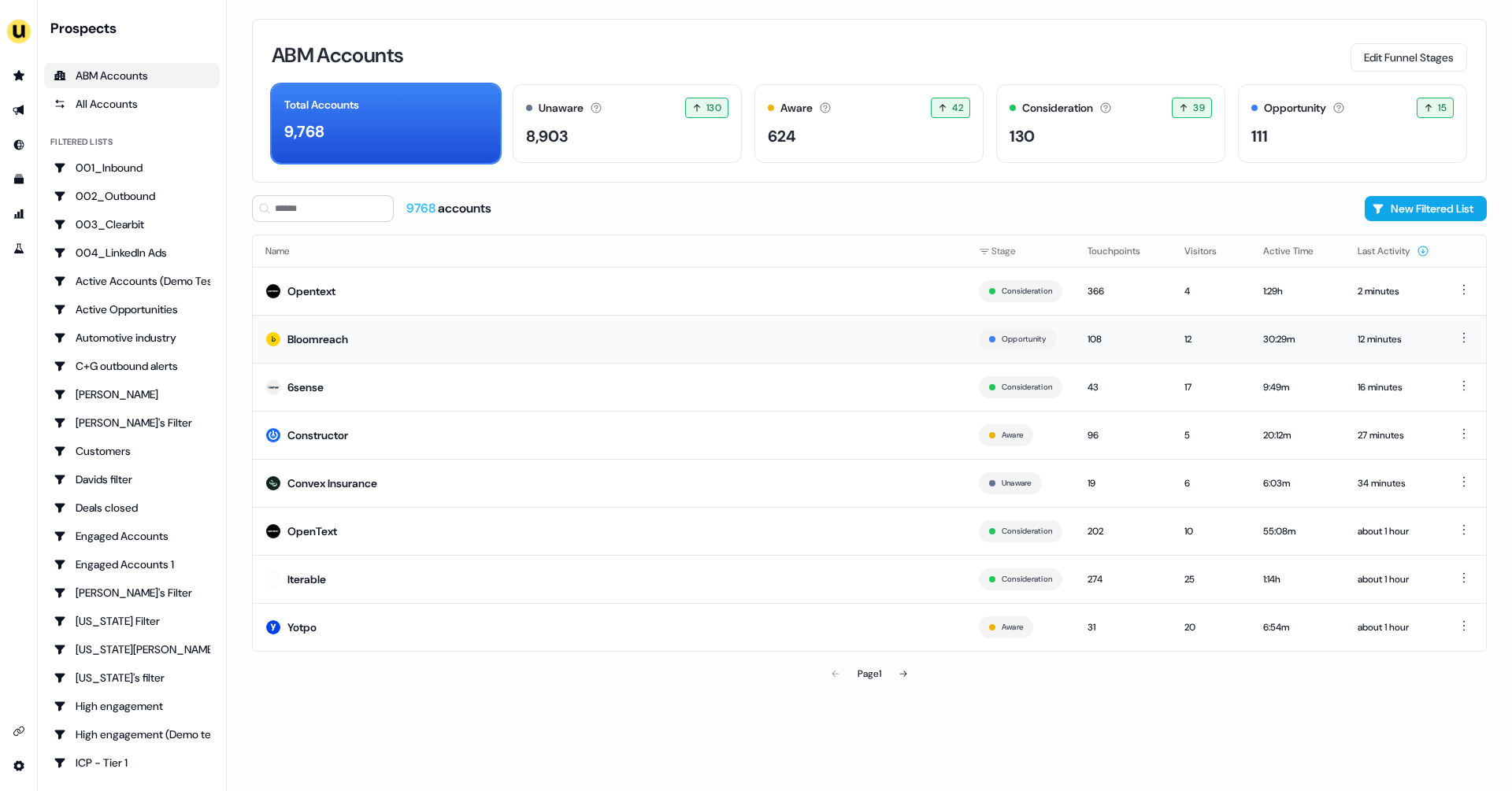
click at [348, 340] on div "Bloomreach" at bounding box center [317, 339] width 61 height 16
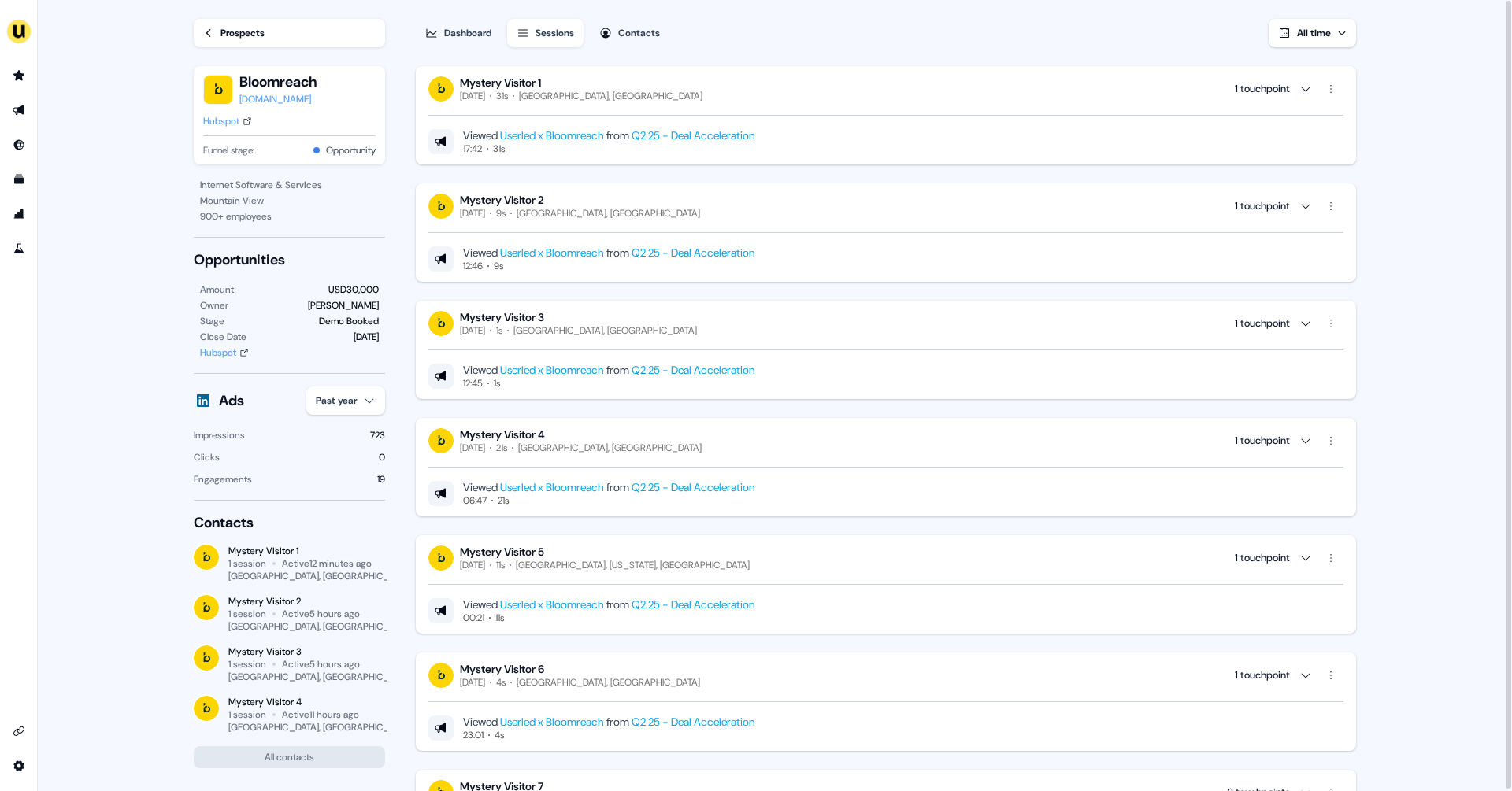
click at [232, 32] on div "Prospects" at bounding box center [242, 32] width 44 height 16
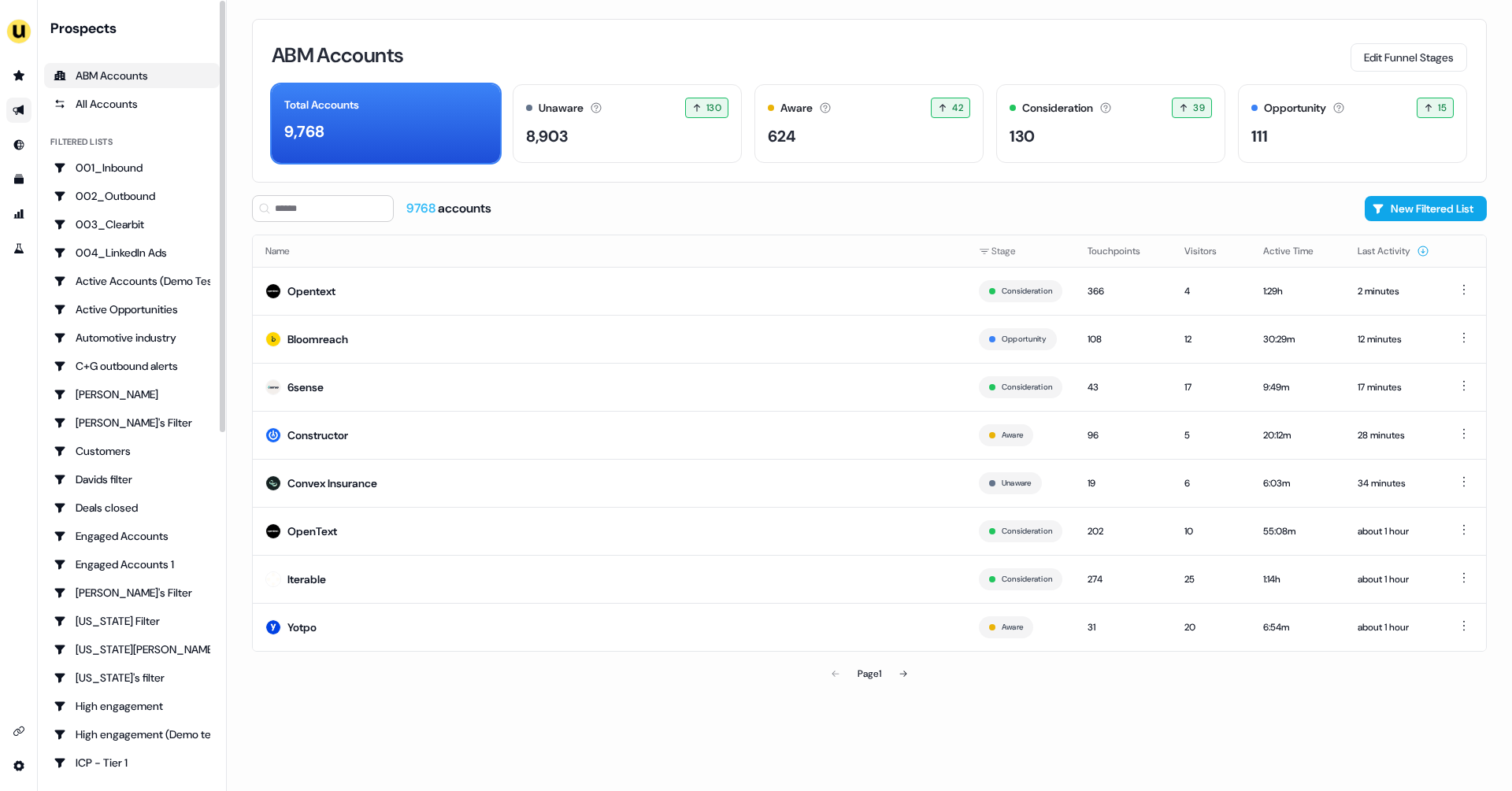
click at [7, 113] on link "Go to outbound experience" at bounding box center [19, 111] width 25 height 25
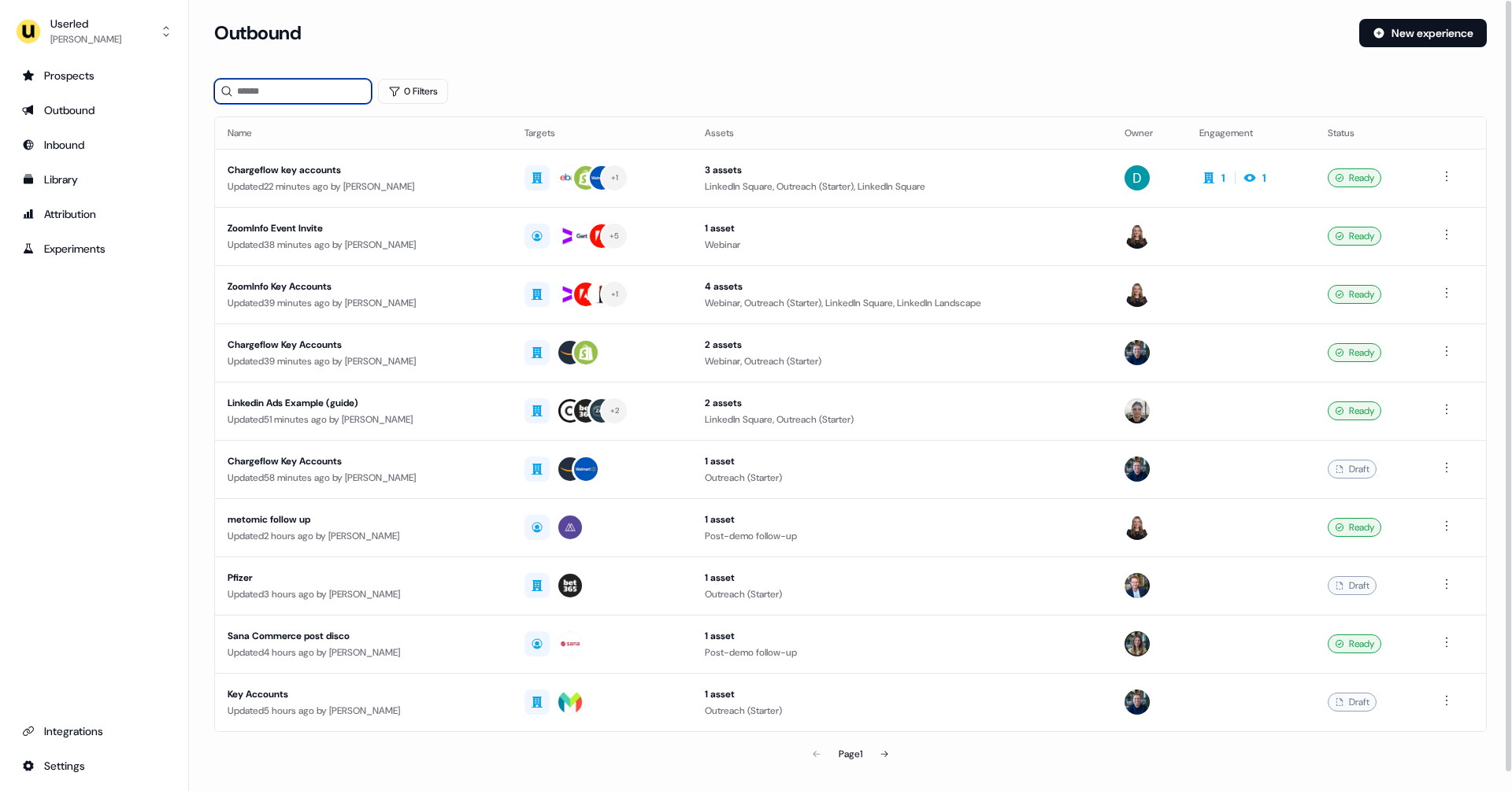
click at [305, 95] on input at bounding box center [293, 91] width 158 height 25
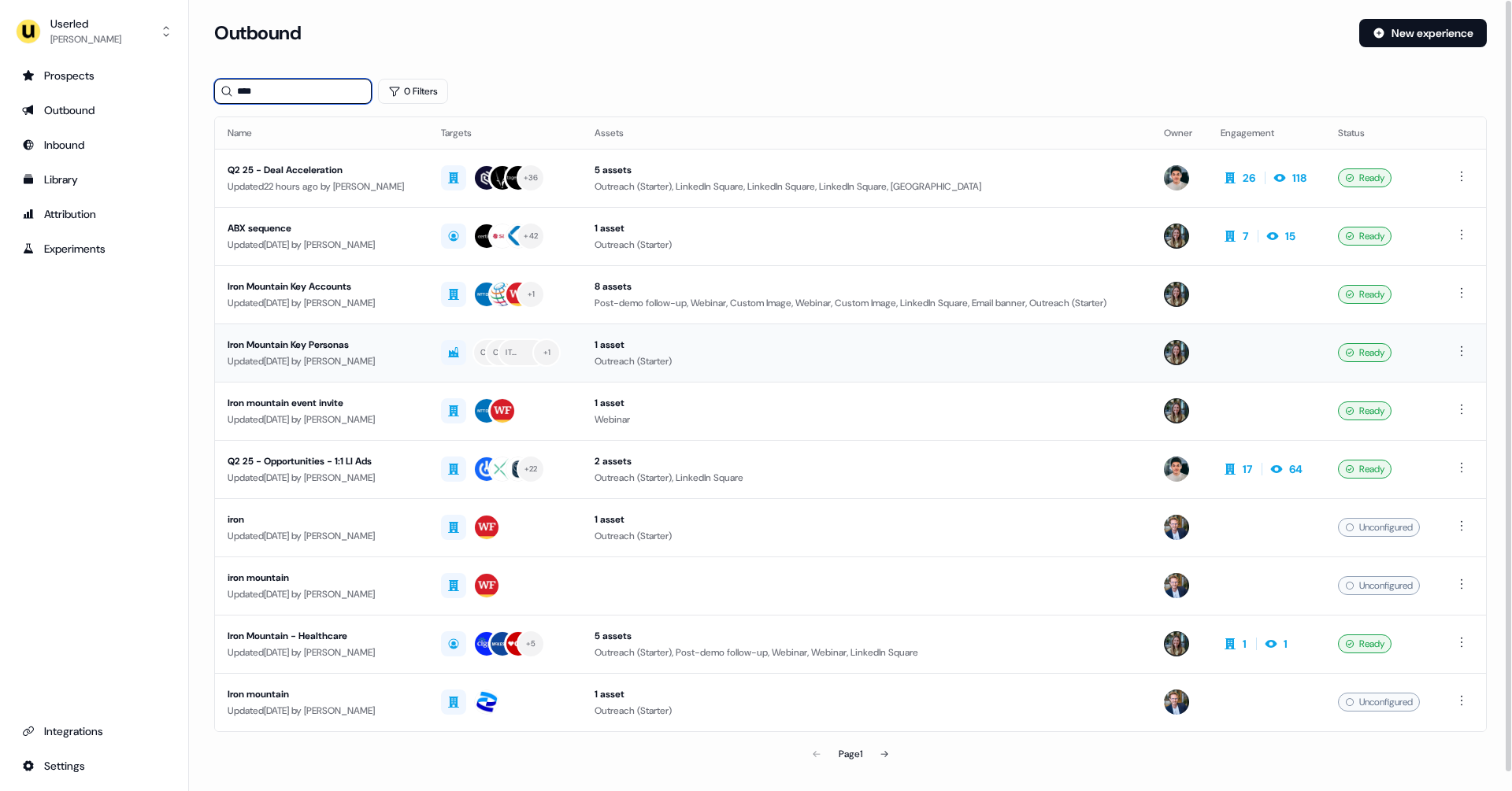
type input "****"
click at [369, 340] on div "Iron Mountain Key Personas" at bounding box center [322, 345] width 189 height 16
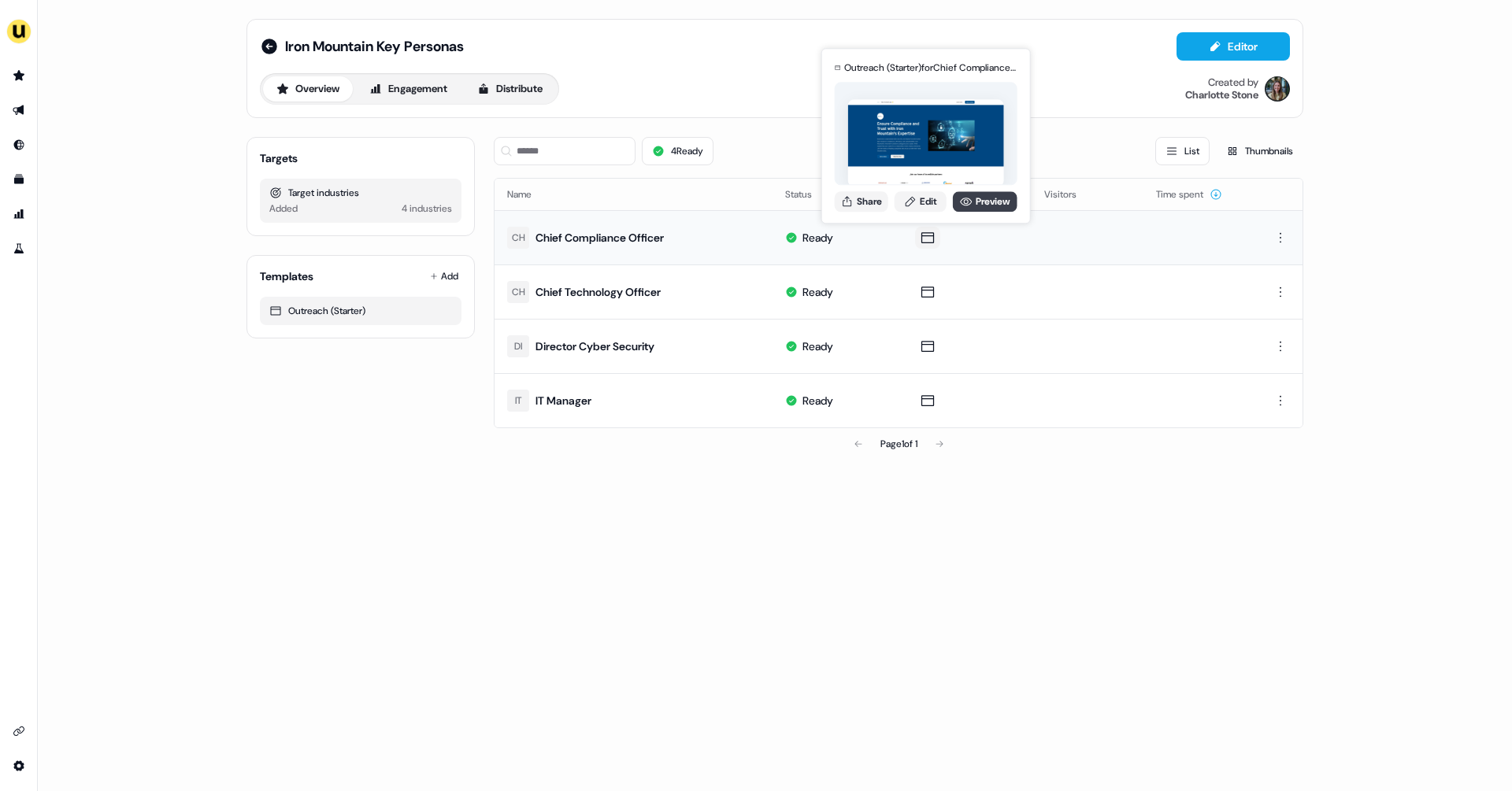
click at [992, 199] on link "Preview" at bounding box center [985, 201] width 65 height 21
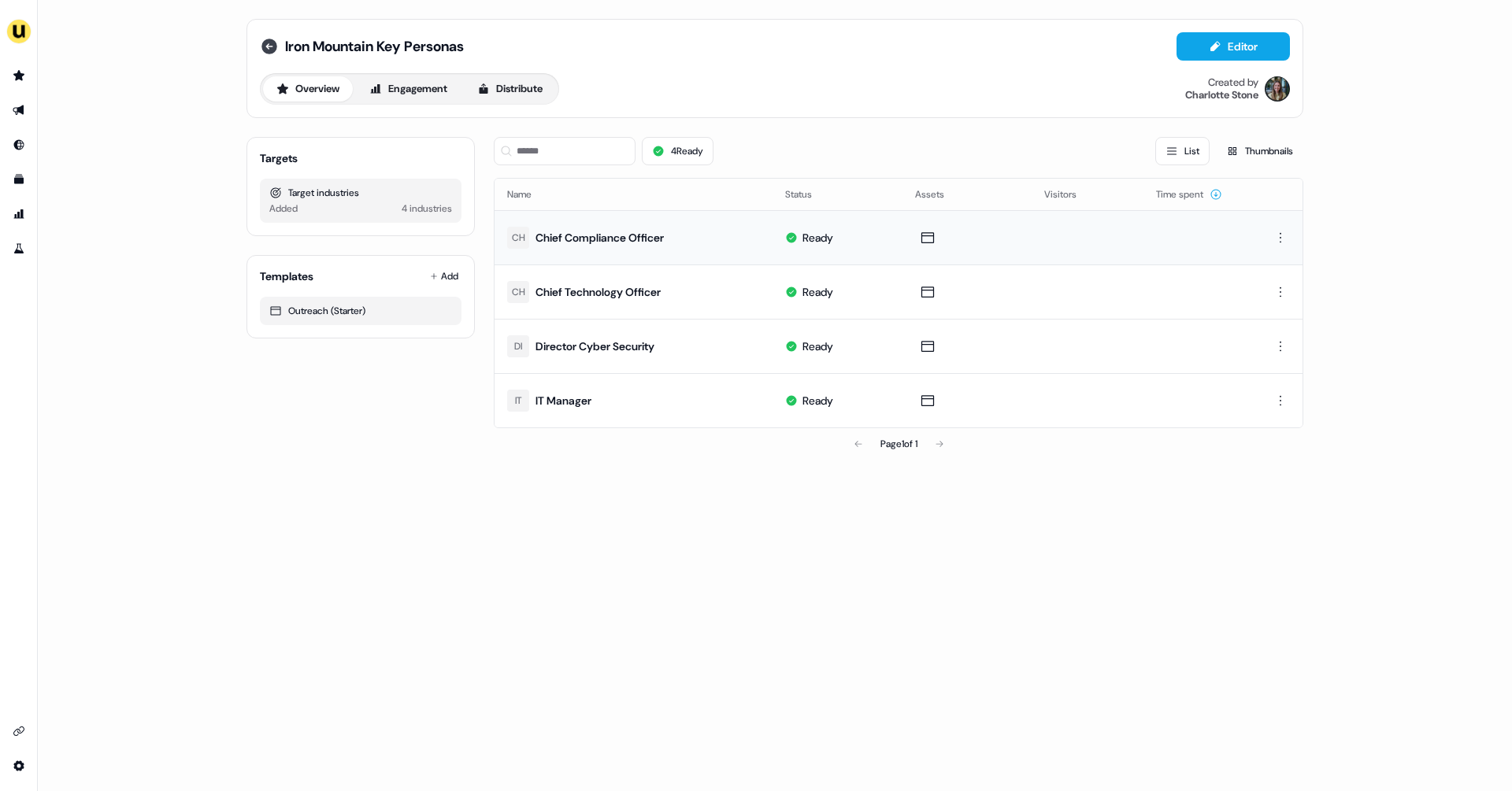
click at [263, 40] on icon at bounding box center [269, 47] width 19 height 19
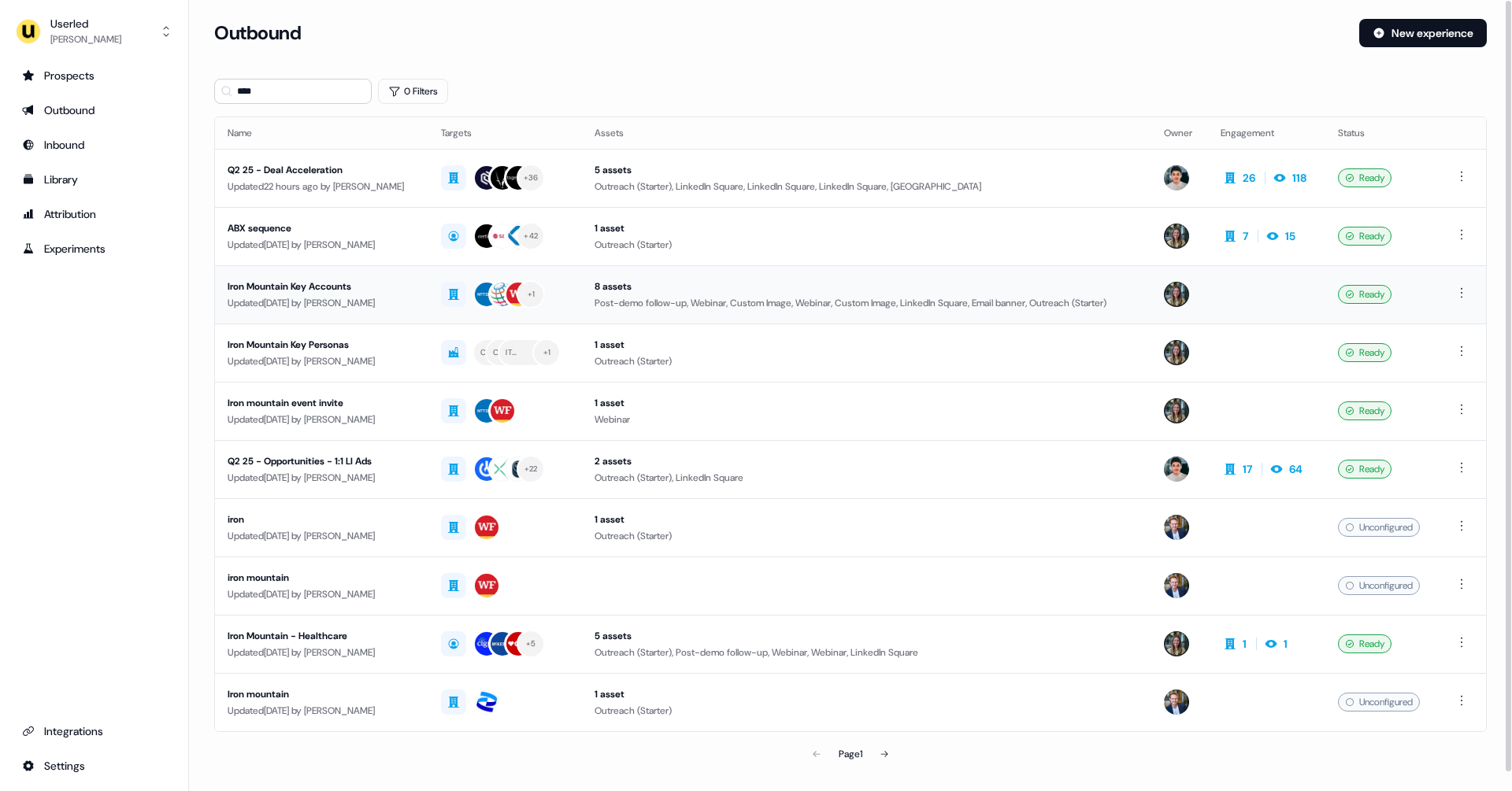
click at [361, 278] on div "Iron Mountain Key Accounts" at bounding box center [322, 286] width 189 height 16
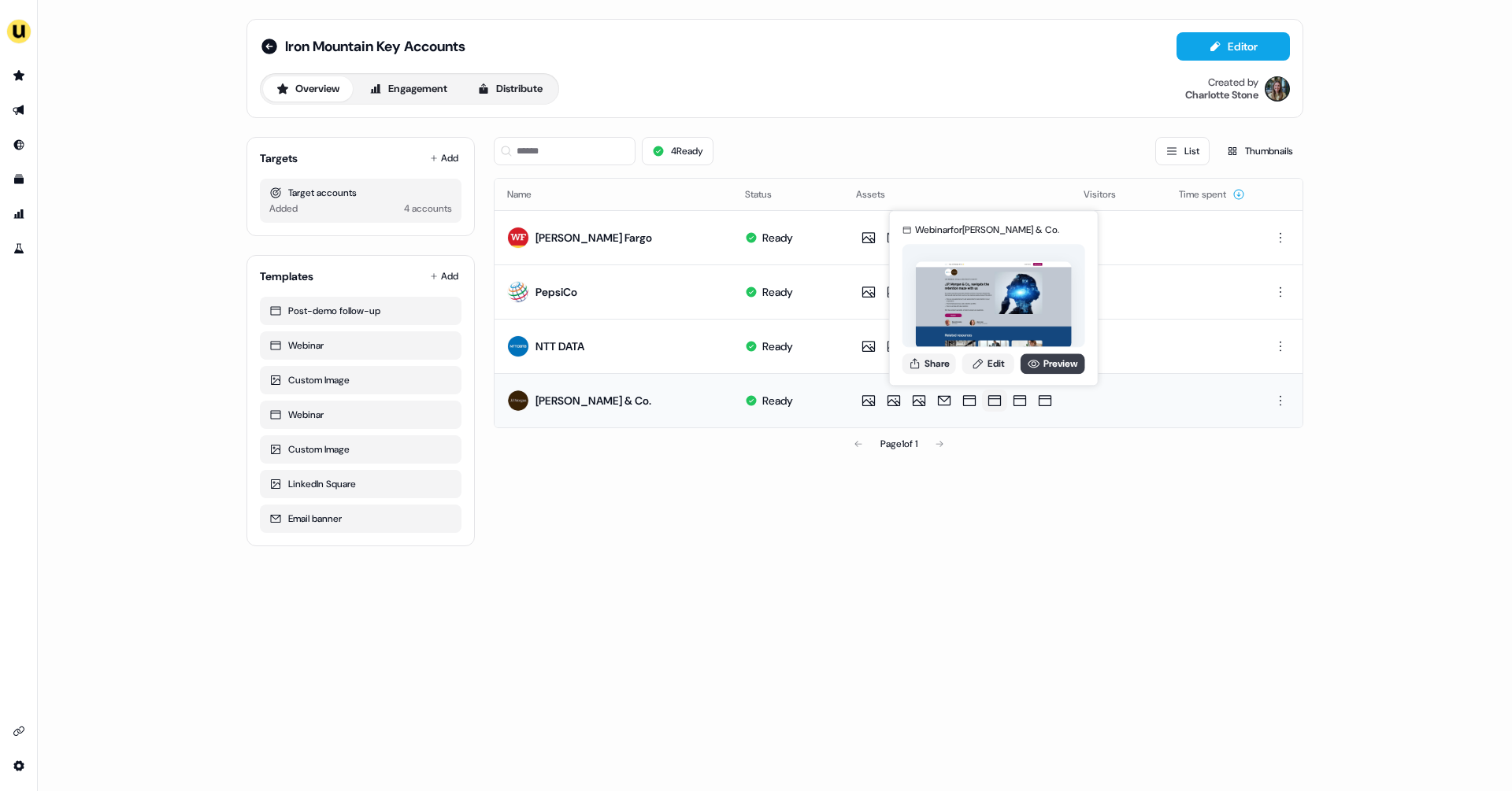
click at [1036, 367] on icon at bounding box center [1033, 363] width 12 height 12
